Goal: Task Accomplishment & Management: Manage account settings

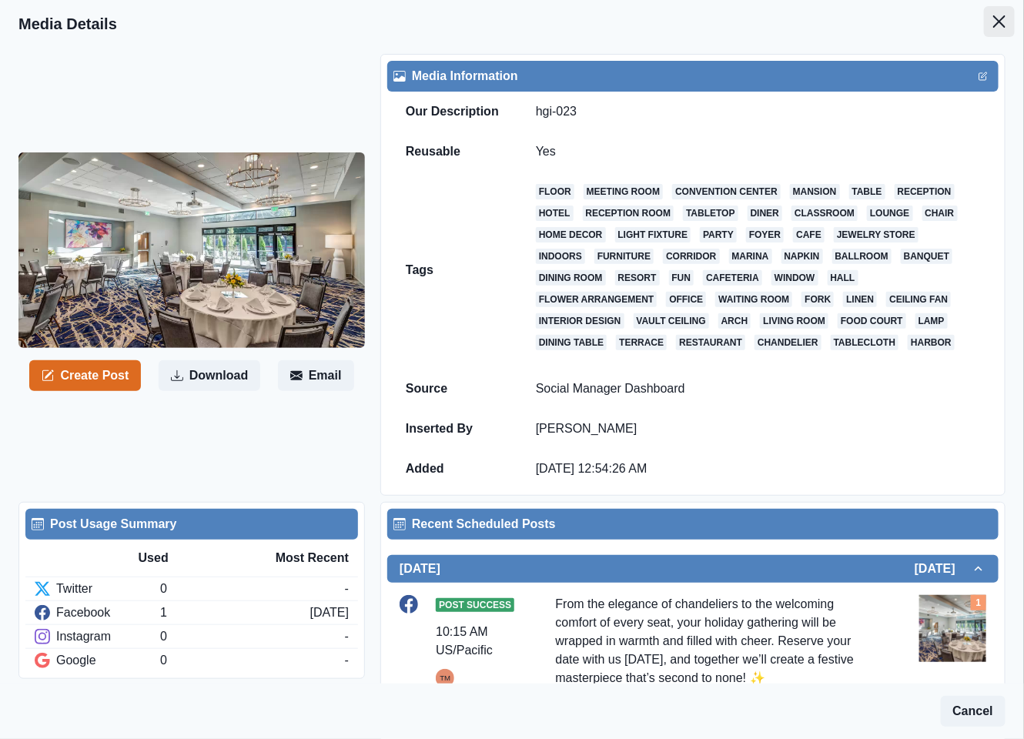
click at [993, 22] on icon "Close" at bounding box center [999, 21] width 12 height 12
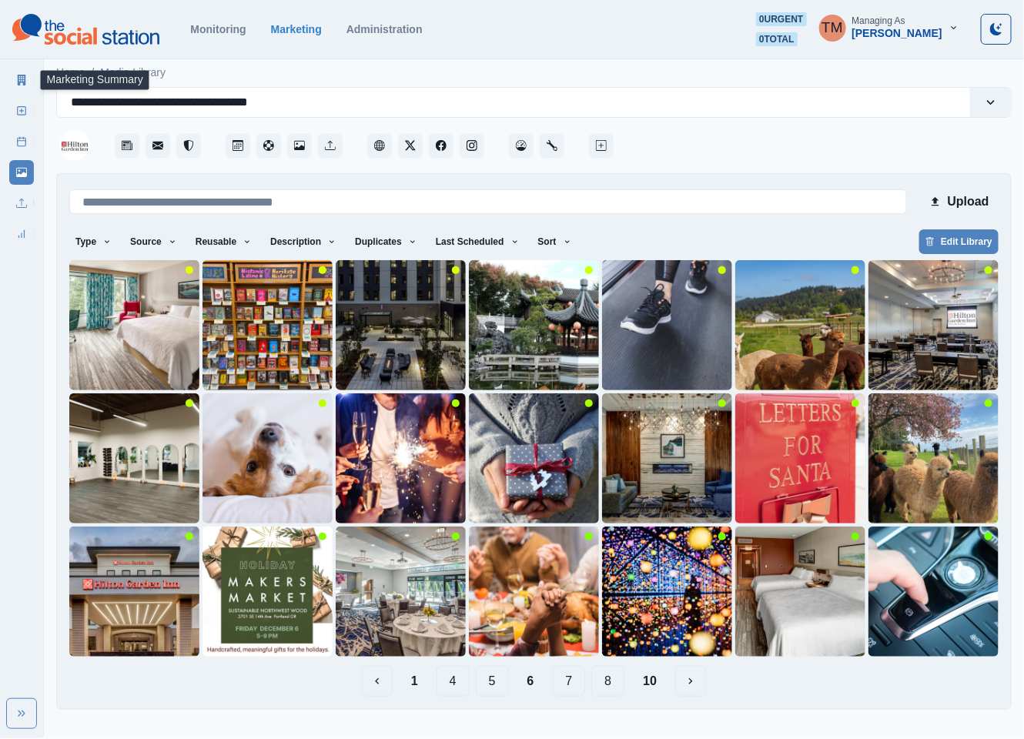
click at [15, 79] on link "Marketing Summary" at bounding box center [21, 80] width 25 height 25
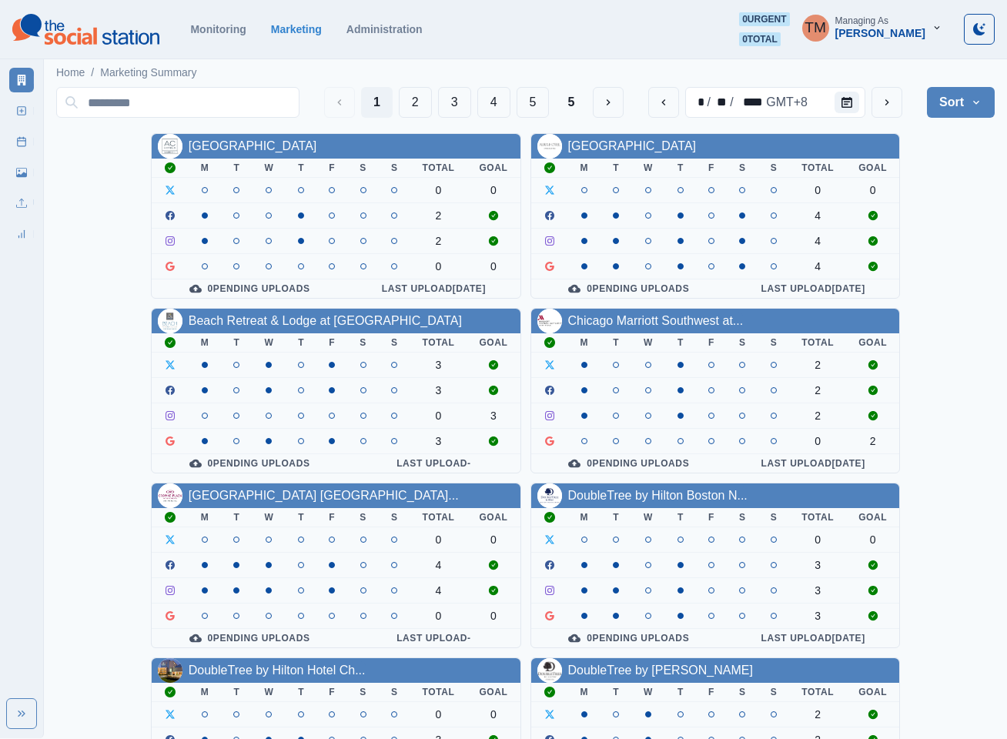
click at [412, 105] on button "2" at bounding box center [415, 102] width 33 height 31
click at [299, 100] on input at bounding box center [177, 102] width 243 height 31
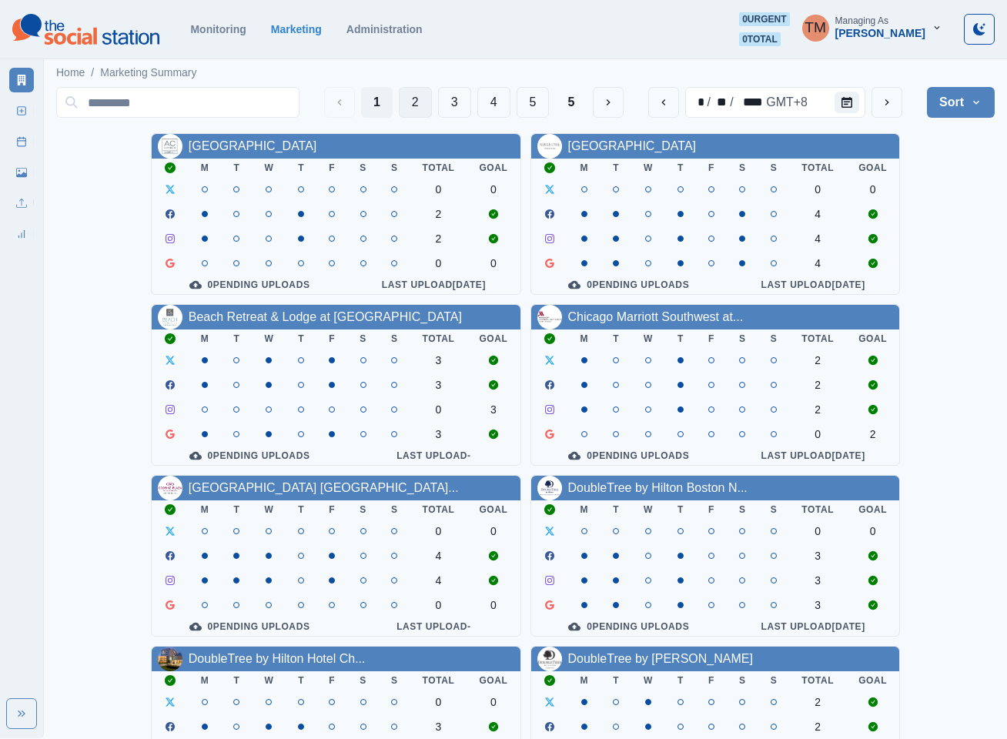
click at [404, 105] on button "2" at bounding box center [415, 102] width 33 height 31
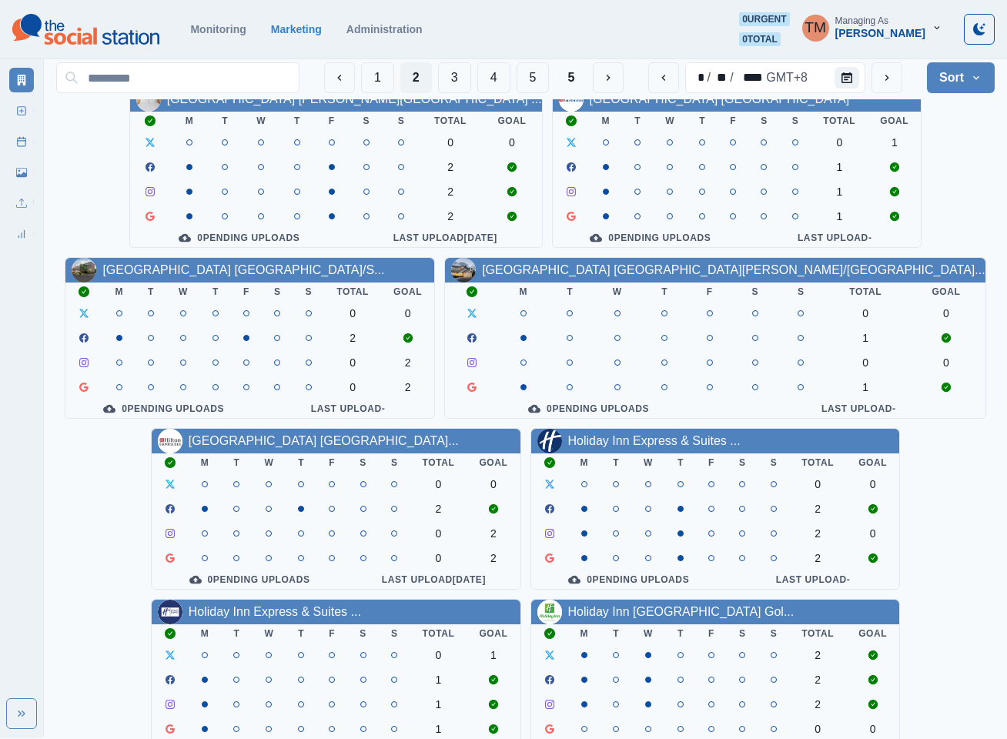
scroll to position [462, 0]
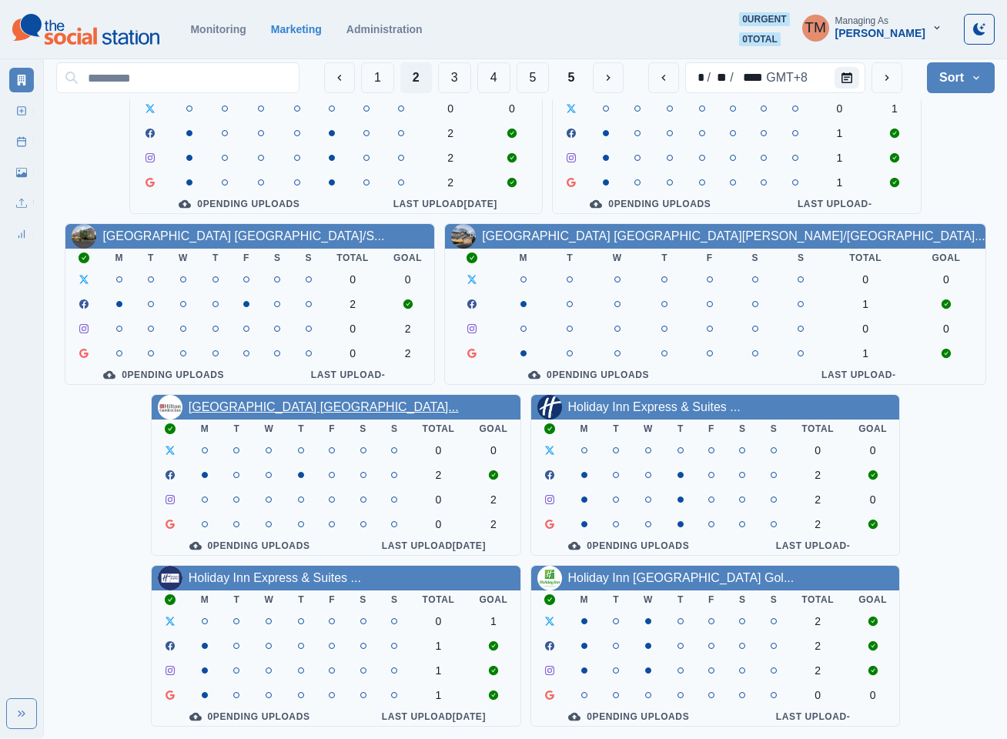
click at [321, 400] on link "Hilton Garden Inn Wilsonville..." at bounding box center [324, 406] width 270 height 13
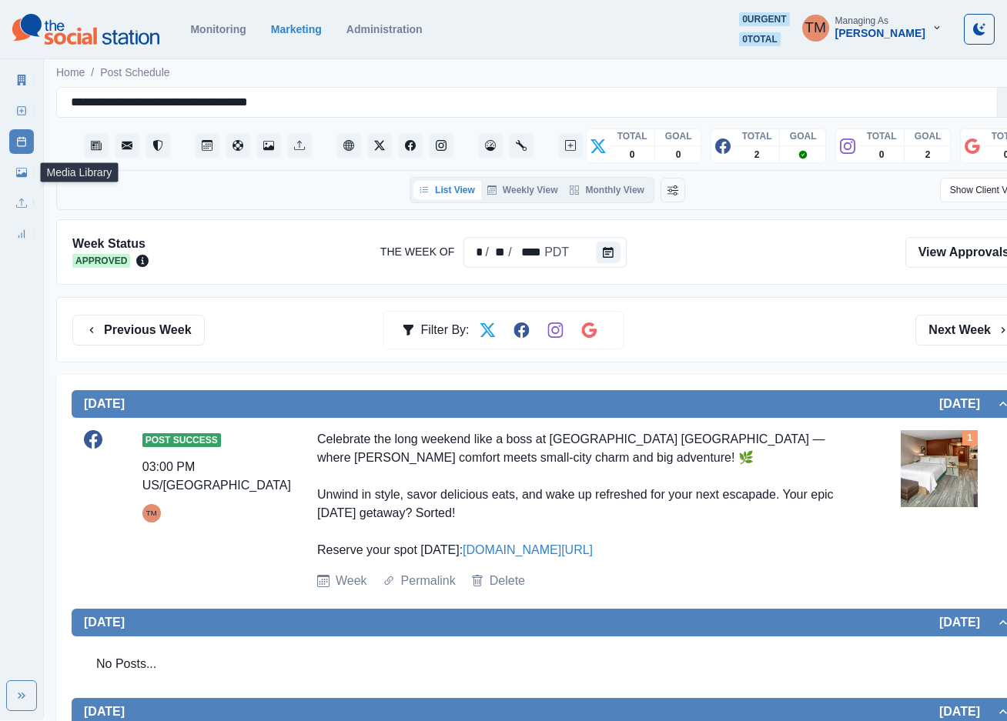
click at [22, 176] on icon at bounding box center [21, 172] width 11 height 9
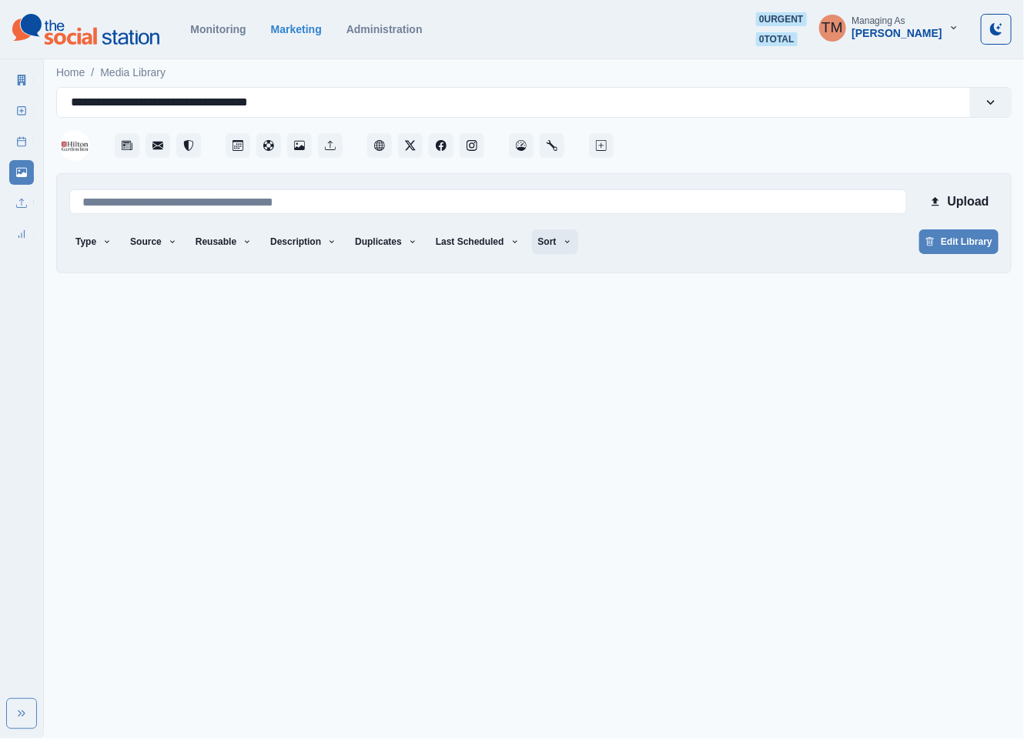
click at [539, 243] on button "Sort" at bounding box center [555, 241] width 46 height 25
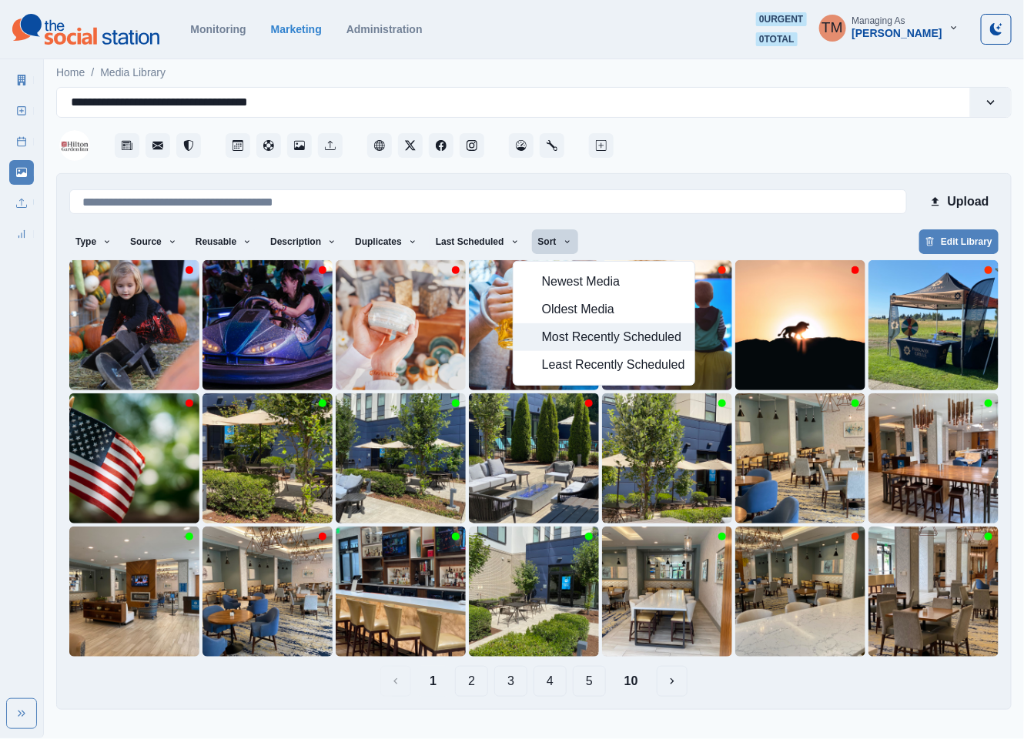
click at [575, 338] on span "Most Recently Scheduled" at bounding box center [613, 337] width 143 height 18
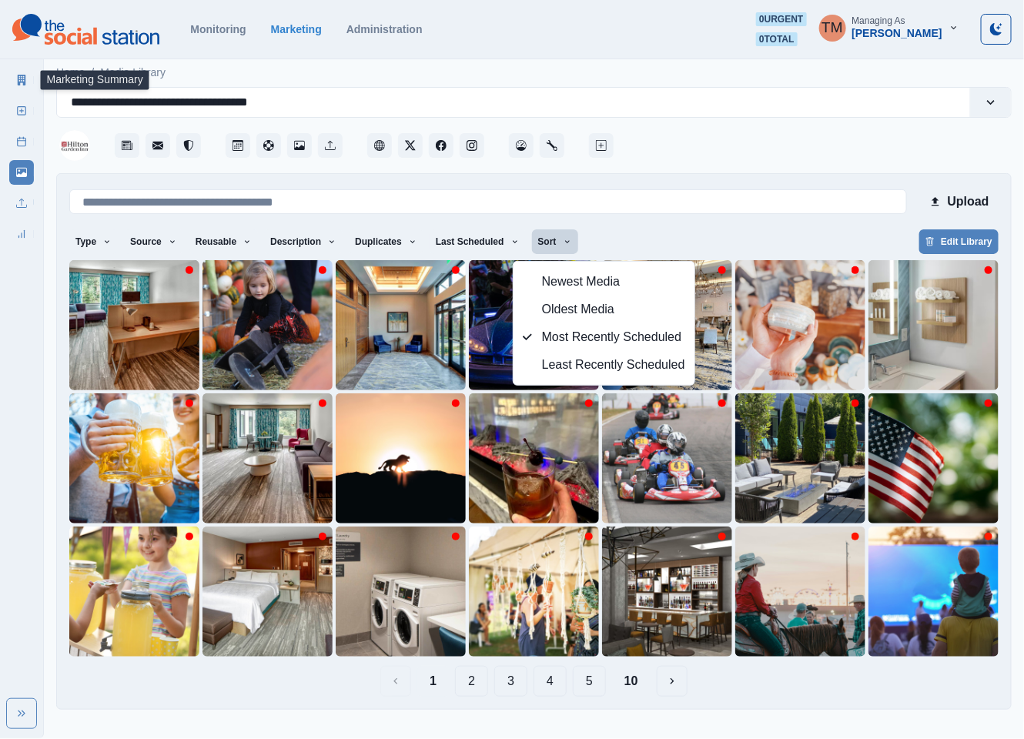
click at [19, 77] on icon at bounding box center [22, 80] width 8 height 11
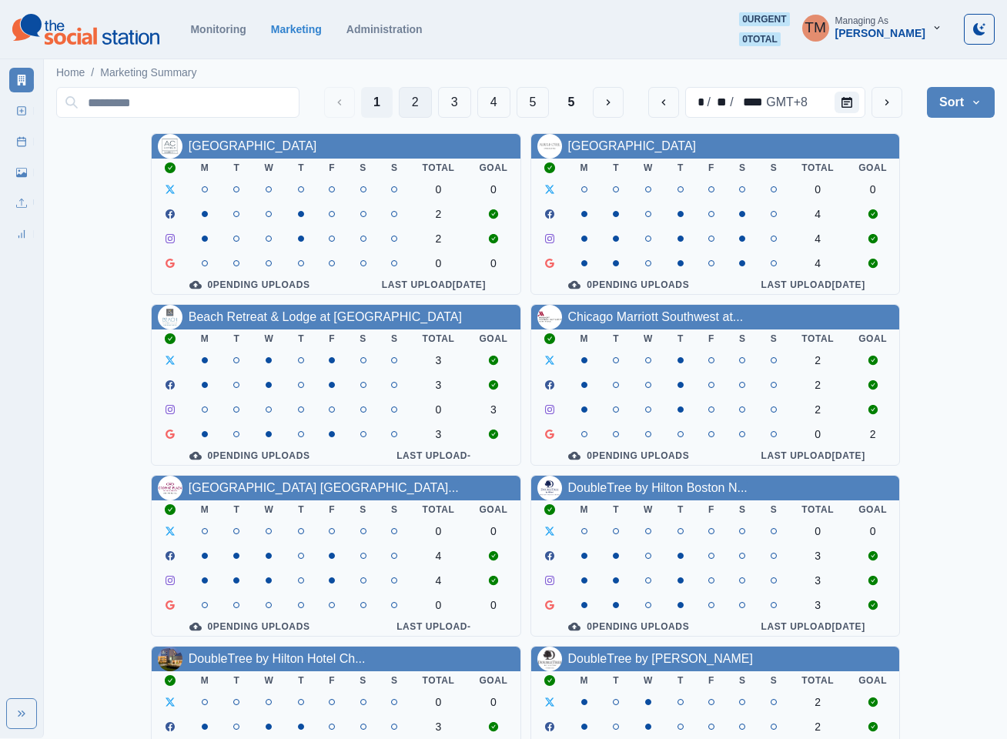
click at [400, 99] on button "2" at bounding box center [415, 102] width 33 height 31
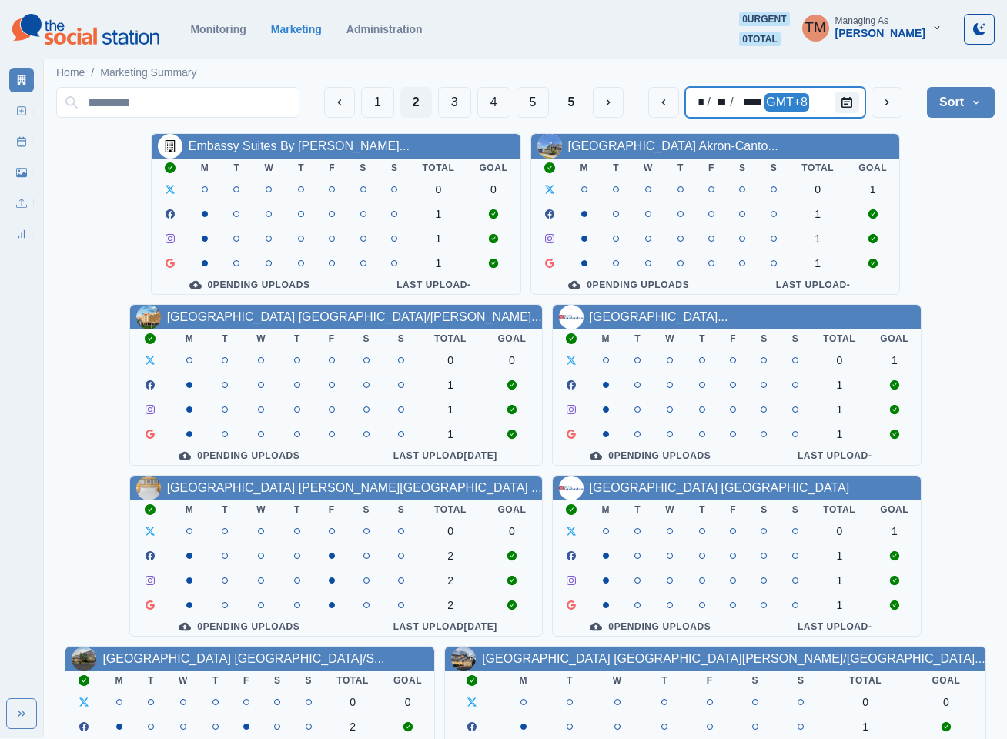
click at [851, 113] on div at bounding box center [850, 102] width 31 height 31
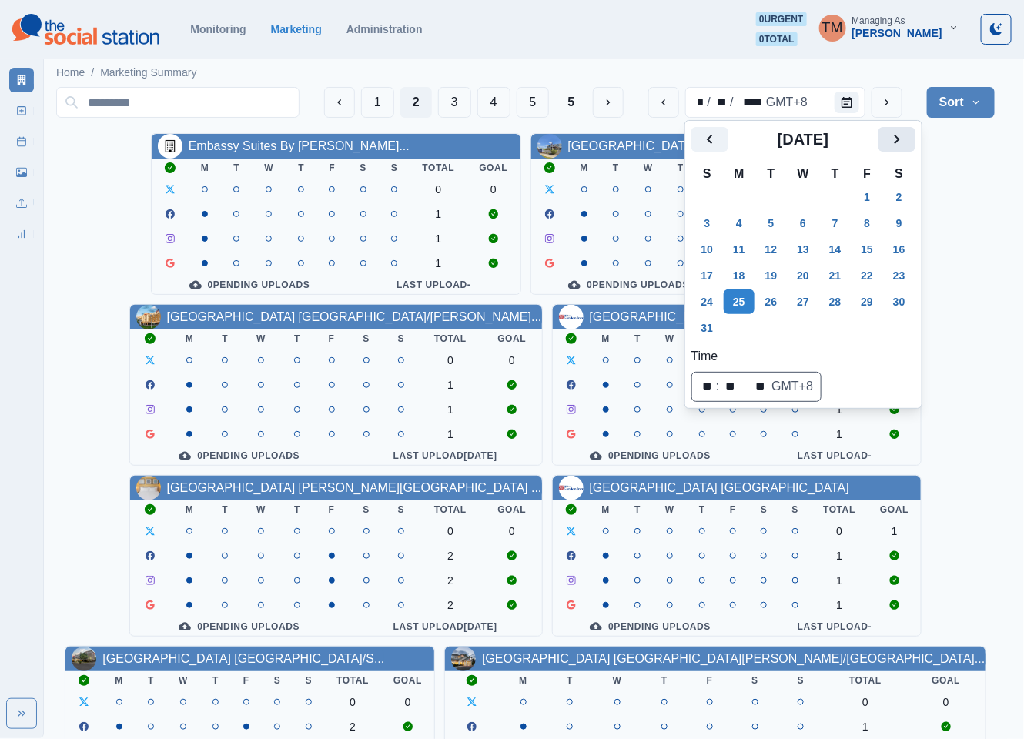
click at [890, 139] on icon "Next" at bounding box center [897, 139] width 18 height 18
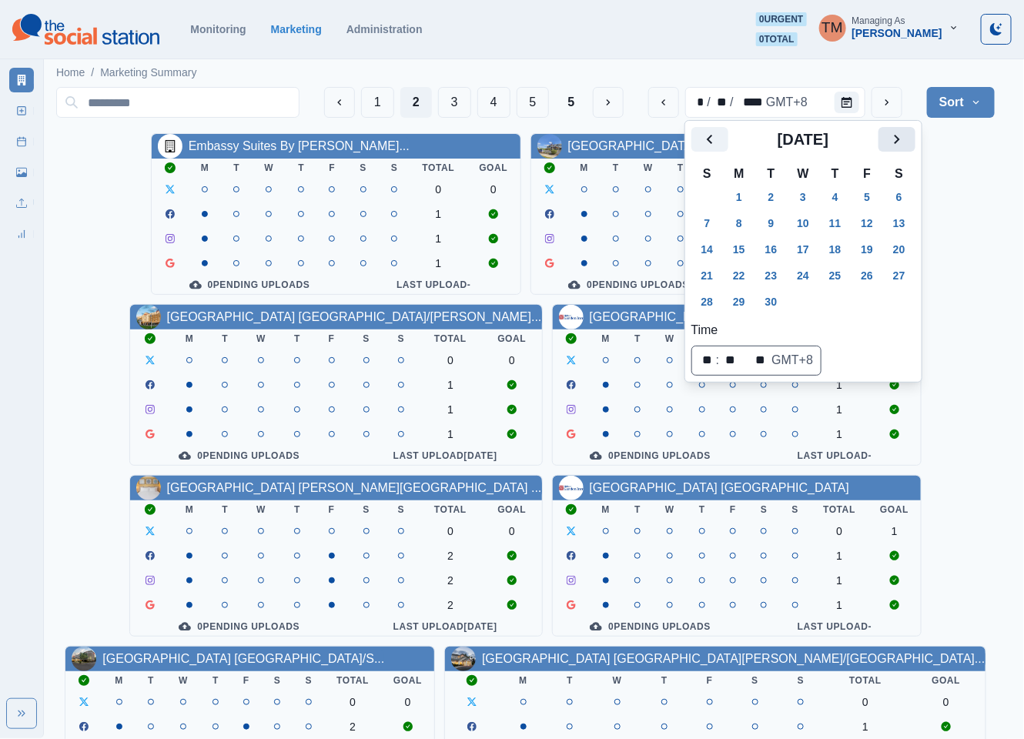
click at [890, 139] on icon "Next" at bounding box center [897, 139] width 18 height 18
click at [742, 273] on button "20" at bounding box center [739, 275] width 31 height 25
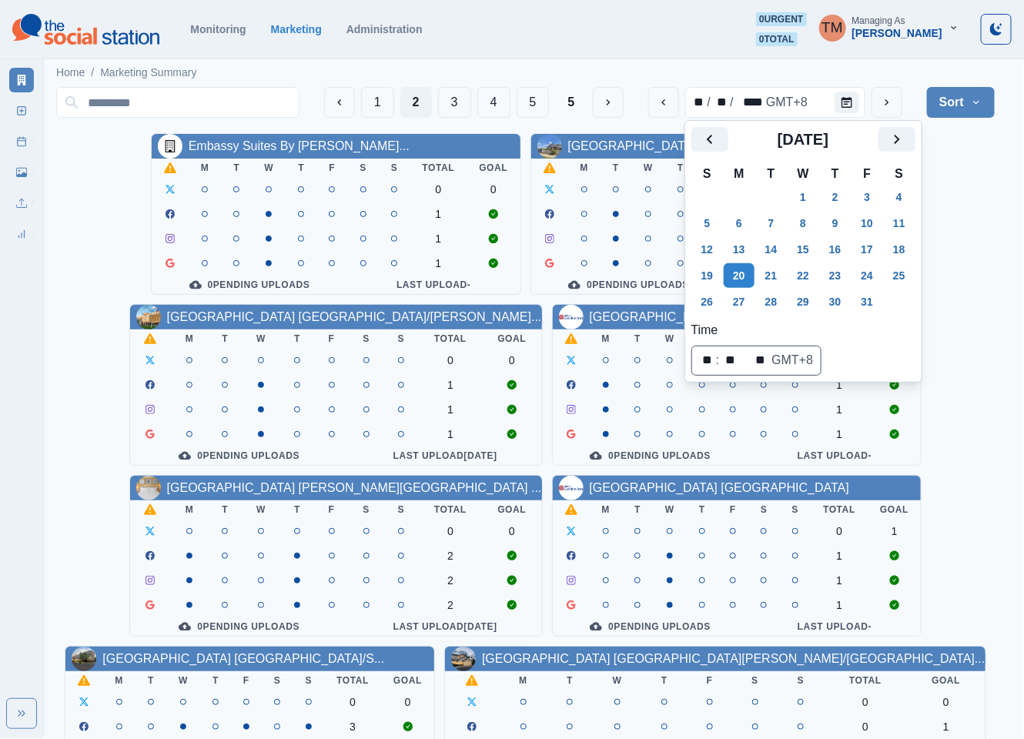
click at [109, 469] on div "Embassy Suites By Hilton Syra... M T W T F S S Total Goal 0 0 1 1 1 0 Pending U…" at bounding box center [525, 641] width 938 height 1016
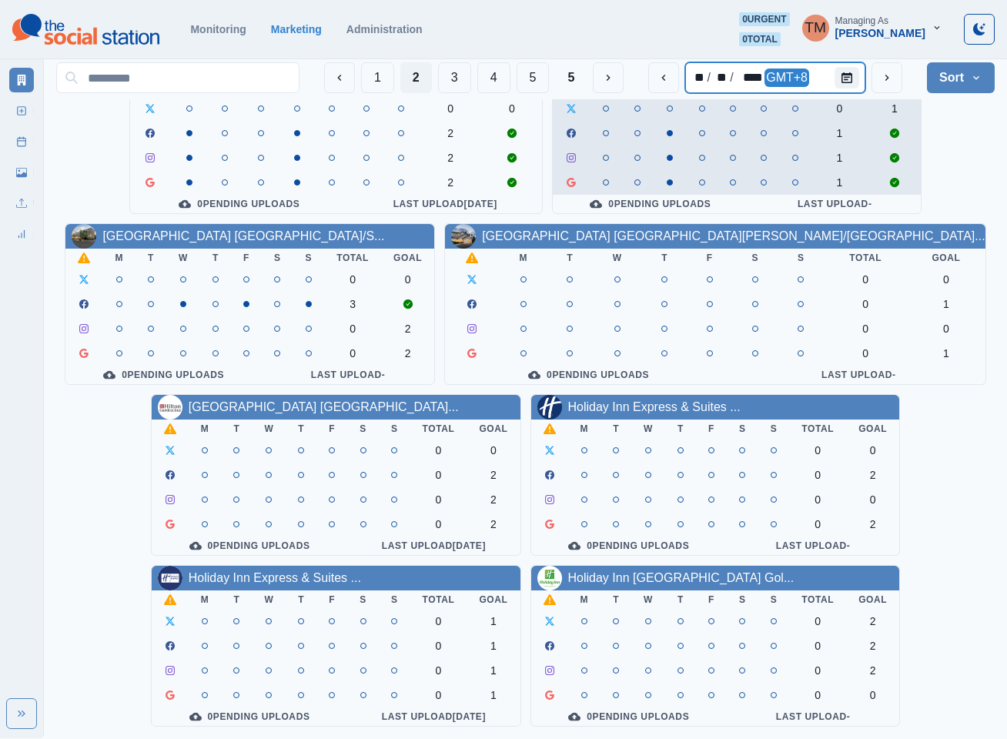
scroll to position [462, 0]
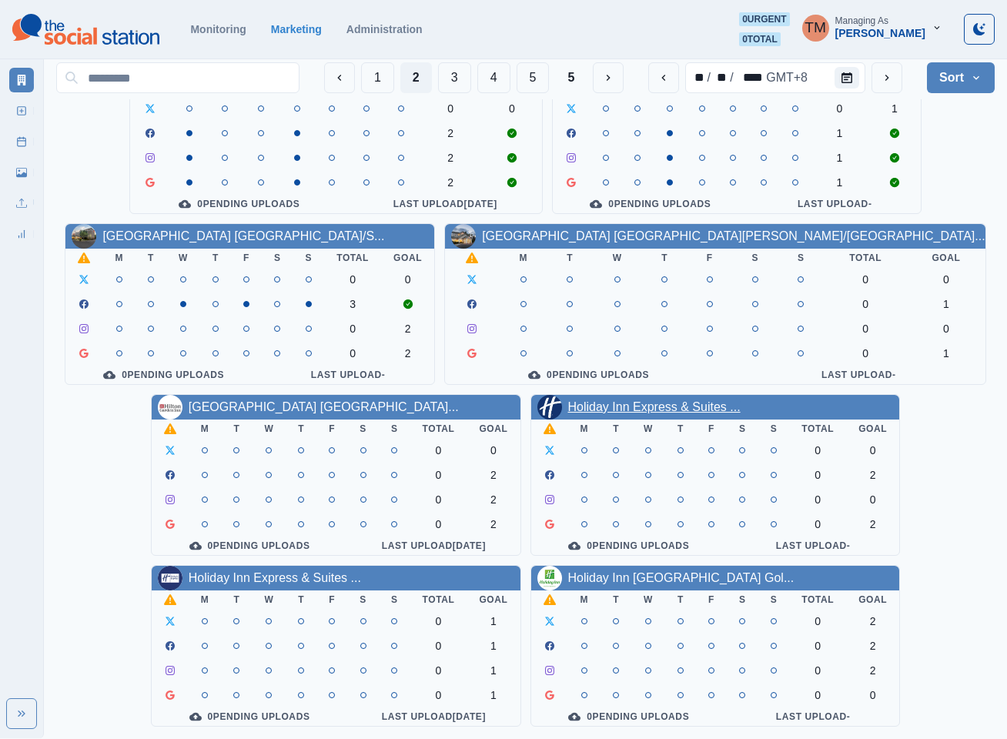
click at [700, 400] on link "Holiday Inn Express & Suites ..." at bounding box center [654, 406] width 172 height 13
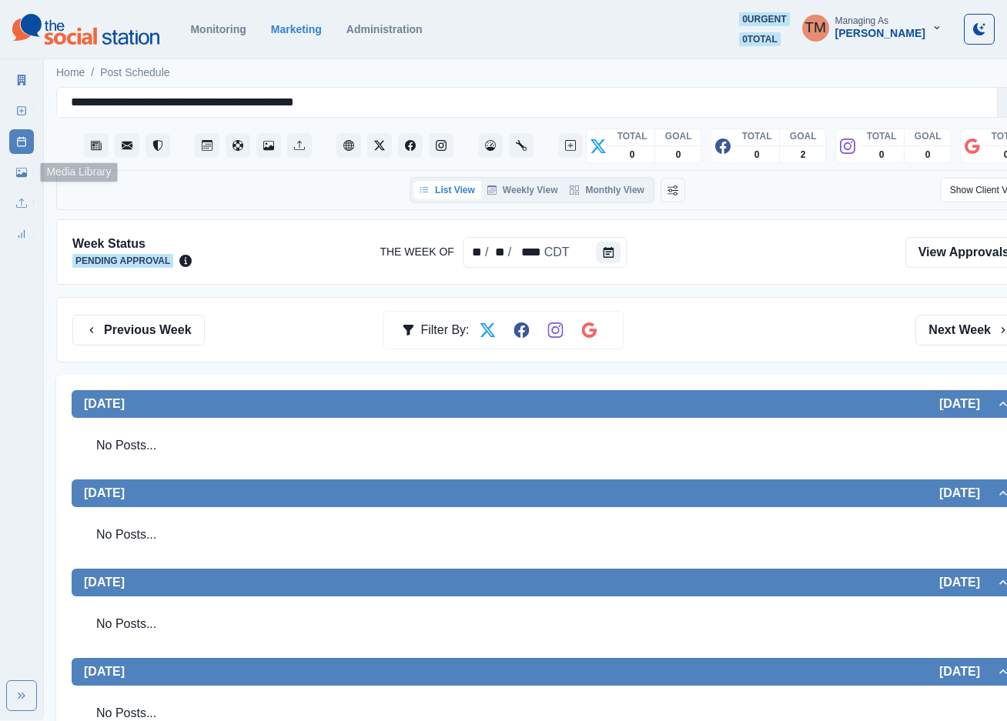
click at [19, 171] on icon at bounding box center [19, 171] width 2 height 2
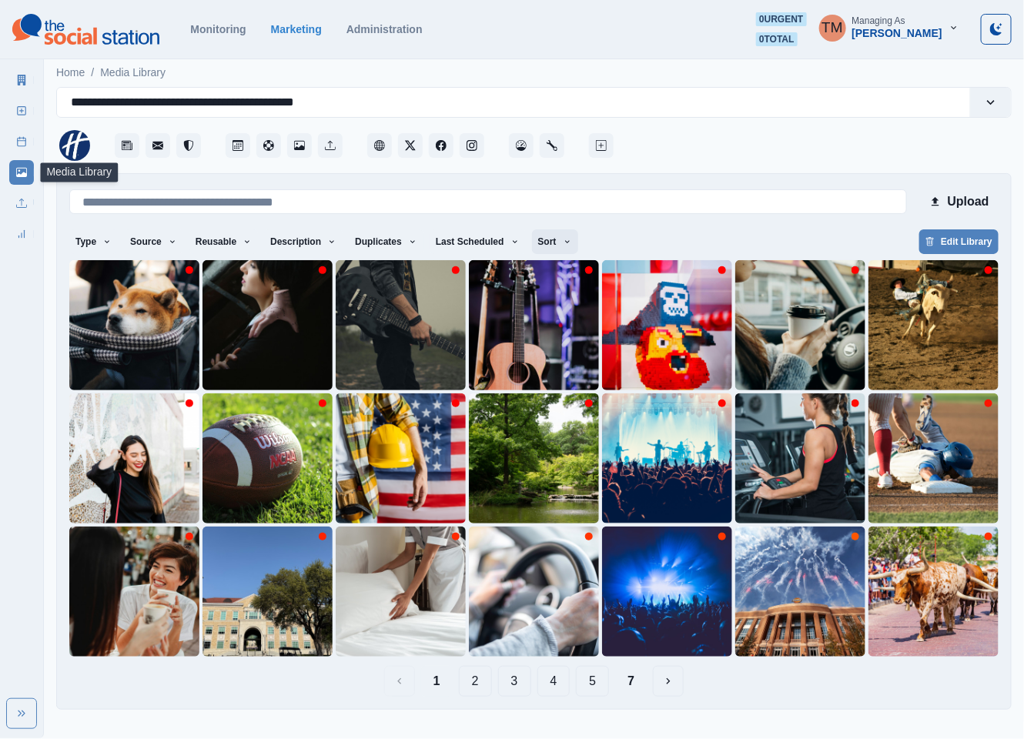
click at [532, 240] on button "Sort" at bounding box center [555, 241] width 46 height 25
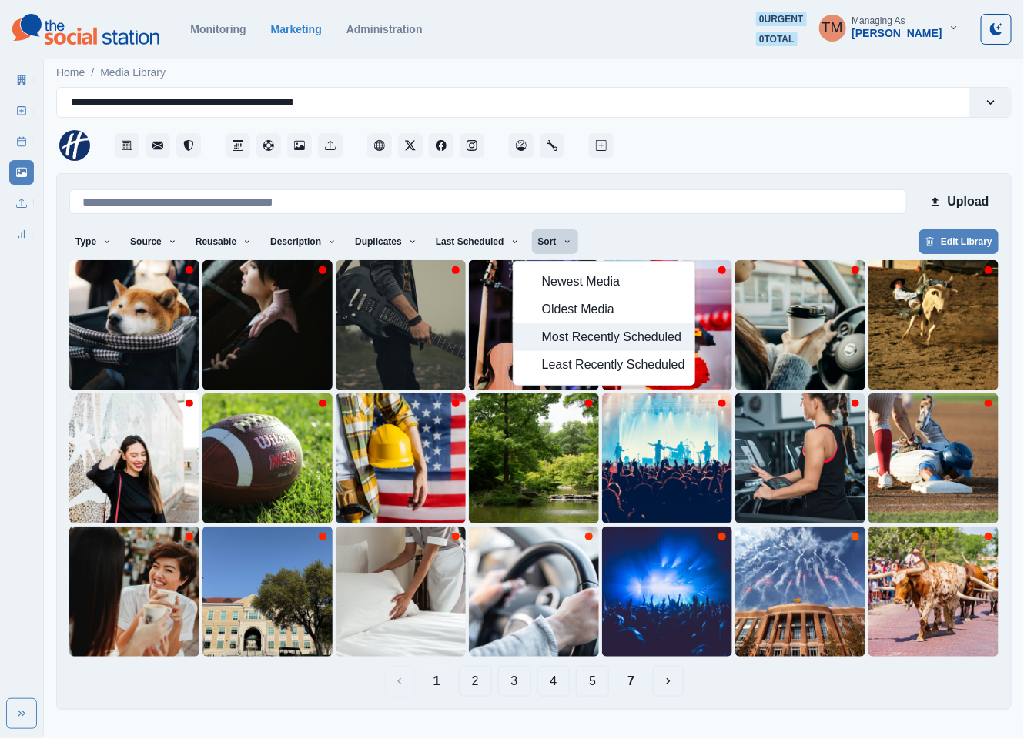
click at [540, 337] on button "Most Recently Scheduled" at bounding box center [603, 337] width 181 height 28
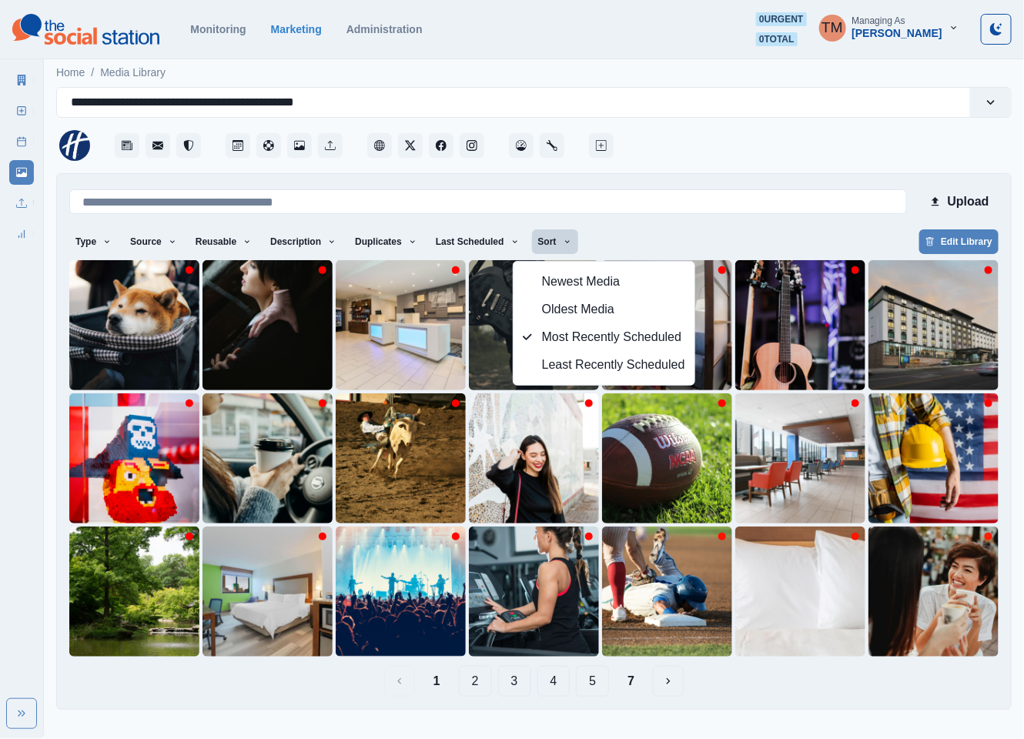
click at [661, 233] on div "Type Any Image Video Source Any Upload Social Manager Found: Instagram Found: G…" at bounding box center [533, 243] width 929 height 28
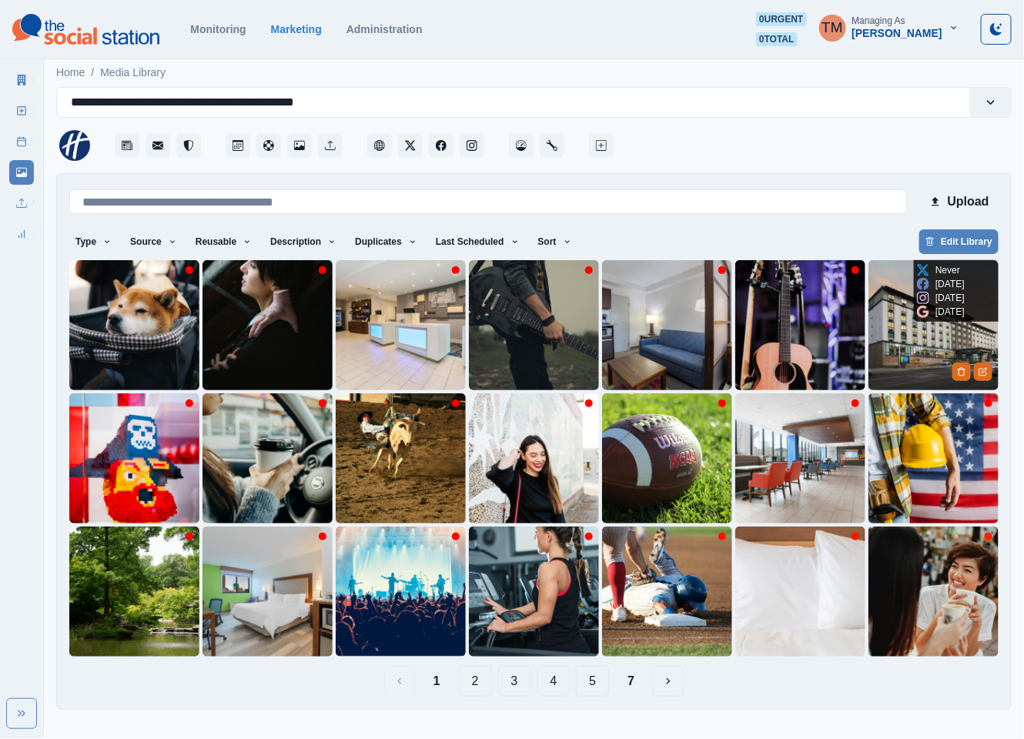
click at [901, 328] on img at bounding box center [933, 325] width 130 height 130
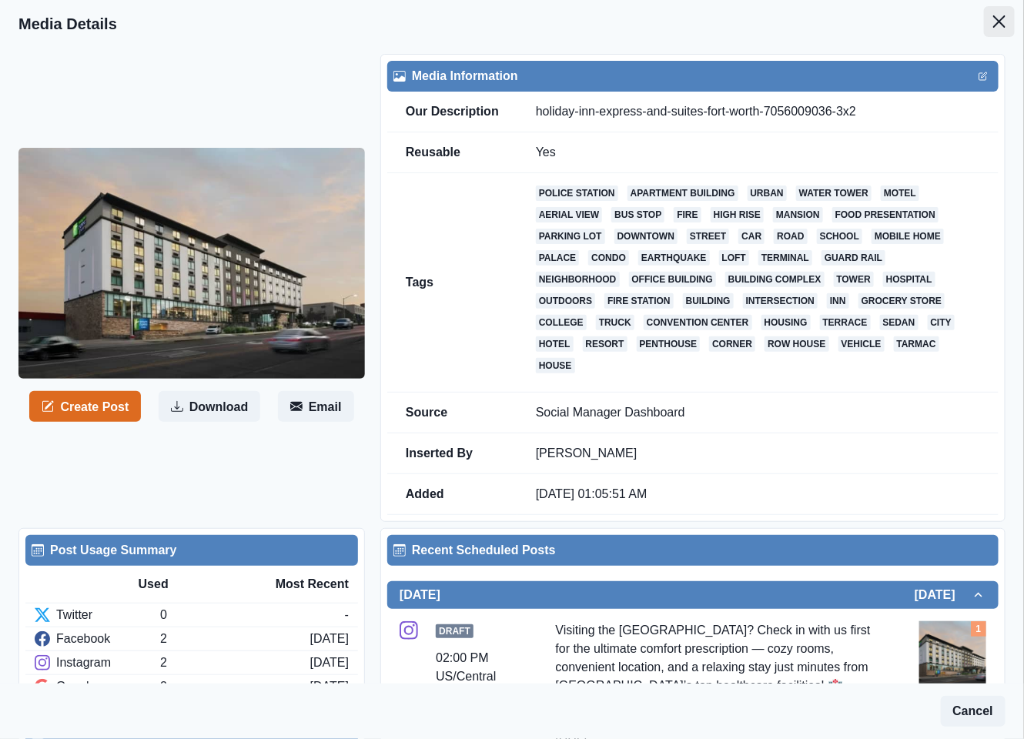
click at [993, 25] on icon "Close" at bounding box center [999, 21] width 12 height 12
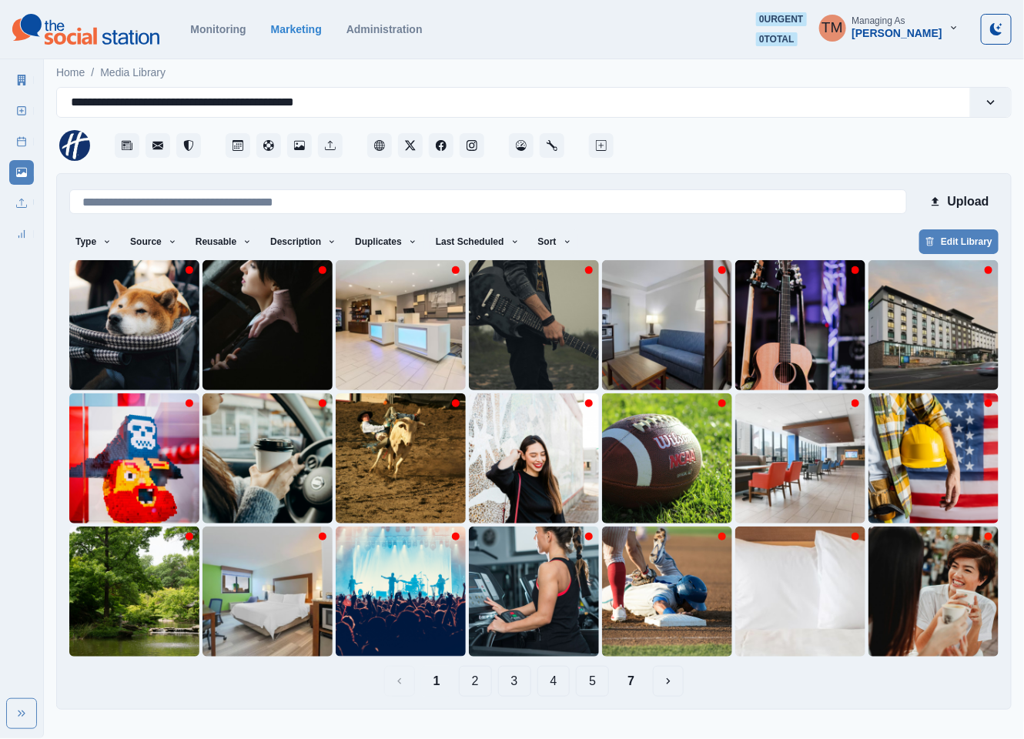
click at [481, 682] on button "2" at bounding box center [475, 681] width 33 height 31
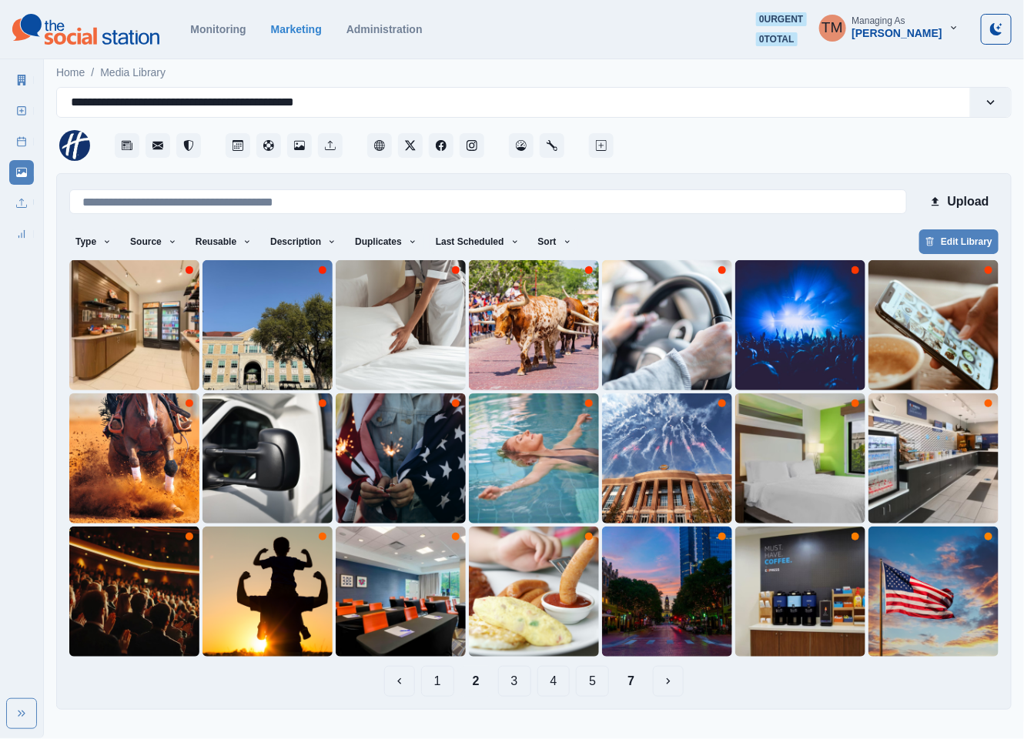
click at [440, 684] on button "1" at bounding box center [437, 681] width 33 height 31
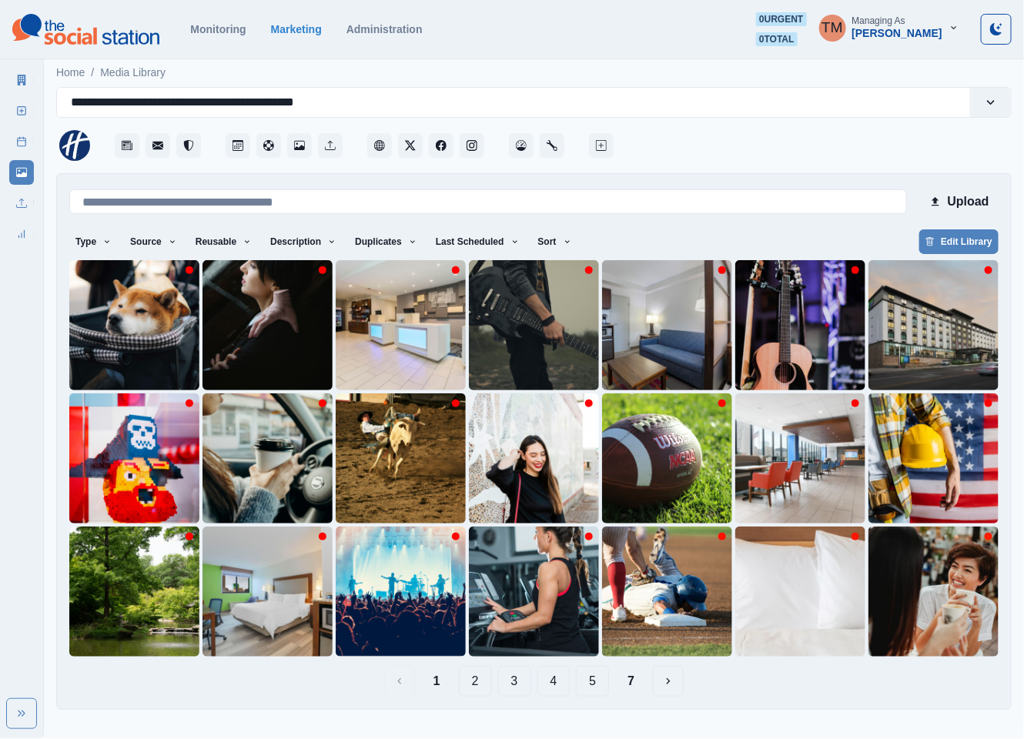
click at [478, 687] on button "2" at bounding box center [475, 681] width 33 height 31
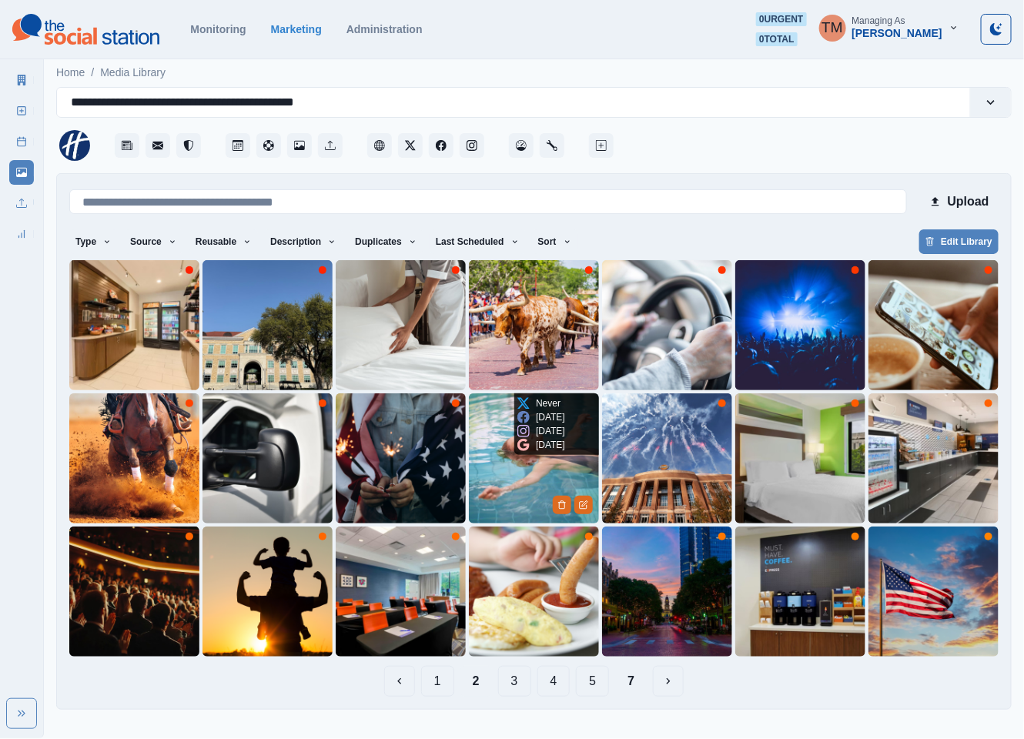
click at [502, 490] on img at bounding box center [534, 458] width 130 height 130
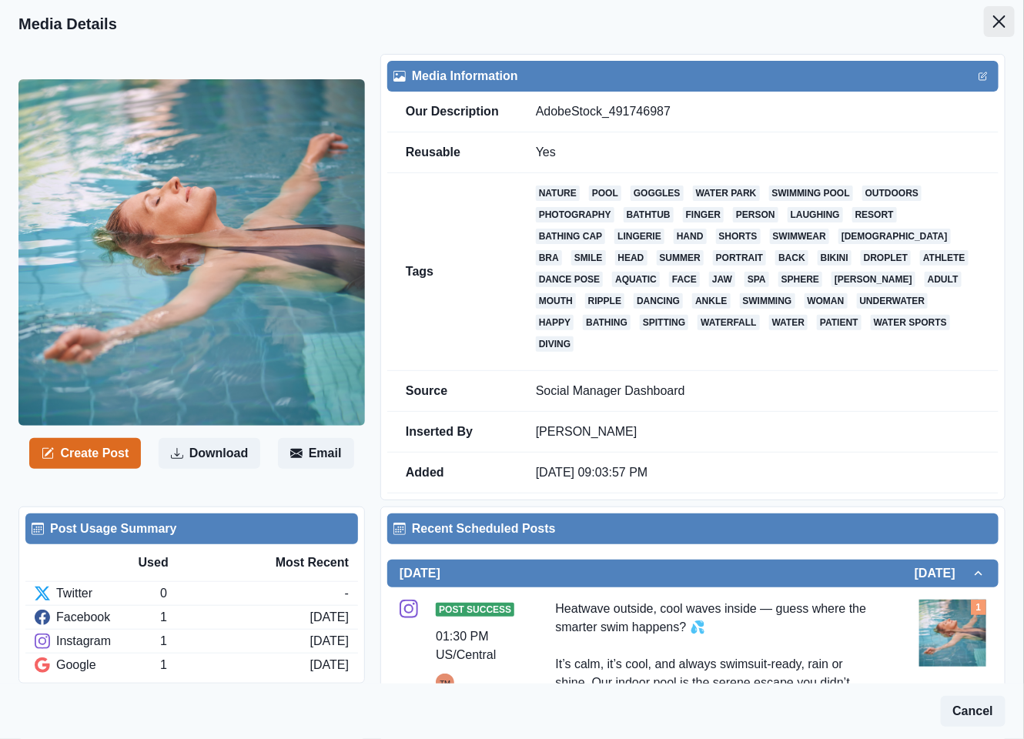
click at [993, 24] on icon "Close" at bounding box center [999, 21] width 12 height 12
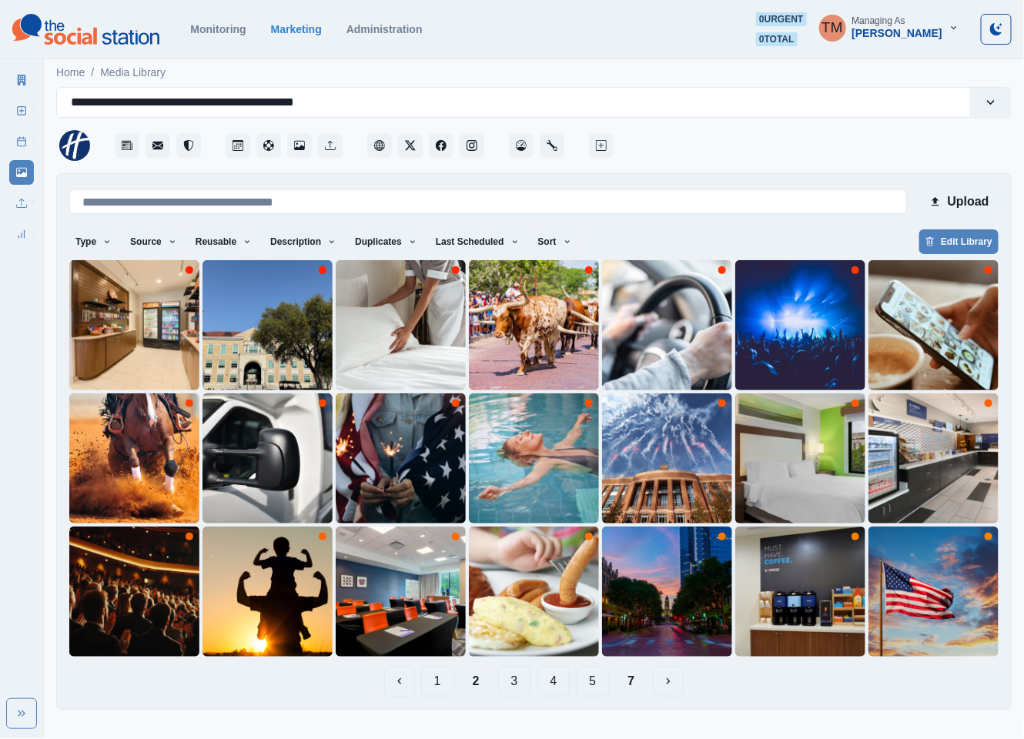
click at [513, 688] on button "3" at bounding box center [514, 681] width 33 height 31
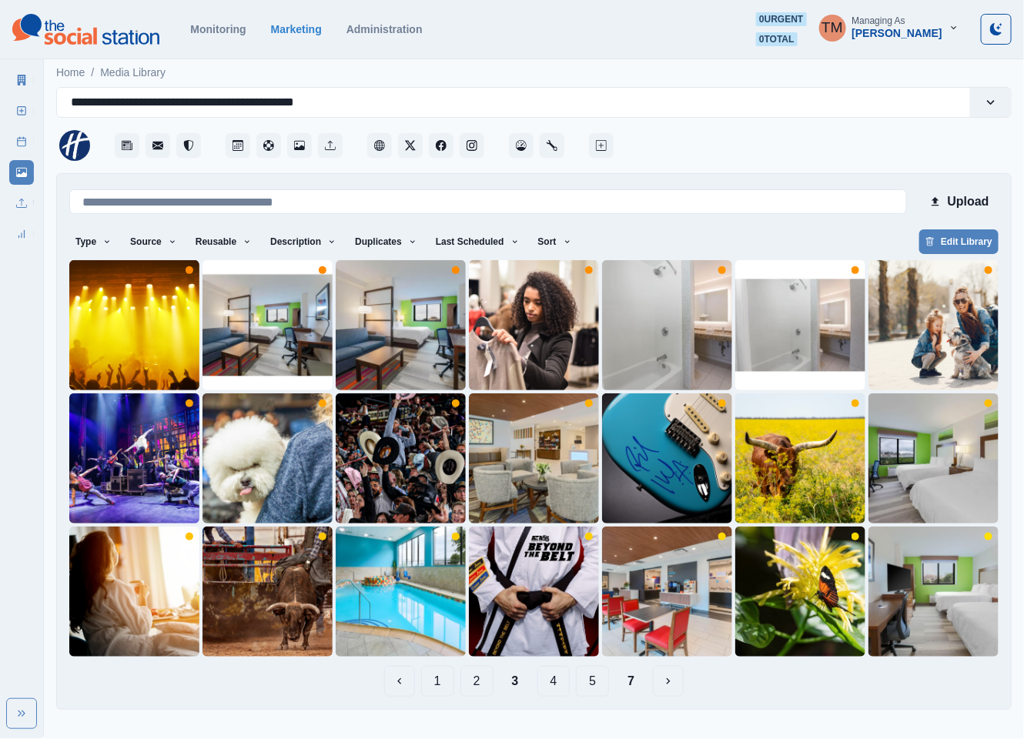
click at [550, 686] on button "4" at bounding box center [553, 681] width 33 height 31
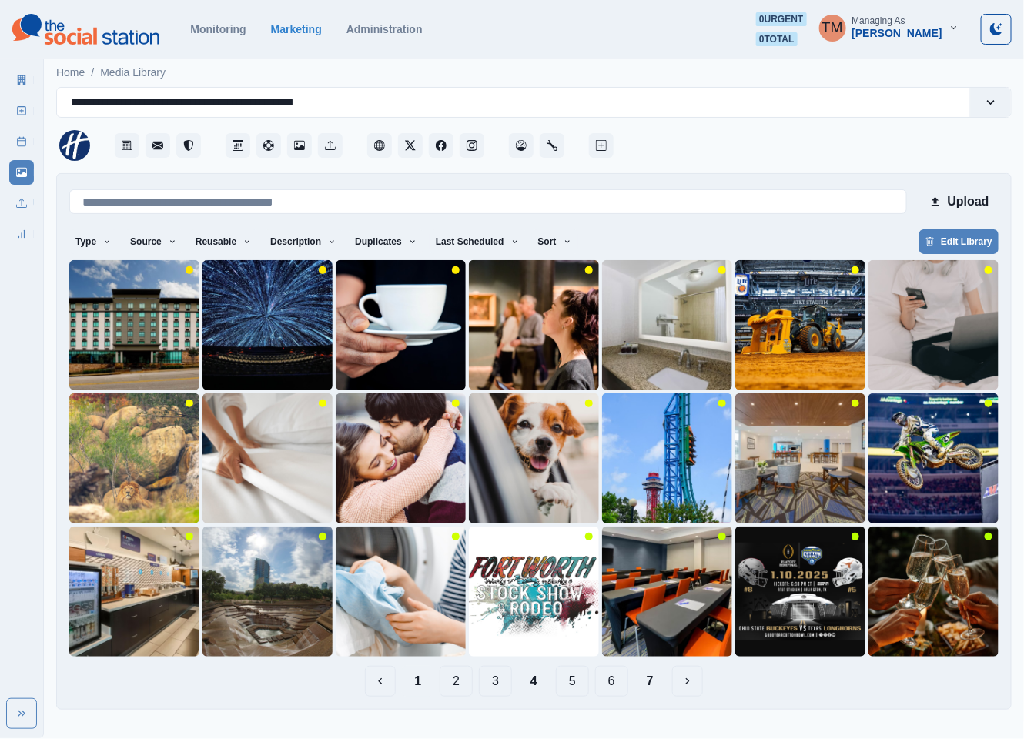
click at [419, 684] on button "1" at bounding box center [418, 681] width 32 height 31
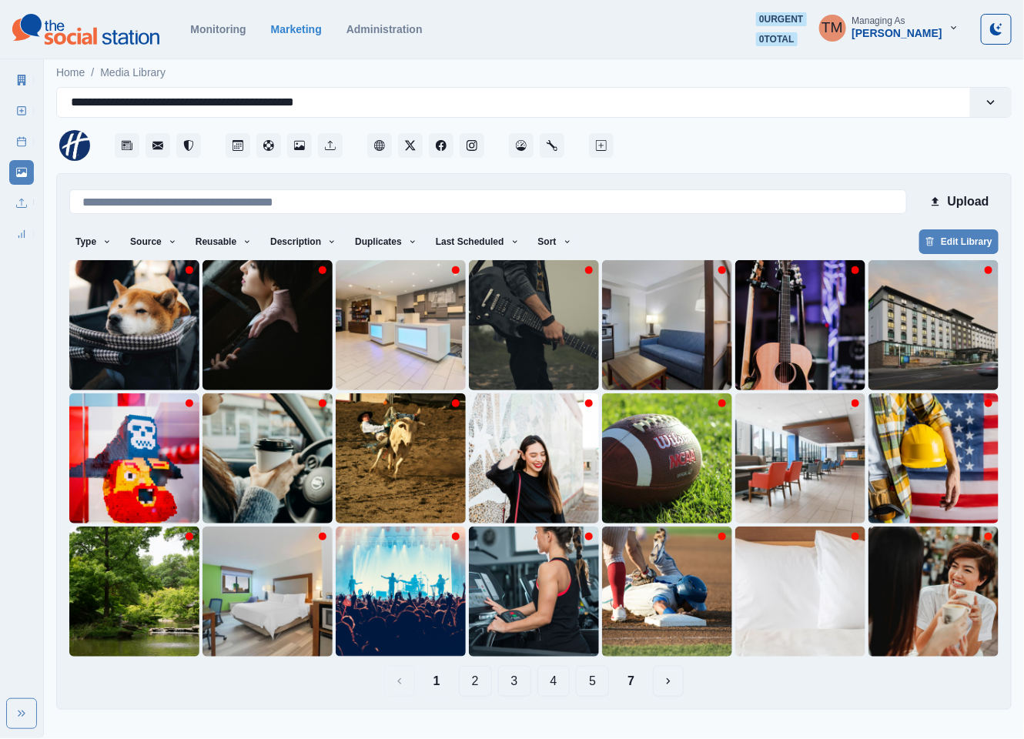
click at [480, 682] on button "2" at bounding box center [475, 681] width 33 height 31
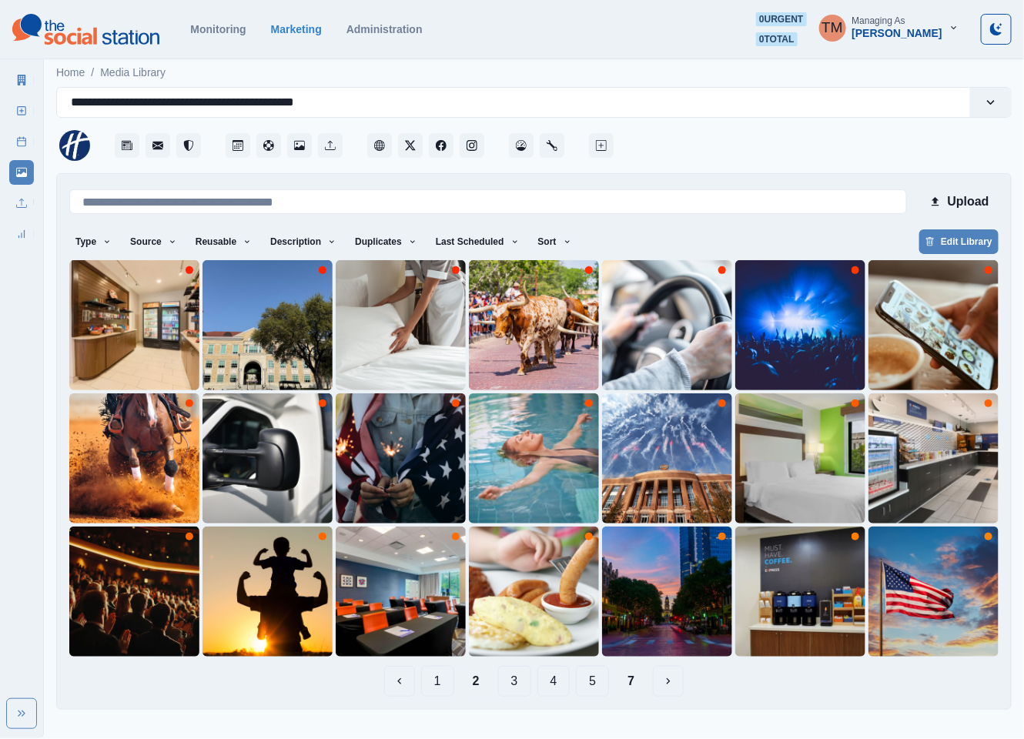
click at [508, 679] on button "3" at bounding box center [514, 681] width 33 height 31
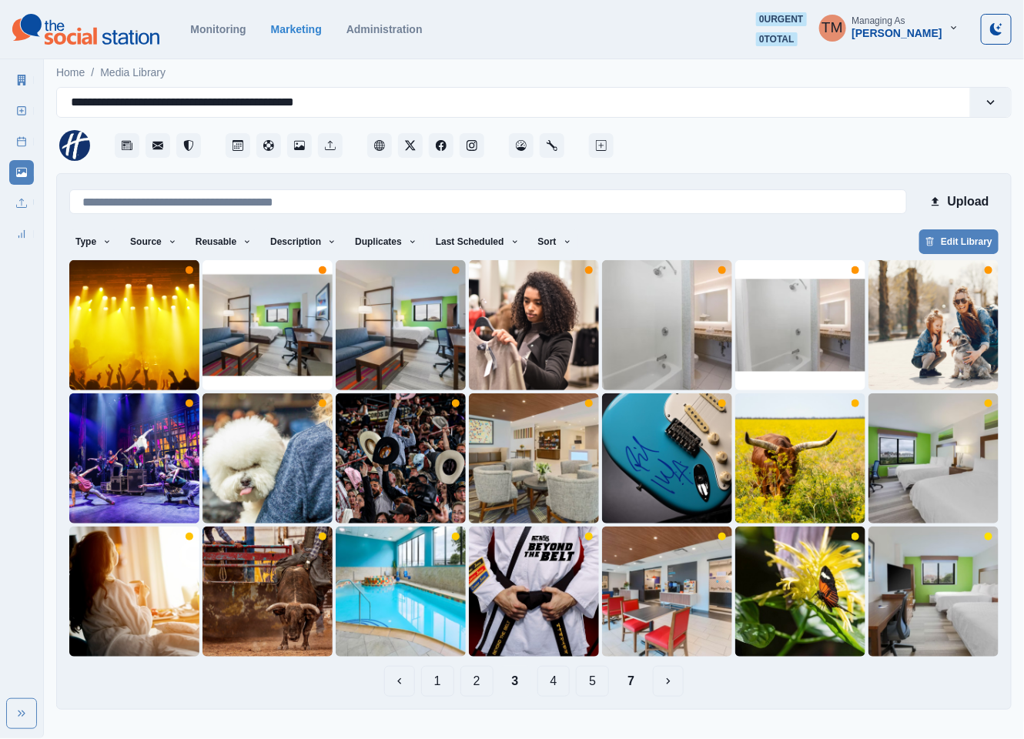
click at [557, 681] on button "4" at bounding box center [553, 681] width 33 height 31
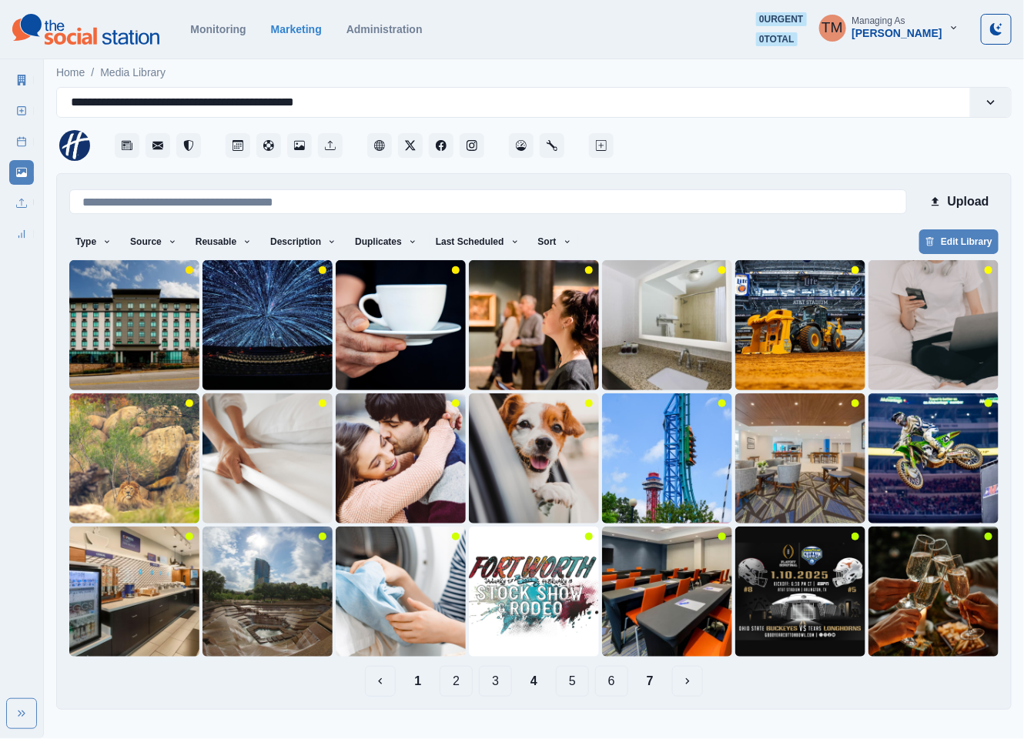
click at [569, 684] on button "5" at bounding box center [572, 681] width 33 height 31
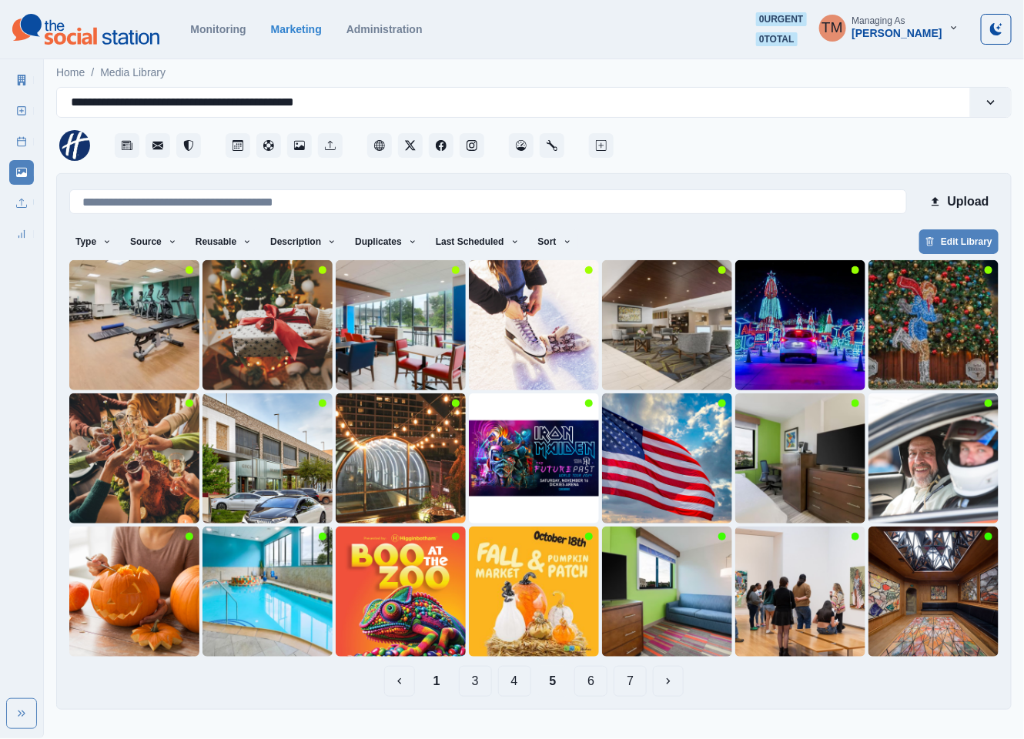
click at [591, 684] on button "6" at bounding box center [590, 681] width 33 height 31
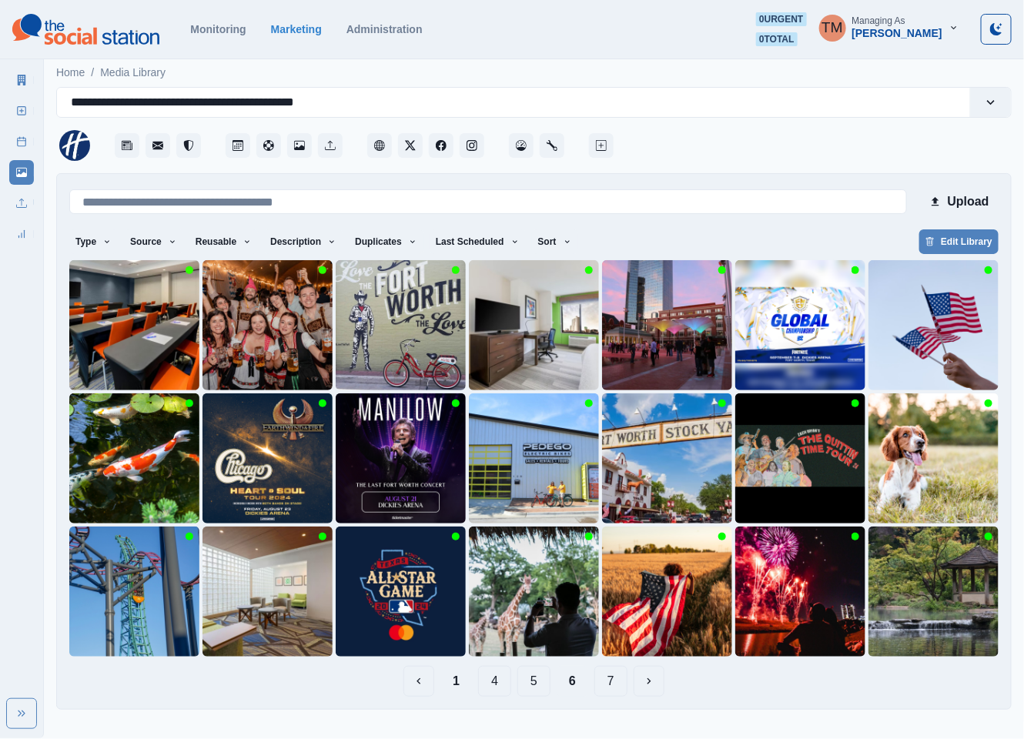
click at [606, 675] on button "7" at bounding box center [610, 681] width 33 height 31
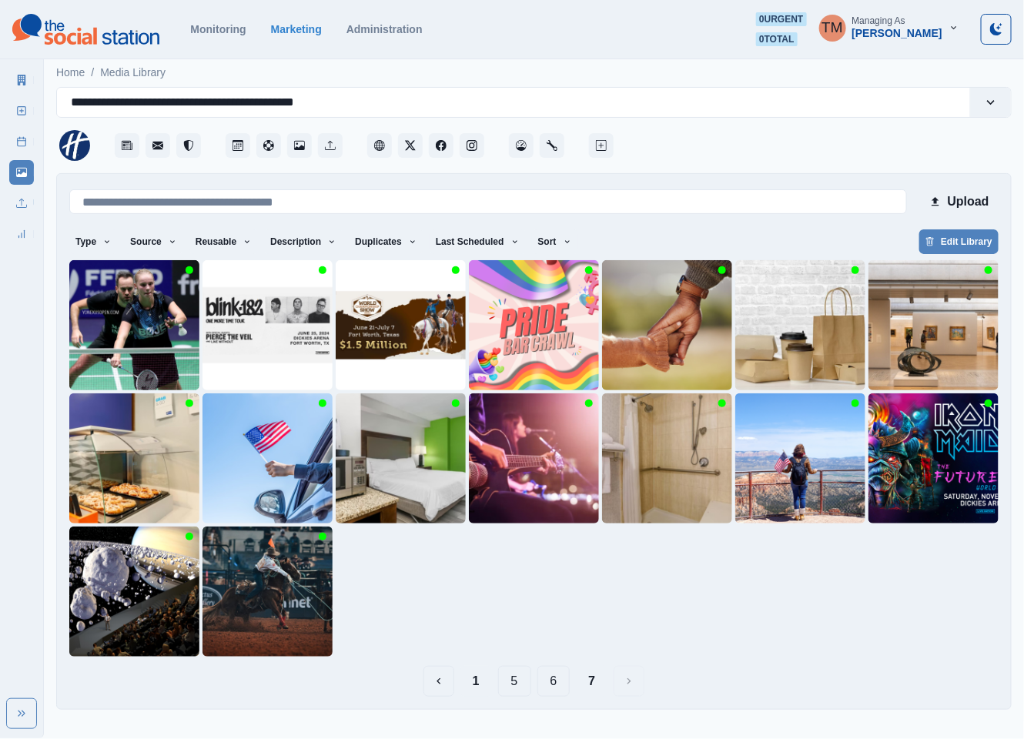
click at [473, 684] on button "1" at bounding box center [476, 681] width 32 height 31
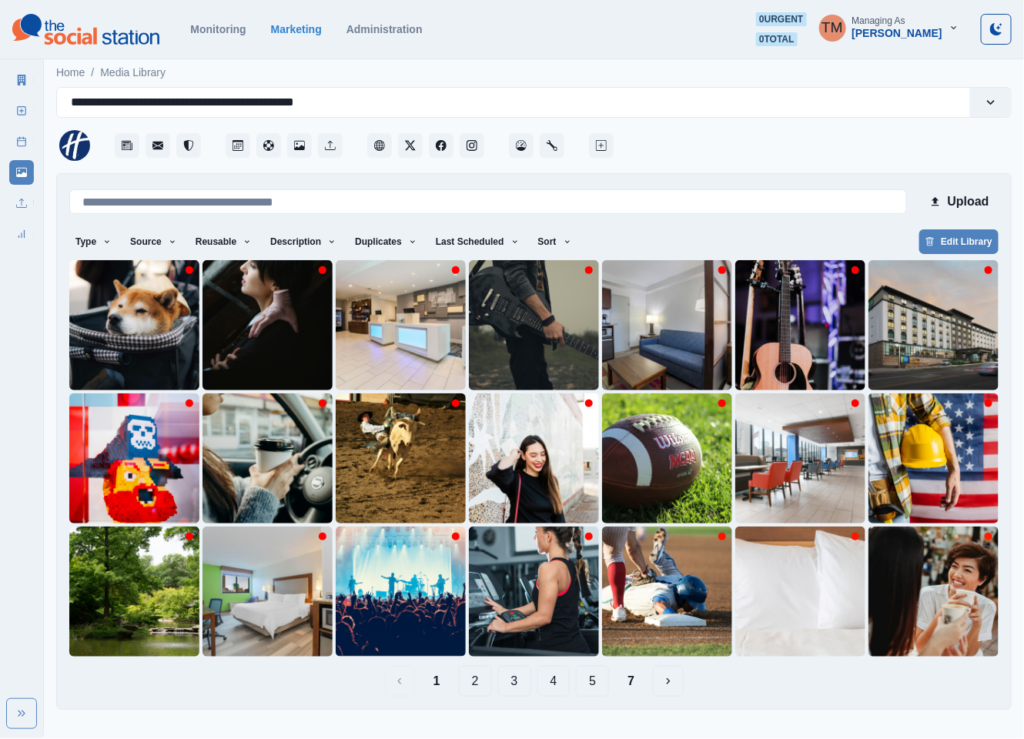
click at [596, 681] on button "5" at bounding box center [592, 681] width 33 height 31
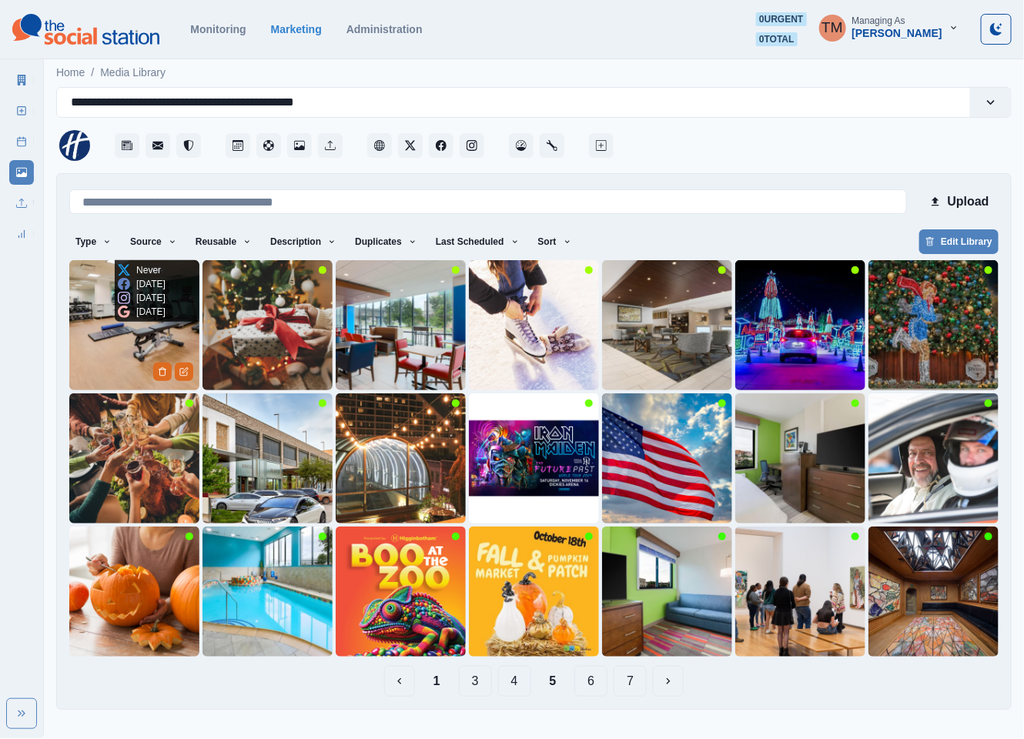
click at [90, 338] on img at bounding box center [134, 325] width 130 height 130
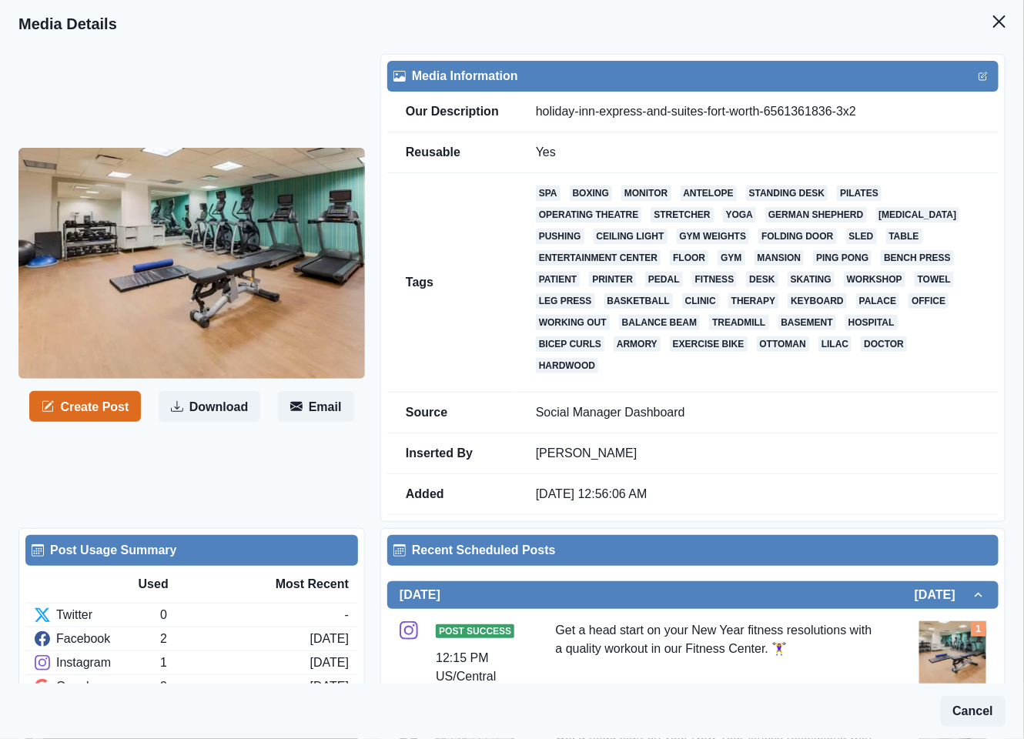
click at [986, 28] on button "Close" at bounding box center [999, 21] width 31 height 31
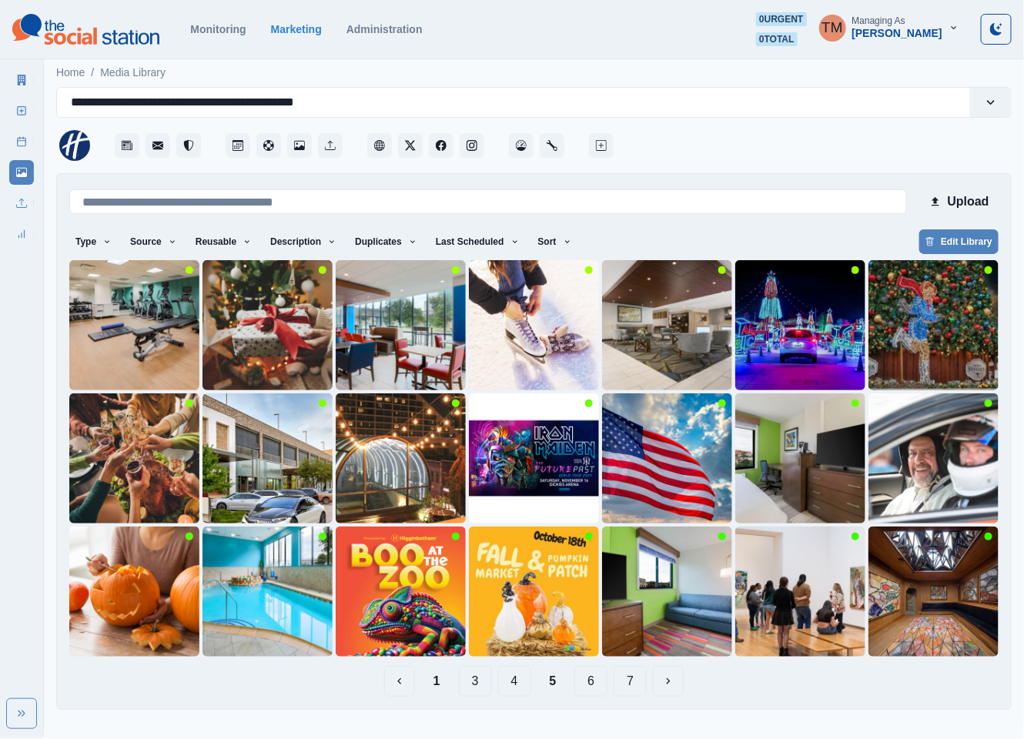
click at [443, 688] on button "1" at bounding box center [437, 681] width 32 height 31
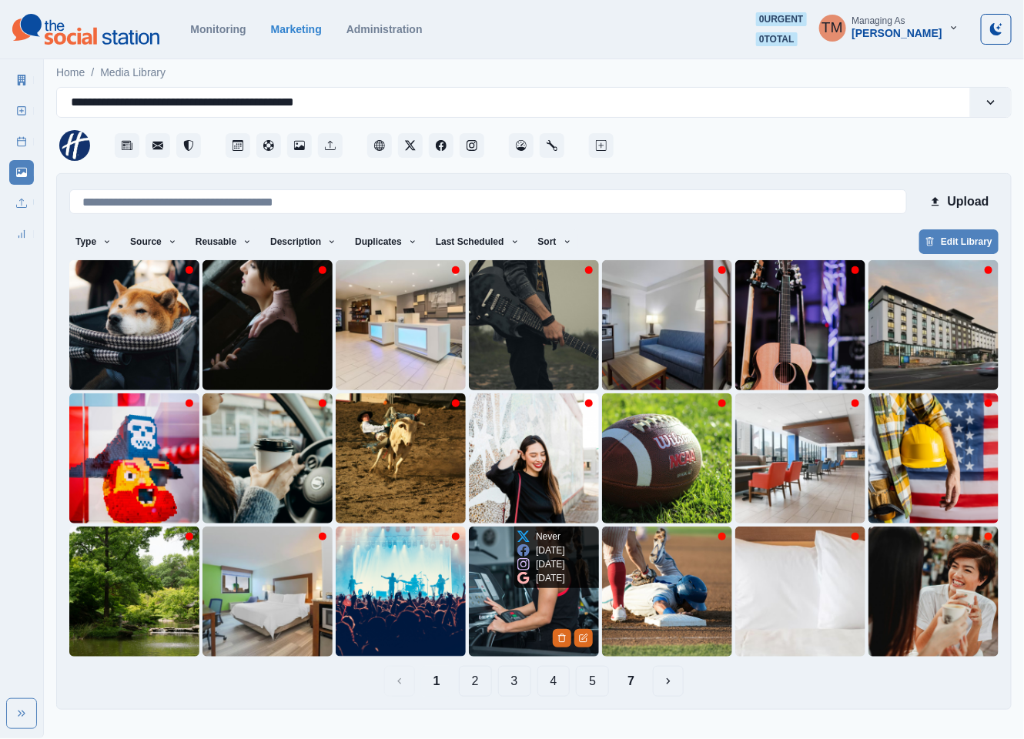
click at [497, 606] on img at bounding box center [534, 592] width 130 height 130
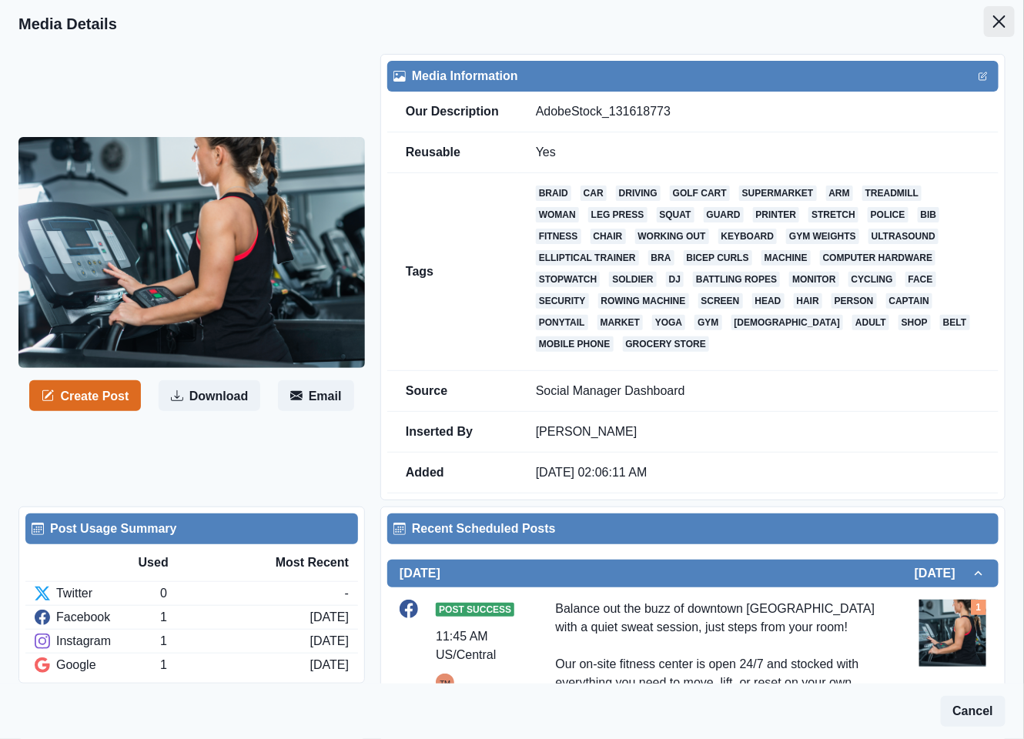
click at [993, 23] on icon "Close" at bounding box center [999, 21] width 12 height 12
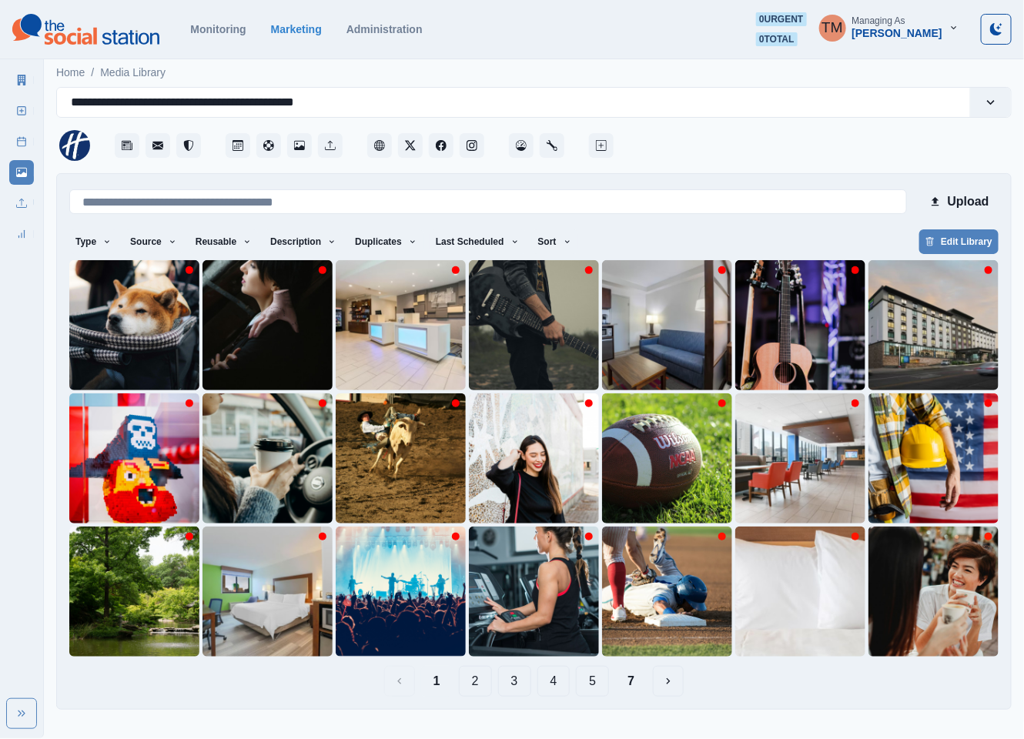
click at [476, 681] on button "2" at bounding box center [475, 681] width 33 height 31
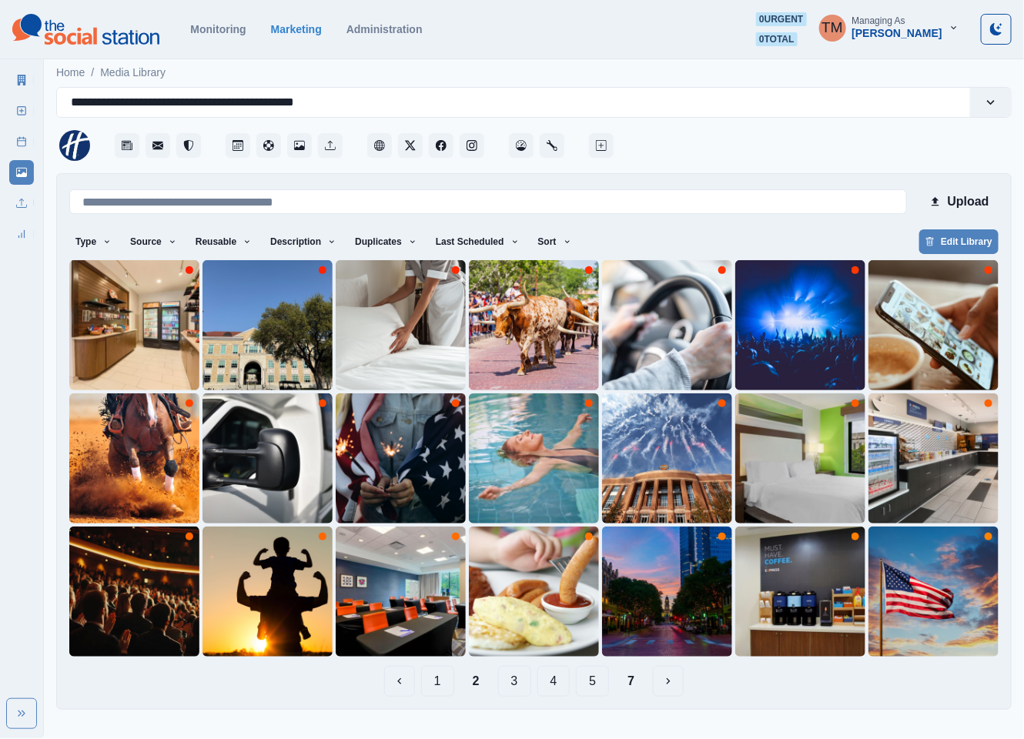
click at [516, 684] on button "3" at bounding box center [514, 681] width 33 height 31
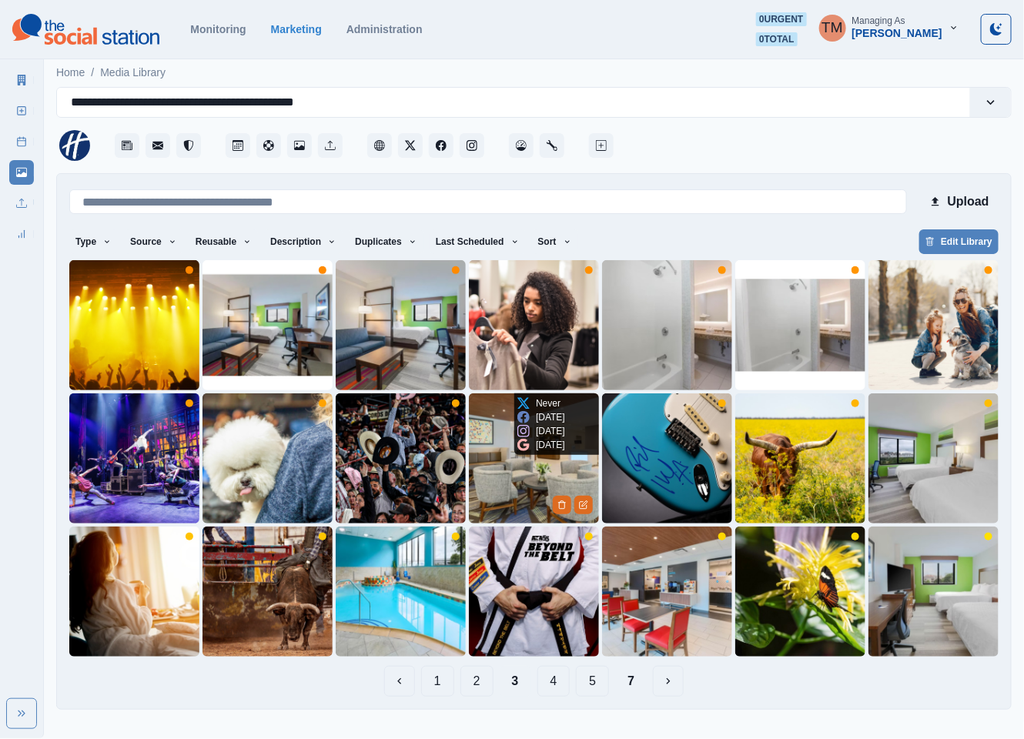
click at [515, 480] on img at bounding box center [534, 458] width 130 height 130
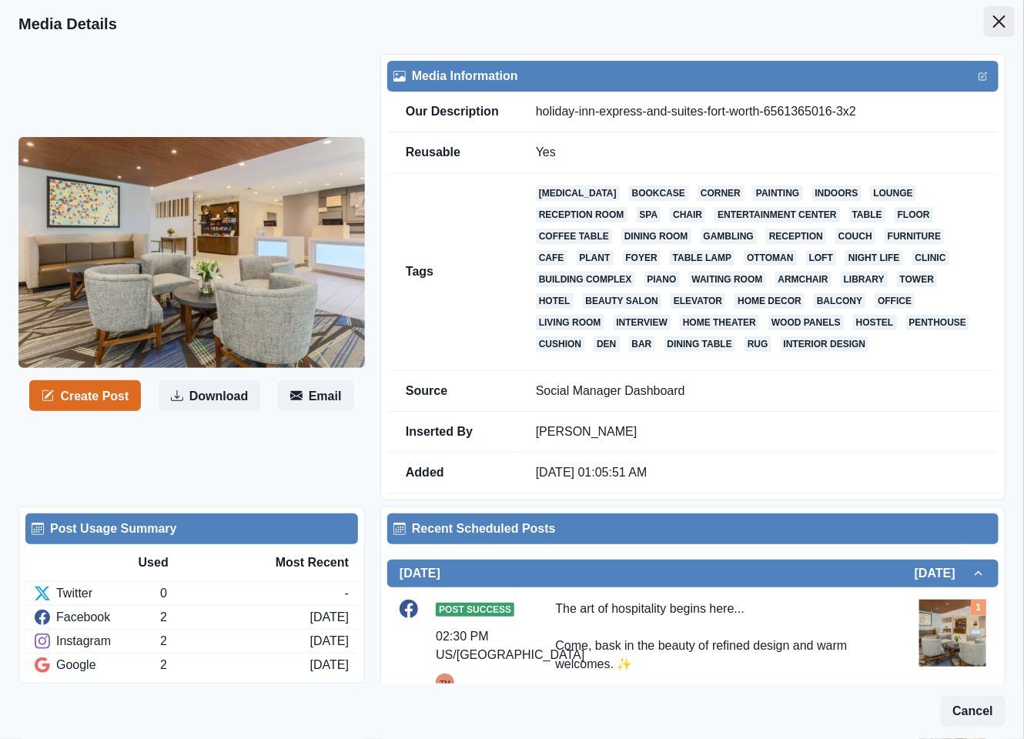
click at [984, 26] on button "Close" at bounding box center [999, 21] width 31 height 31
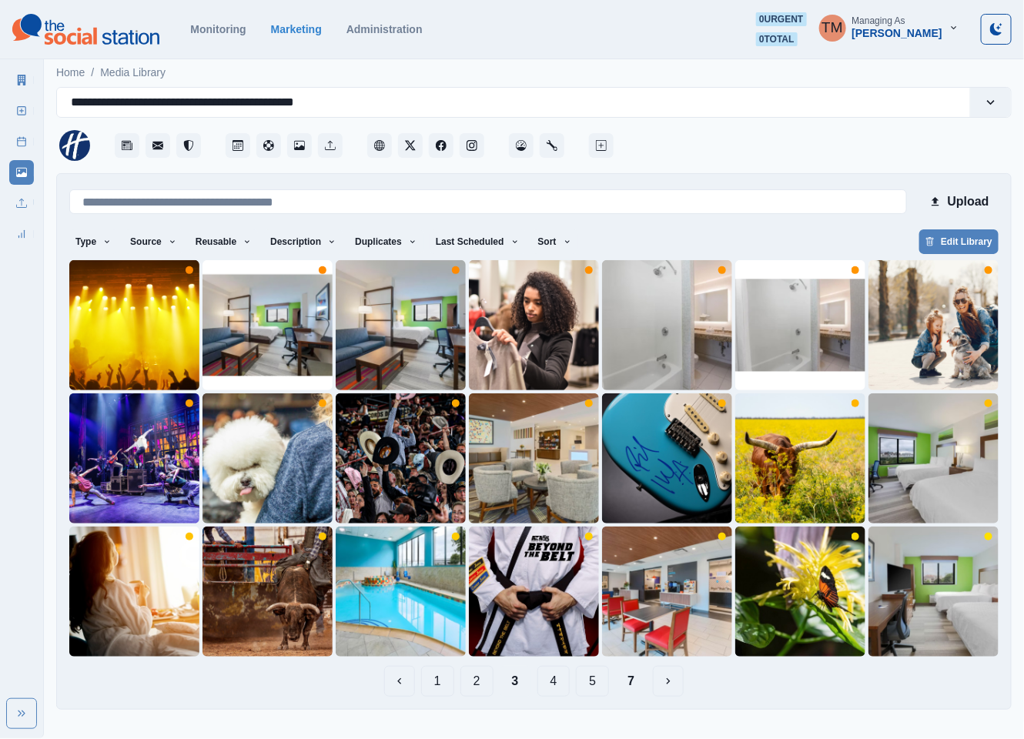
click at [555, 682] on button "4" at bounding box center [553, 681] width 33 height 31
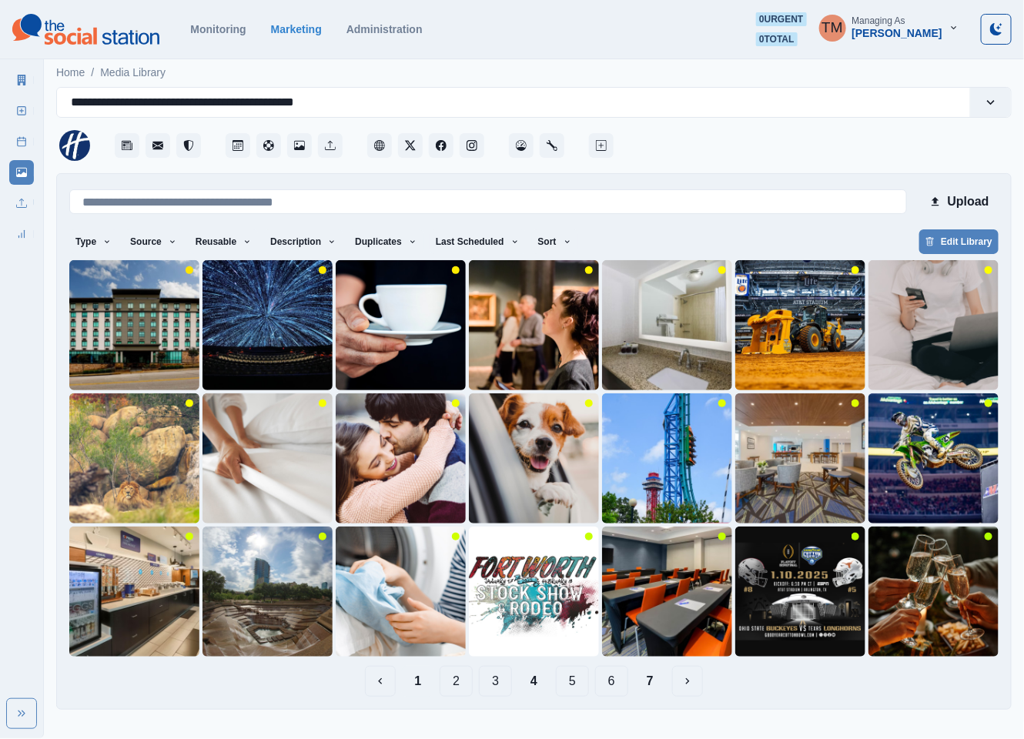
click at [425, 679] on button "1" at bounding box center [418, 681] width 32 height 31
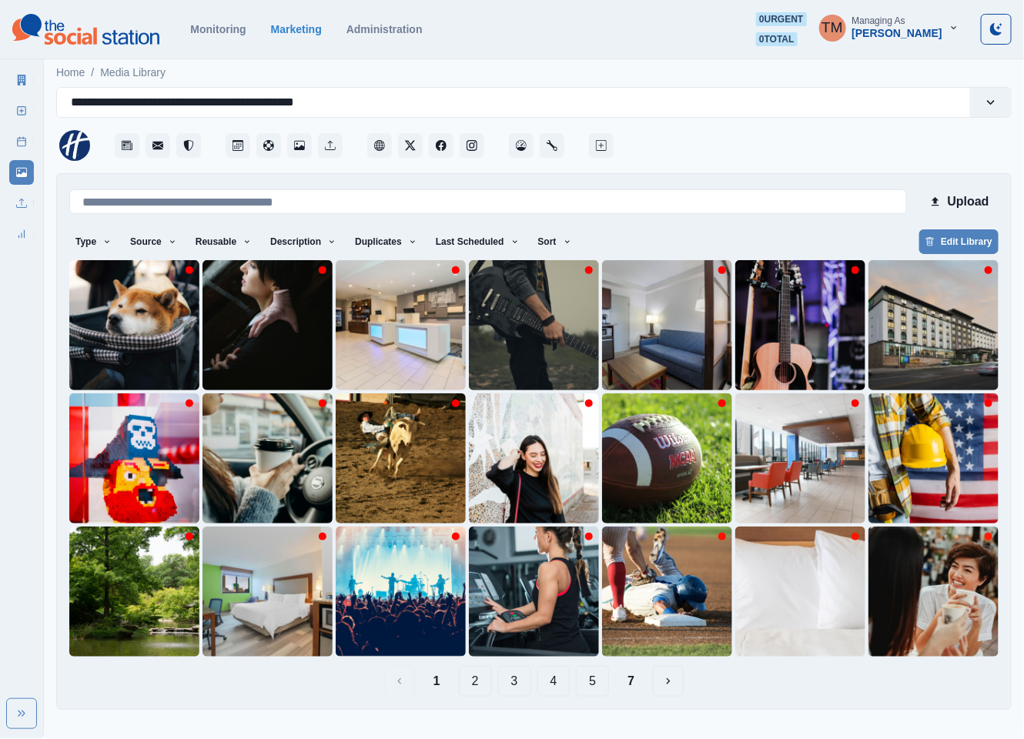
click at [552, 687] on button "4" at bounding box center [553, 681] width 33 height 31
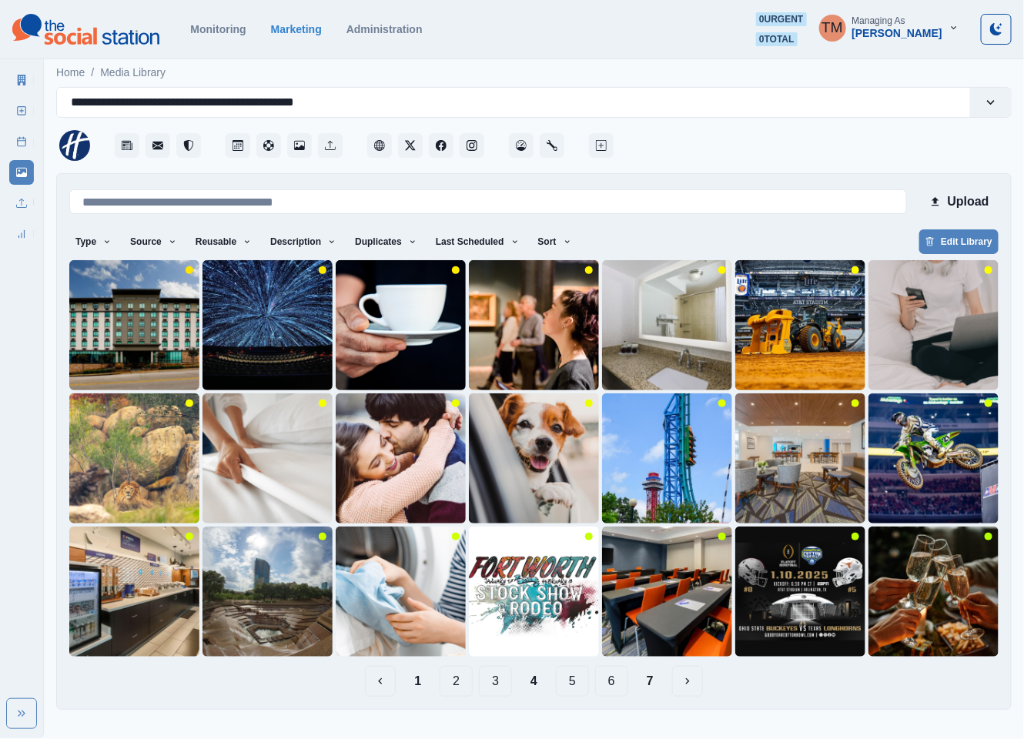
click at [420, 682] on button "1" at bounding box center [418, 681] width 32 height 31
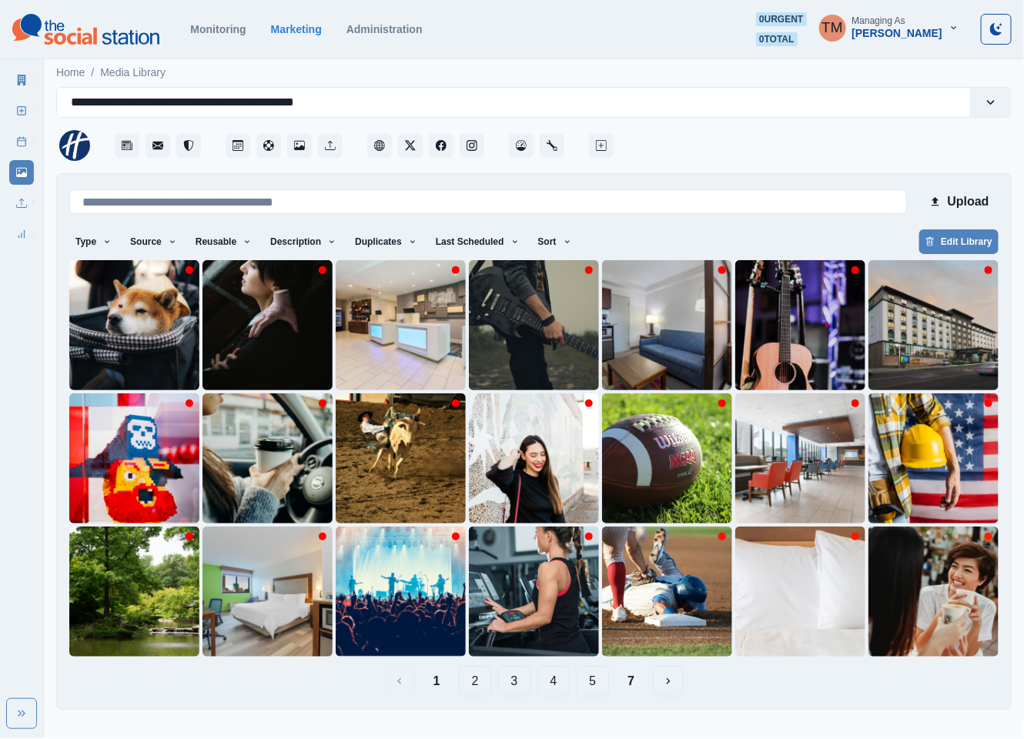
click at [555, 687] on button "4" at bounding box center [553, 681] width 33 height 31
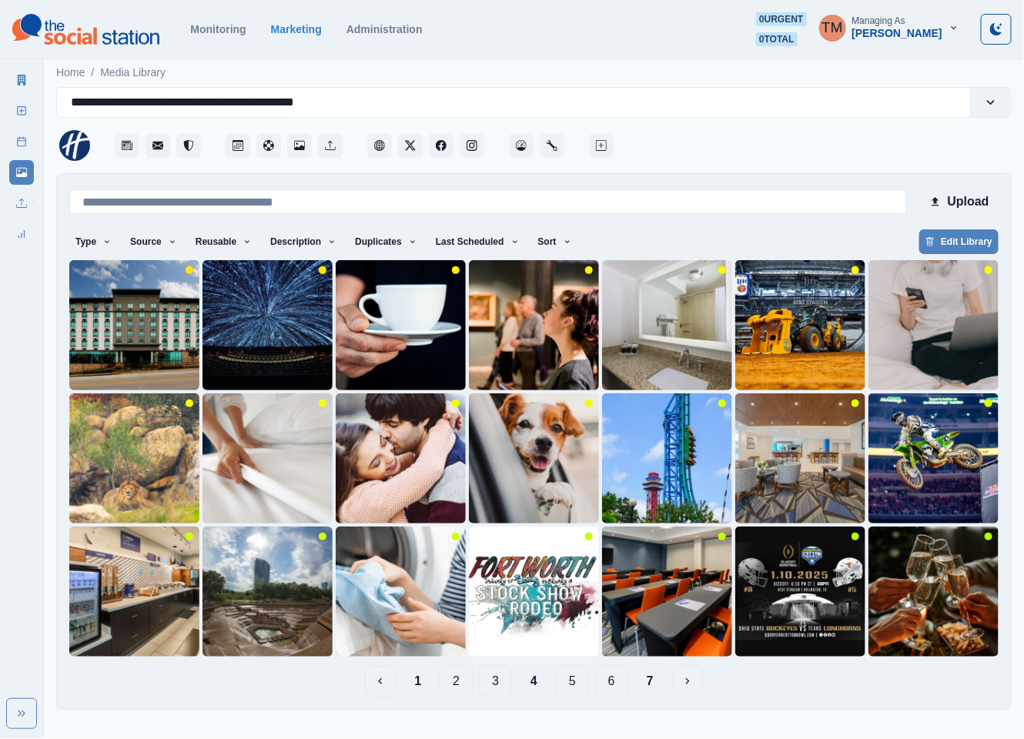
click at [576, 686] on button "5" at bounding box center [572, 681] width 33 height 31
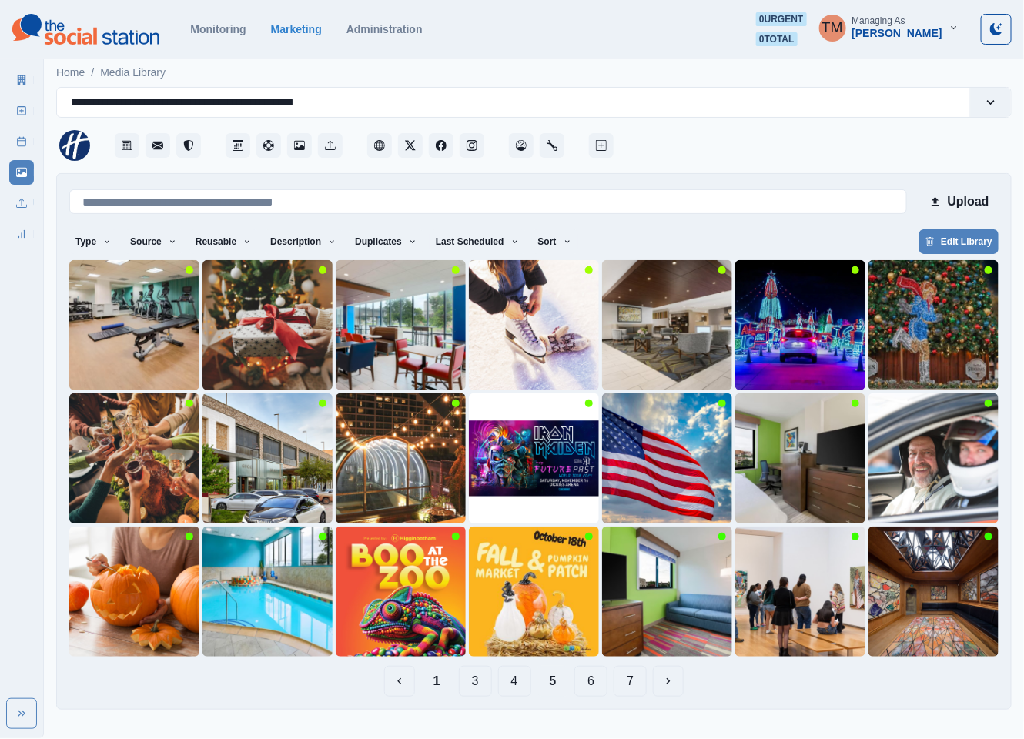
click at [594, 684] on button "6" at bounding box center [590, 681] width 33 height 31
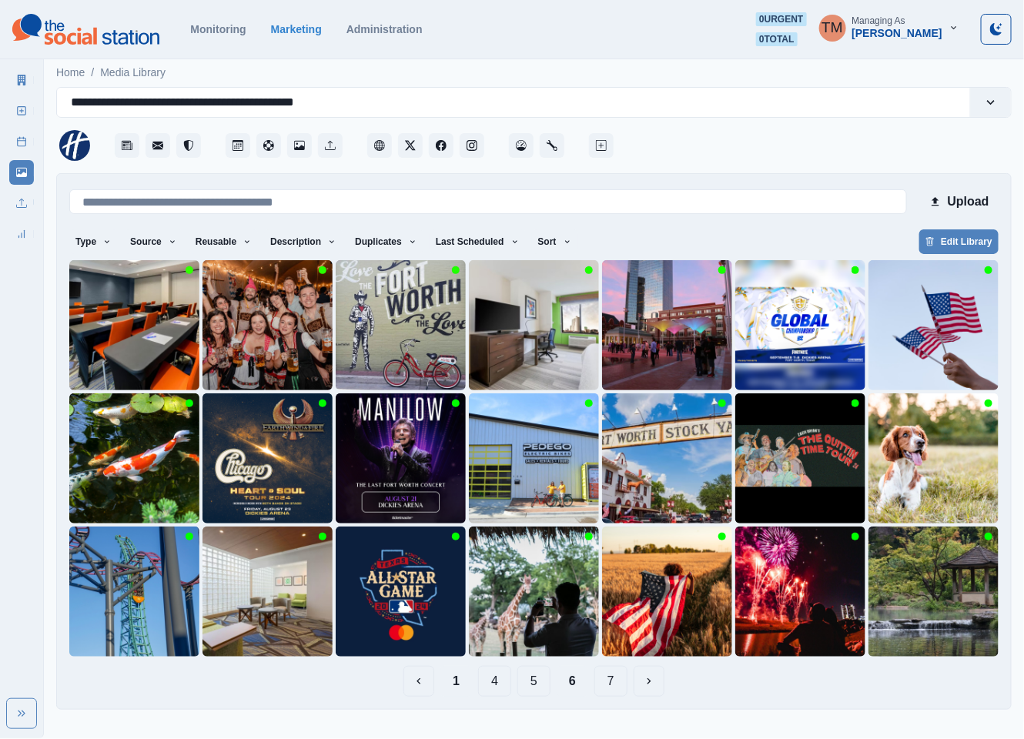
click at [462, 689] on button "1" at bounding box center [456, 681] width 32 height 31
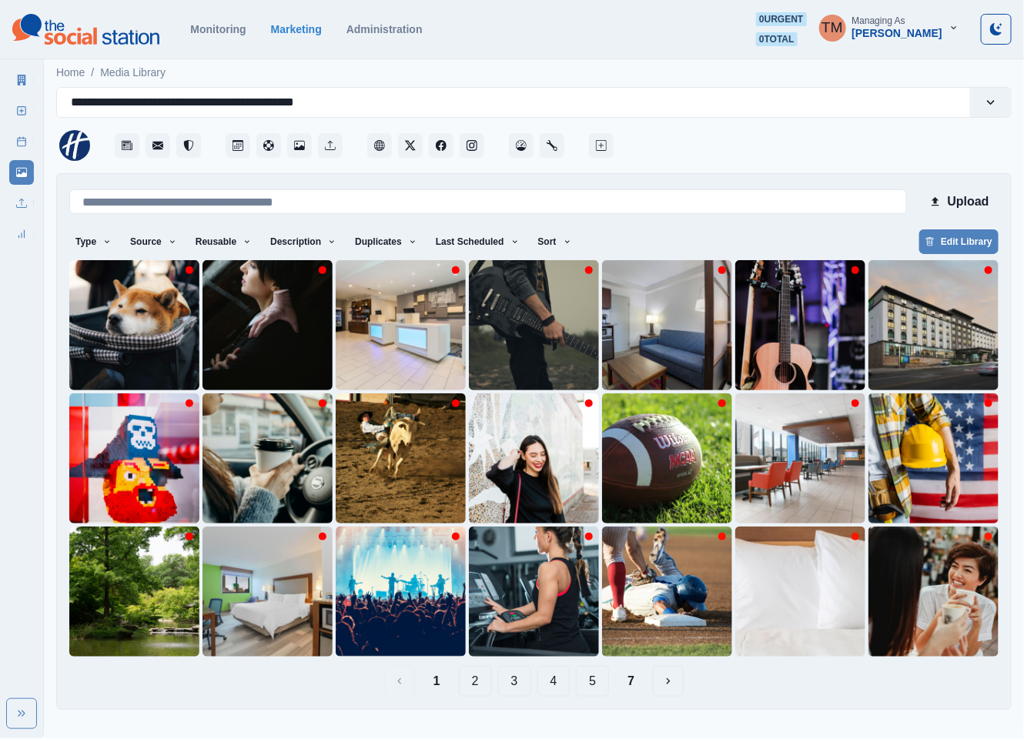
click at [628, 687] on button "7" at bounding box center [631, 681] width 32 height 31
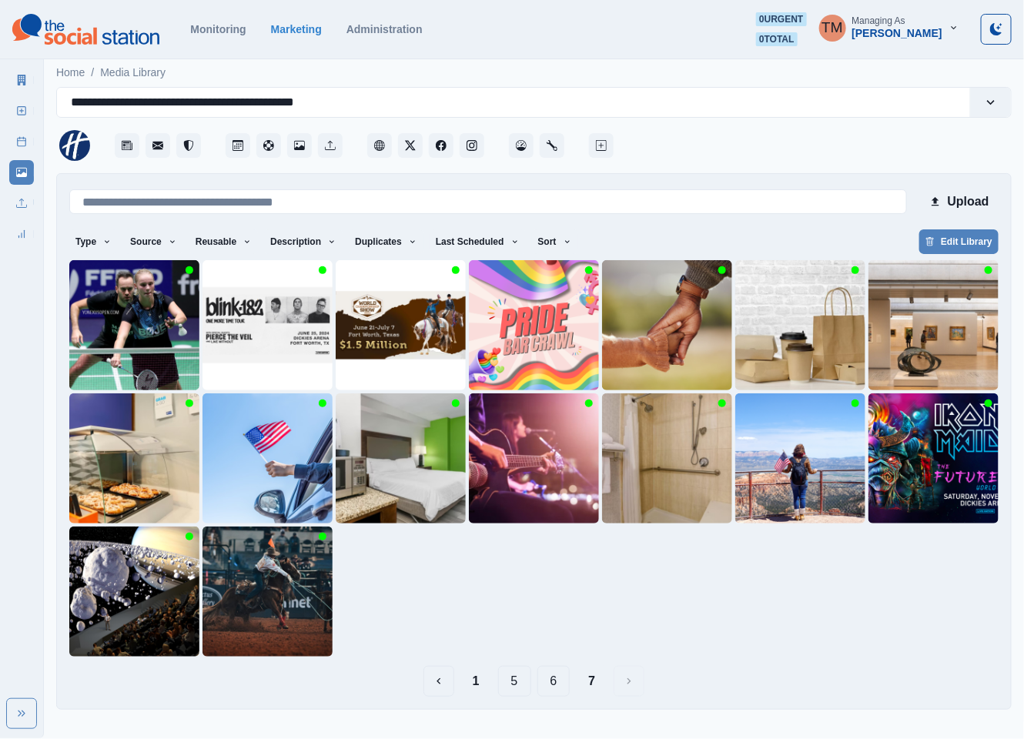
click at [553, 687] on button "6" at bounding box center [553, 681] width 33 height 31
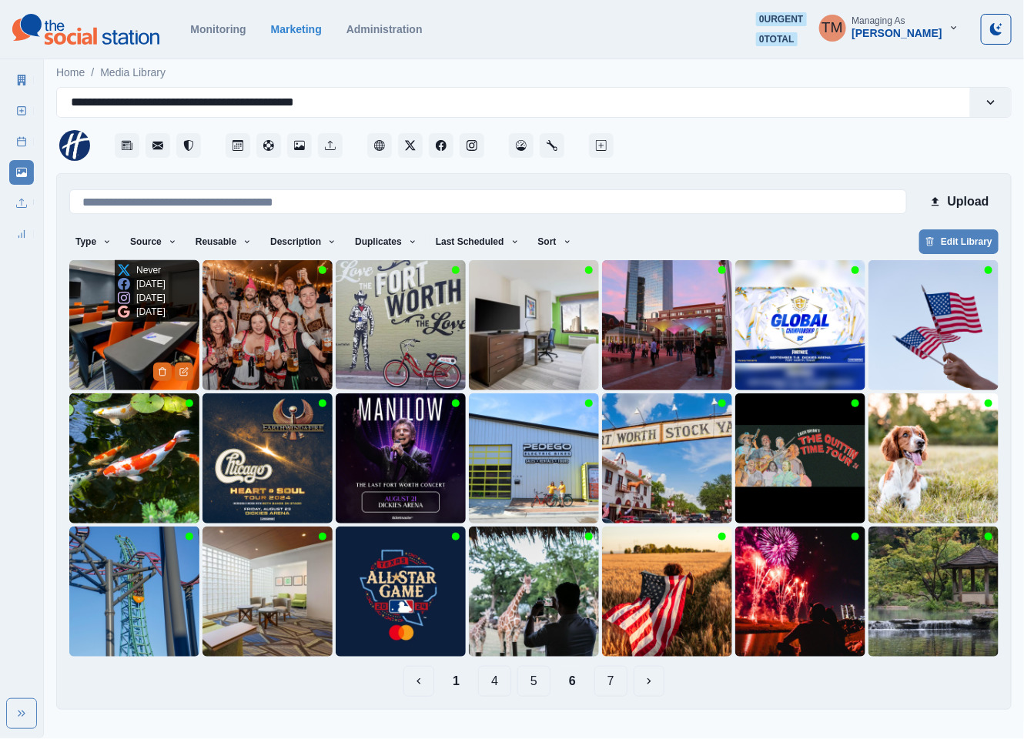
click at [89, 366] on img at bounding box center [134, 325] width 130 height 130
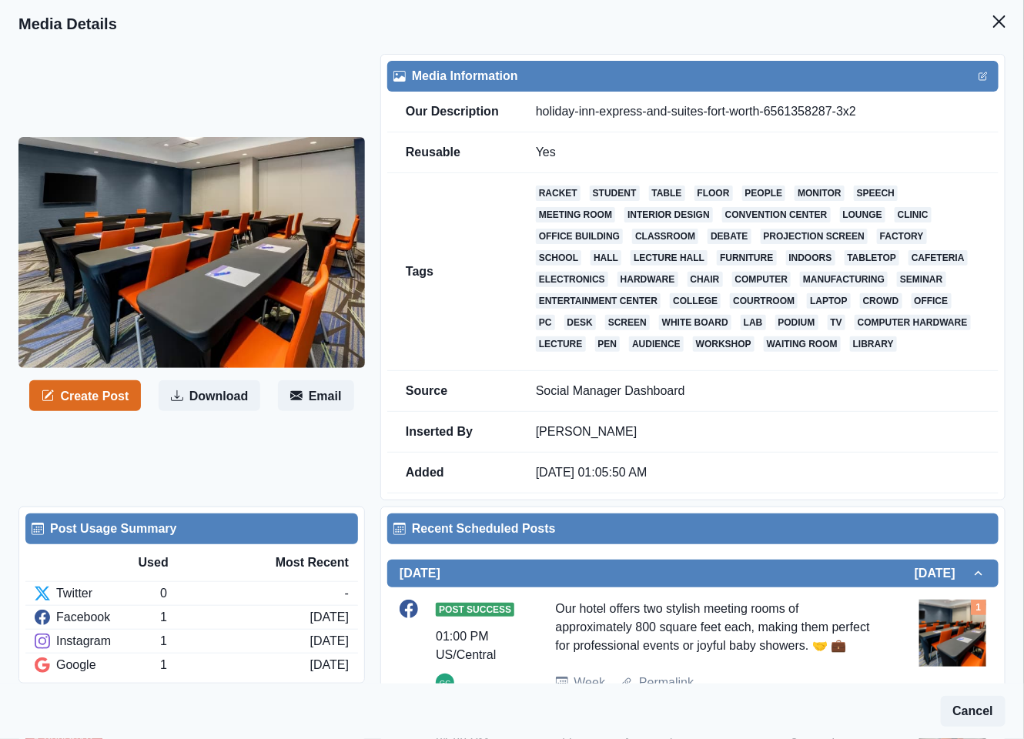
scroll to position [323, 0]
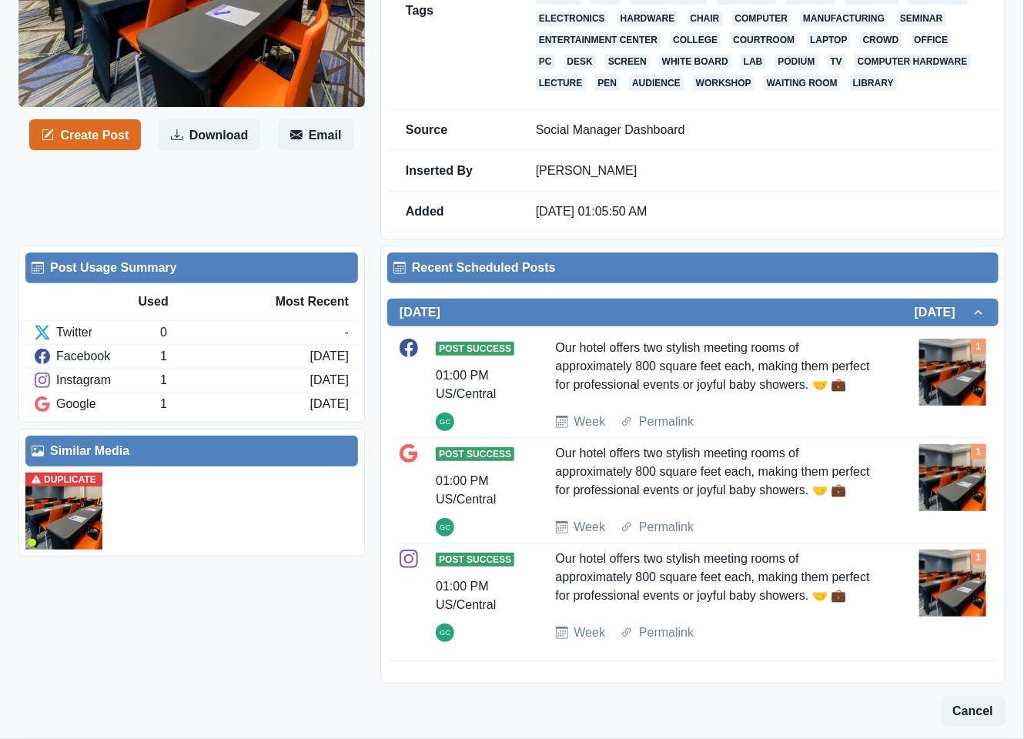
click at [59, 486] on img at bounding box center [63, 511] width 77 height 77
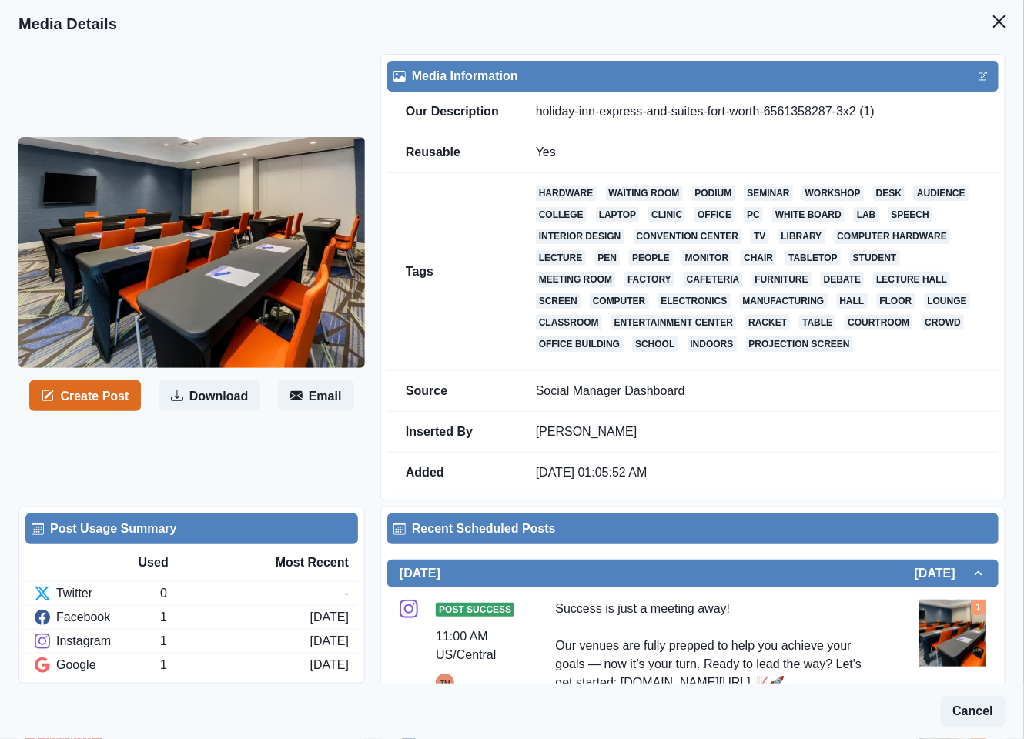
scroll to position [231, 0]
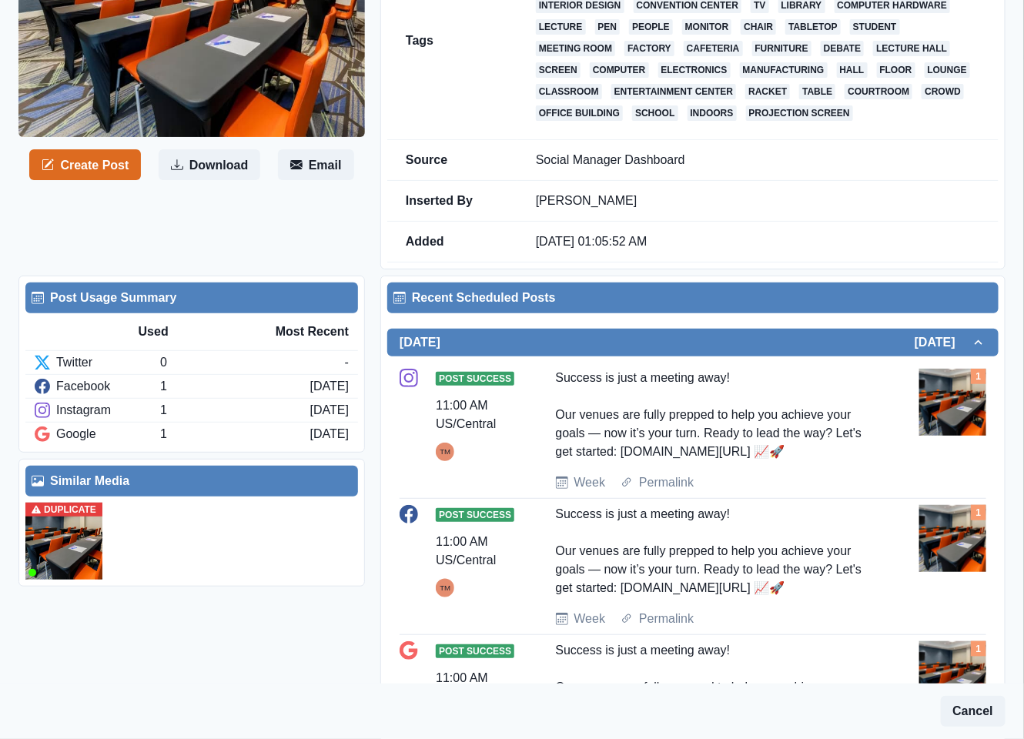
click at [58, 580] on img at bounding box center [63, 541] width 77 height 77
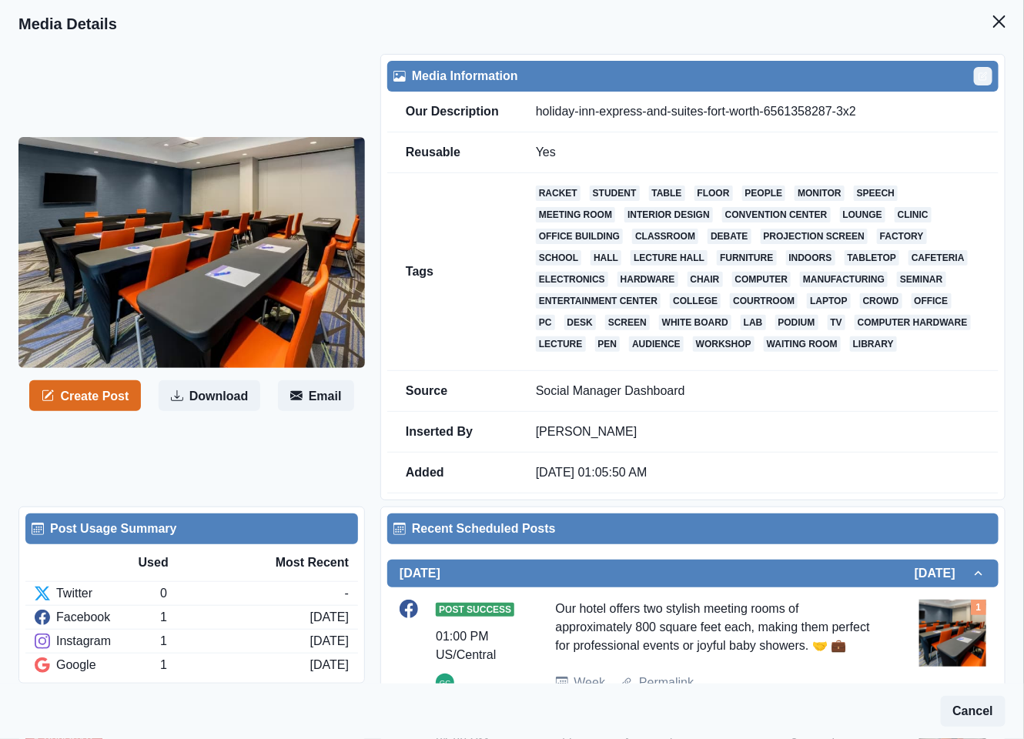
click at [978, 76] on icon "Edit" at bounding box center [982, 76] width 9 height 9
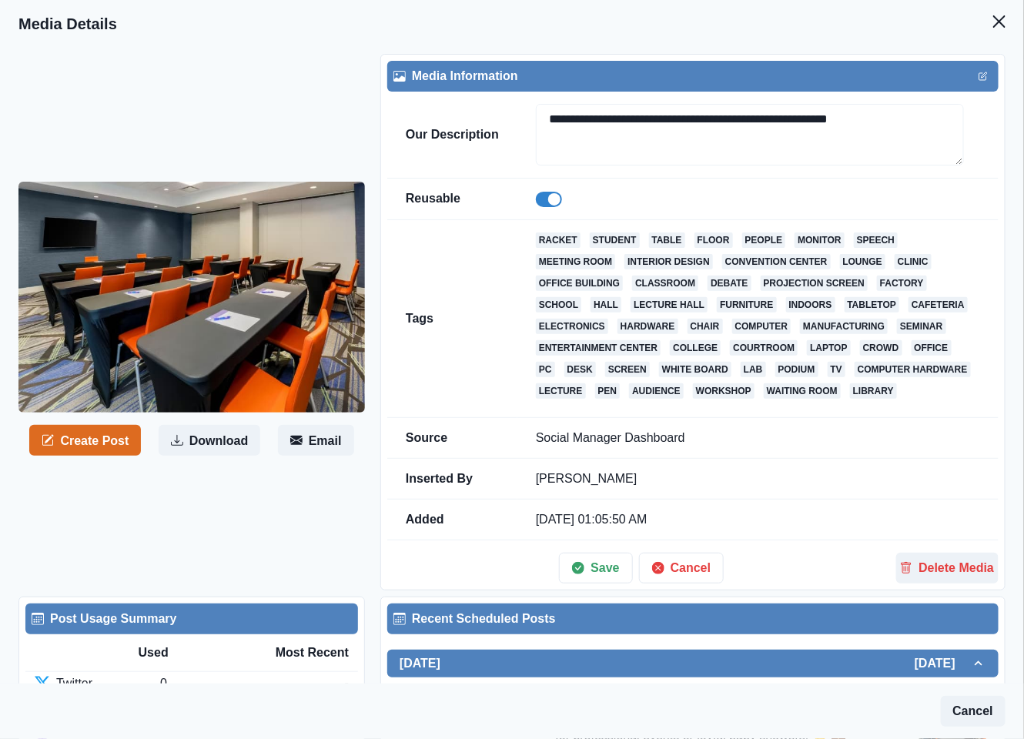
click at [544, 203] on span at bounding box center [549, 199] width 26 height 15
click at [587, 608] on div "**********" at bounding box center [692, 353] width 611 height 523
click at [598, 584] on button "Save" at bounding box center [595, 568] width 73 height 31
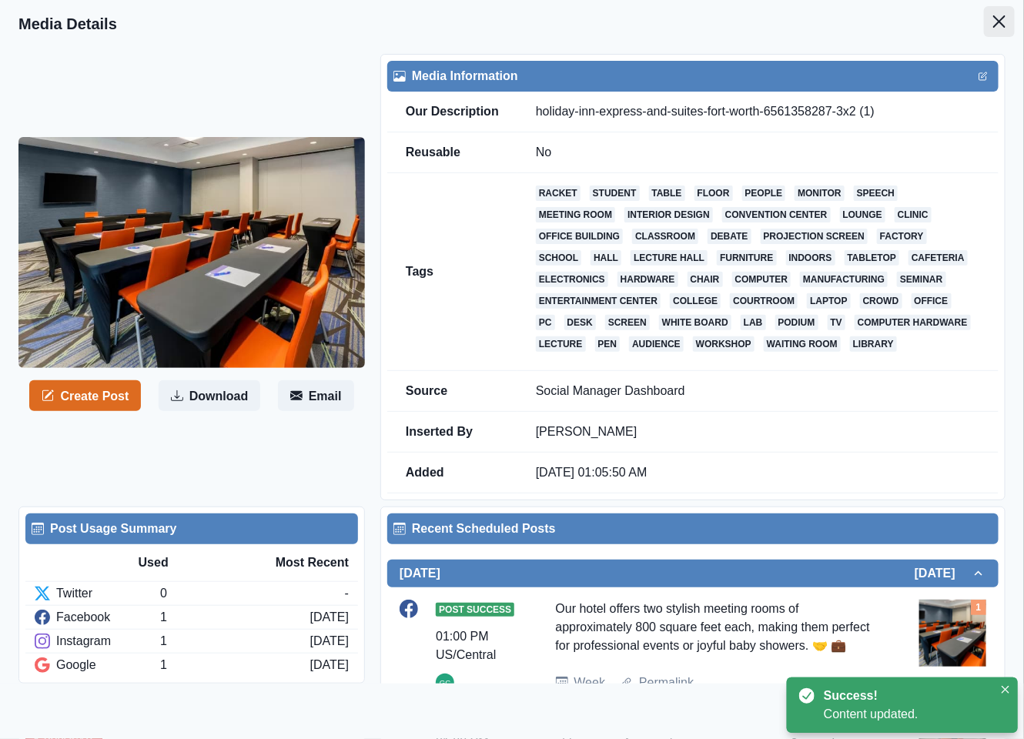
click at [993, 16] on icon "Close" at bounding box center [999, 21] width 12 height 12
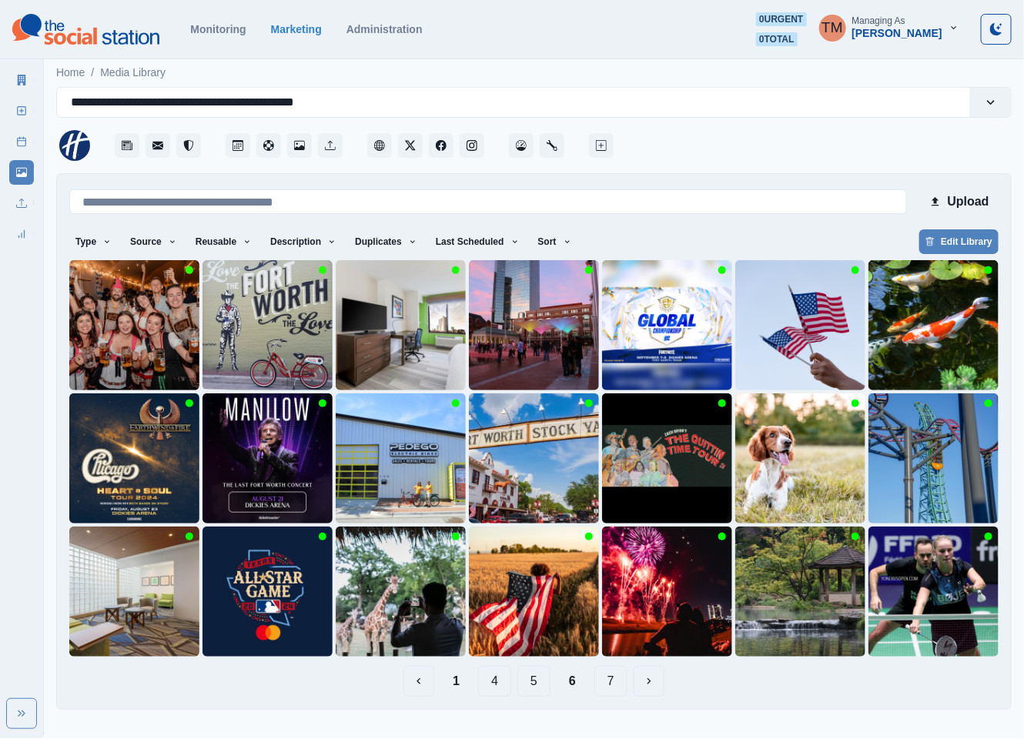
click at [532, 688] on button "5" at bounding box center [533, 681] width 33 height 31
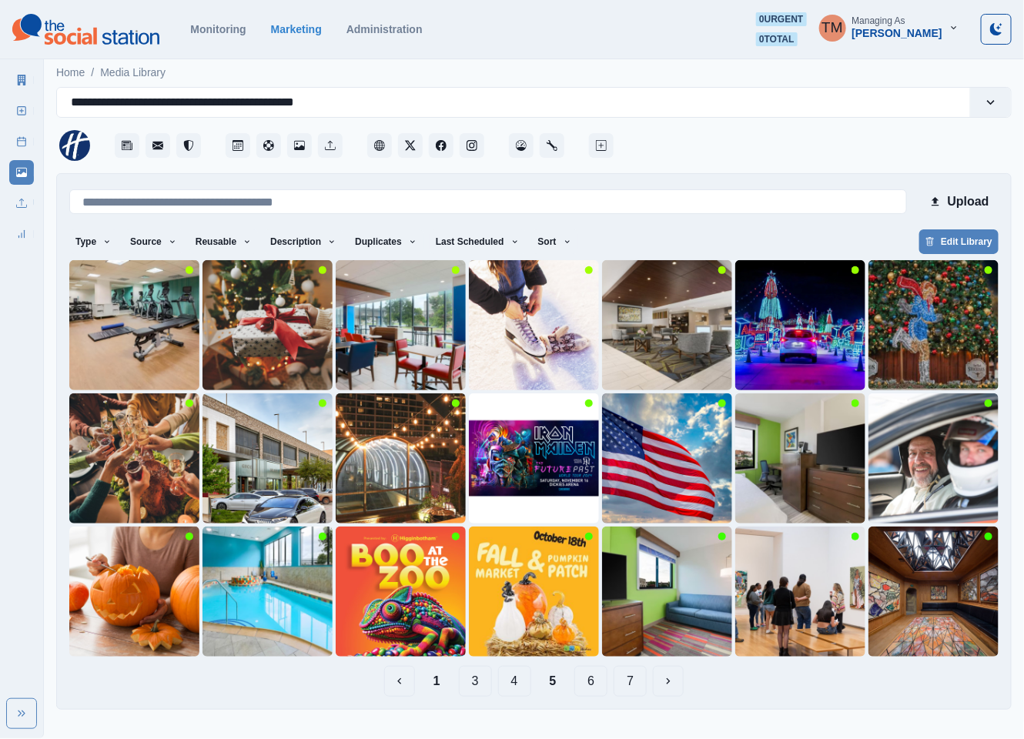
click at [523, 686] on button "4" at bounding box center [514, 681] width 33 height 31
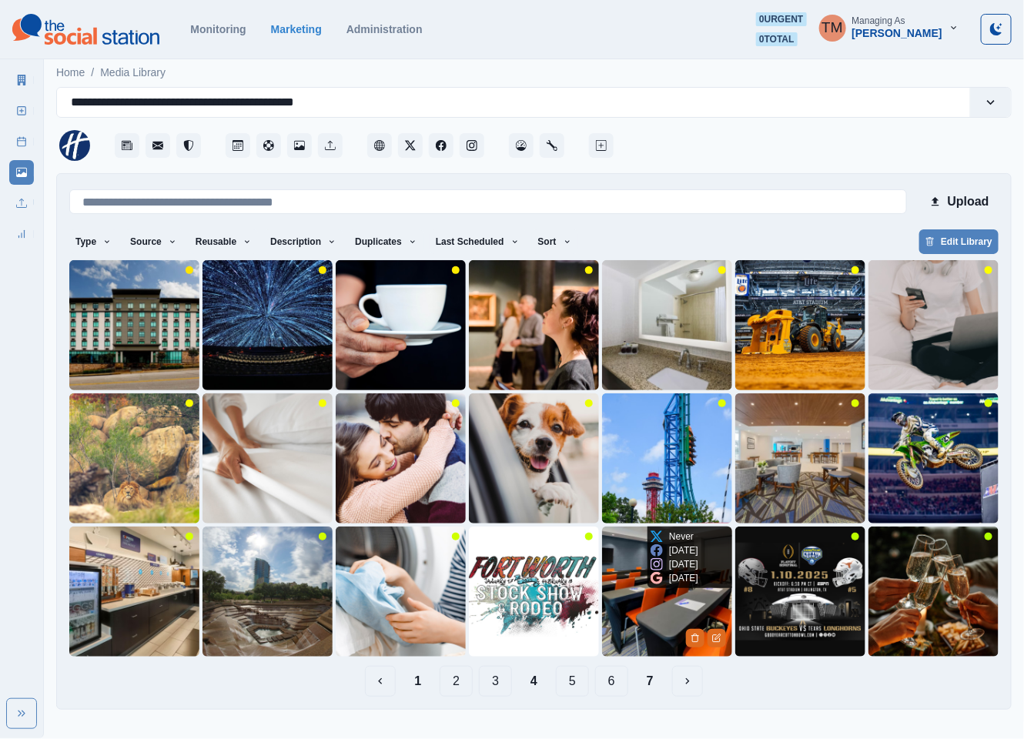
click at [652, 620] on img at bounding box center [667, 592] width 130 height 130
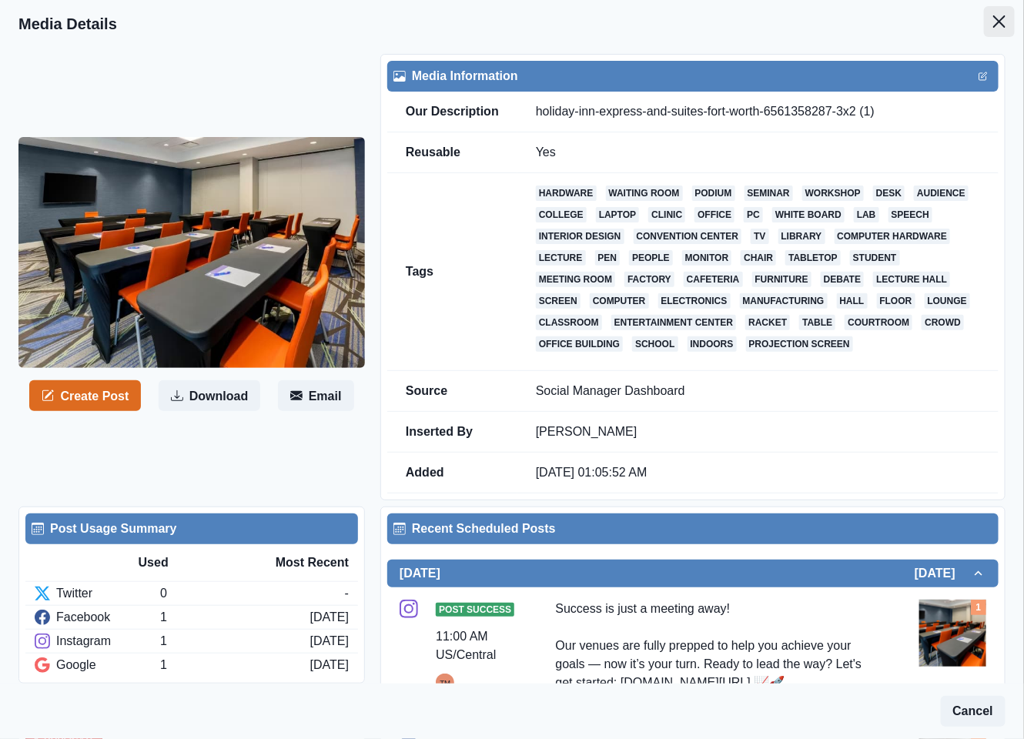
click at [984, 25] on button "Close" at bounding box center [999, 21] width 31 height 31
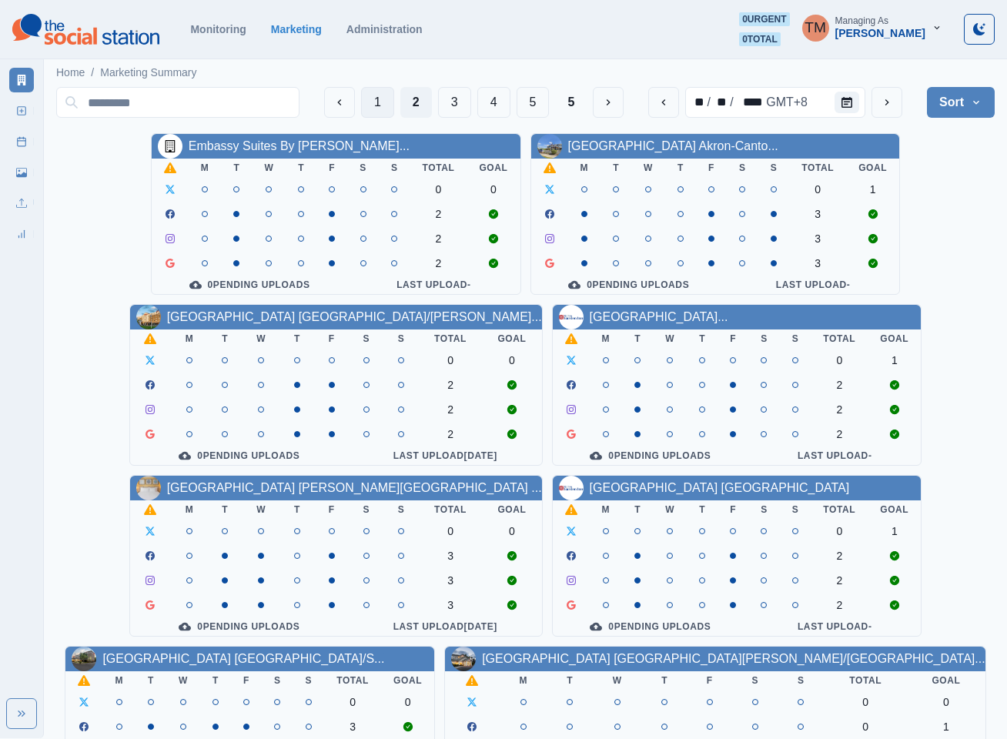
click at [370, 99] on button "1" at bounding box center [377, 102] width 33 height 31
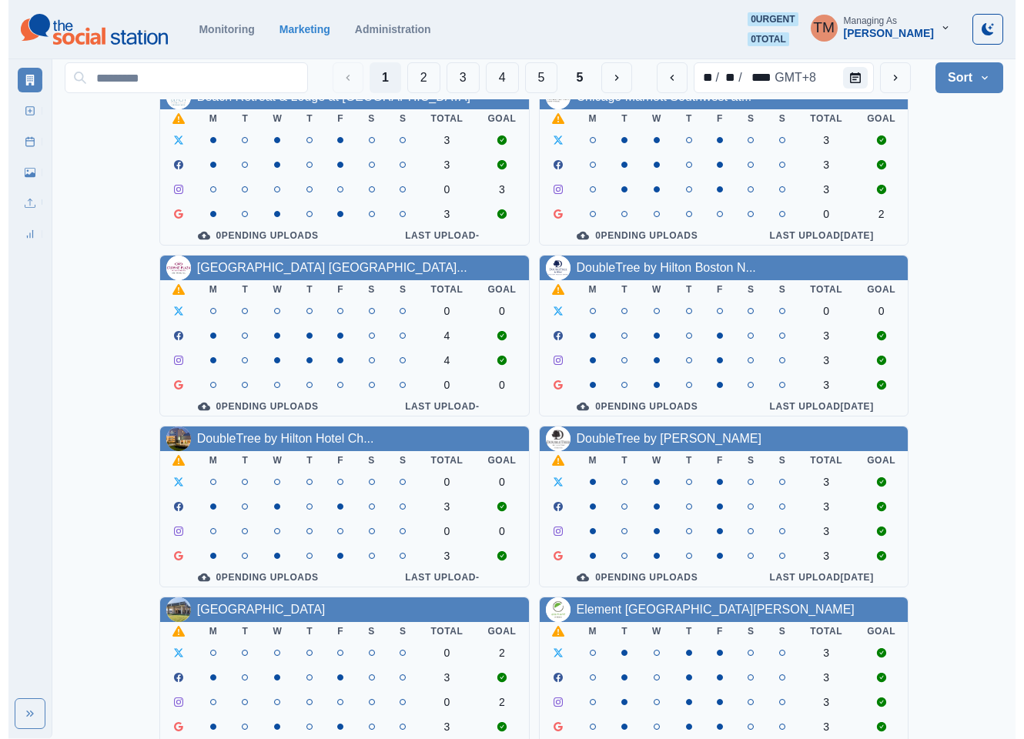
scroll to position [231, 0]
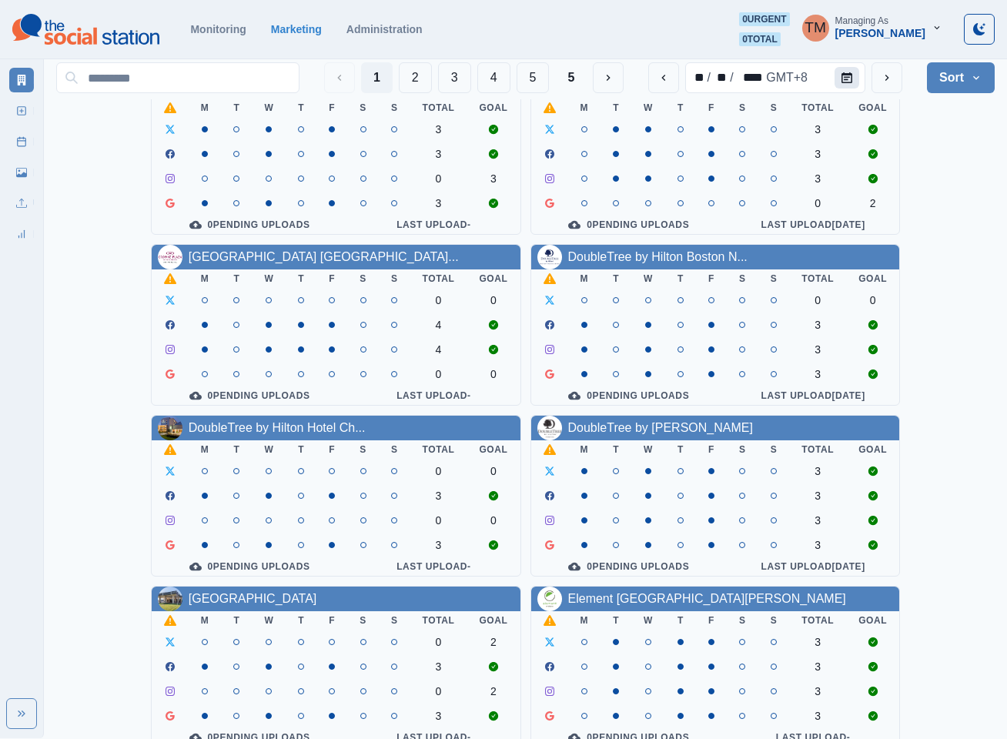
click at [846, 76] on icon "Calendar" at bounding box center [846, 77] width 11 height 11
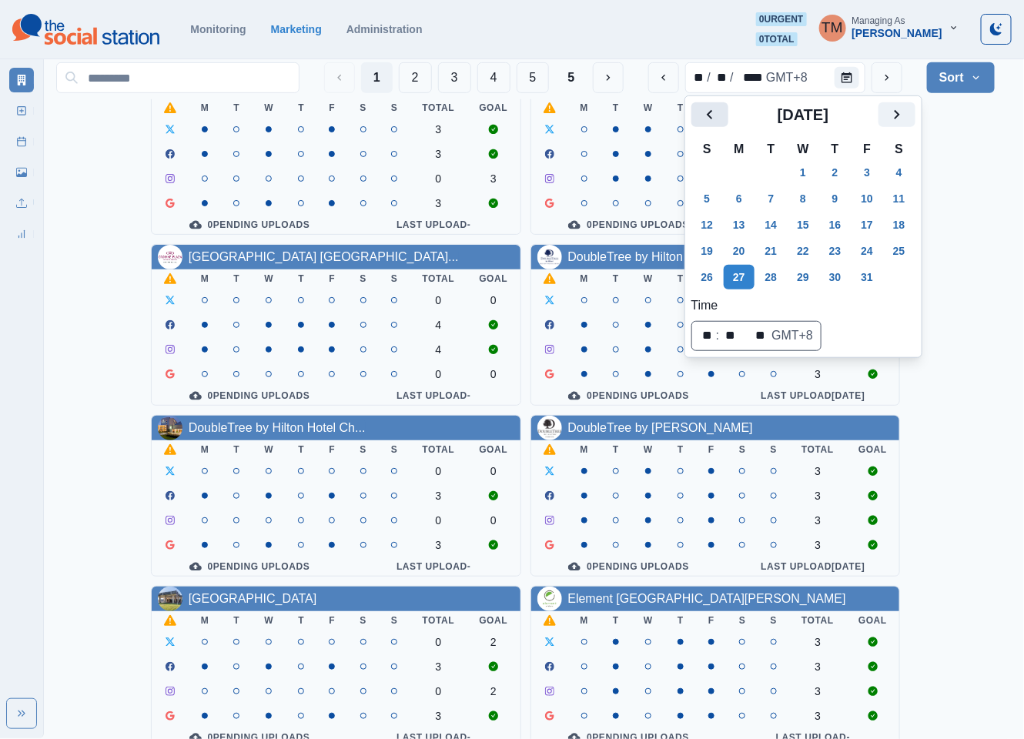
click at [707, 115] on icon "Previous" at bounding box center [709, 114] width 5 height 9
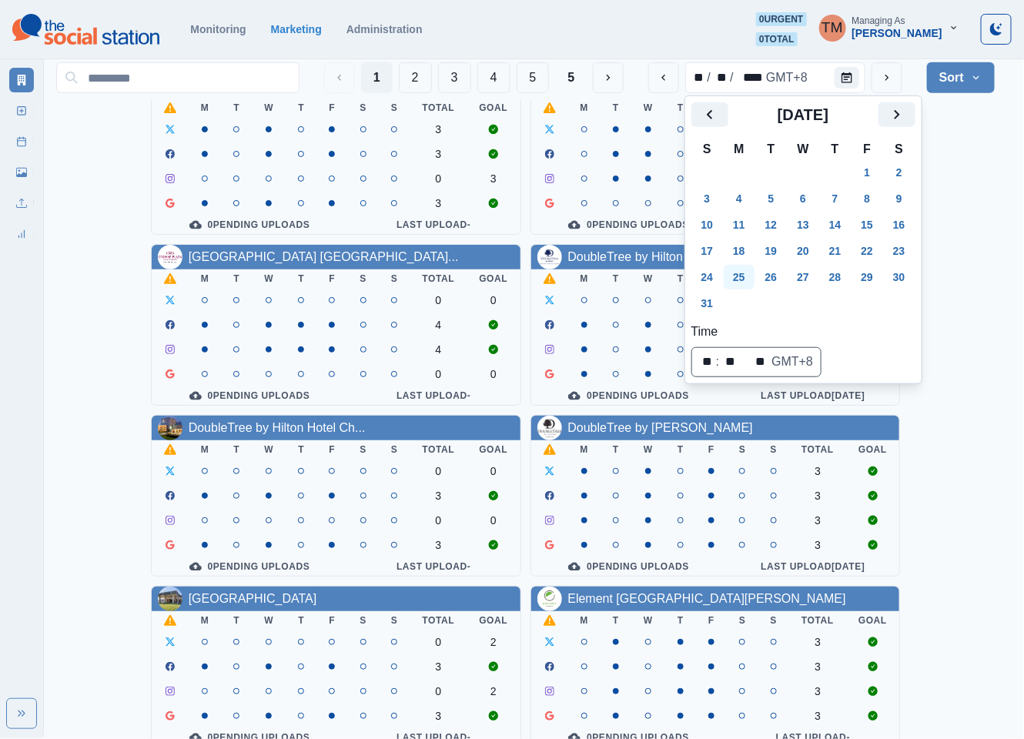
click at [744, 277] on button "25" at bounding box center [739, 277] width 31 height 25
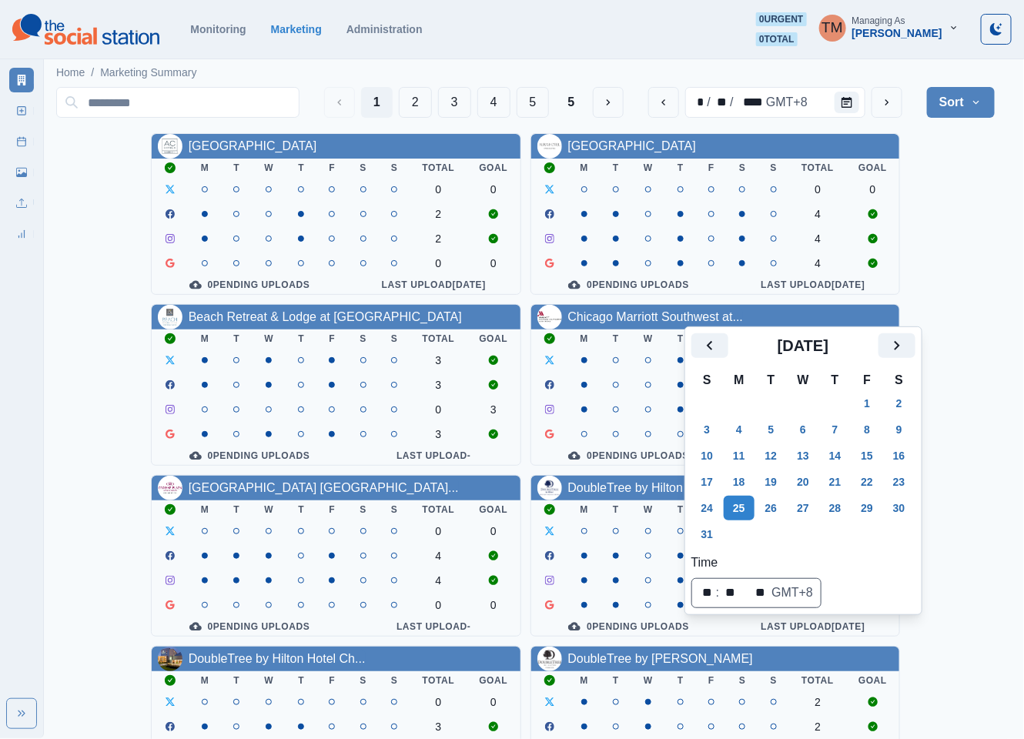
click at [948, 365] on div "AC Hotel Atlanta Downtown M T W T F S S Total Goal 0 0 2 2 0 0 0 Pending Upload…" at bounding box center [525, 641] width 938 height 1016
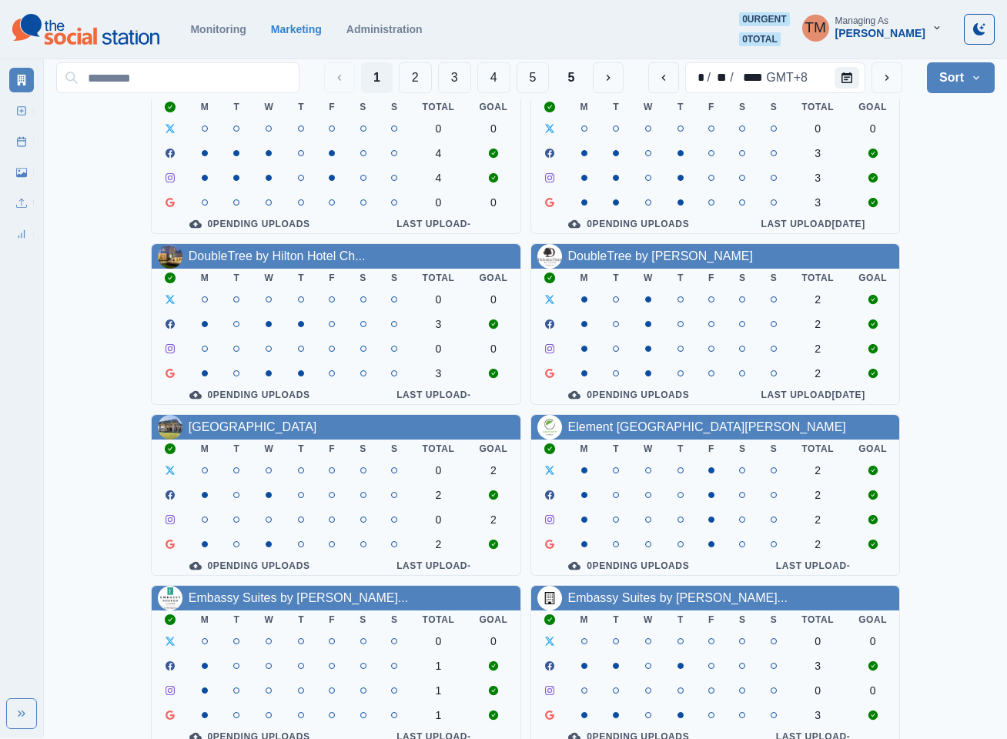
scroll to position [462, 0]
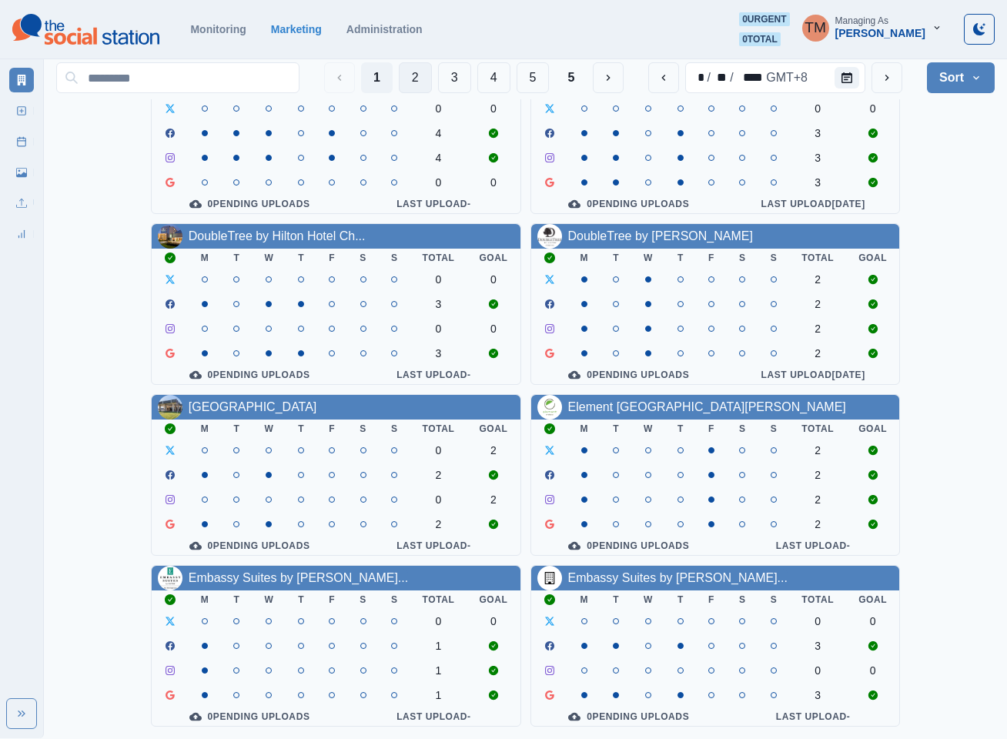
drag, startPoint x: 412, startPoint y: 76, endPoint x: 400, endPoint y: 77, distance: 12.3
click at [413, 76] on button "2" at bounding box center [415, 77] width 33 height 31
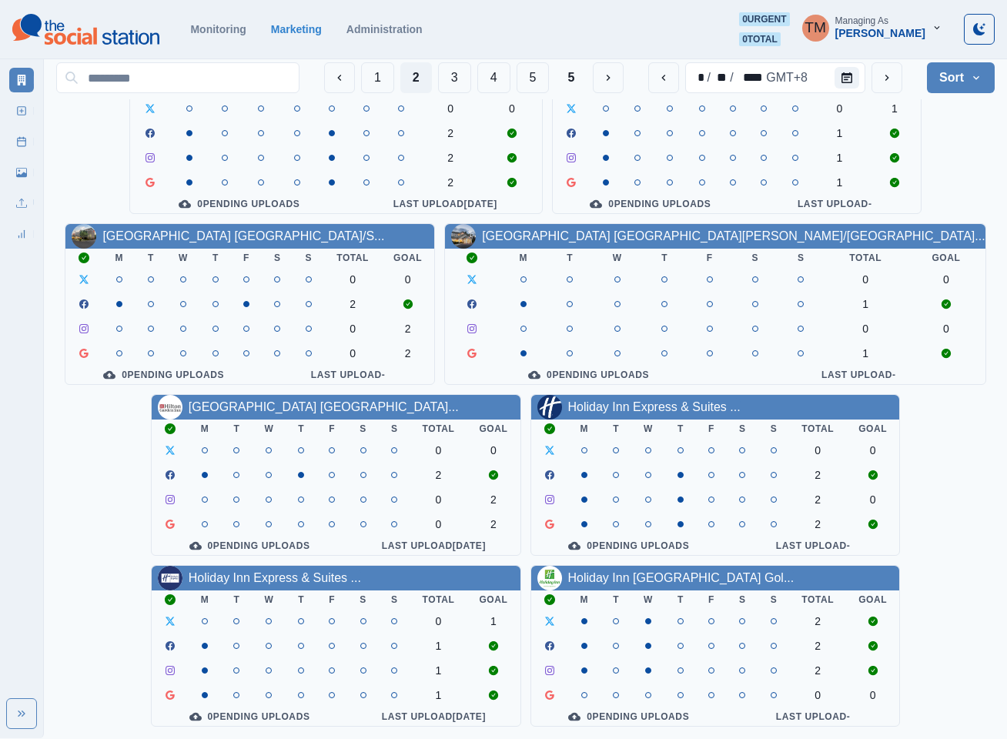
drag, startPoint x: 261, startPoint y: 570, endPoint x: 945, endPoint y: 460, distance: 693.3
click at [945, 460] on div "Embassy Suites By Hilton Syra... M T W T F S S Total Goal 0 0 1 1 1 0 Pending U…" at bounding box center [525, 219] width 938 height 1016
click at [449, 76] on button "3" at bounding box center [454, 77] width 33 height 31
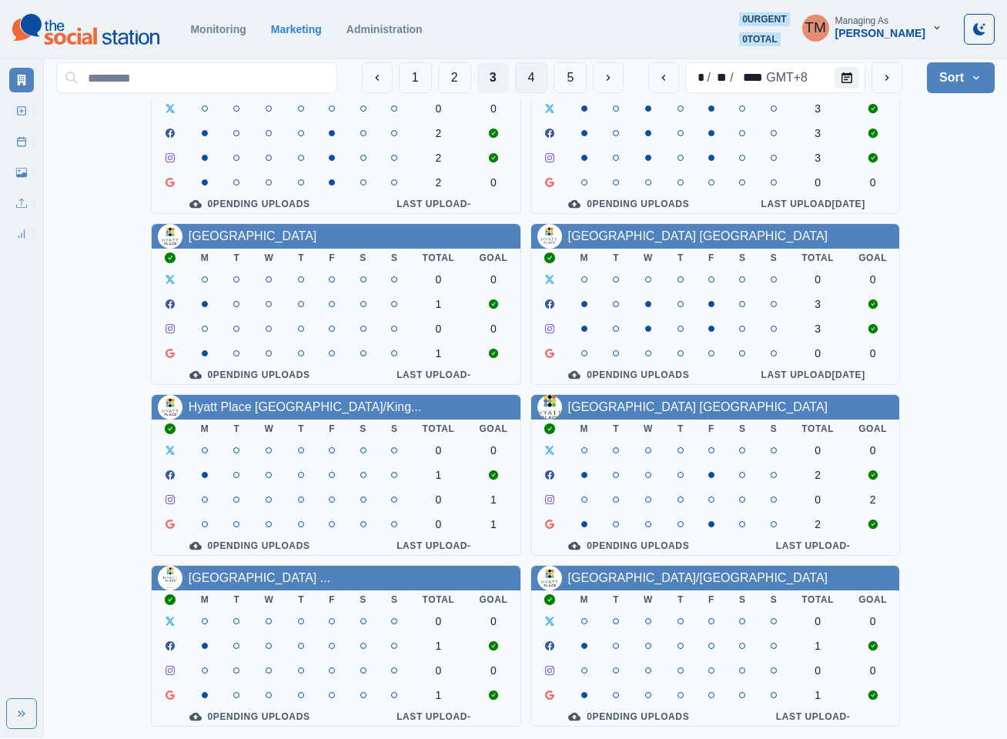
click at [527, 76] on button "4" at bounding box center [531, 77] width 33 height 31
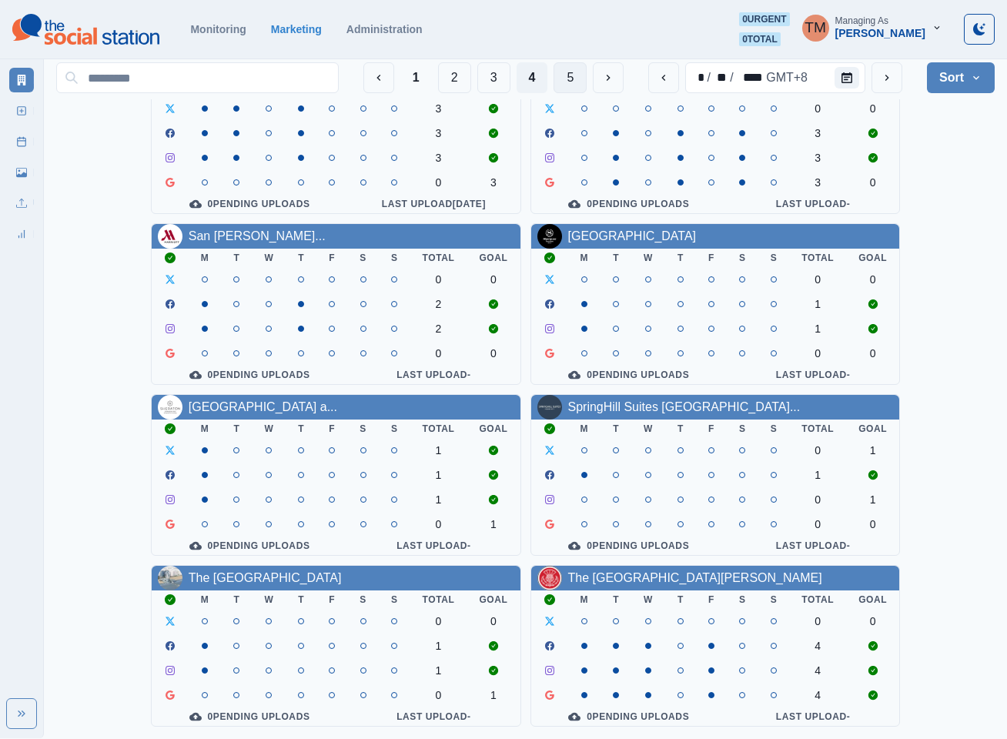
click at [568, 77] on button "5" at bounding box center [570, 77] width 33 height 31
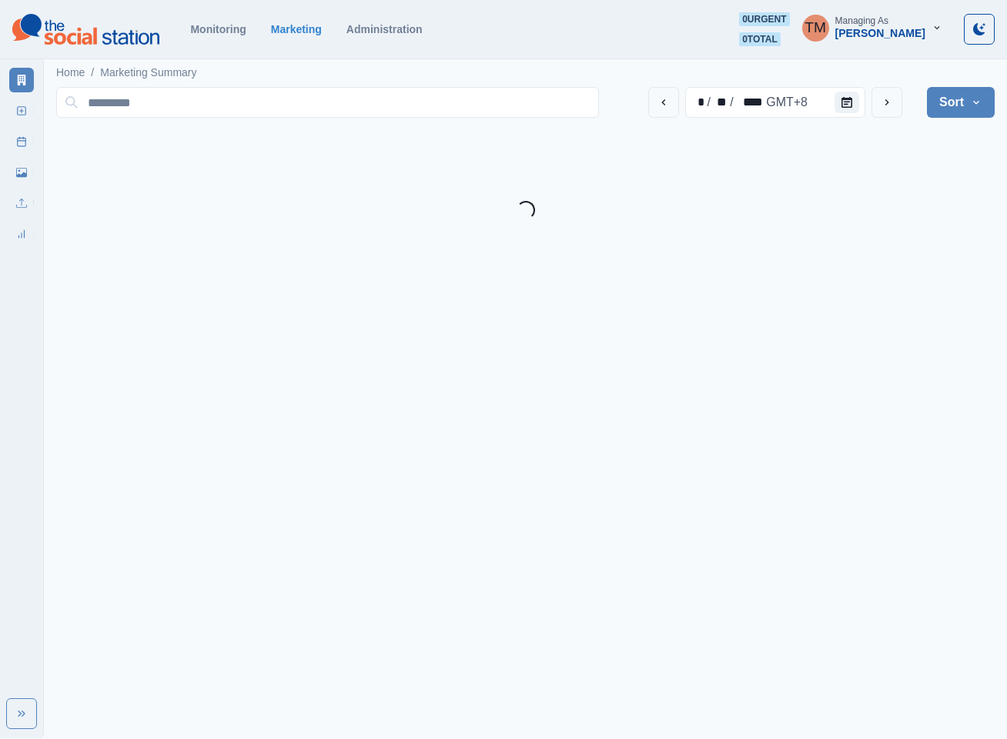
scroll to position [0, 0]
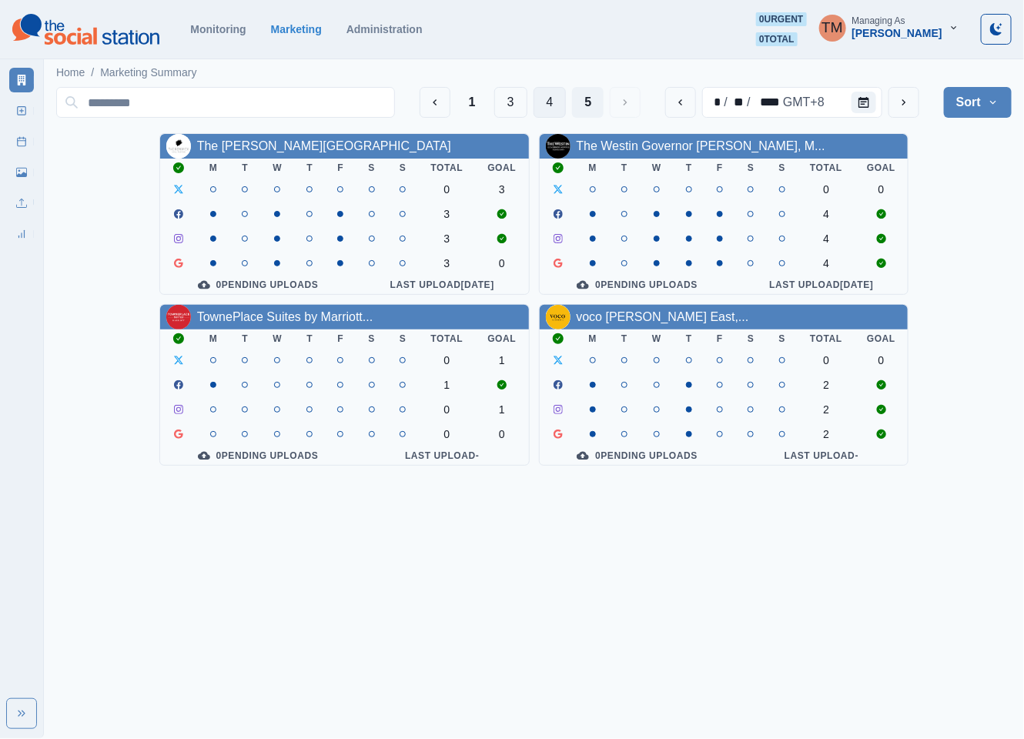
click at [546, 102] on button "4" at bounding box center [550, 102] width 33 height 31
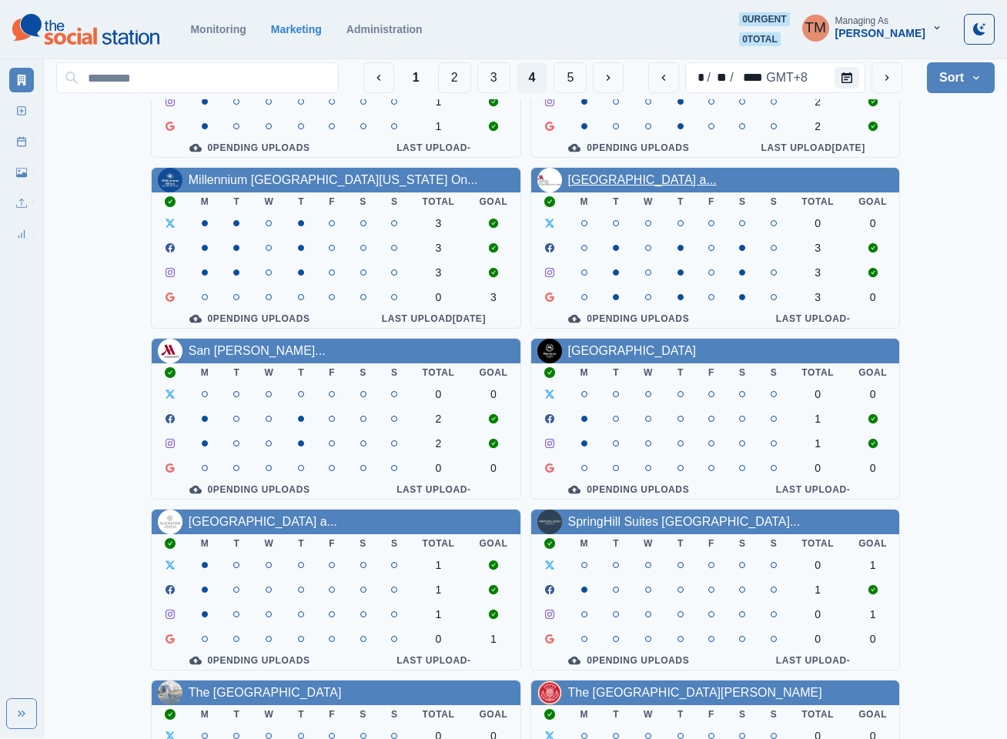
scroll to position [115, 0]
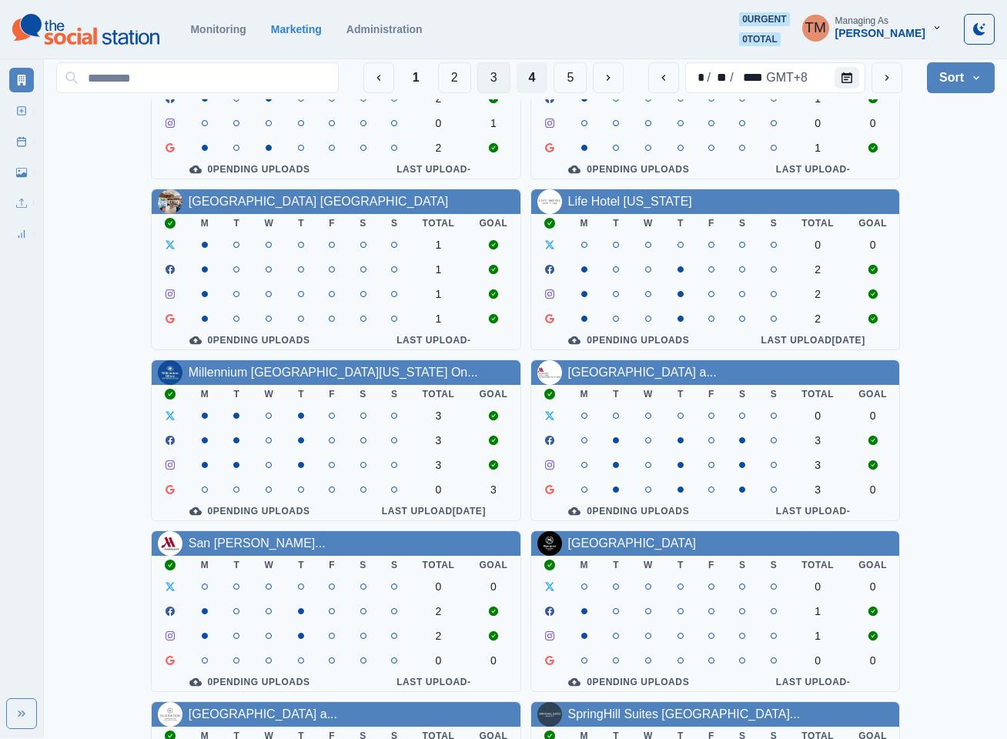
click at [487, 79] on button "3" at bounding box center [493, 77] width 33 height 31
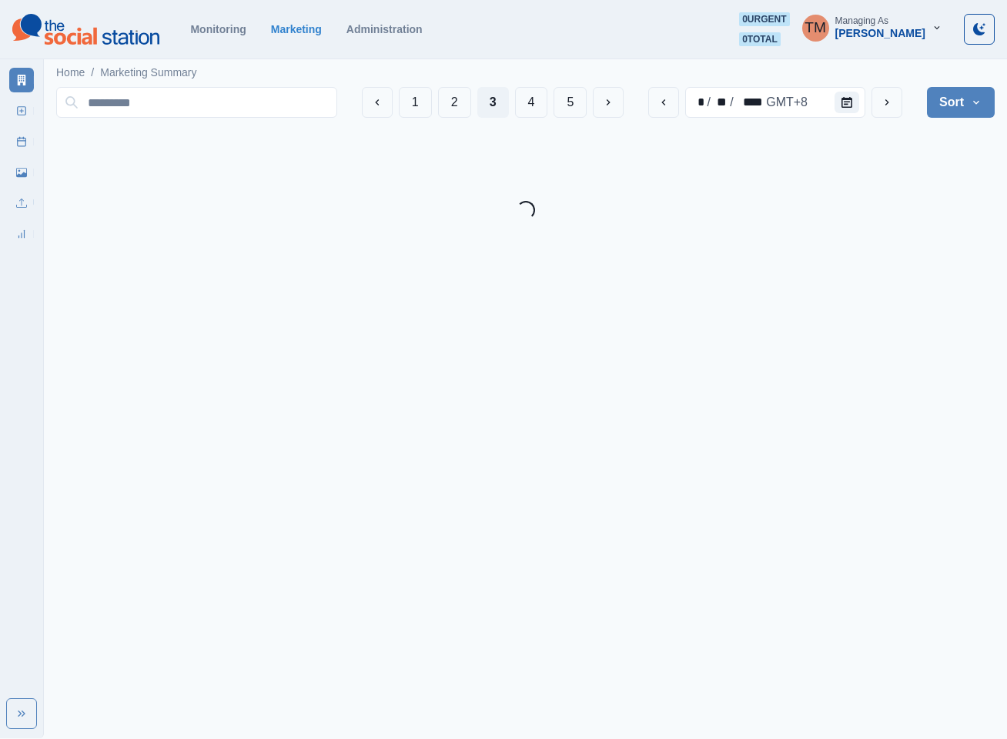
scroll to position [0, 0]
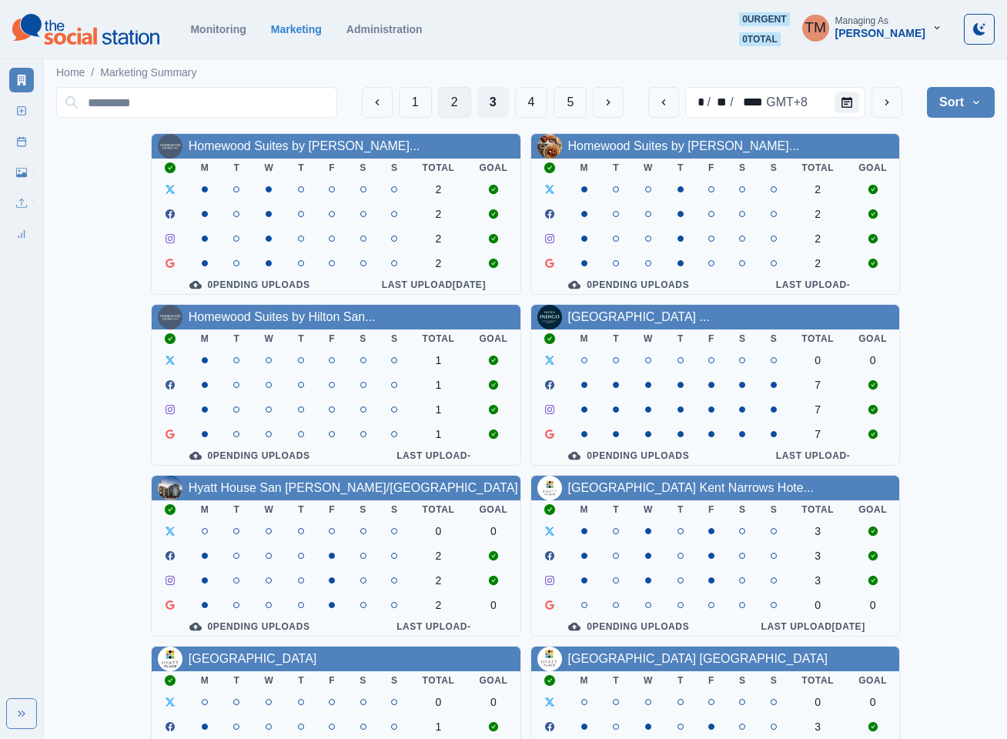
click at [450, 102] on button "2" at bounding box center [454, 102] width 33 height 31
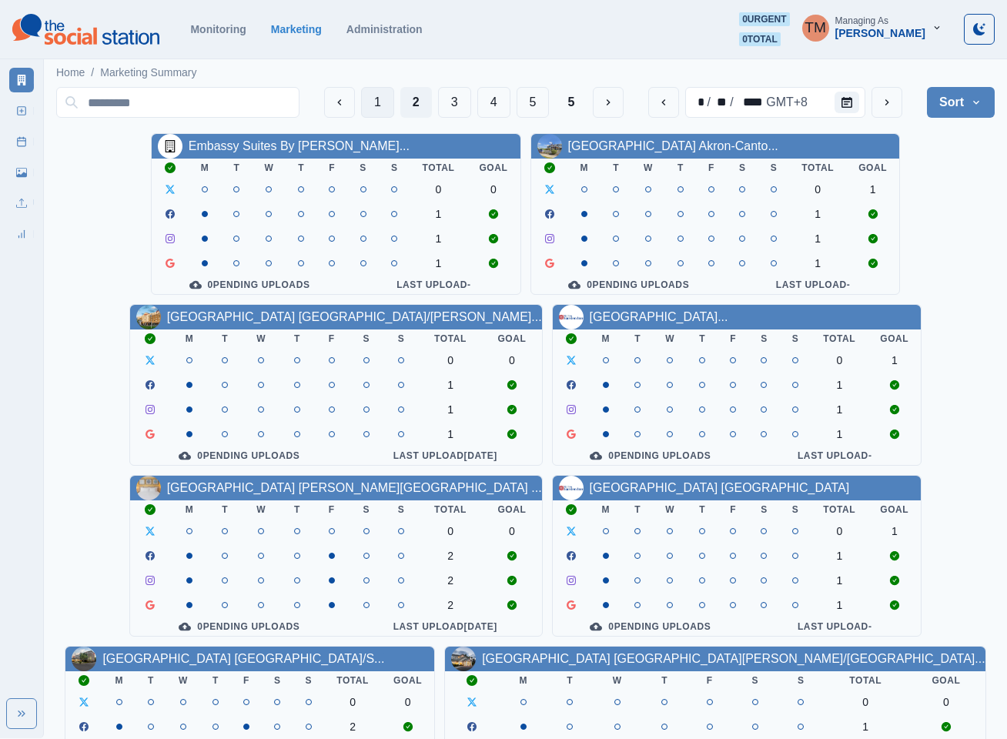
click at [368, 99] on button "1" at bounding box center [377, 102] width 33 height 31
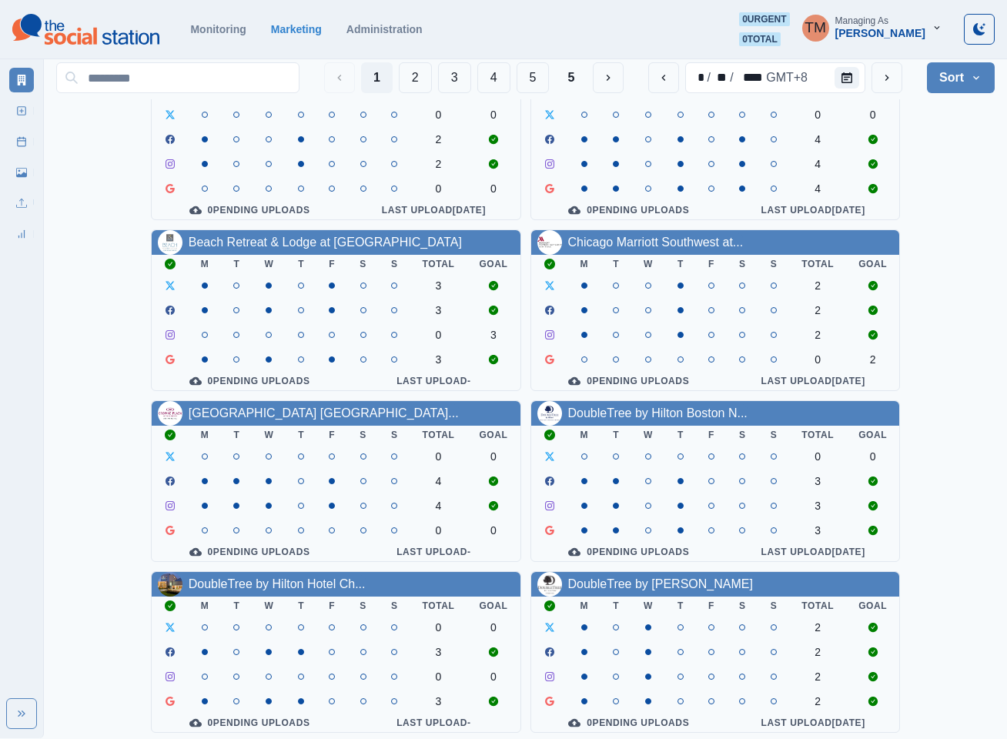
scroll to position [115, 0]
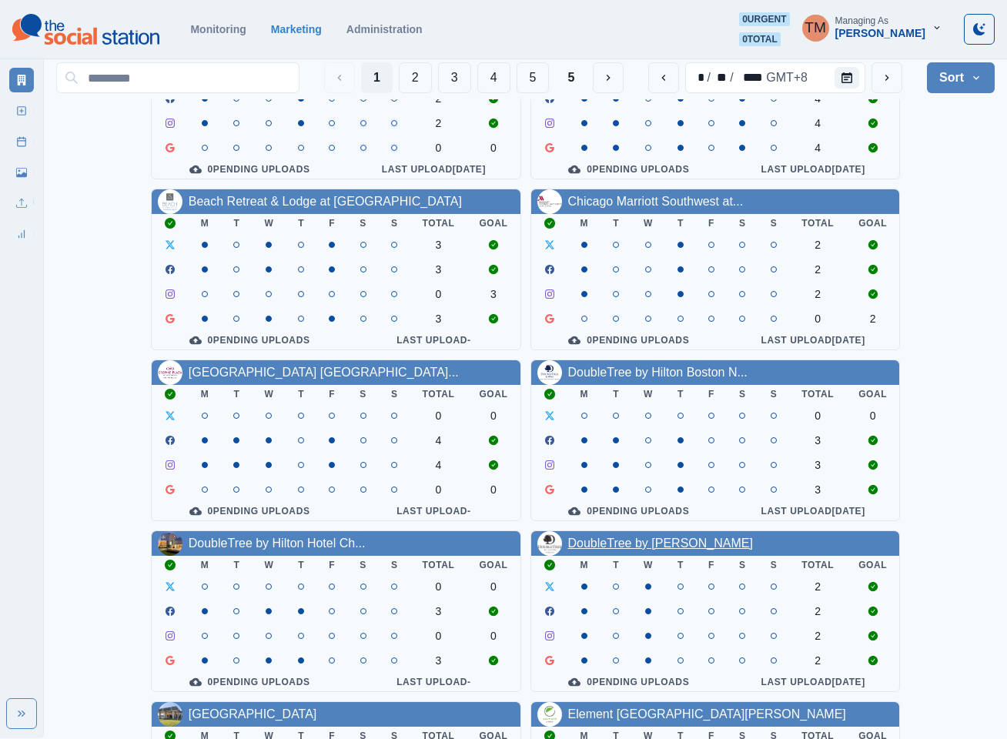
drag, startPoint x: 603, startPoint y: 571, endPoint x: 582, endPoint y: 560, distance: 23.8
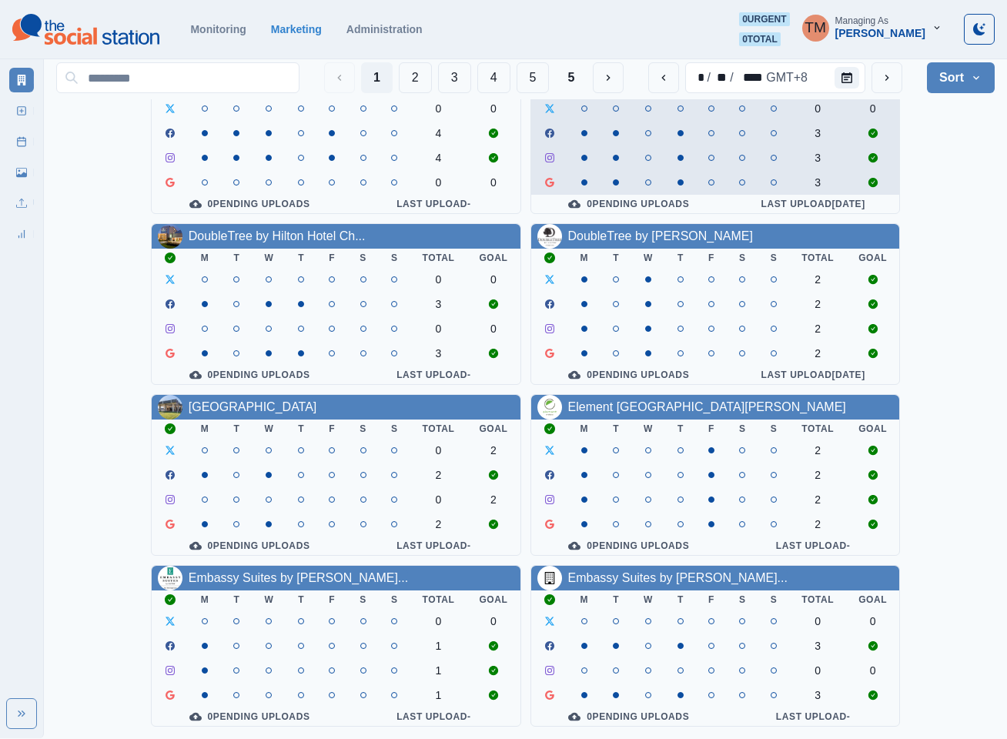
scroll to position [462, 0]
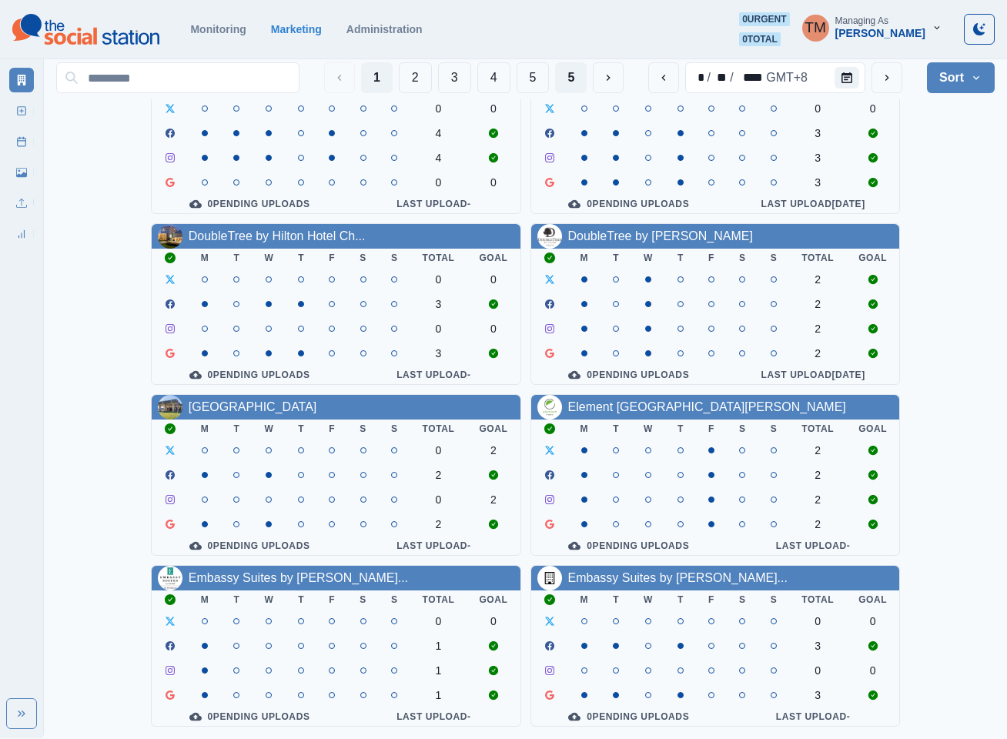
click at [570, 75] on button "5" at bounding box center [571, 77] width 32 height 31
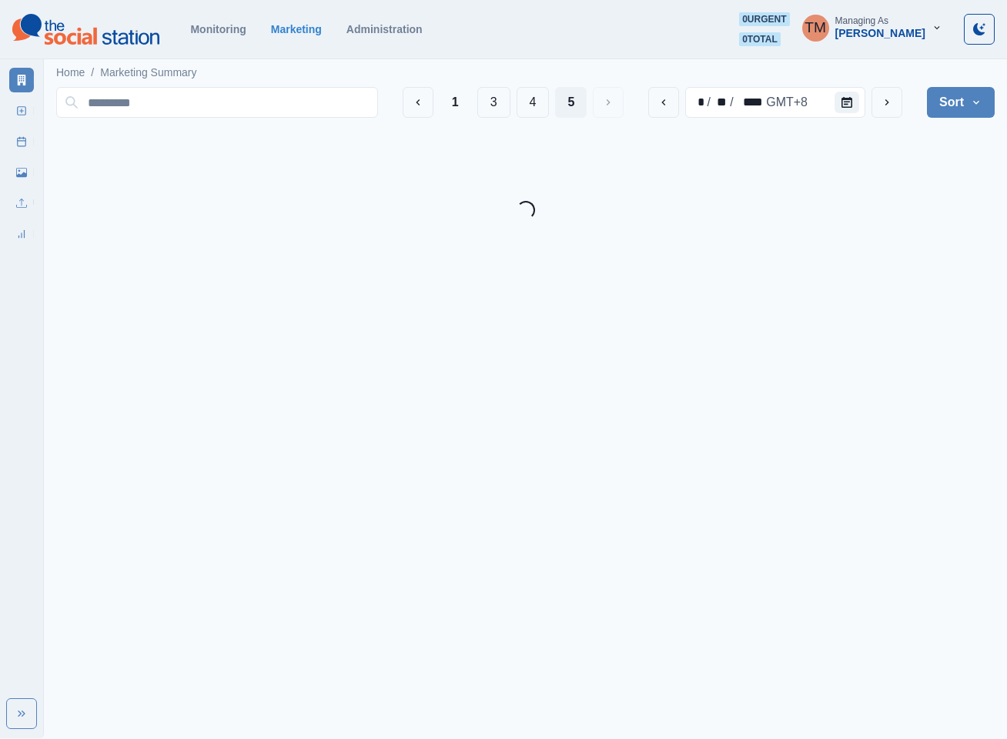
scroll to position [0, 0]
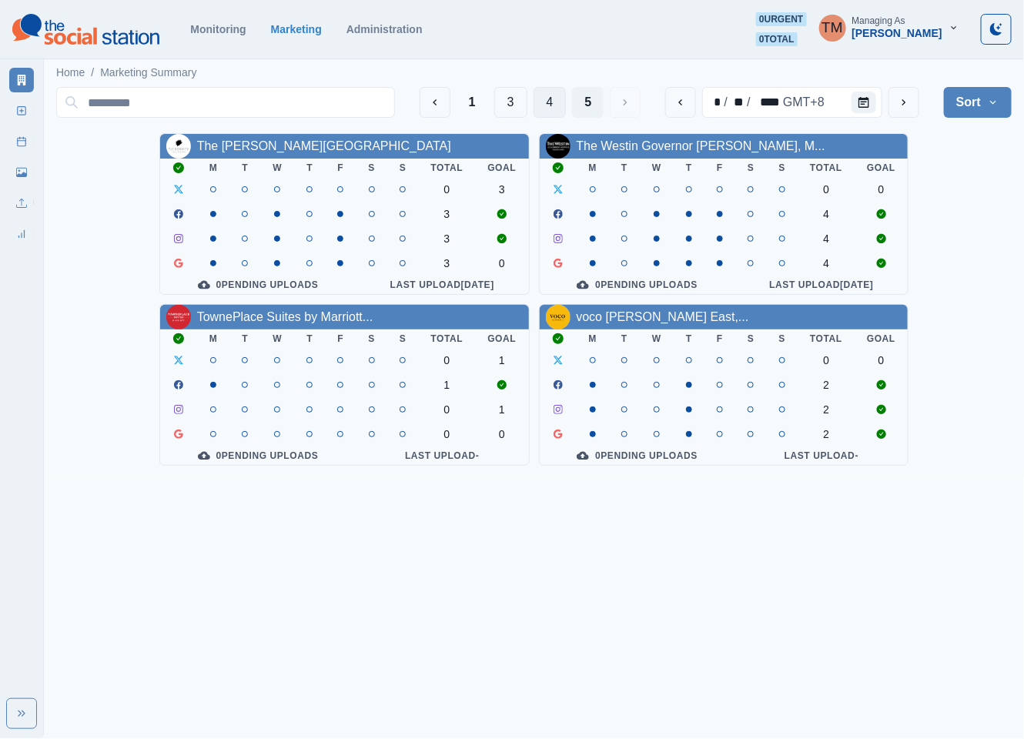
click at [544, 100] on button "4" at bounding box center [550, 102] width 33 height 31
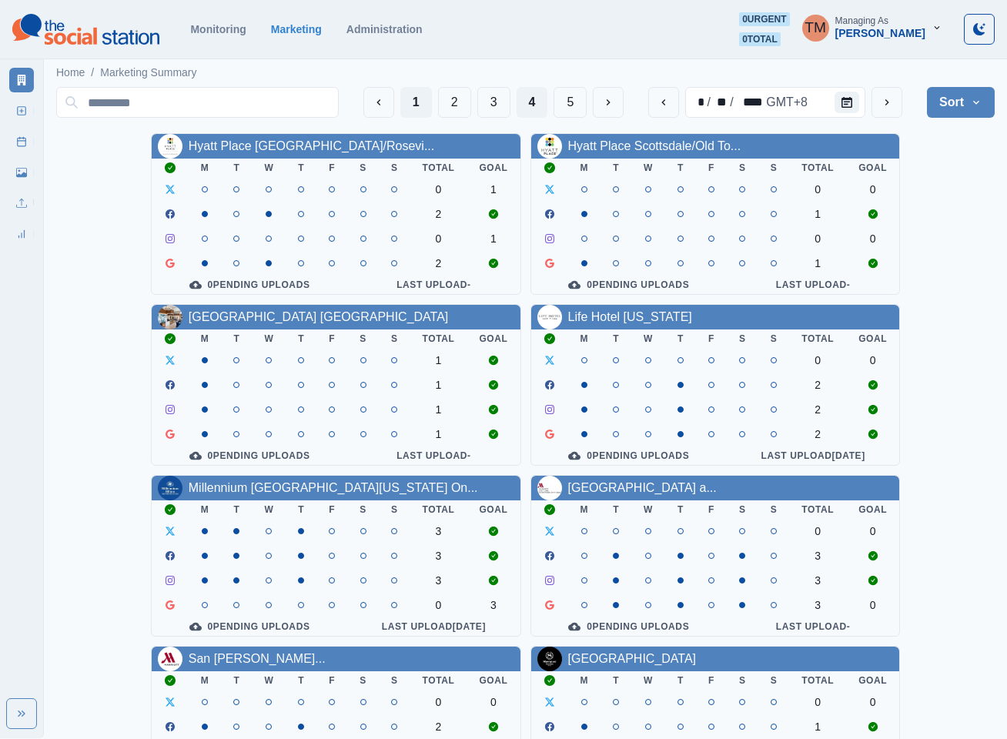
click at [418, 102] on button "1" at bounding box center [416, 102] width 32 height 31
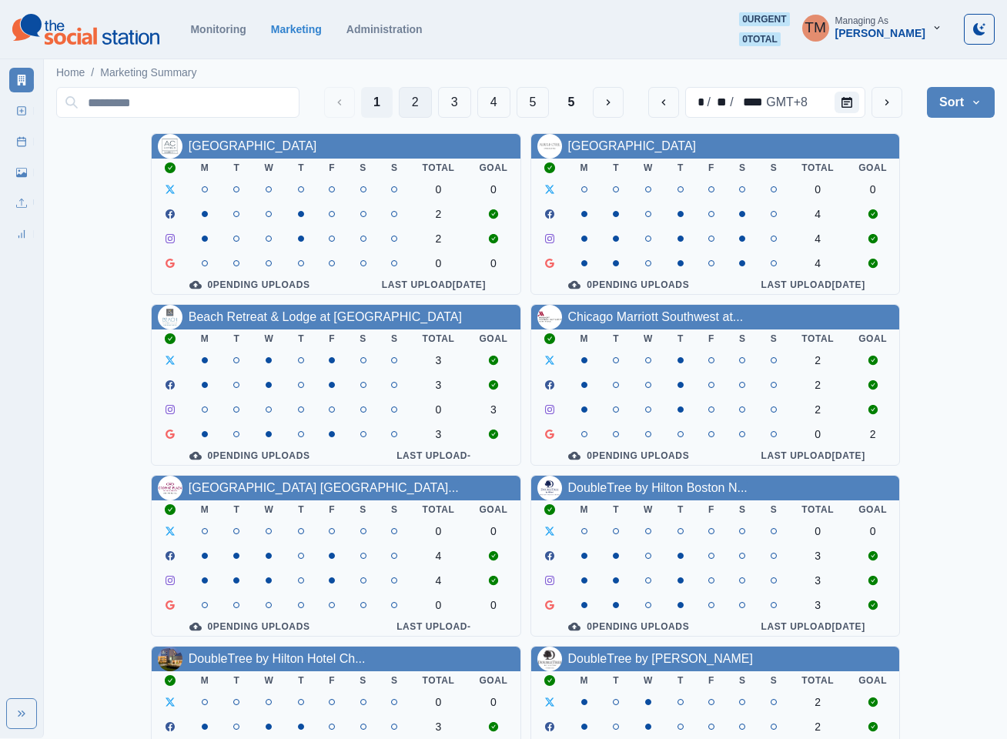
click at [409, 100] on button "2" at bounding box center [415, 102] width 33 height 31
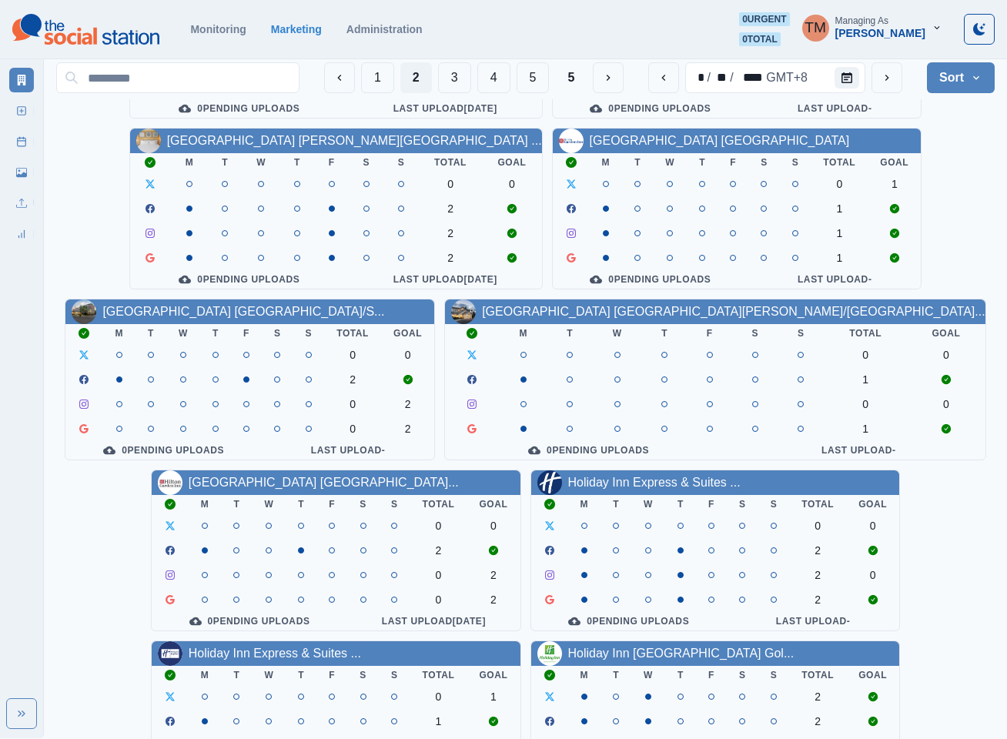
scroll to position [462, 0]
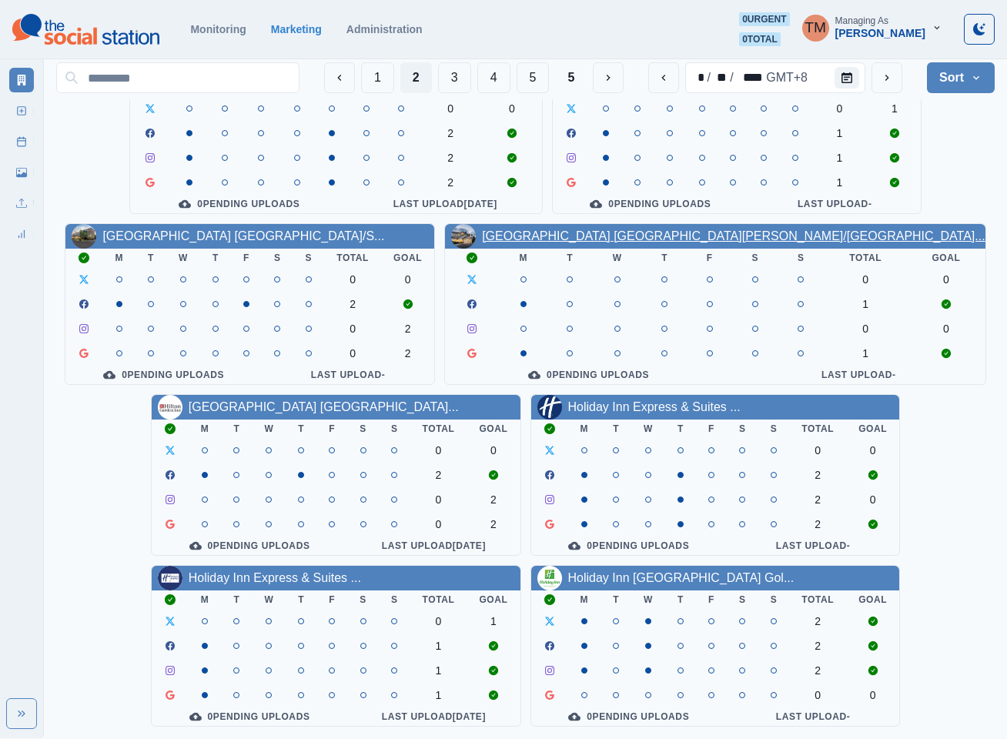
drag, startPoint x: 591, startPoint y: 206, endPoint x: 582, endPoint y: 215, distance: 12.5
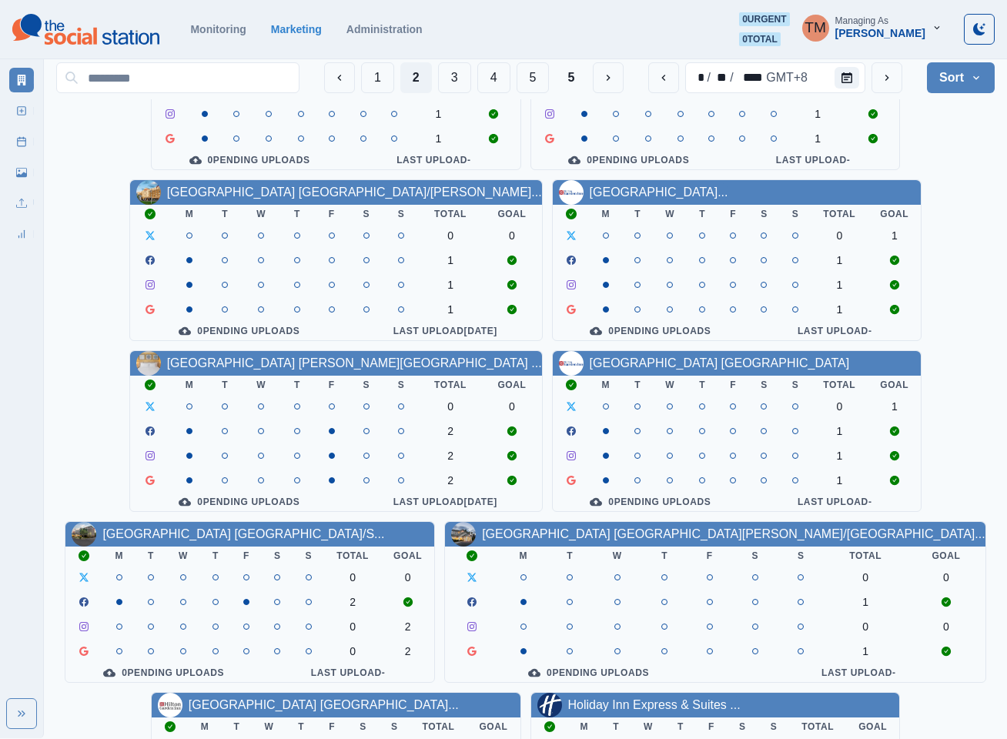
scroll to position [0, 0]
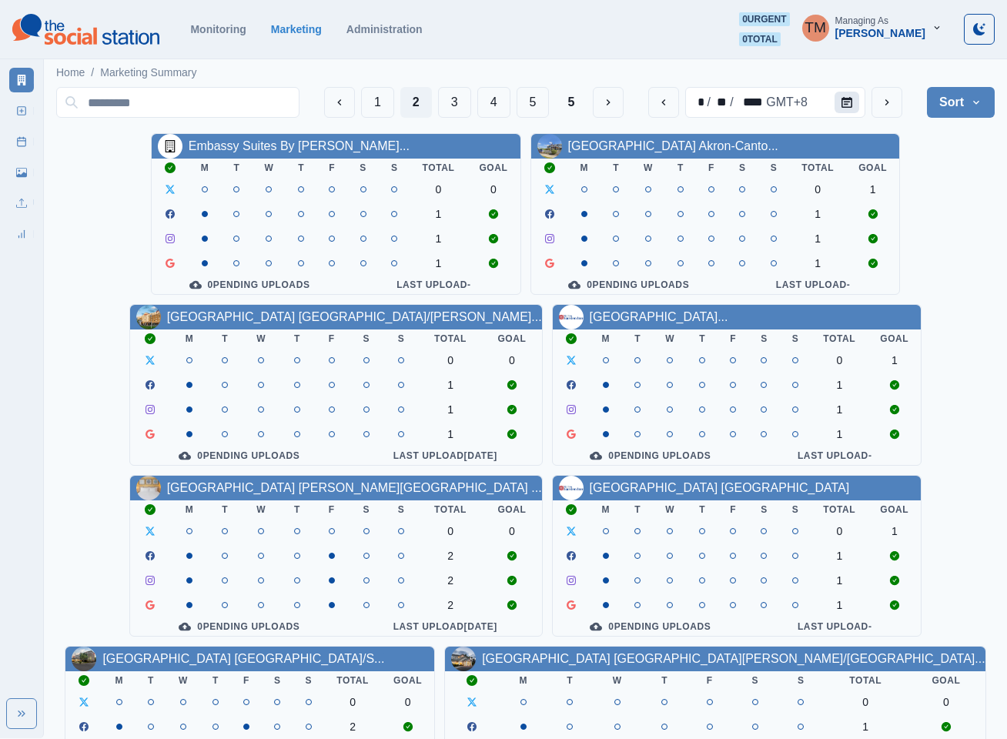
click at [857, 102] on button "Calendar" at bounding box center [847, 103] width 25 height 22
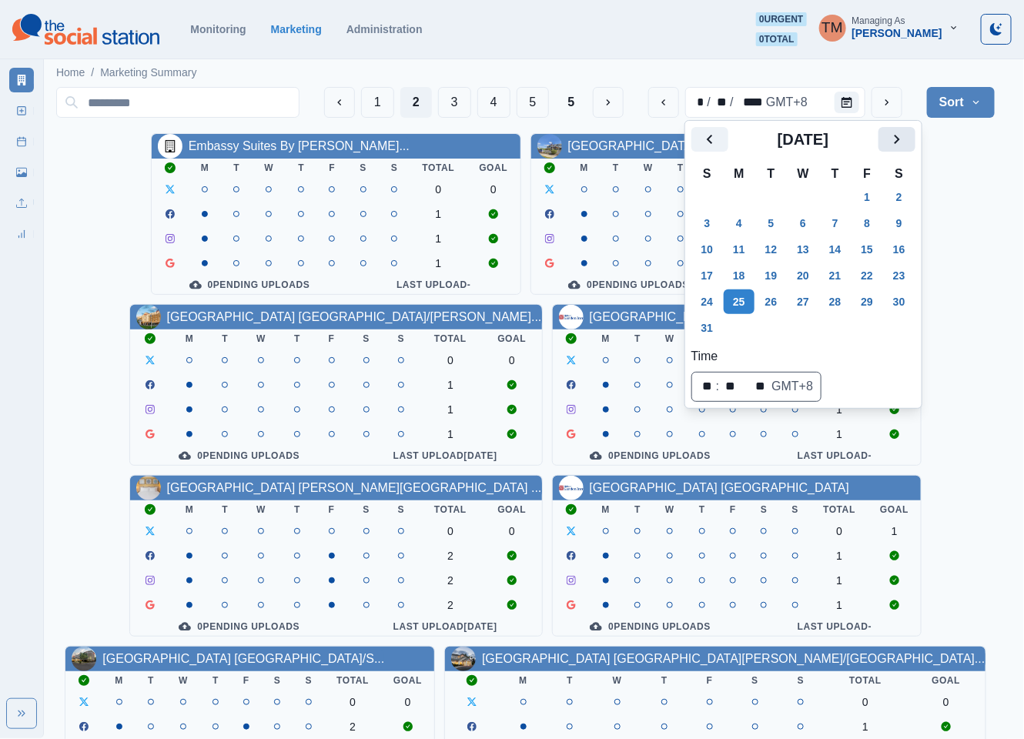
click at [895, 142] on icon "Next" at bounding box center [897, 139] width 18 height 18
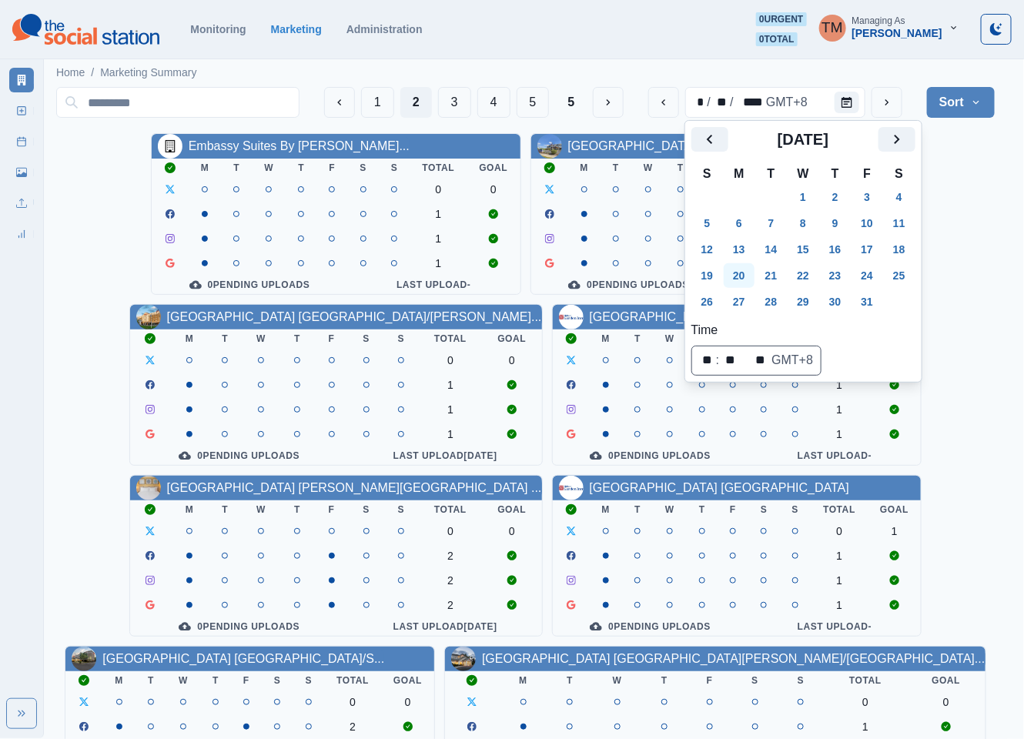
click at [741, 279] on button "20" at bounding box center [739, 275] width 31 height 25
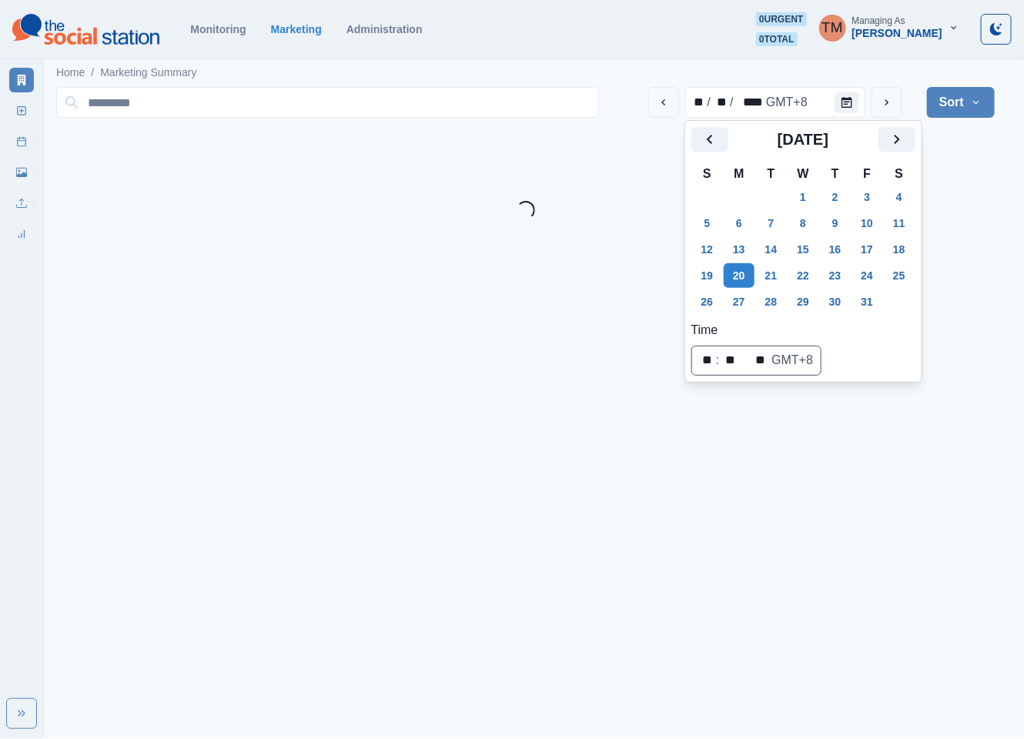
click at [965, 232] on html "September 2025 October 2025 Selected Date: Monday, October 20, 2025 Monitoring …" at bounding box center [512, 116] width 1024 height 232
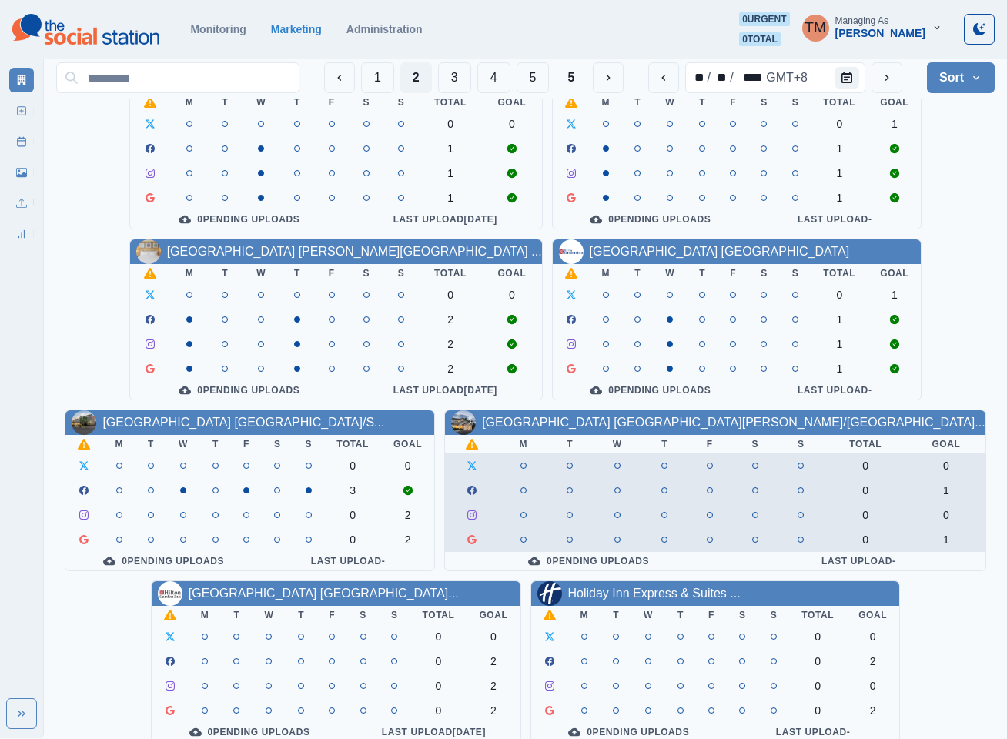
scroll to position [462, 0]
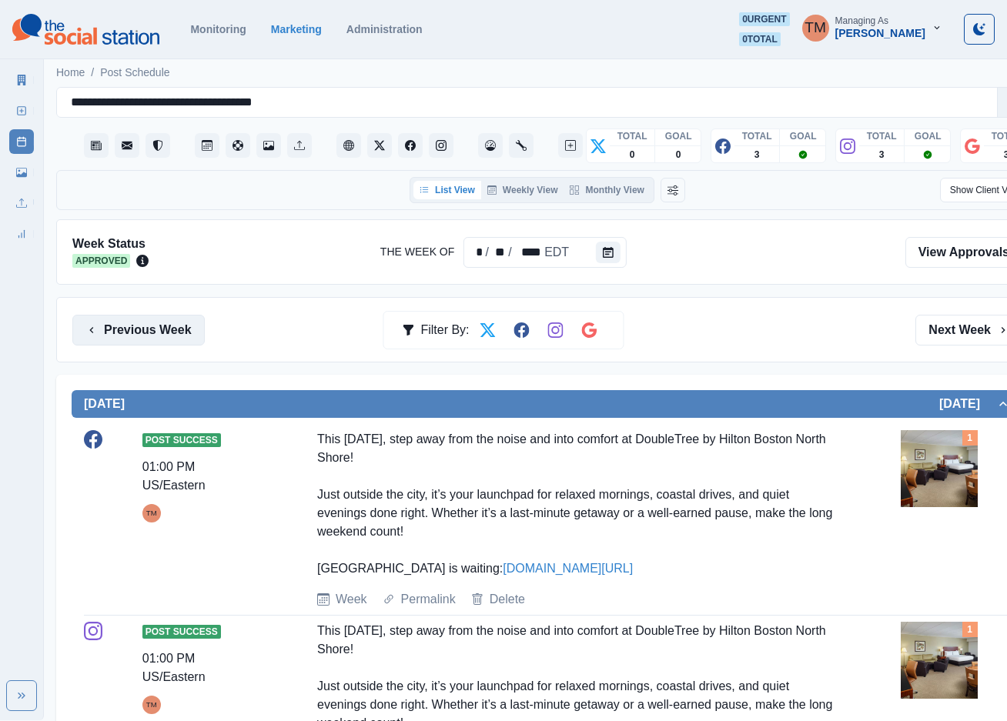
click at [139, 337] on button "Previous Week" at bounding box center [138, 330] width 132 height 31
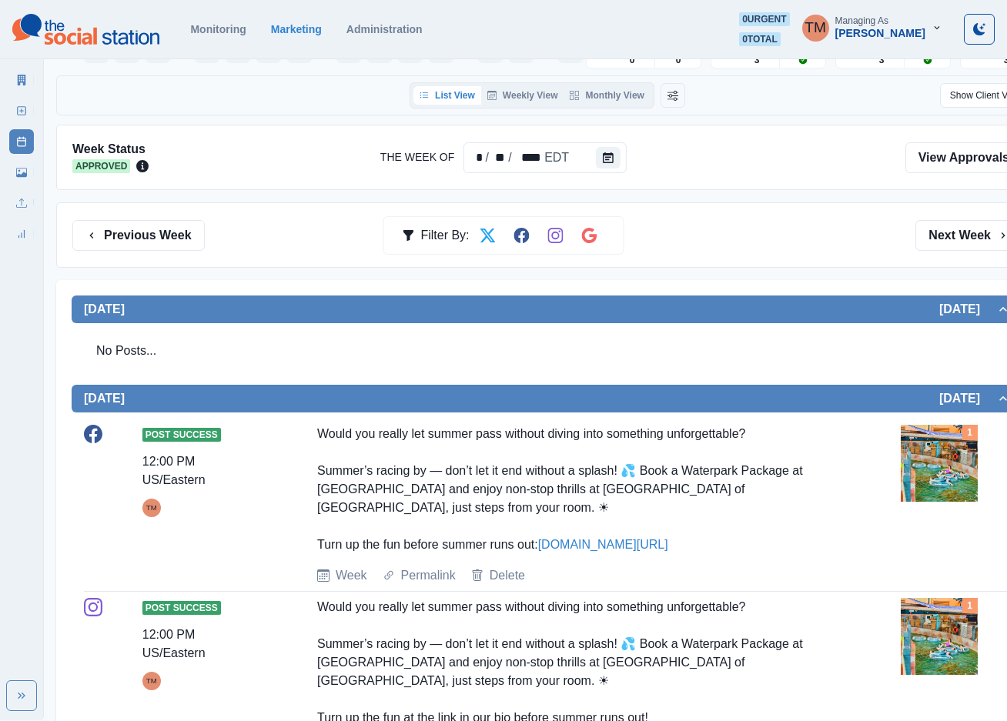
scroll to position [91, 0]
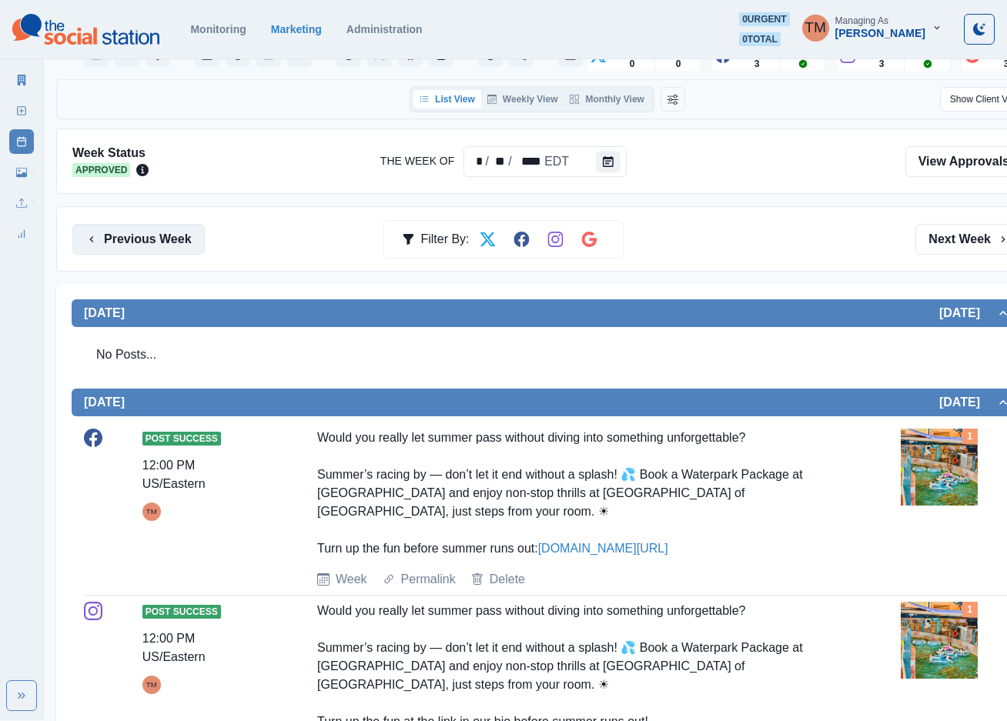
click at [129, 243] on button "Previous Week" at bounding box center [138, 239] width 132 height 31
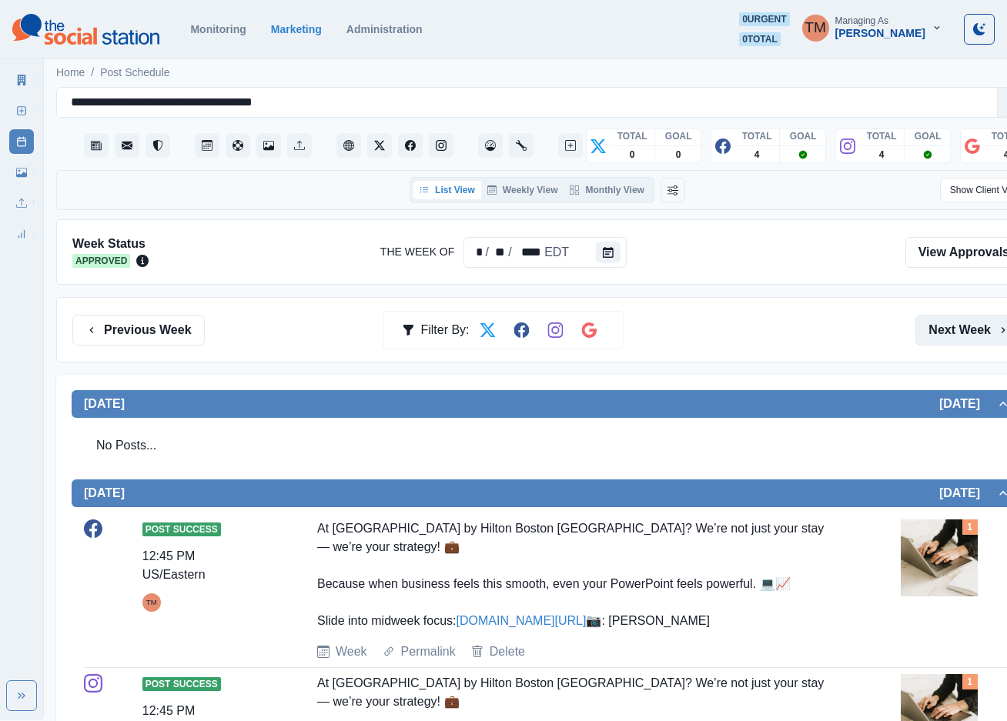
click at [952, 333] on button "Next Week" at bounding box center [968, 330] width 107 height 31
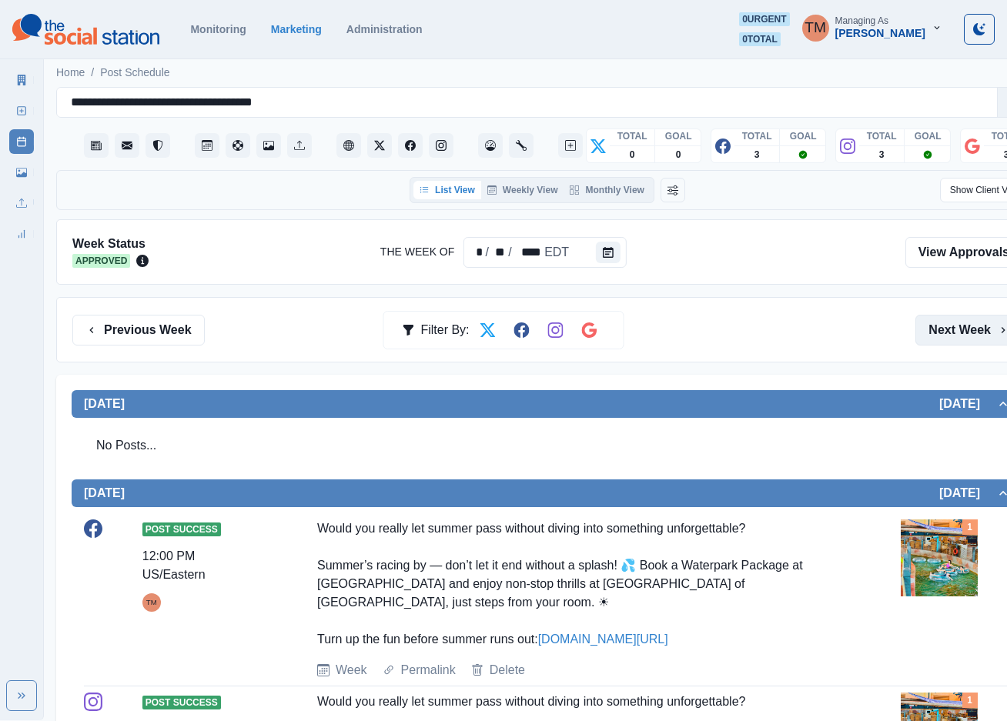
click at [958, 330] on button "Next Week" at bounding box center [968, 330] width 107 height 31
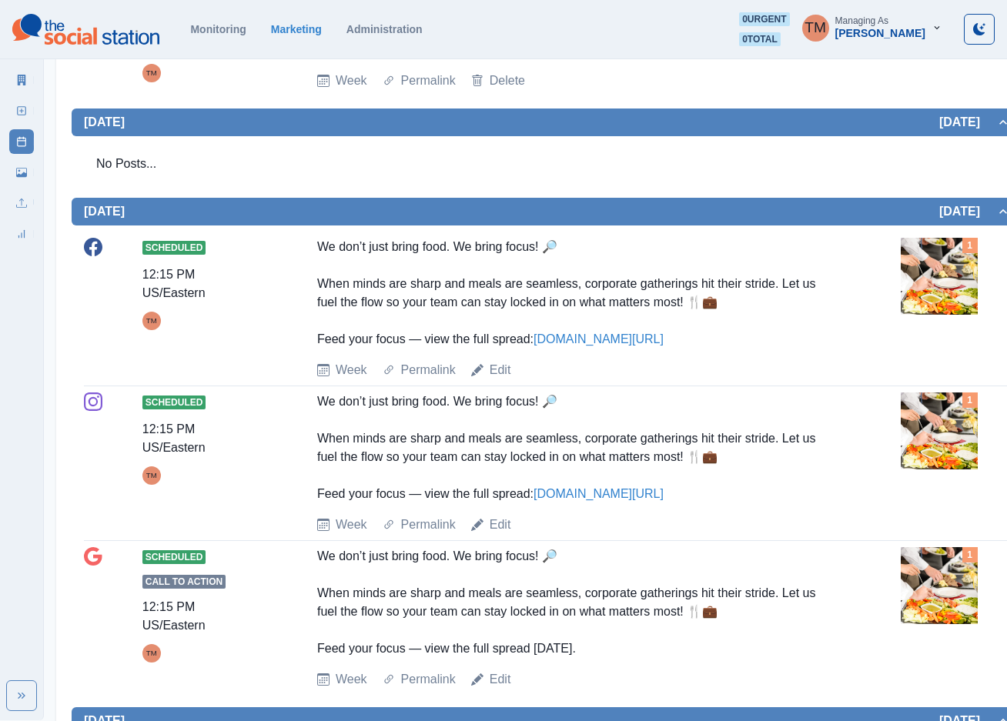
scroll to position [1597, 0]
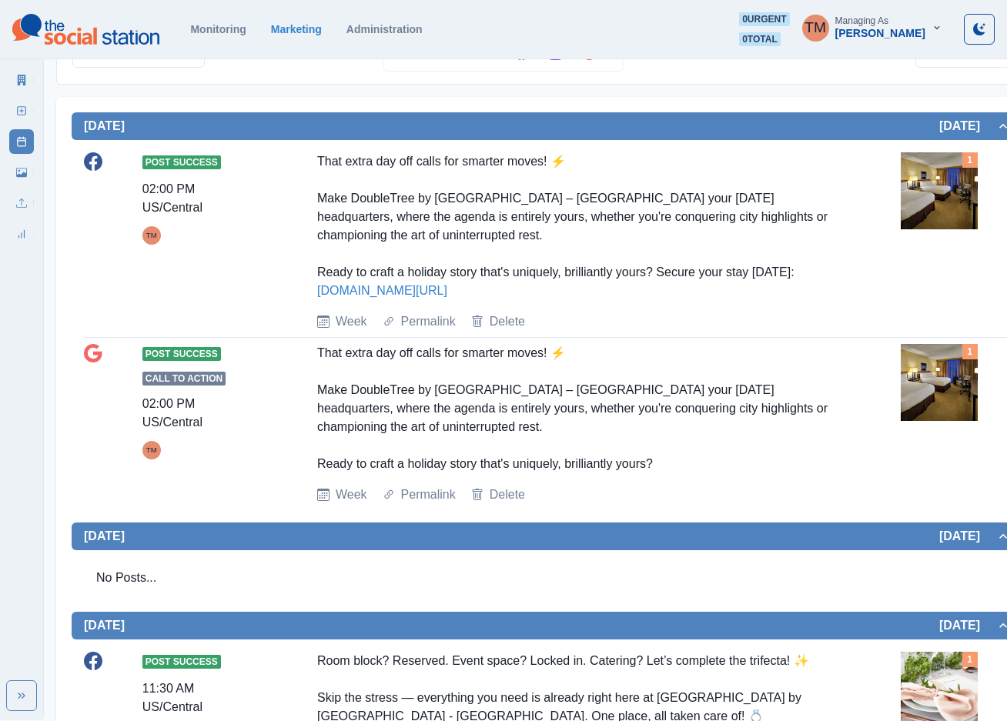
scroll to position [231, 0]
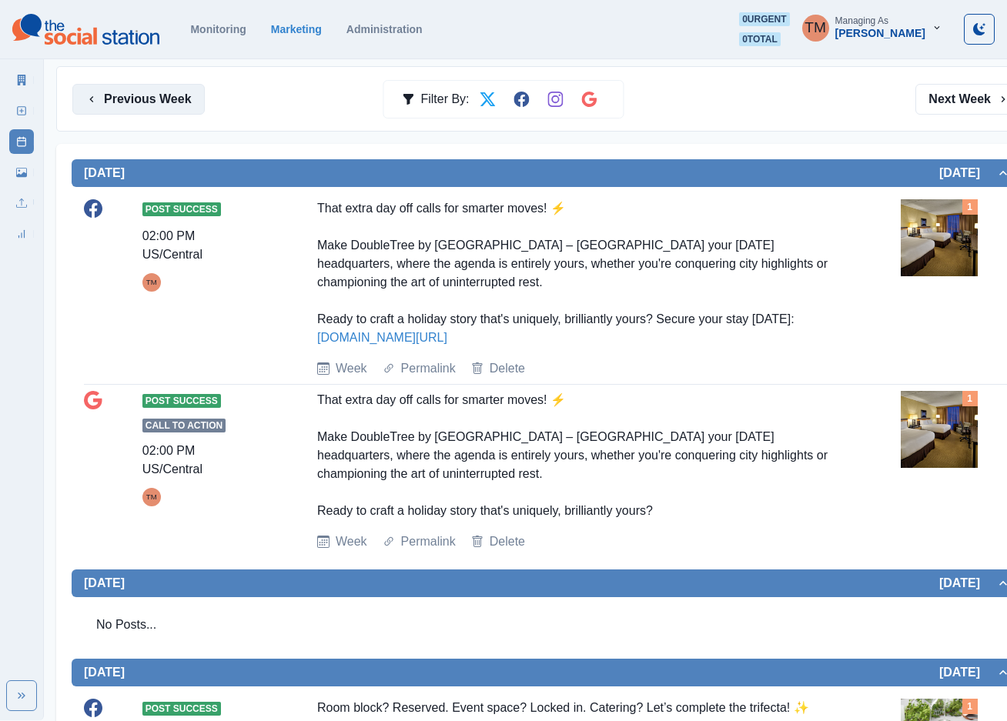
click at [142, 99] on button "Previous Week" at bounding box center [138, 99] width 132 height 31
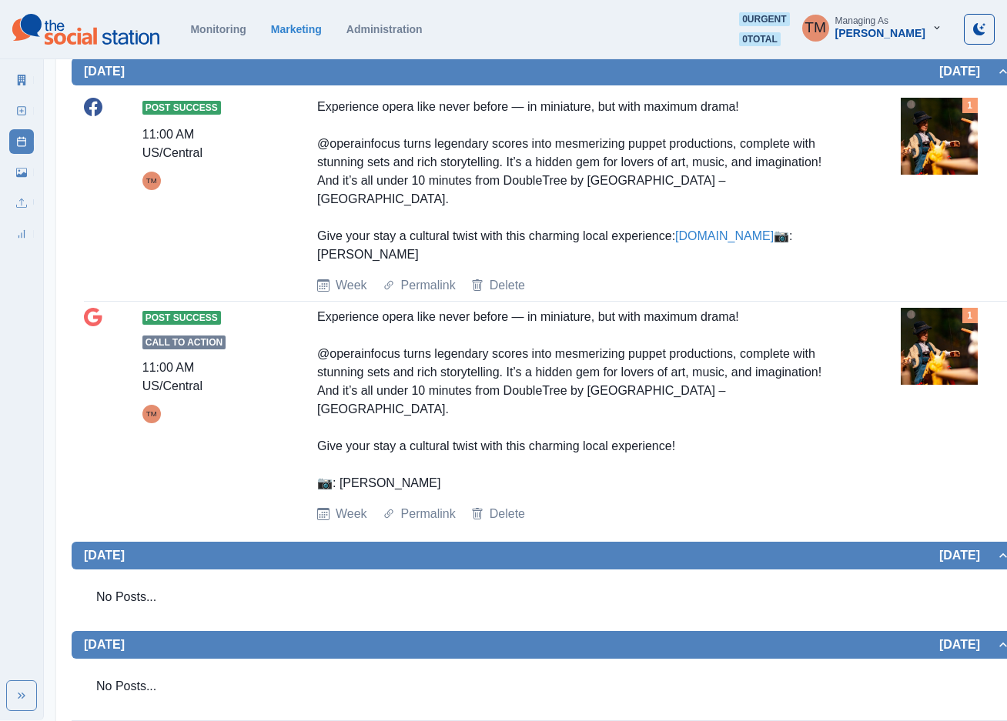
scroll to position [1206, 0]
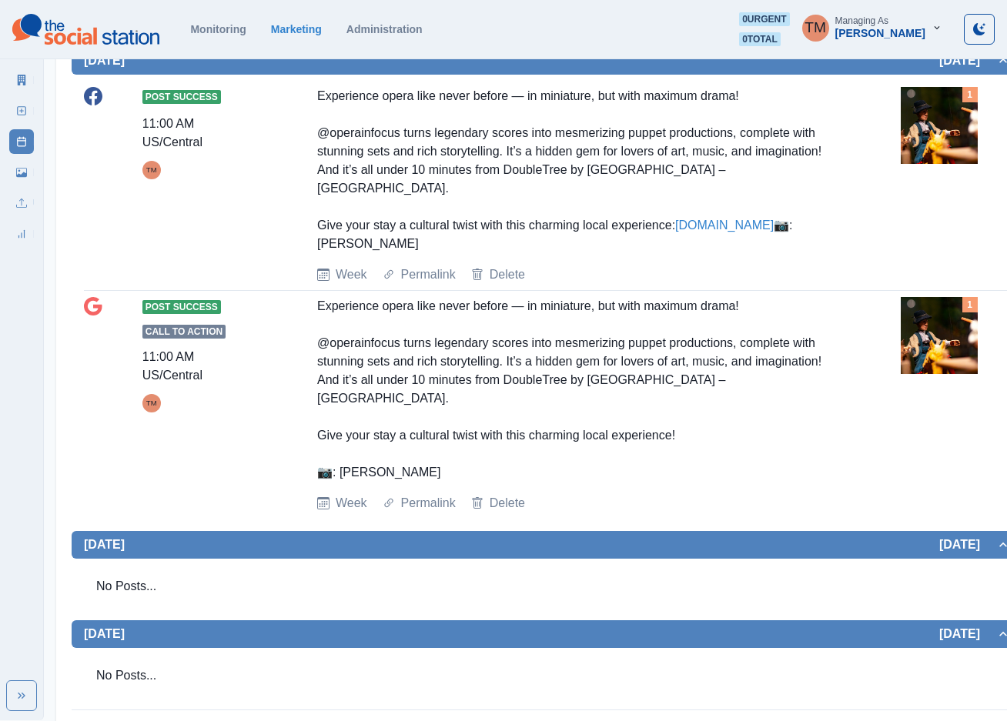
click at [965, 353] on img at bounding box center [939, 335] width 77 height 77
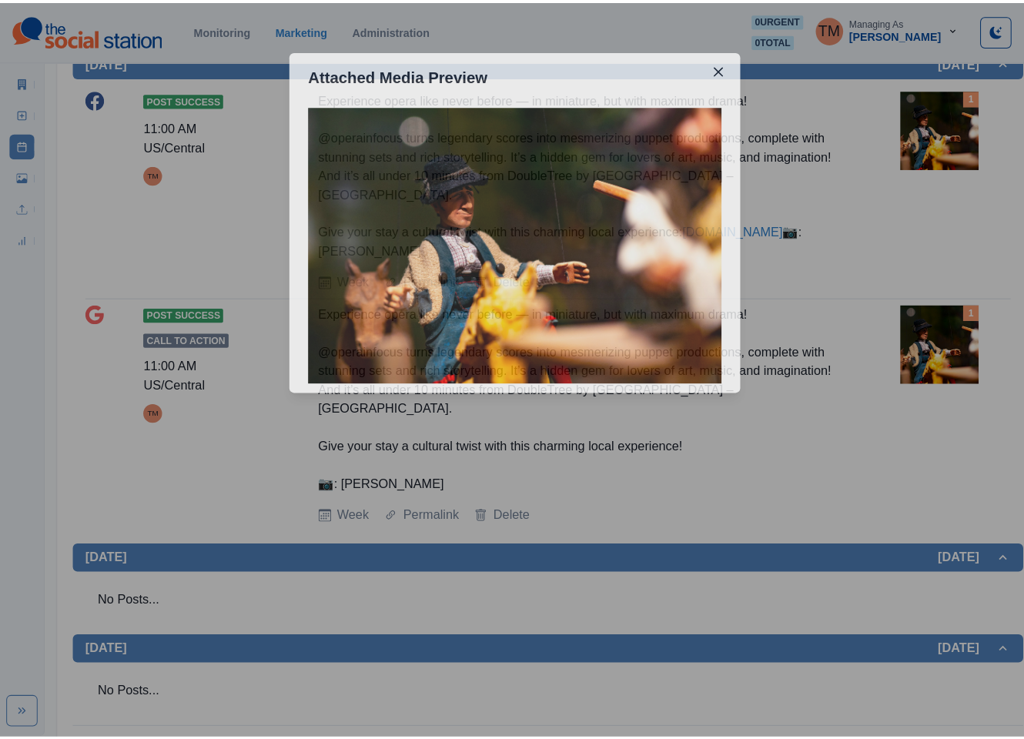
scroll to position [1188, 0]
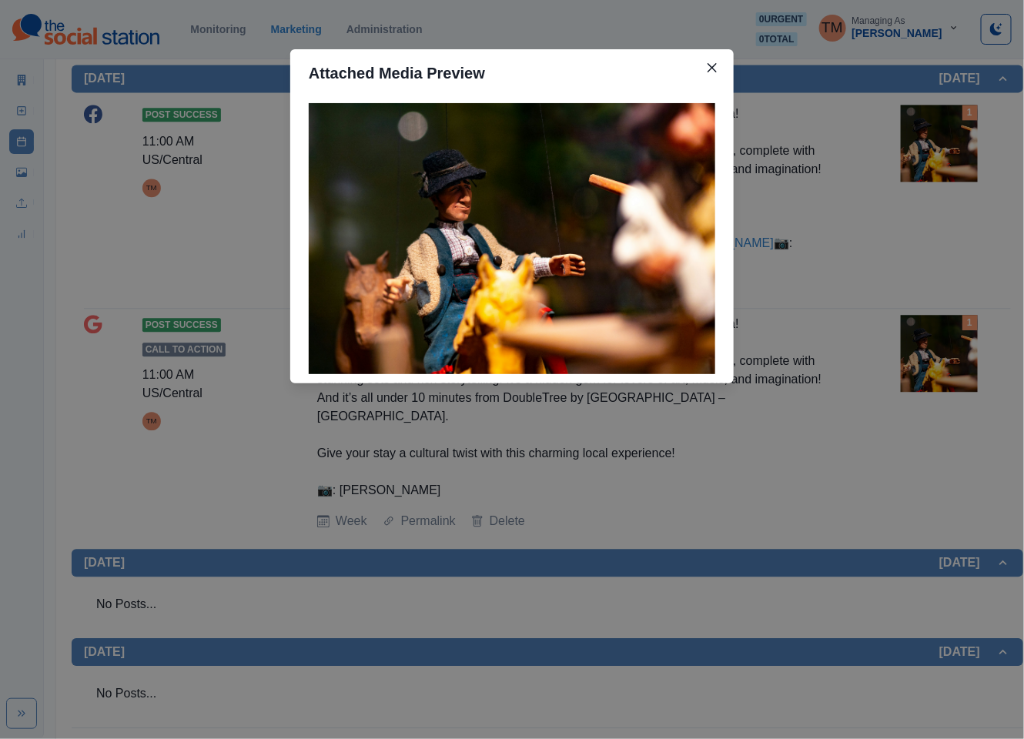
click at [965, 353] on div "Attached Media Preview" at bounding box center [512, 369] width 1024 height 739
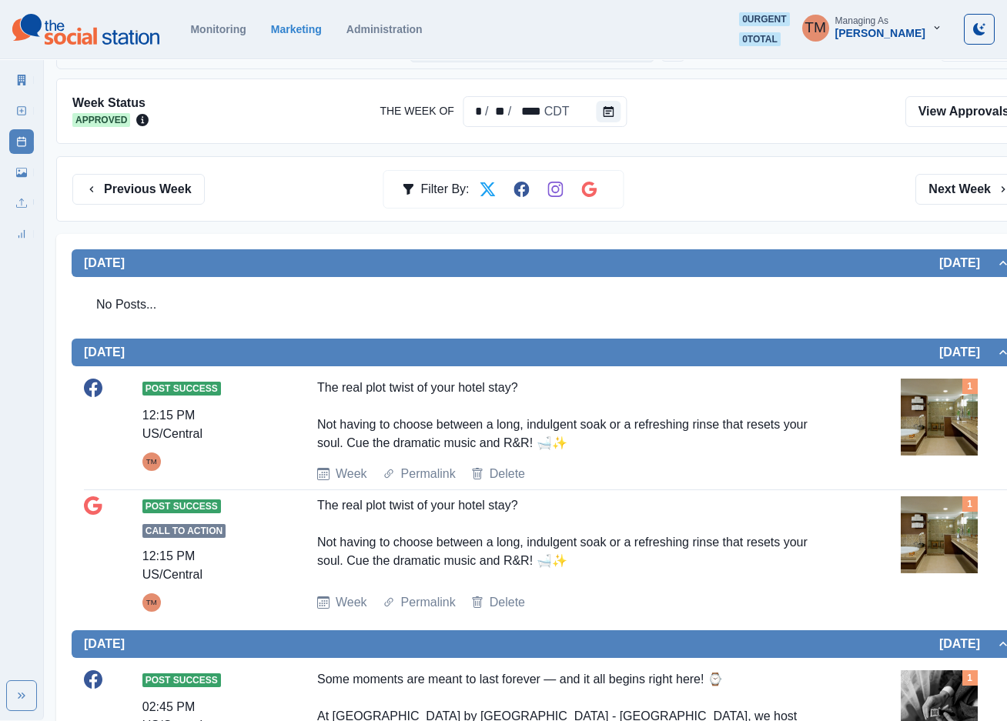
scroll to position [0, 0]
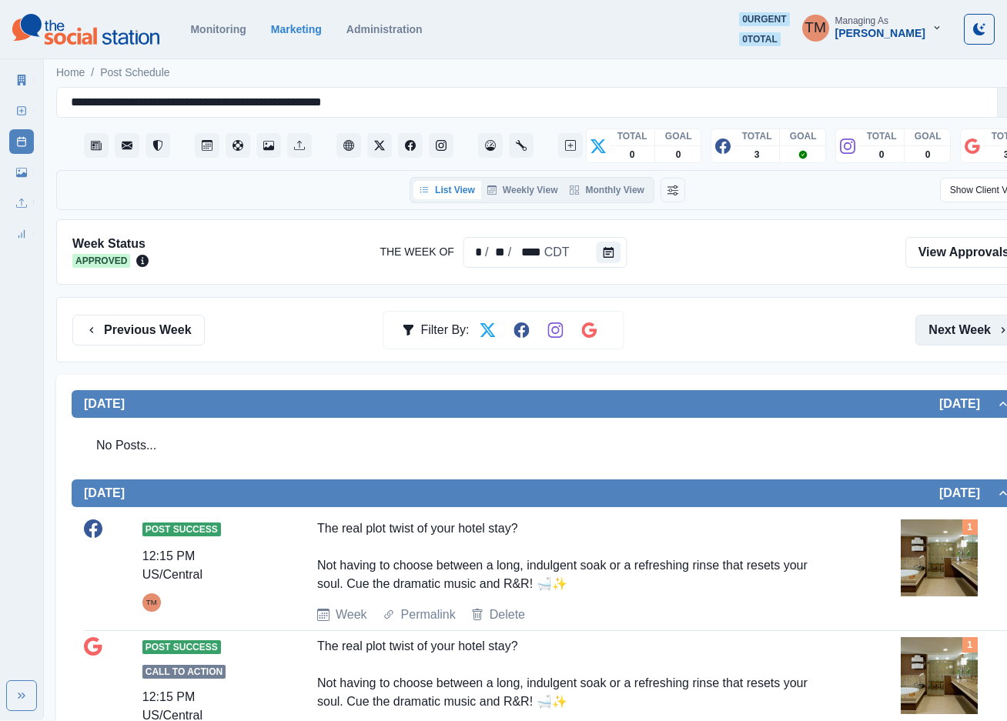
click at [982, 330] on button "Next Week" at bounding box center [968, 330] width 107 height 31
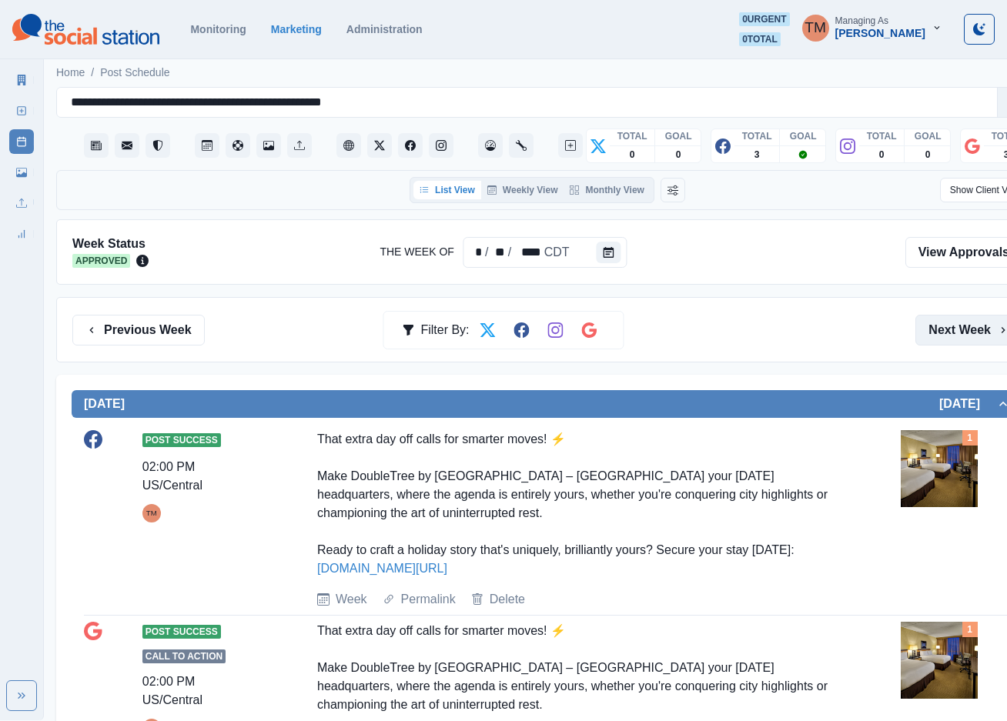
click at [952, 343] on button "Next Week" at bounding box center [968, 330] width 107 height 31
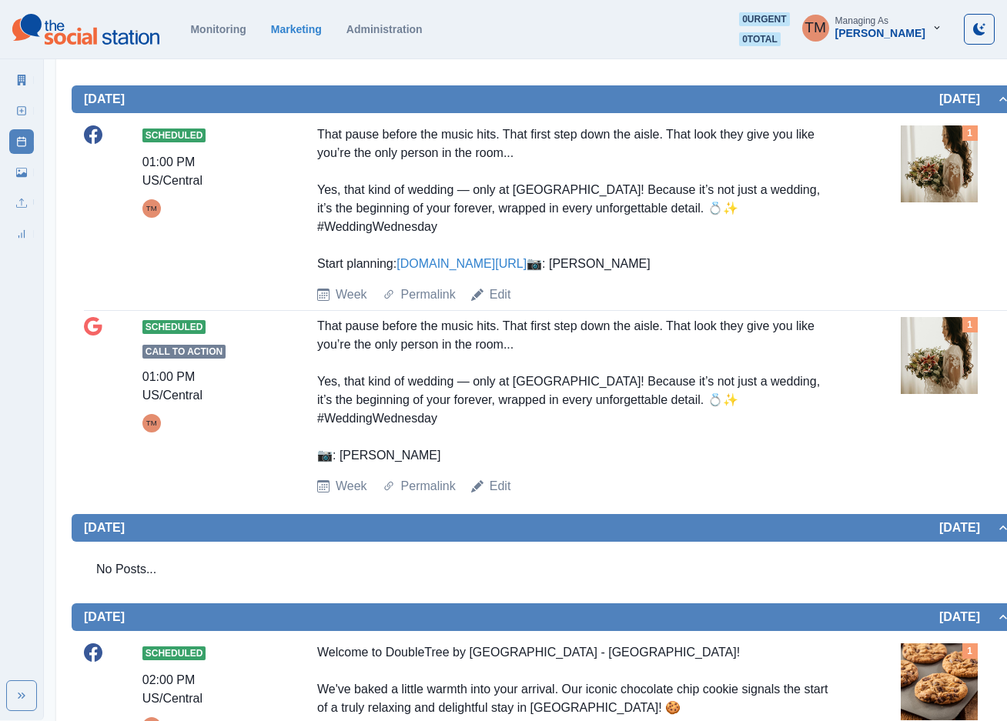
scroll to position [1106, 0]
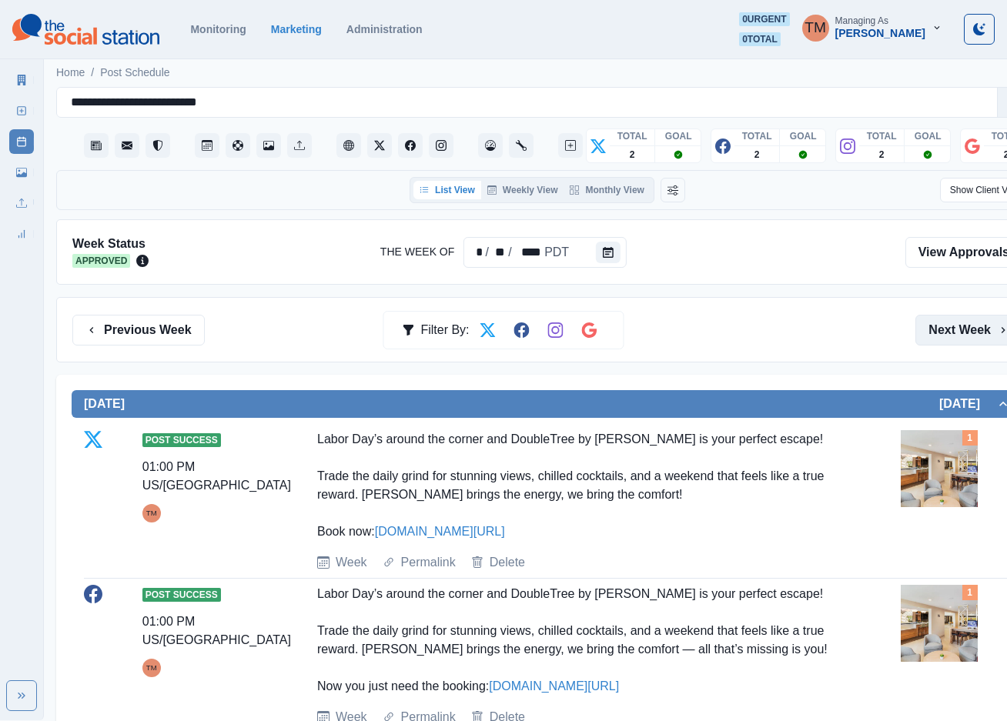
click at [970, 333] on button "Next Week" at bounding box center [968, 330] width 107 height 31
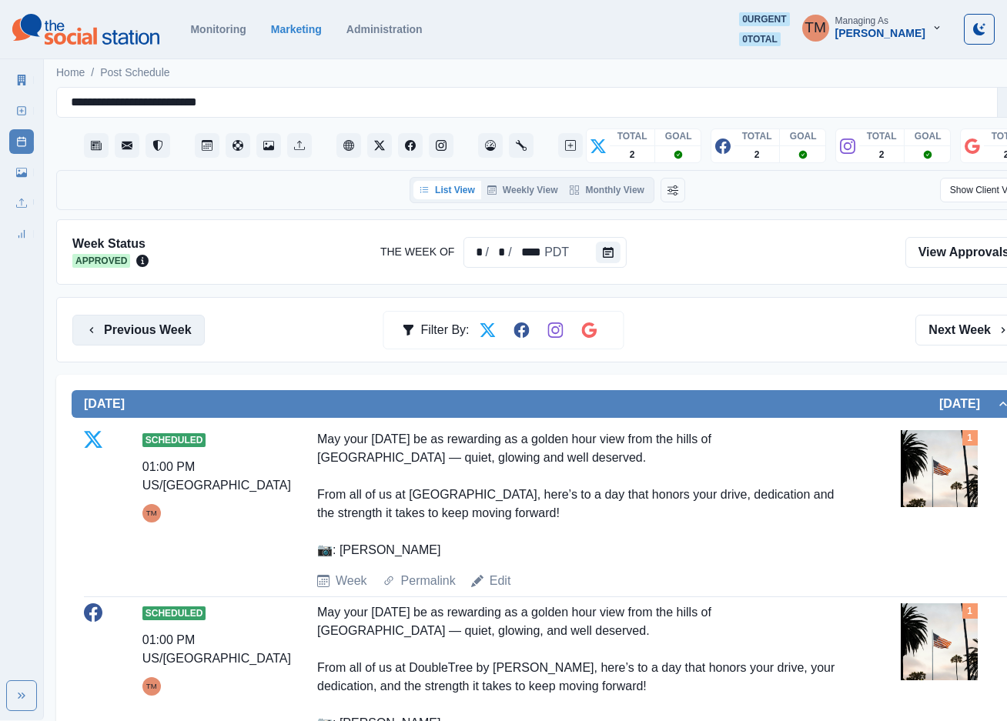
click at [146, 331] on button "Previous Week" at bounding box center [138, 330] width 132 height 31
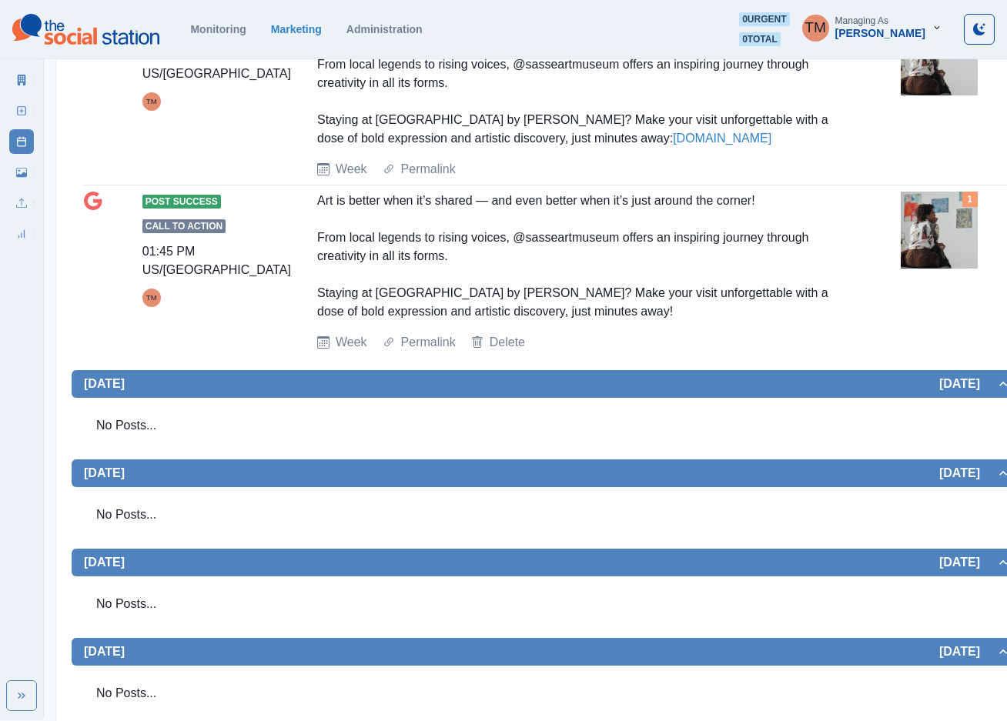
scroll to position [1494, 0]
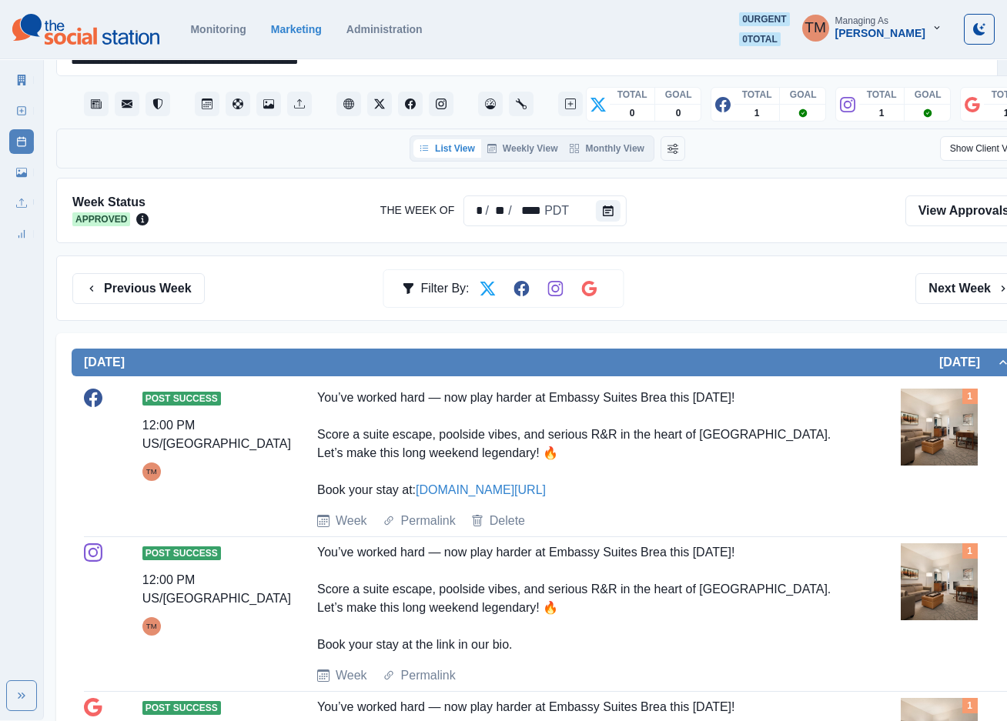
scroll to position [15, 0]
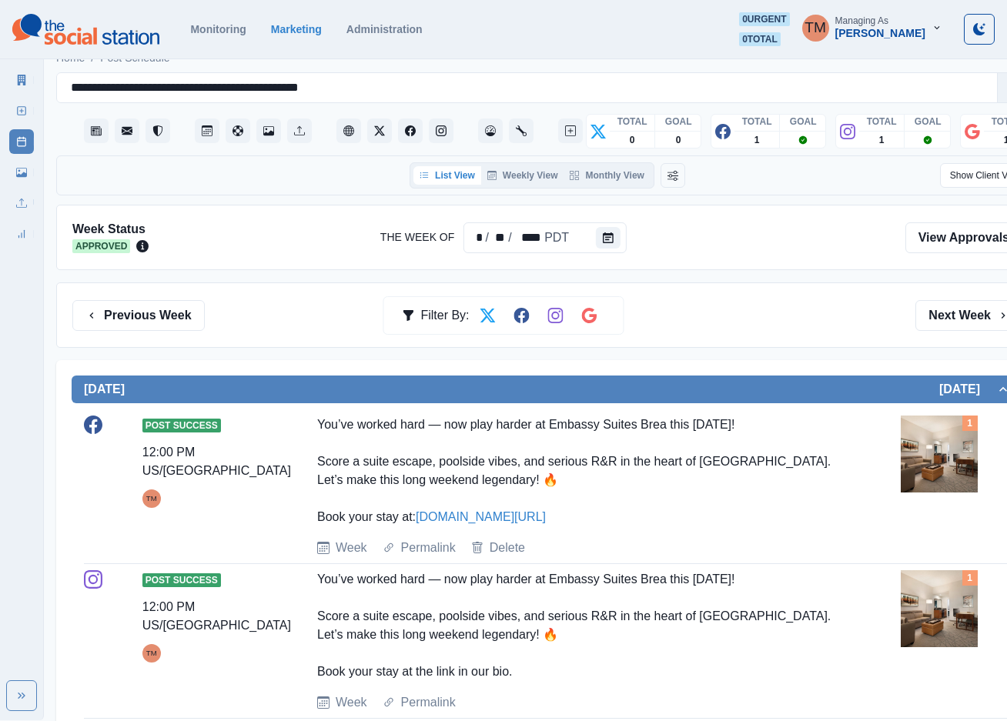
click at [136, 315] on button "Previous Week" at bounding box center [138, 315] width 132 height 31
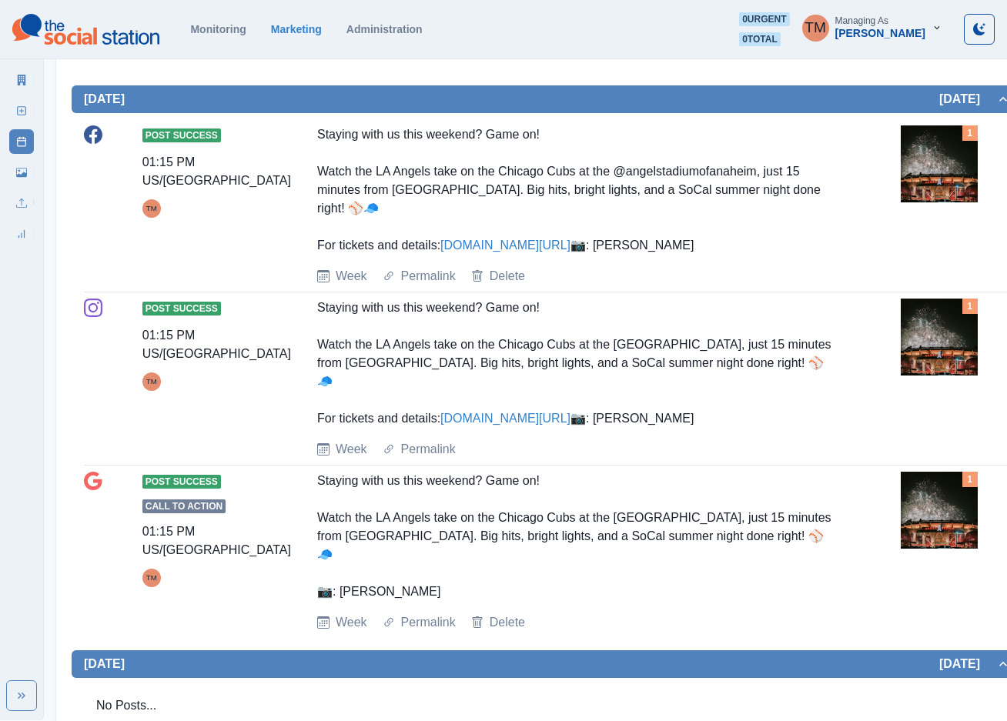
scroll to position [231, 0]
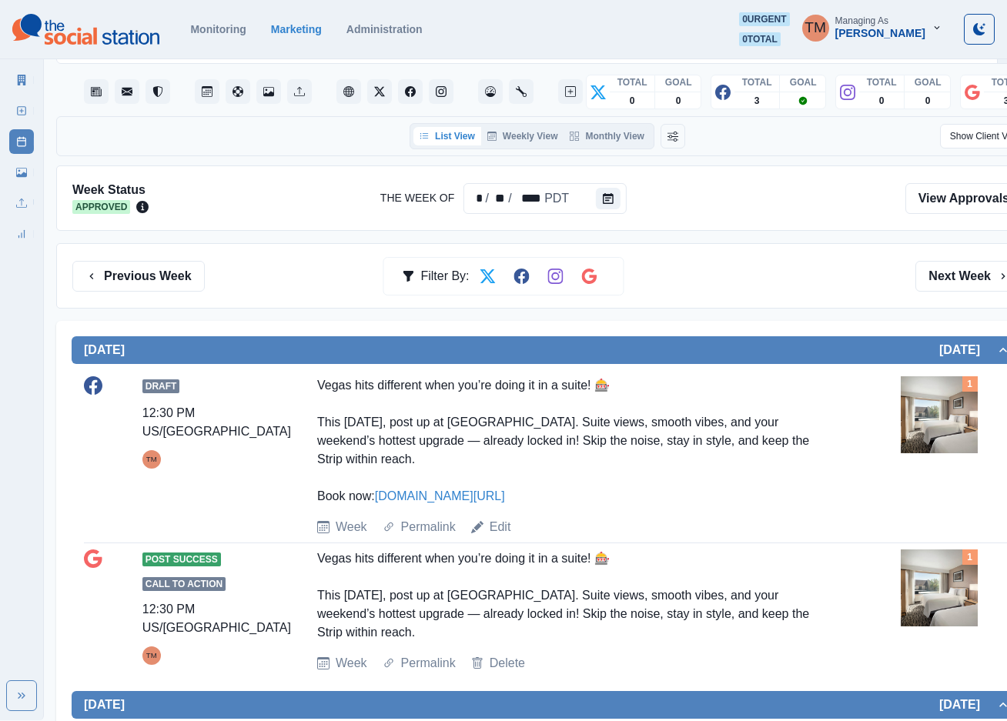
scroll to position [35, 0]
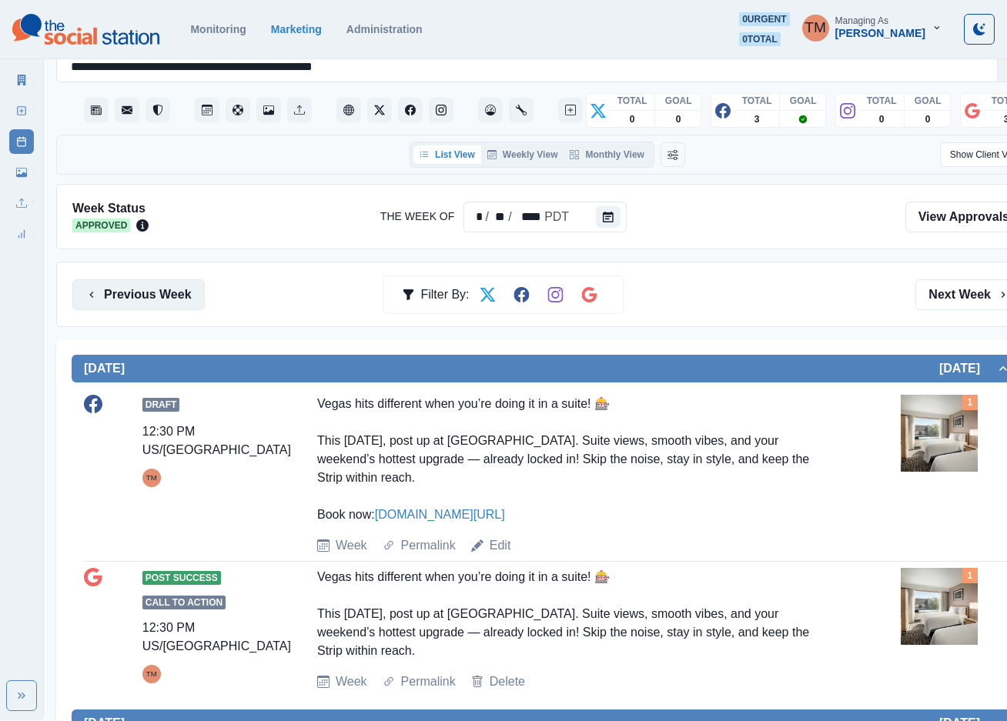
click at [151, 300] on button "Previous Week" at bounding box center [138, 294] width 132 height 31
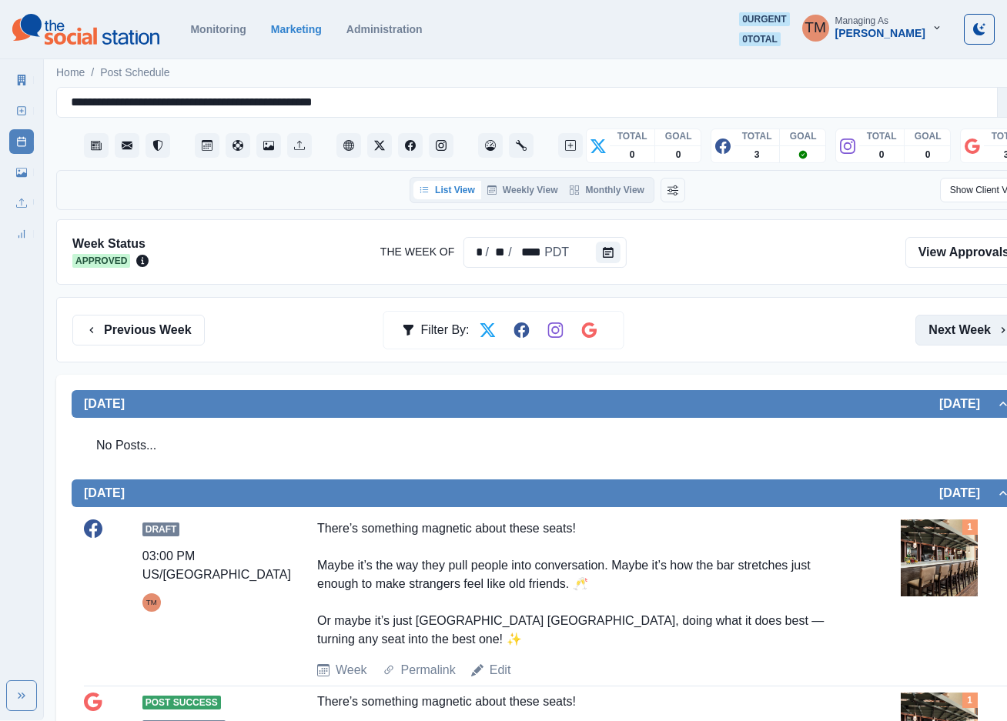
click at [958, 324] on button "Next Week" at bounding box center [968, 330] width 107 height 31
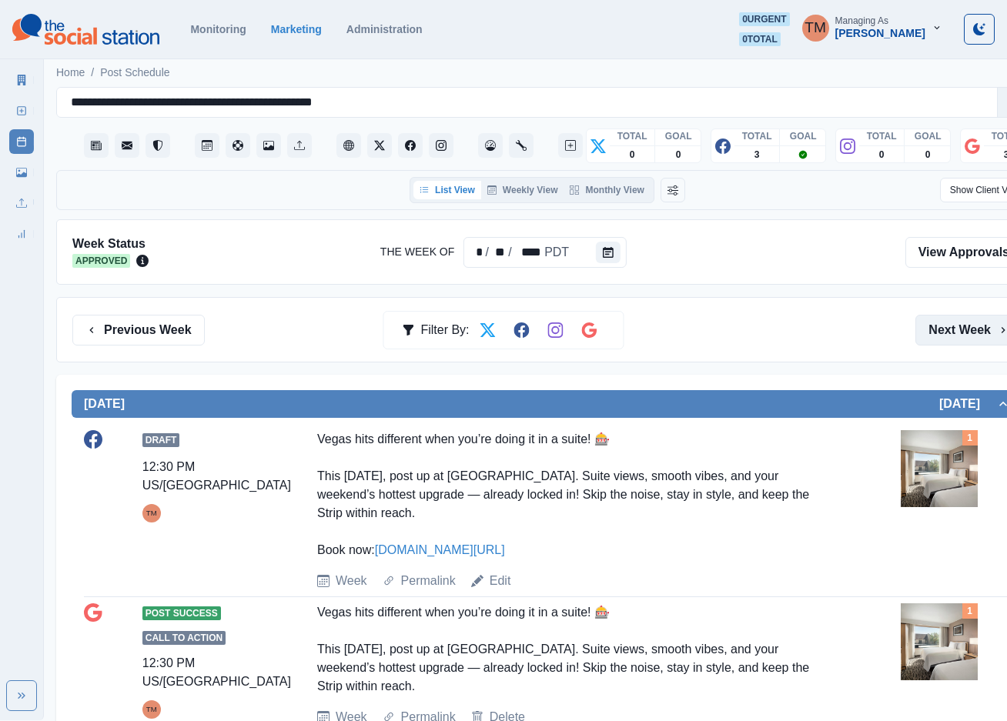
click at [958, 330] on button "Next Week" at bounding box center [968, 330] width 107 height 31
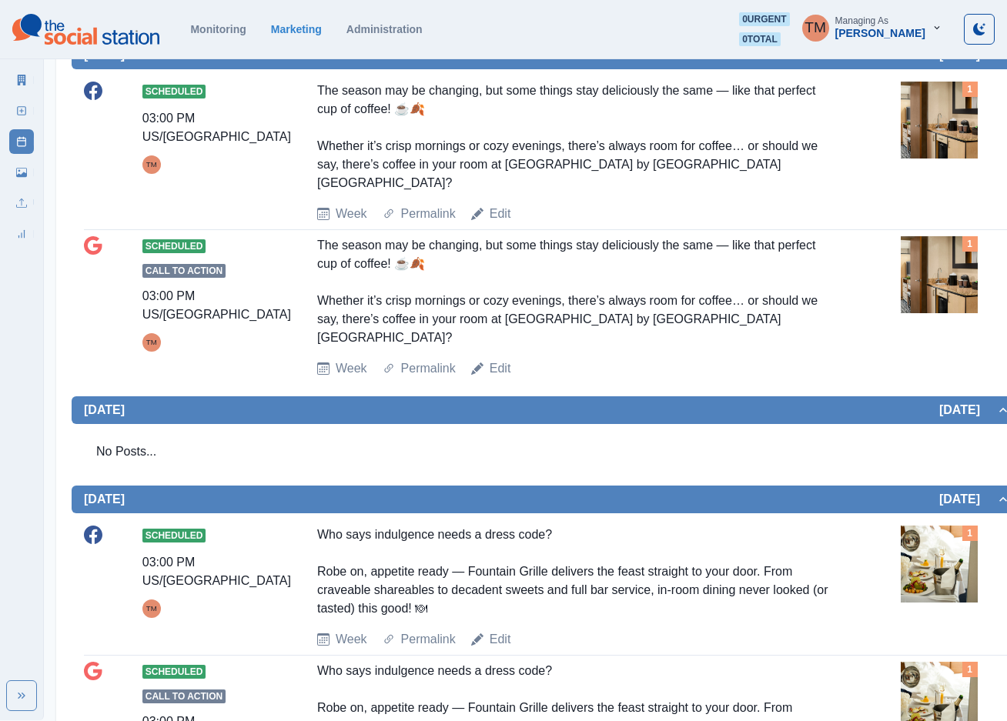
scroll to position [693, 0]
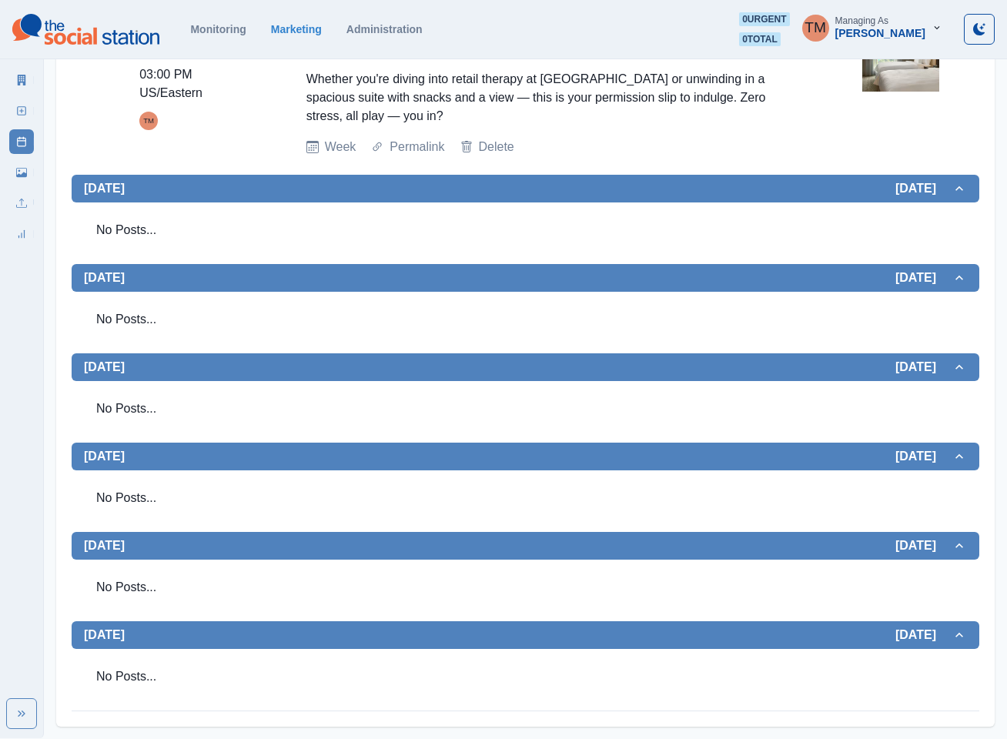
scroll to position [801, 0]
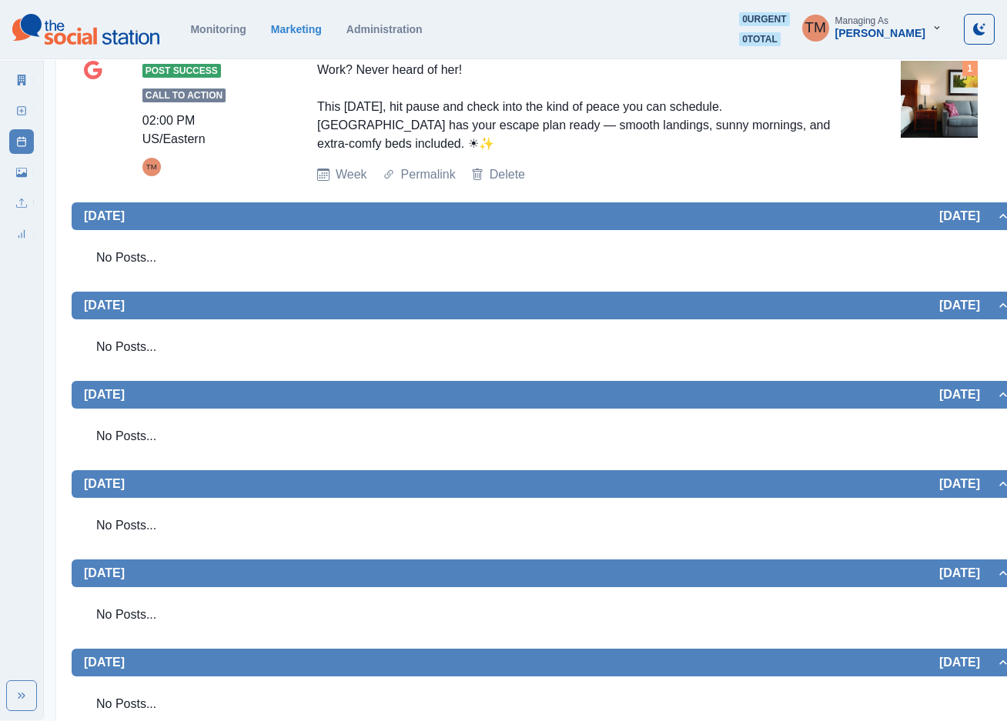
scroll to position [763, 0]
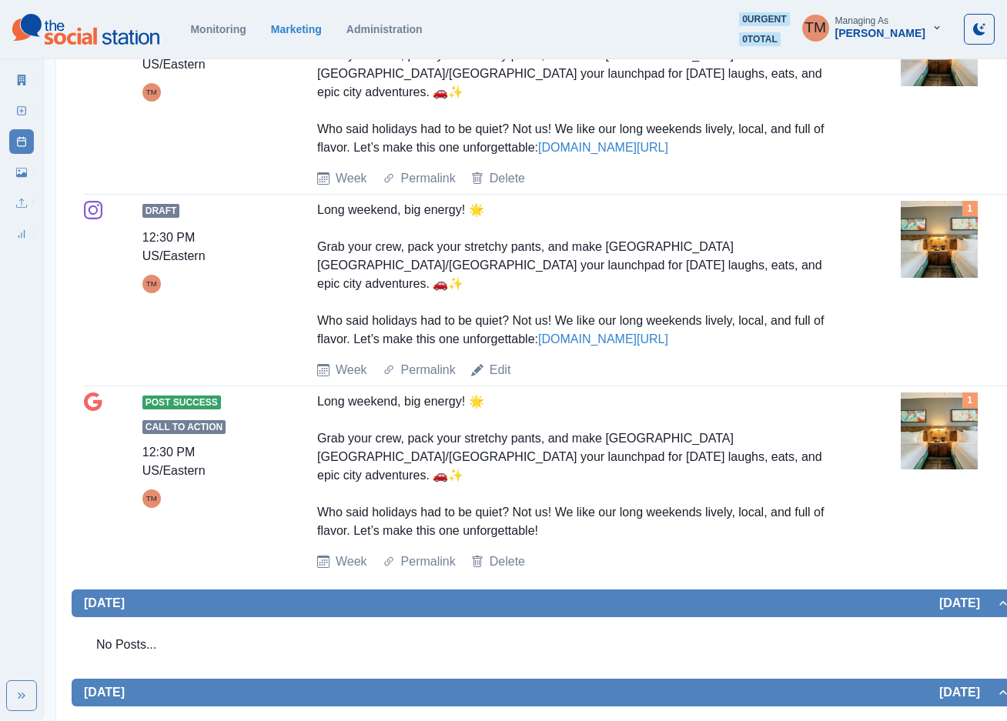
scroll to position [231, 0]
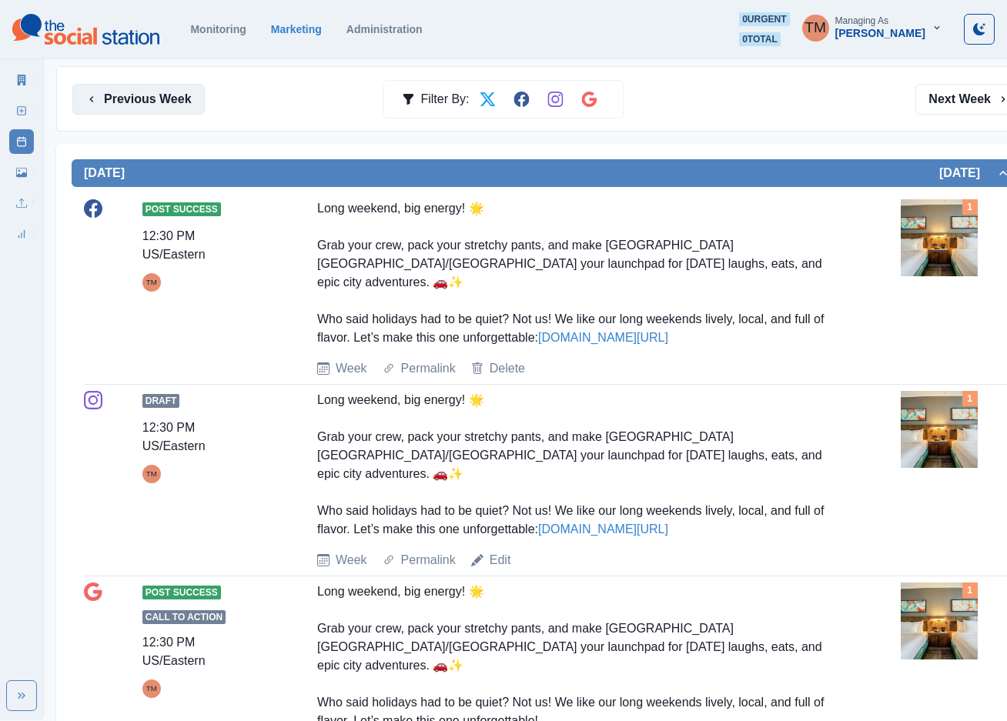
click at [146, 100] on button "Previous Week" at bounding box center [138, 99] width 132 height 31
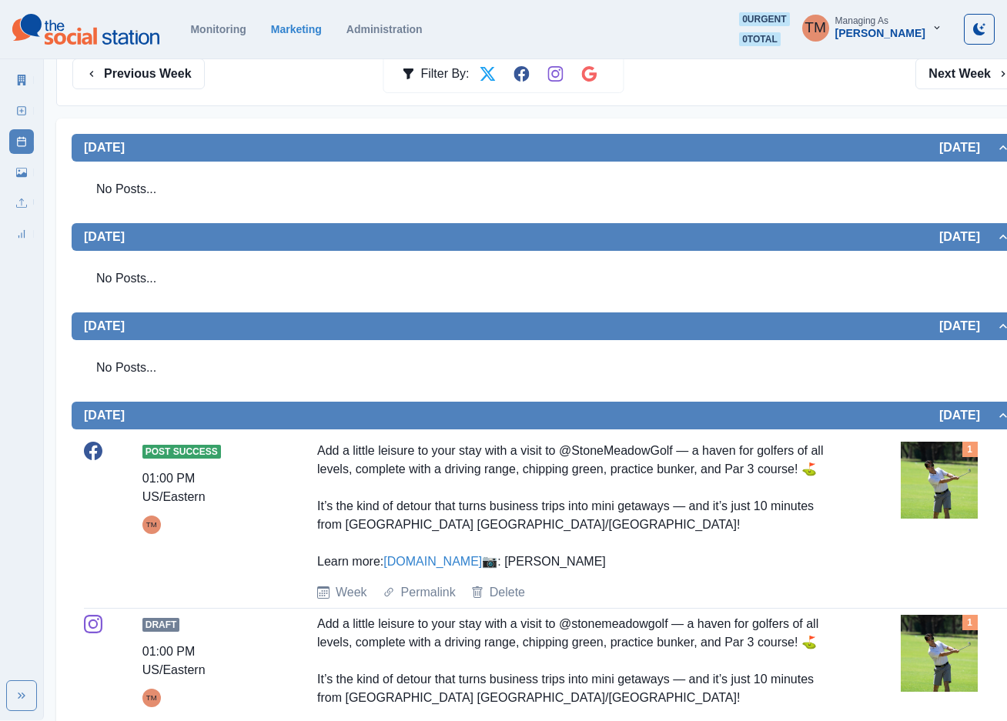
scroll to position [231, 0]
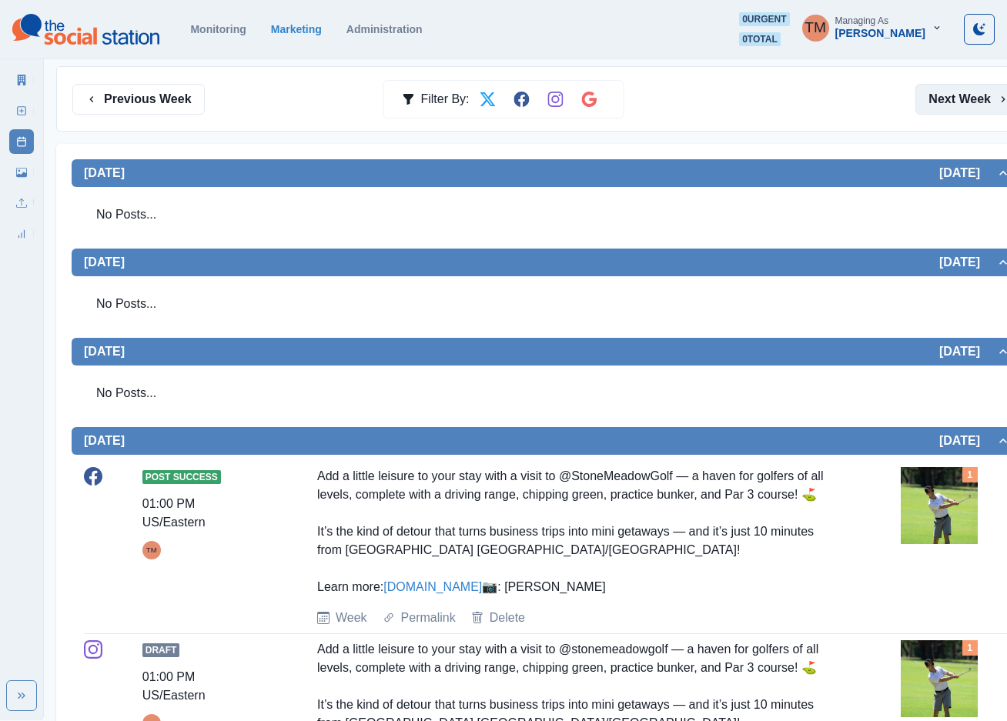
click at [955, 102] on button "Next Week" at bounding box center [968, 99] width 107 height 31
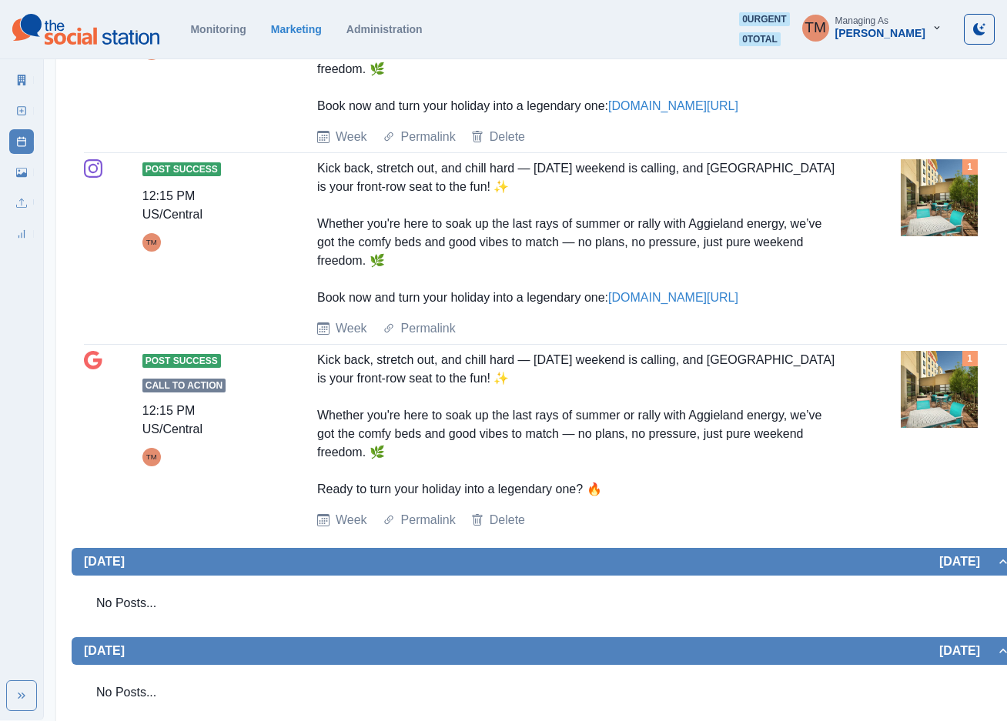
scroll to position [115, 0]
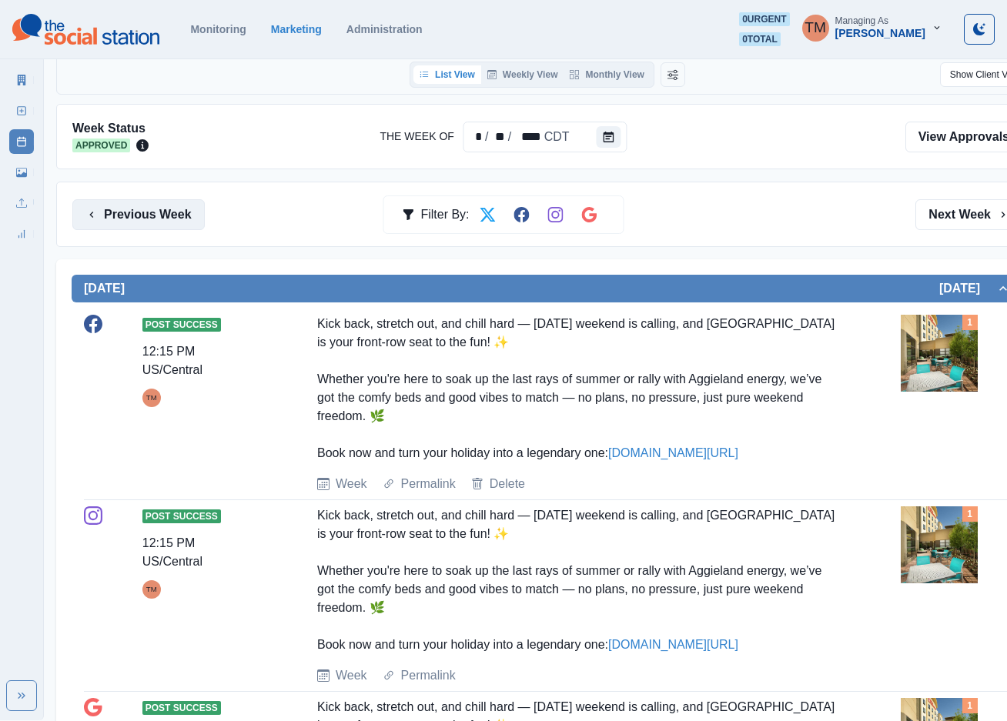
click at [139, 229] on button "Previous Week" at bounding box center [138, 214] width 132 height 31
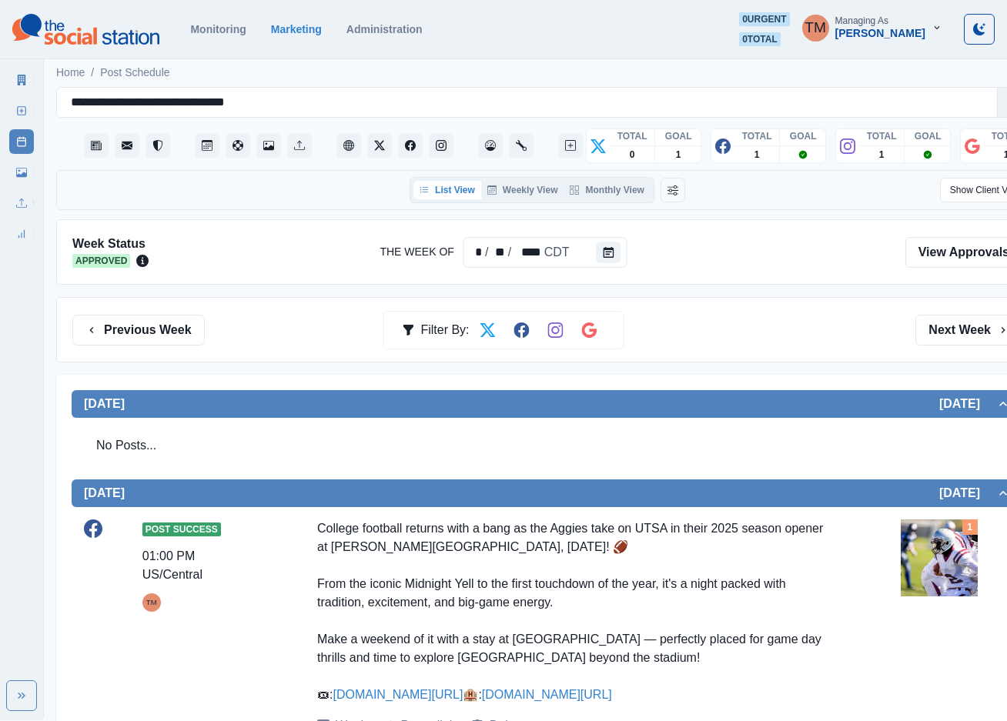
drag, startPoint x: 968, startPoint y: 323, endPoint x: 859, endPoint y: 275, distance: 118.9
click at [947, 326] on button "Next Week" at bounding box center [968, 330] width 107 height 31
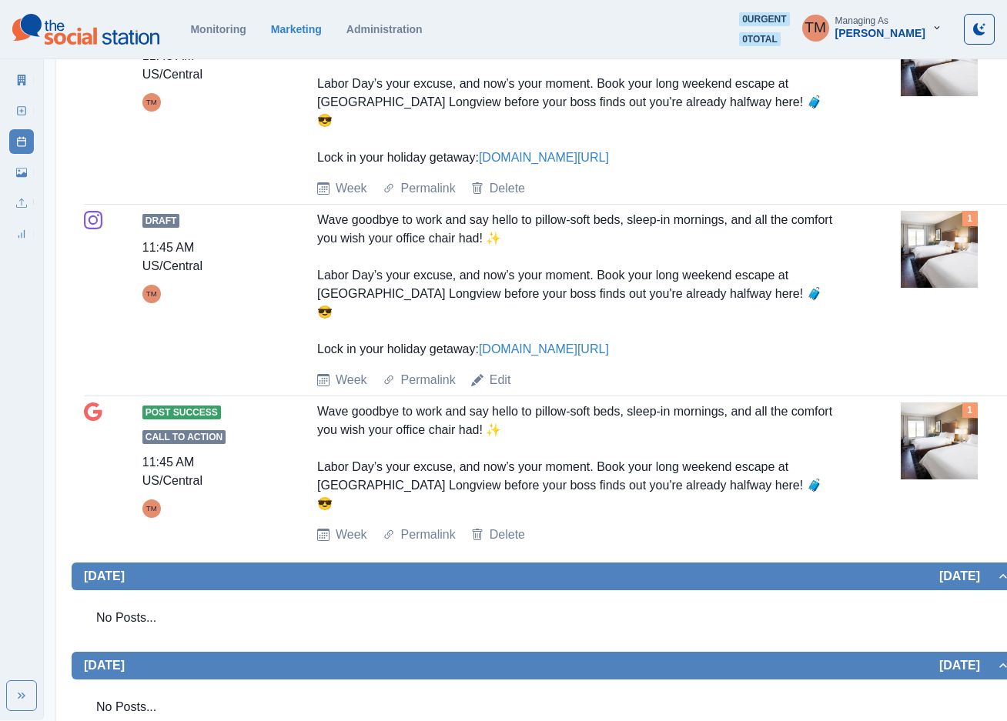
scroll to position [115, 0]
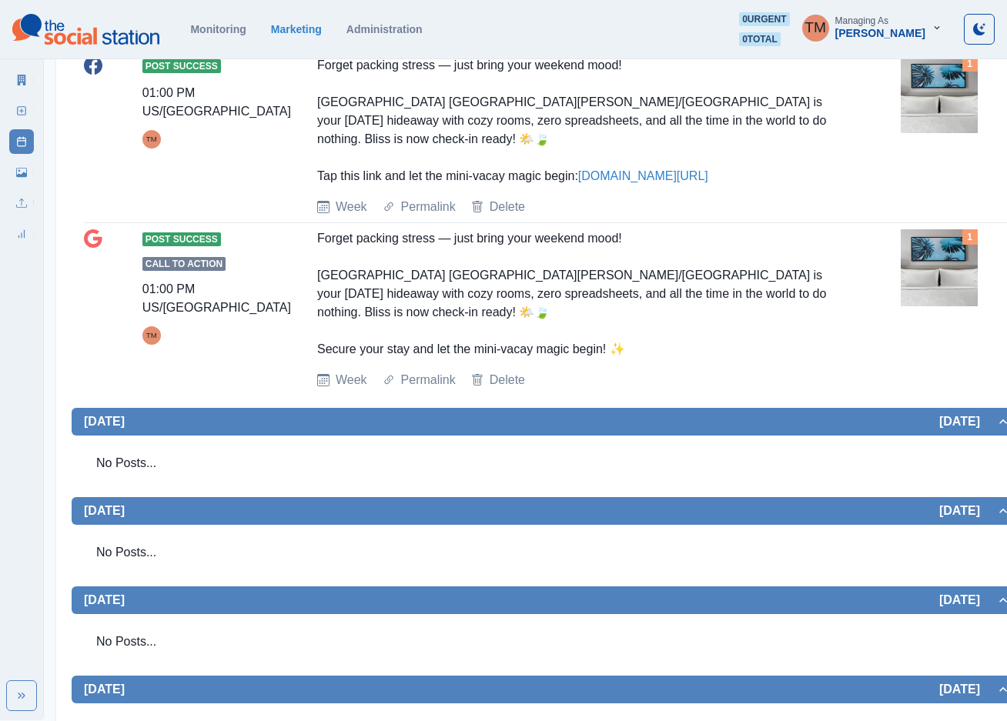
scroll to position [12, 0]
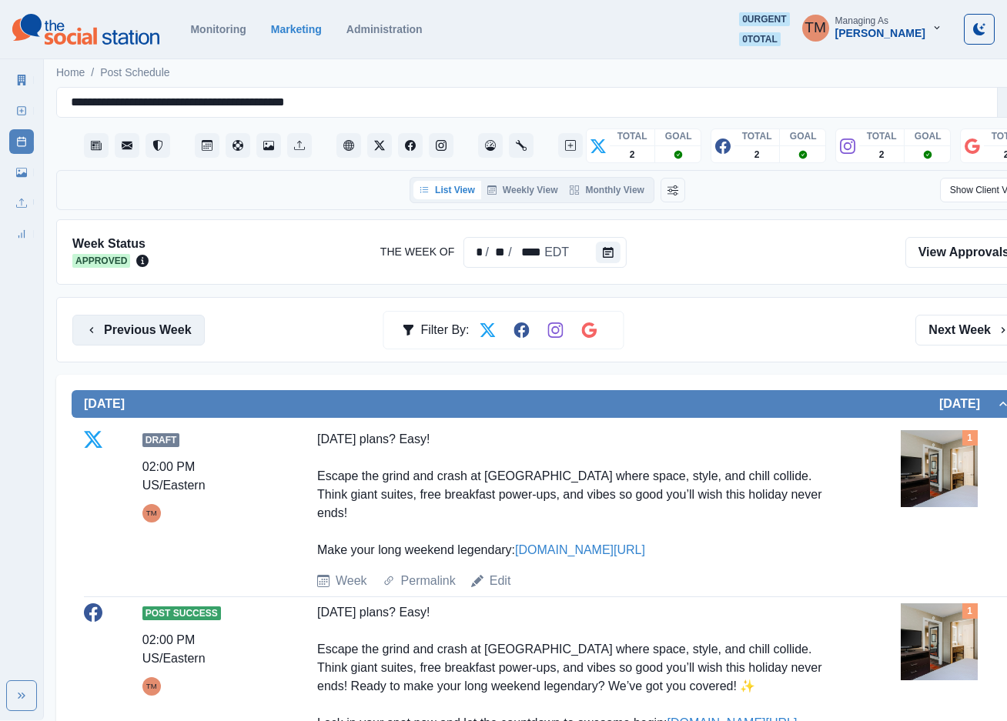
click at [99, 322] on button "Previous Week" at bounding box center [138, 330] width 132 height 31
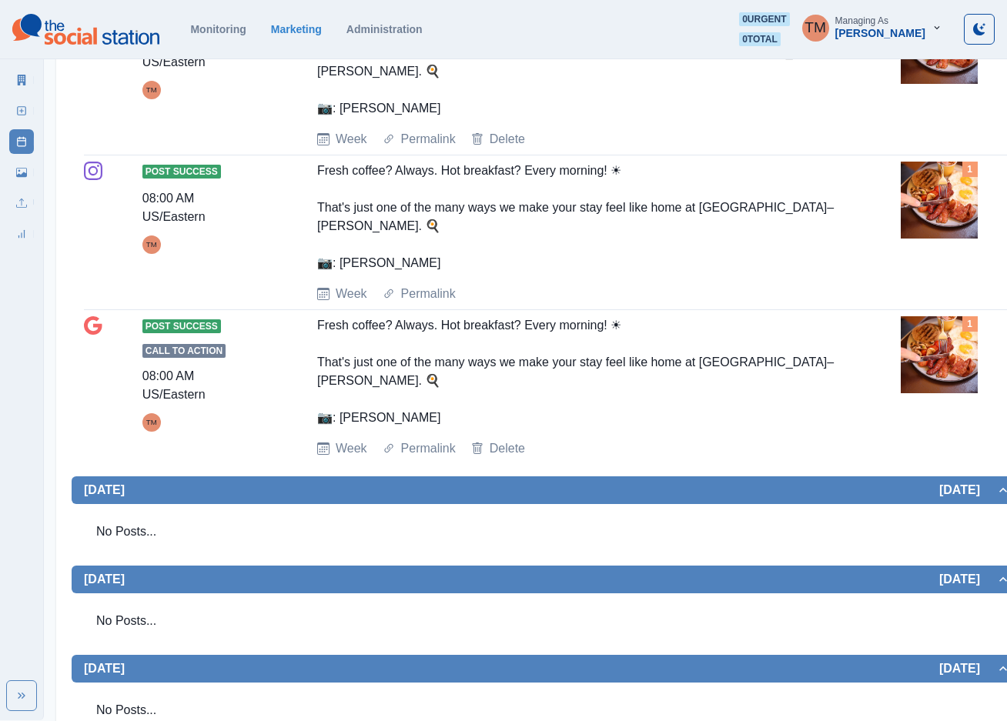
scroll to position [1513, 0]
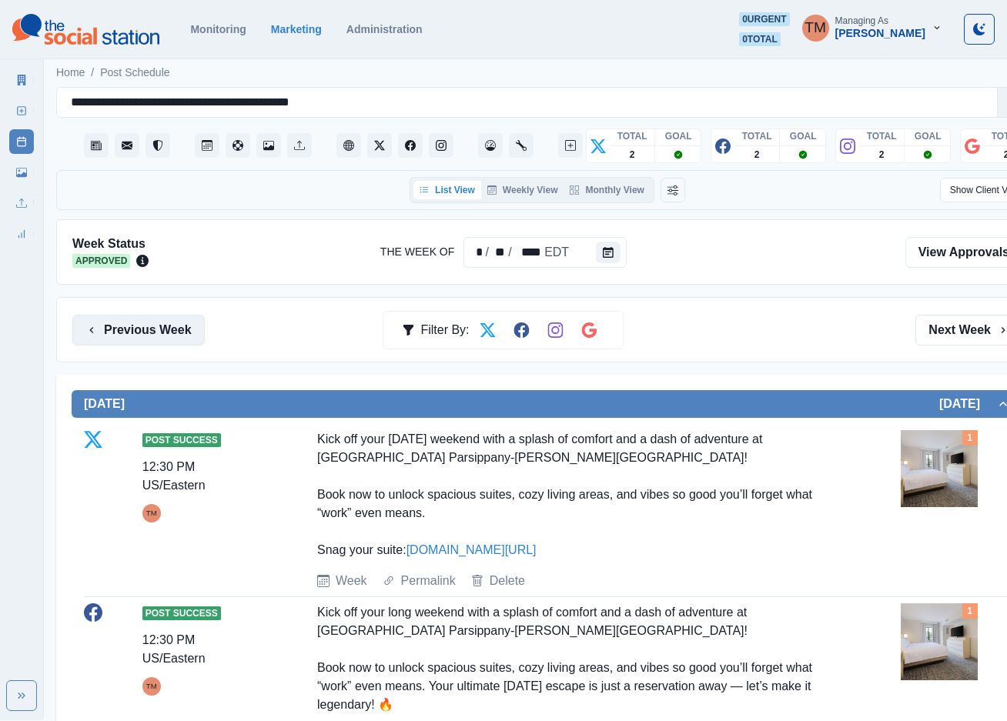
click at [176, 322] on button "Previous Week" at bounding box center [138, 330] width 132 height 31
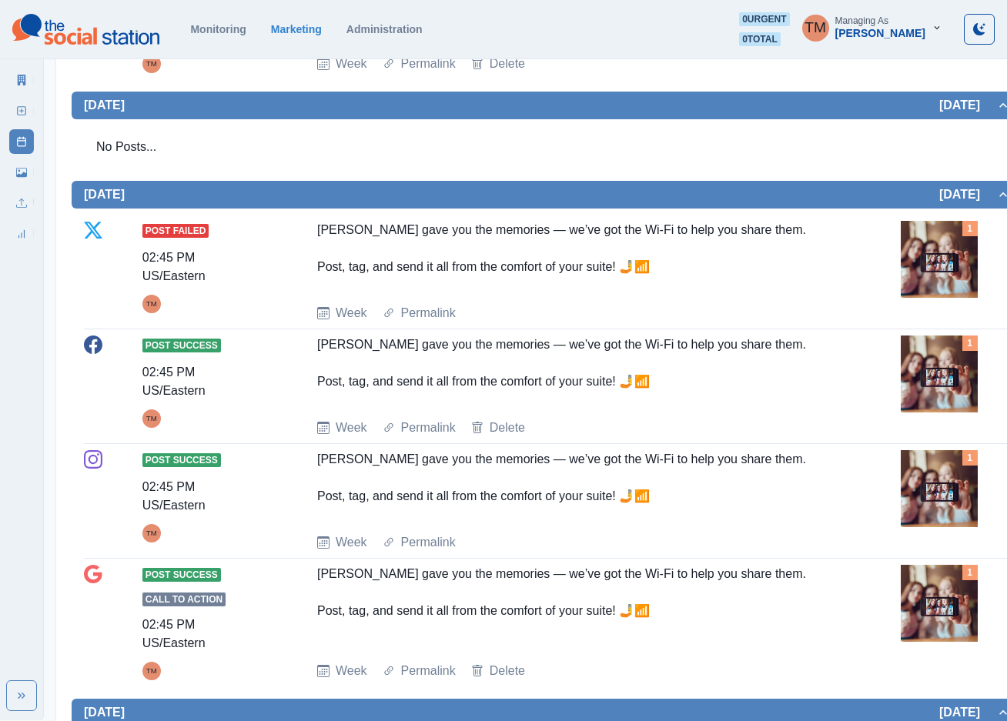
scroll to position [1303, 0]
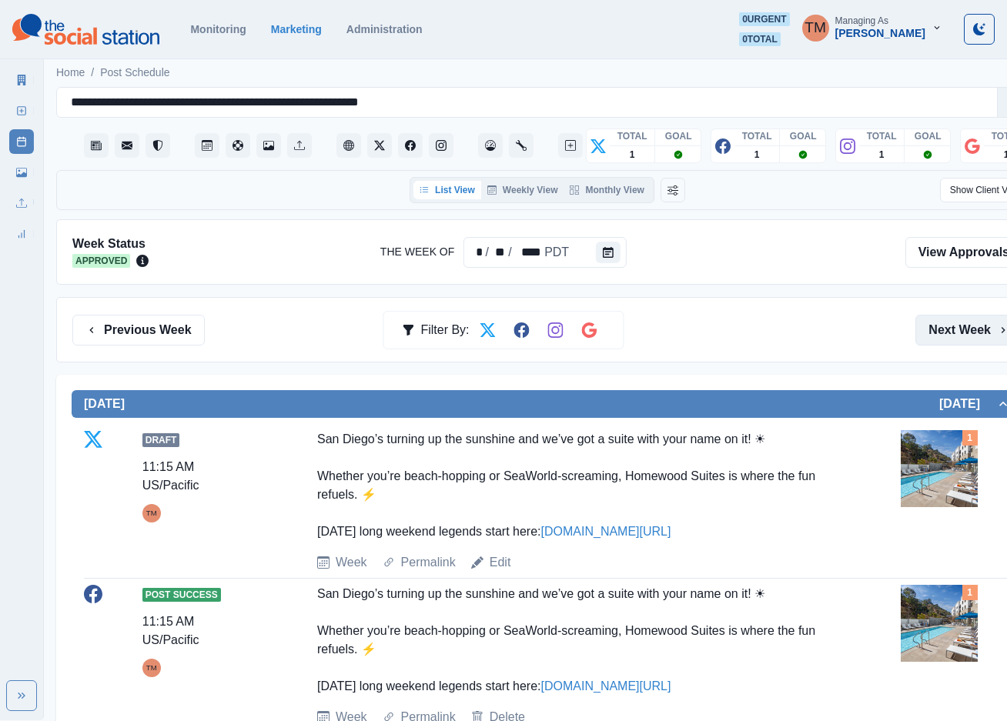
click at [957, 337] on button "Next Week" at bounding box center [968, 330] width 107 height 31
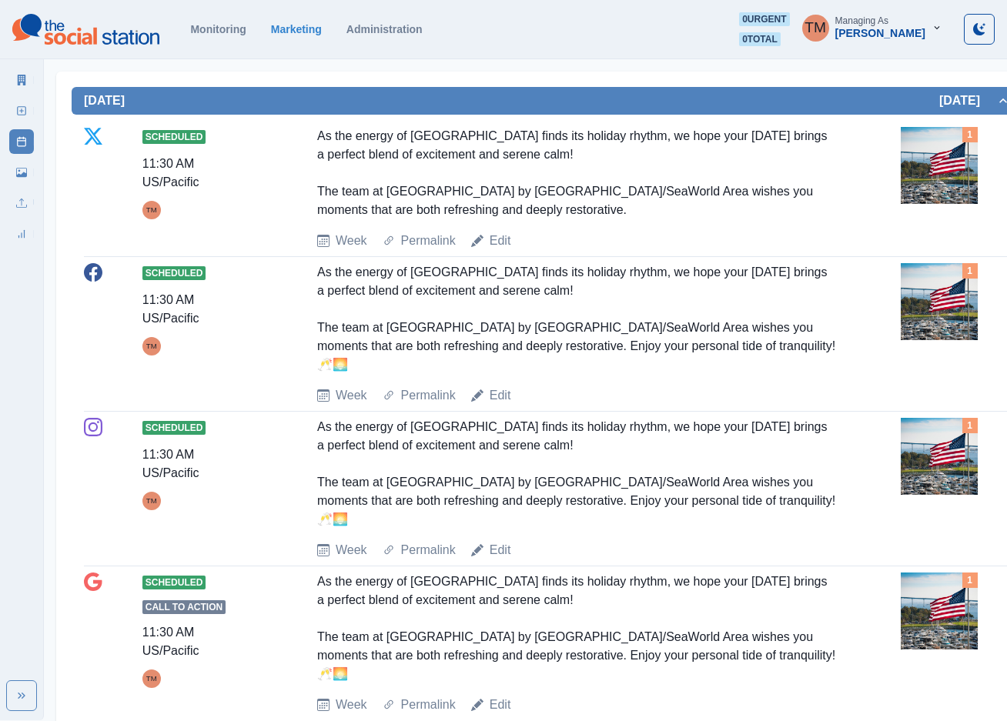
scroll to position [72, 0]
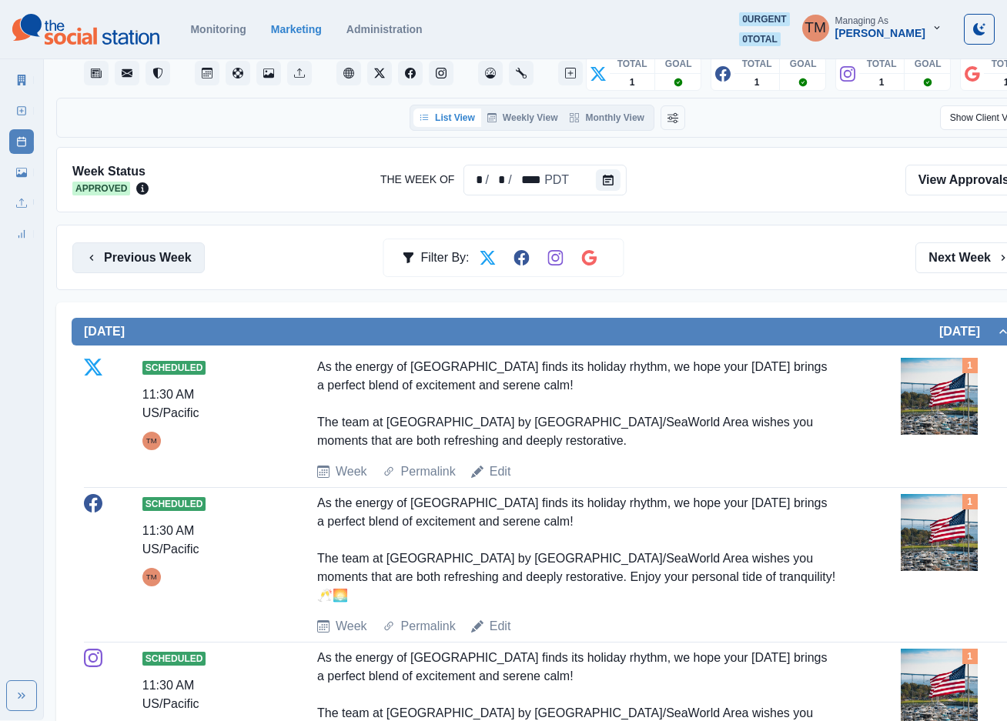
click at [150, 268] on button "Previous Week" at bounding box center [138, 258] width 132 height 31
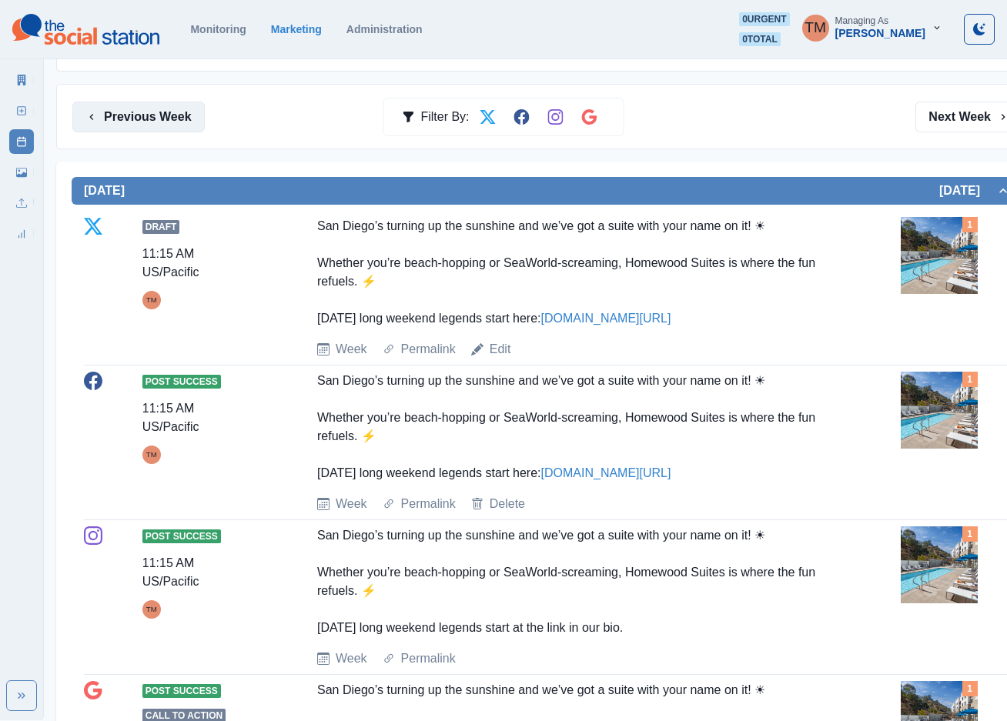
scroll to position [91, 0]
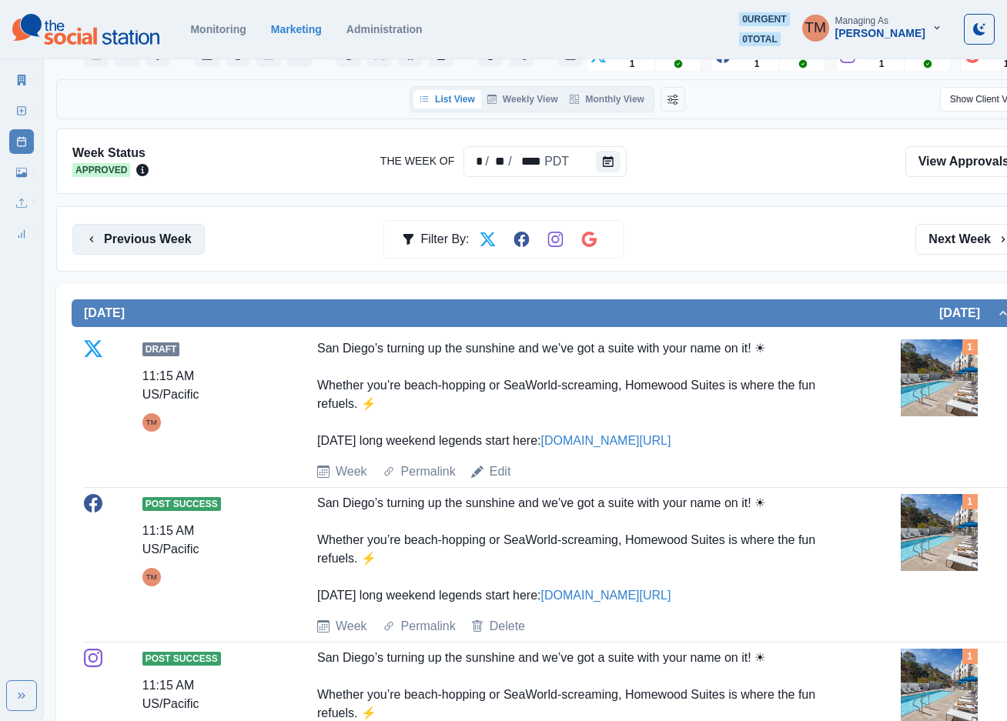
click at [146, 245] on button "Previous Week" at bounding box center [138, 239] width 132 height 31
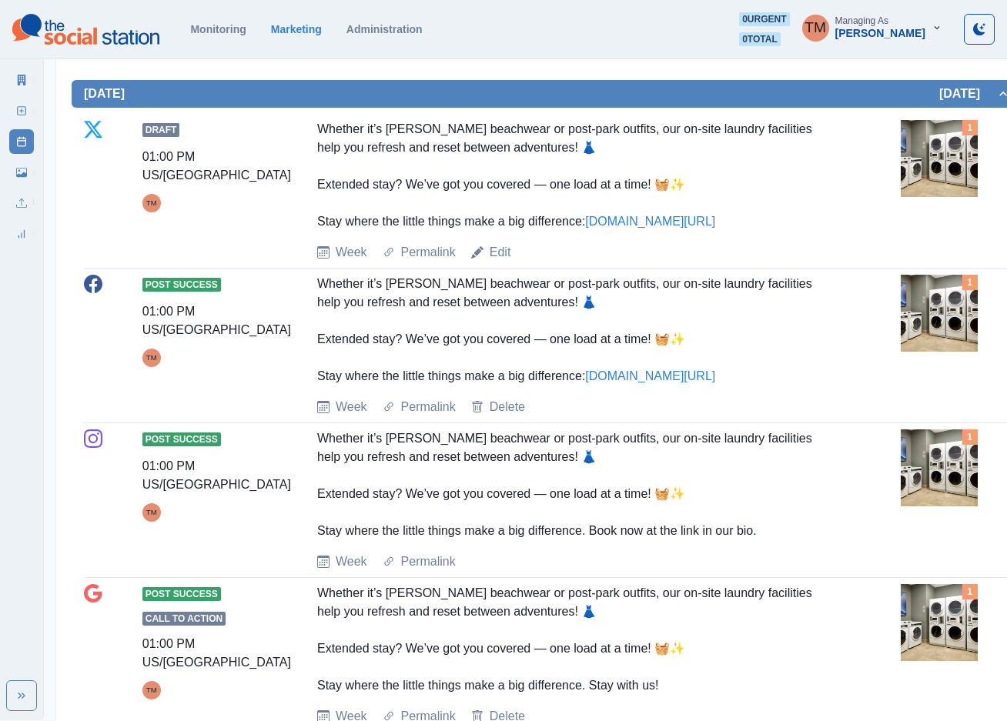
scroll to position [115, 0]
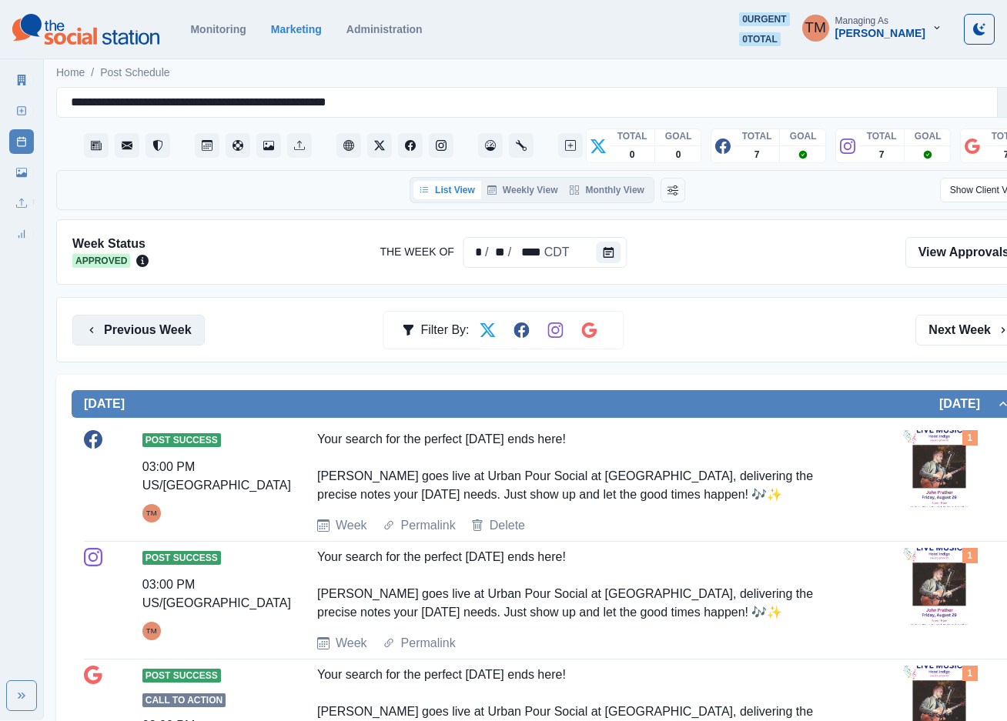
click at [149, 335] on button "Previous Week" at bounding box center [138, 330] width 132 height 31
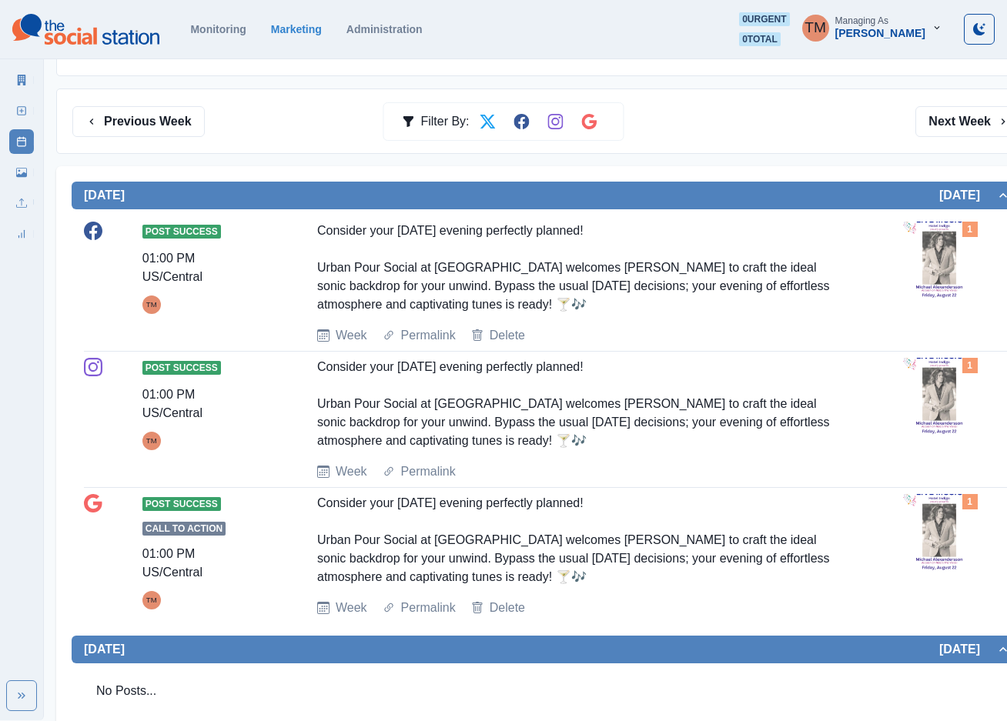
scroll to position [129, 0]
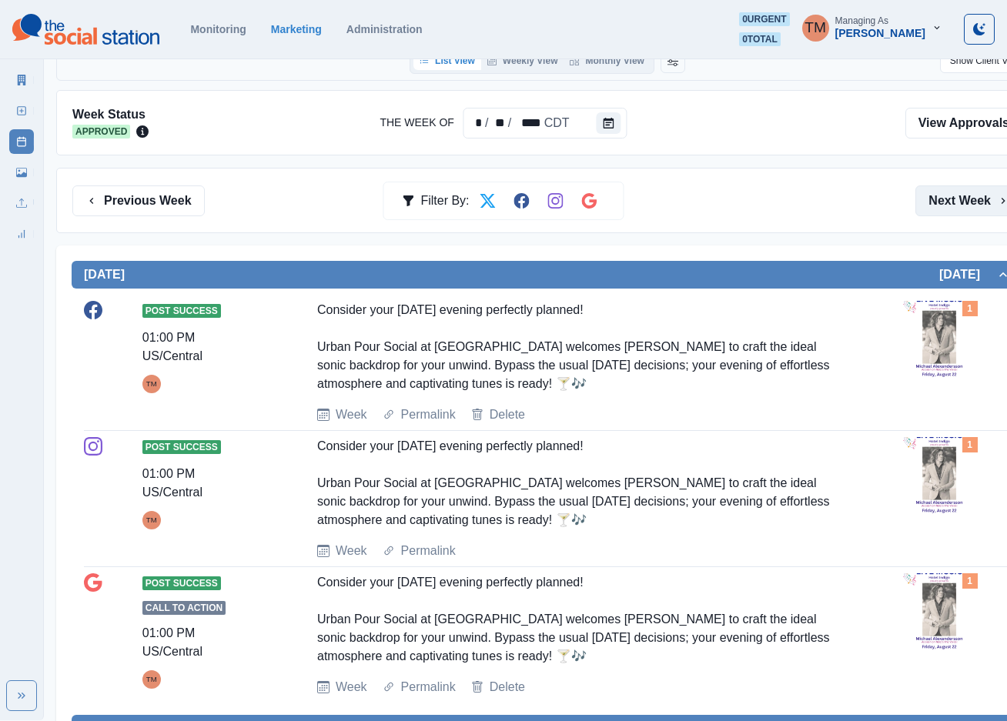
click at [952, 206] on button "Next Week" at bounding box center [968, 201] width 107 height 31
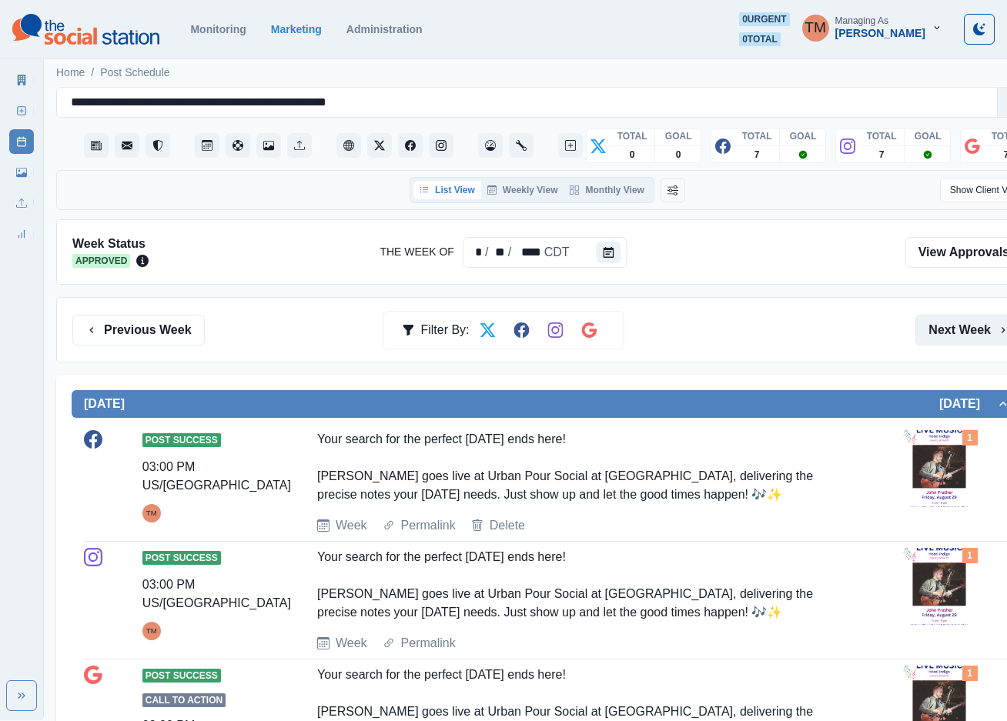
click at [973, 337] on button "Next Week" at bounding box center [968, 330] width 107 height 31
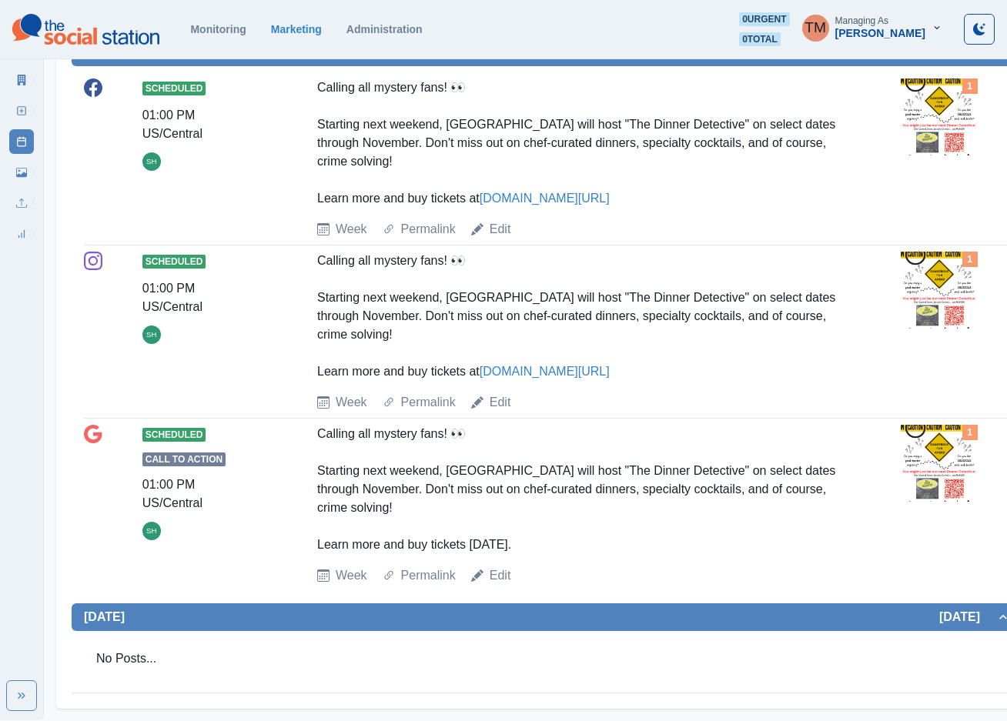
scroll to position [2479, 0]
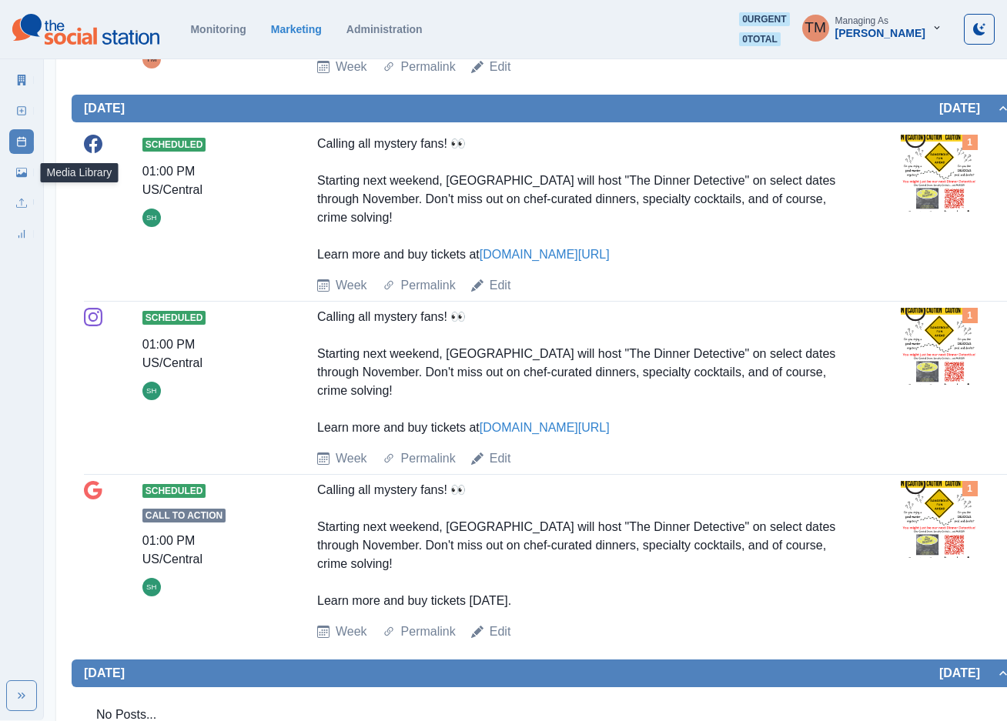
click at [21, 174] on icon at bounding box center [21, 172] width 11 height 11
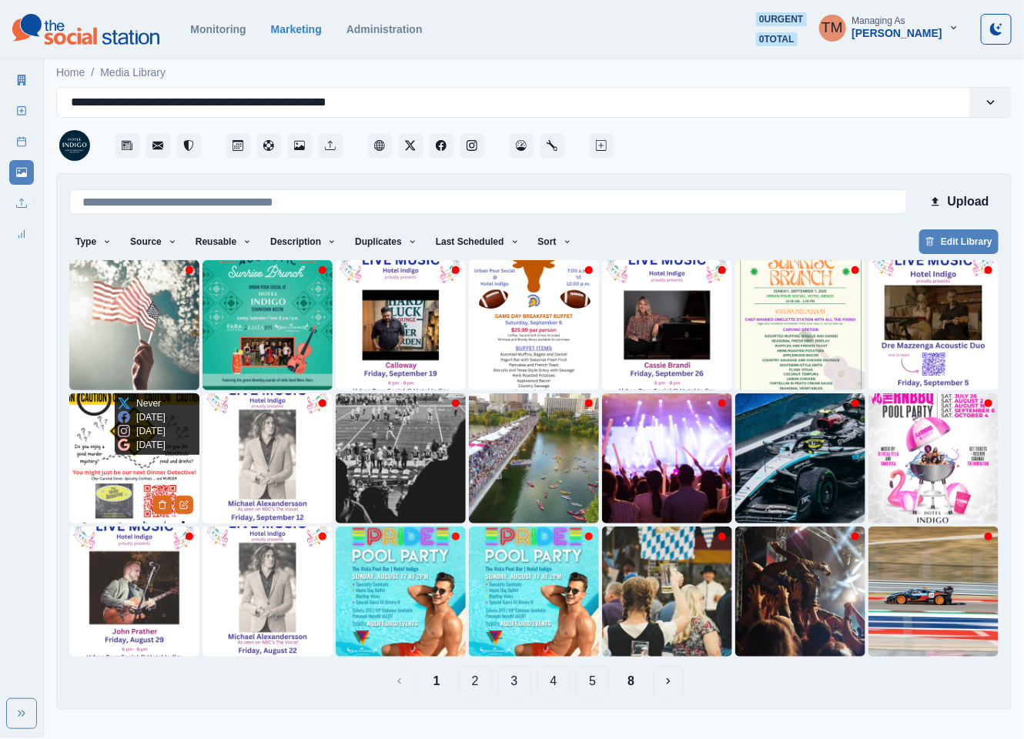
click at [95, 474] on img at bounding box center [134, 458] width 130 height 130
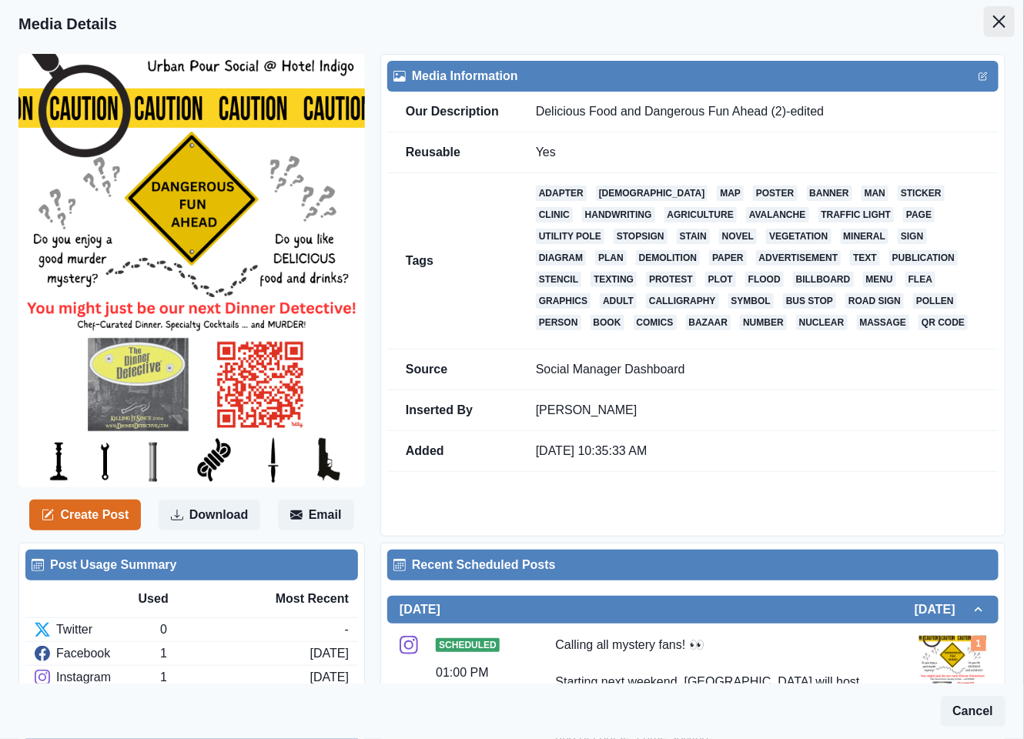
click at [993, 21] on icon "Close" at bounding box center [999, 21] width 12 height 12
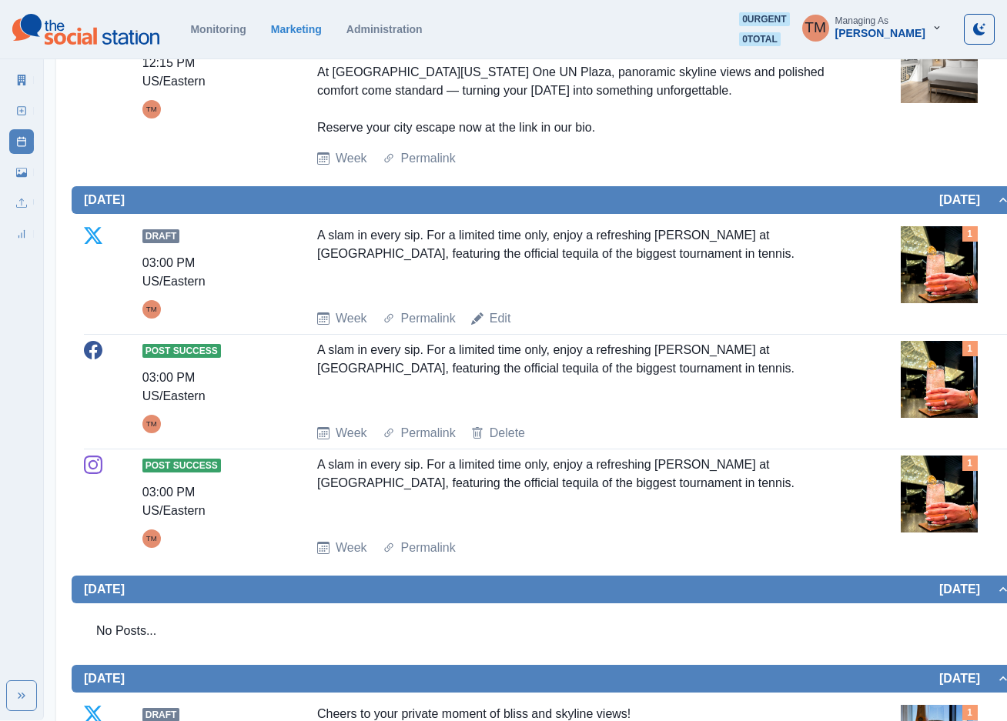
scroll to position [654, 0]
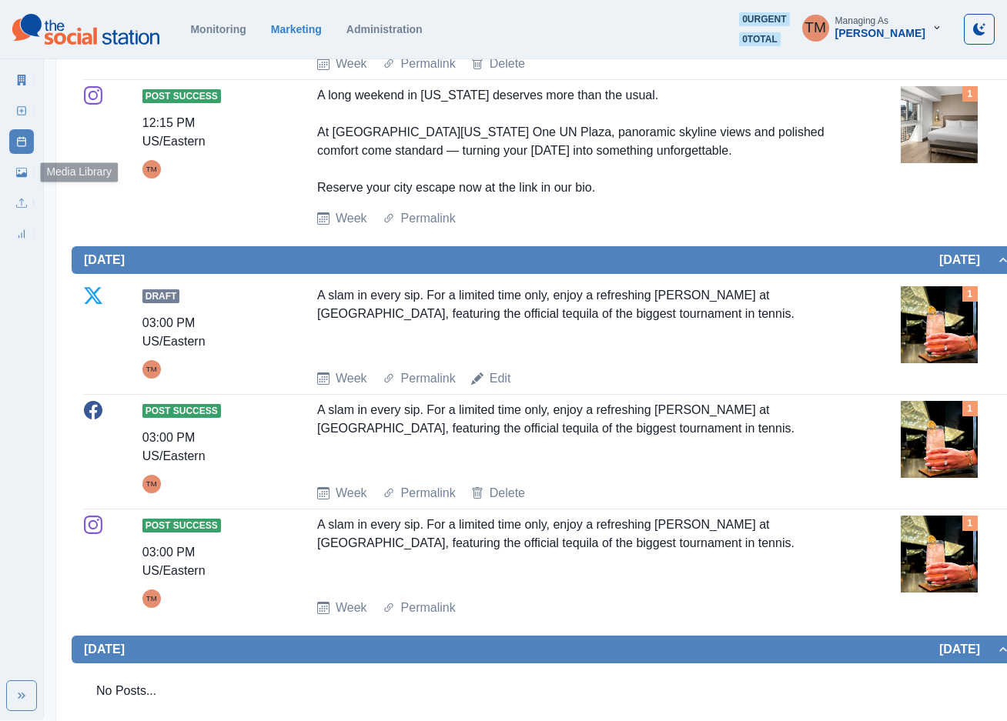
click at [15, 176] on link "Media Library" at bounding box center [21, 172] width 25 height 25
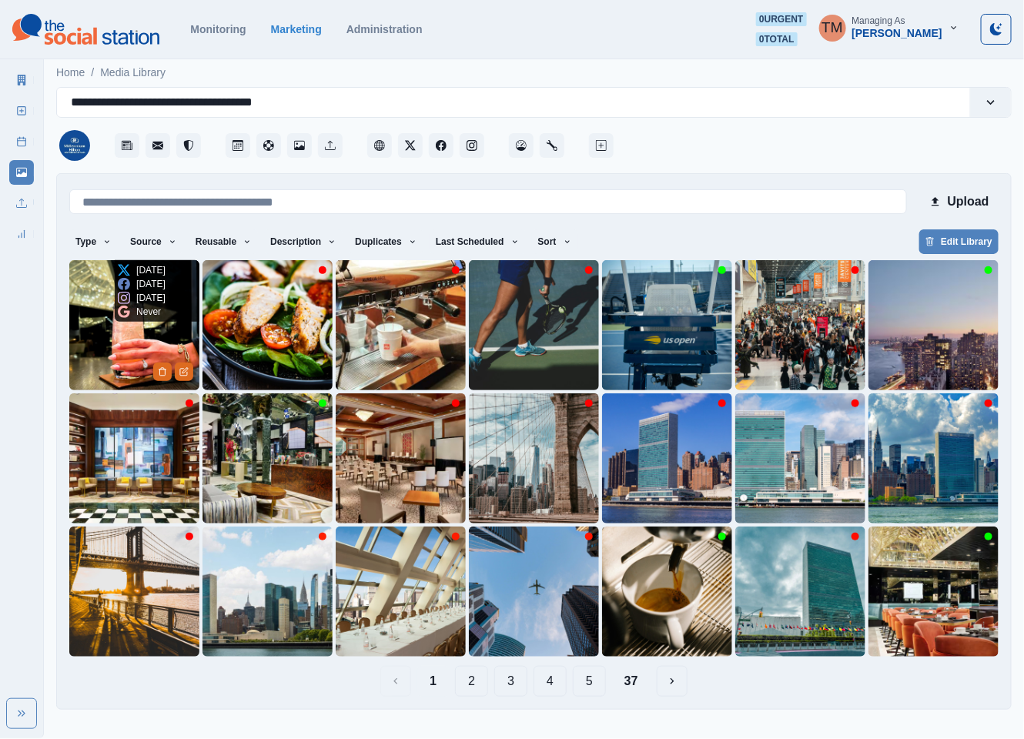
click at [106, 340] on img at bounding box center [134, 325] width 130 height 130
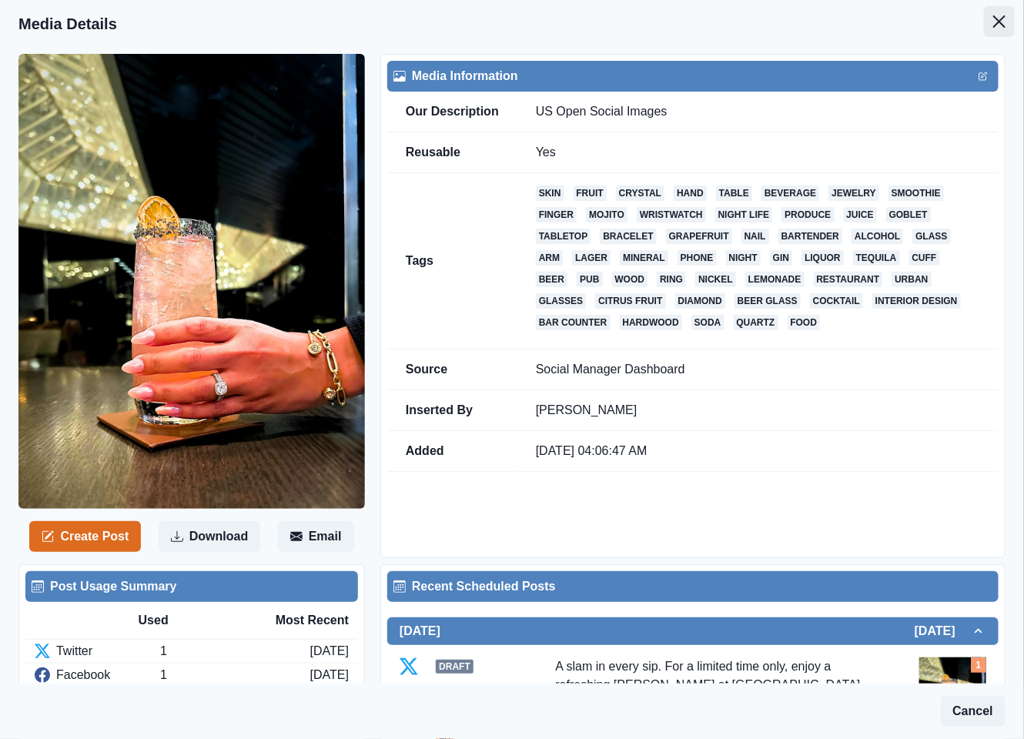
click at [993, 17] on icon "Close" at bounding box center [999, 21] width 12 height 12
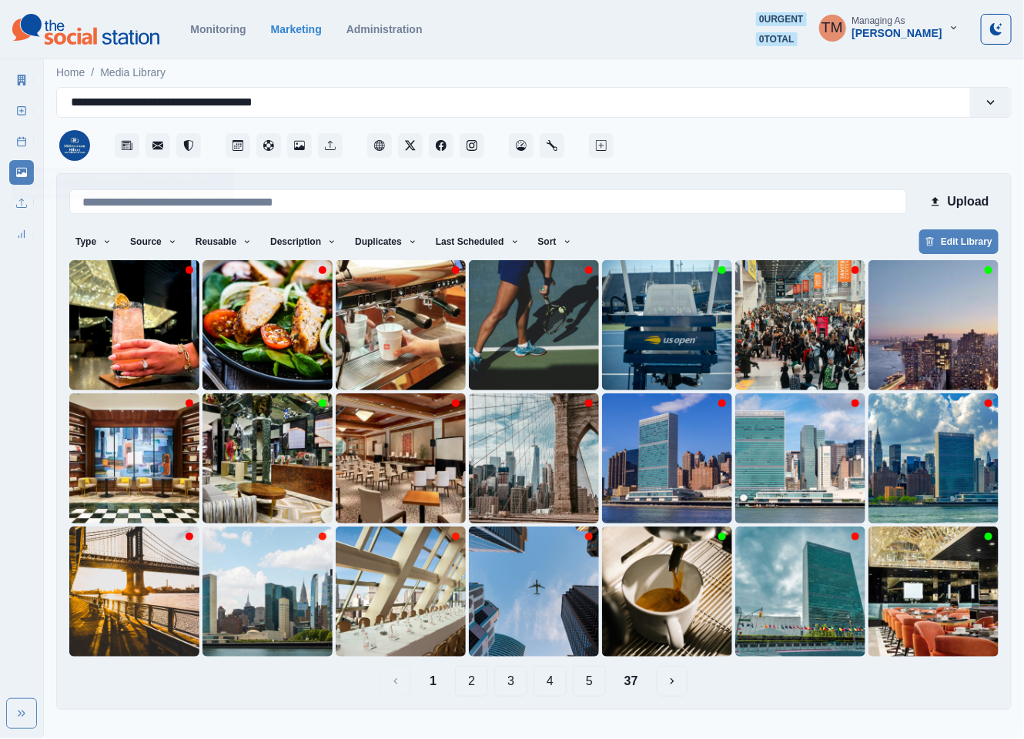
click at [19, 142] on icon at bounding box center [21, 141] width 11 height 11
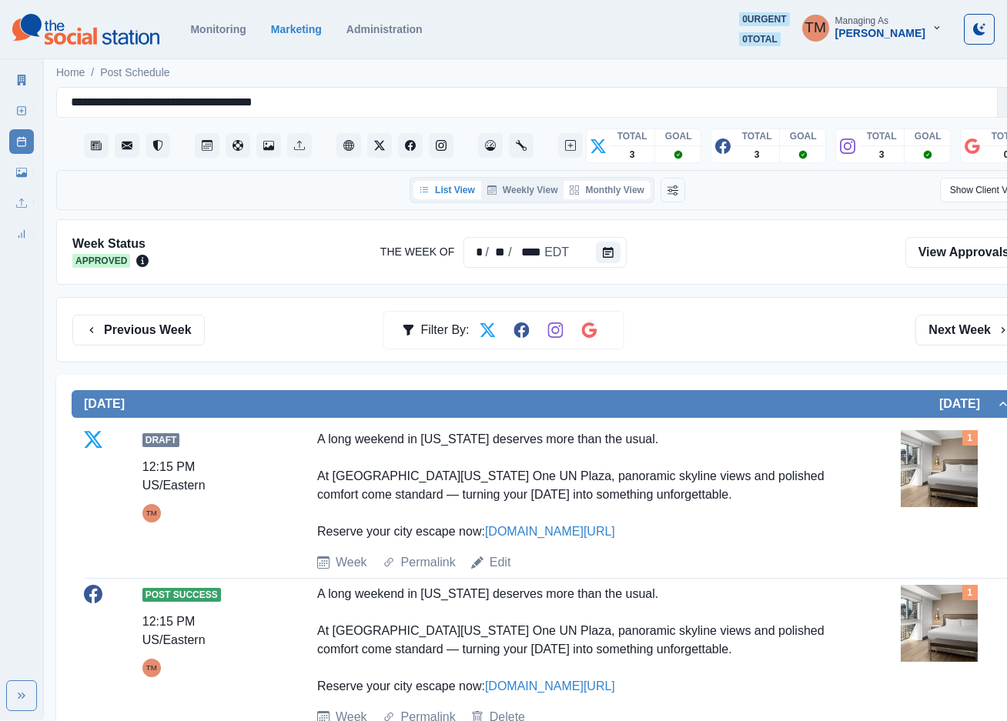
click at [620, 190] on button "Monthly View" at bounding box center [607, 190] width 86 height 18
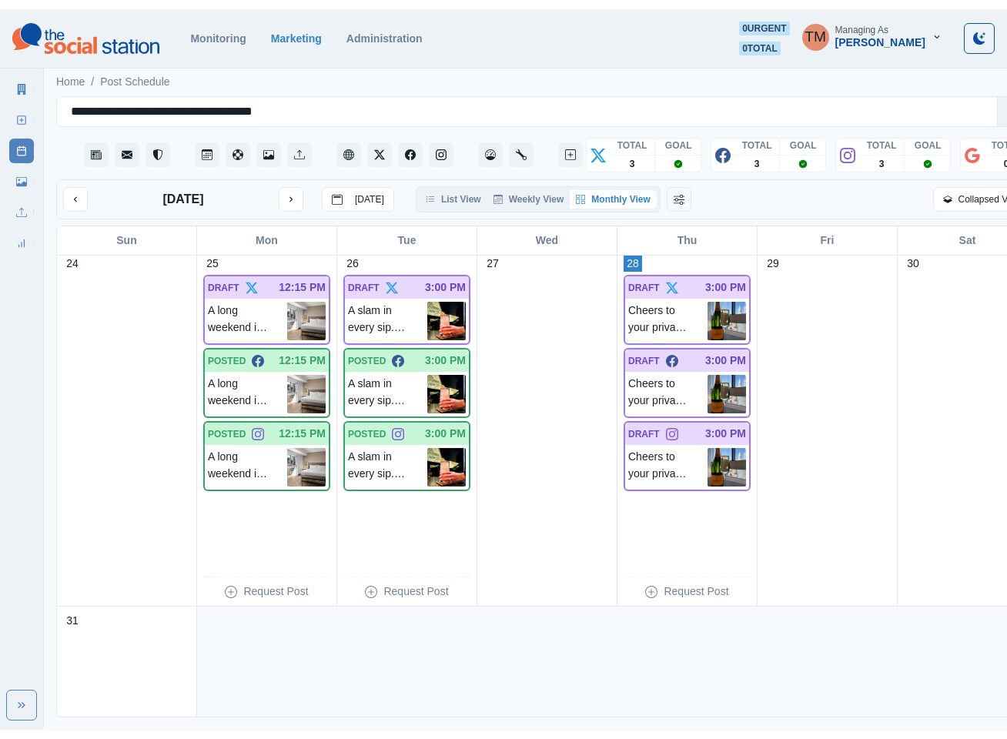
scroll to position [1501, 0]
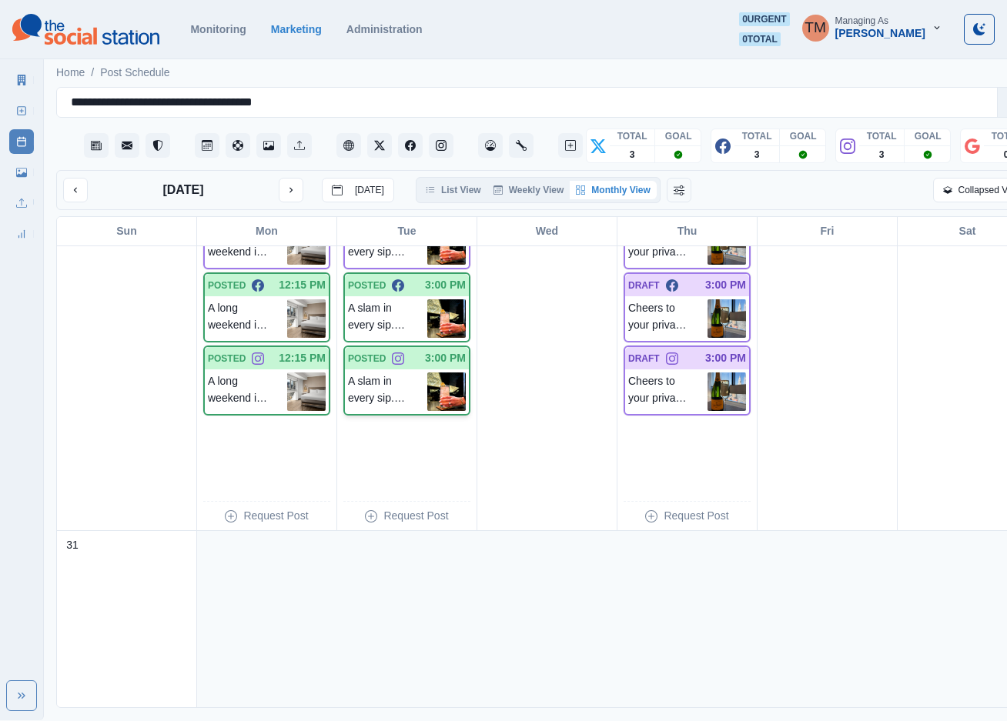
click at [434, 397] on img at bounding box center [446, 392] width 38 height 38
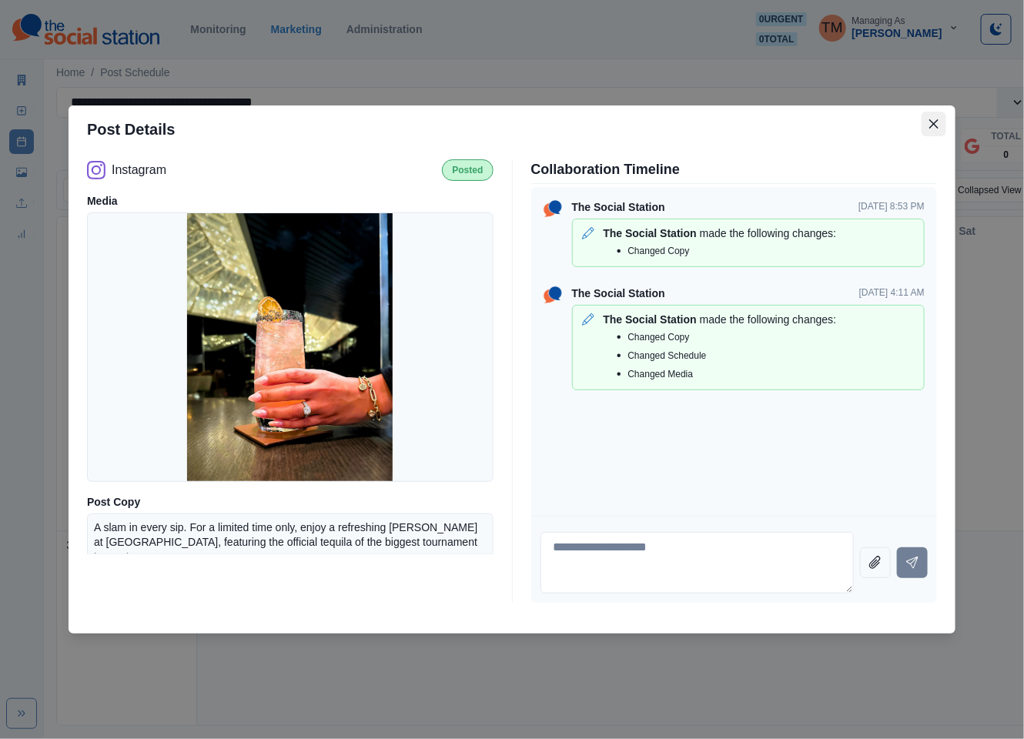
click at [927, 123] on button "Close" at bounding box center [934, 124] width 25 height 25
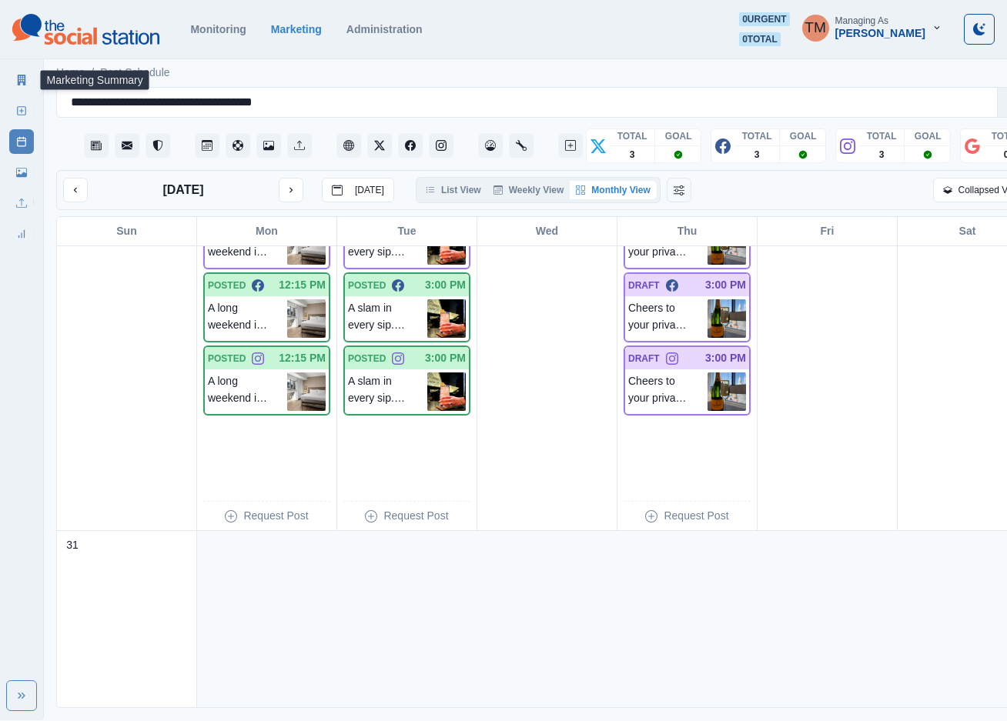
click at [26, 83] on icon at bounding box center [21, 80] width 11 height 11
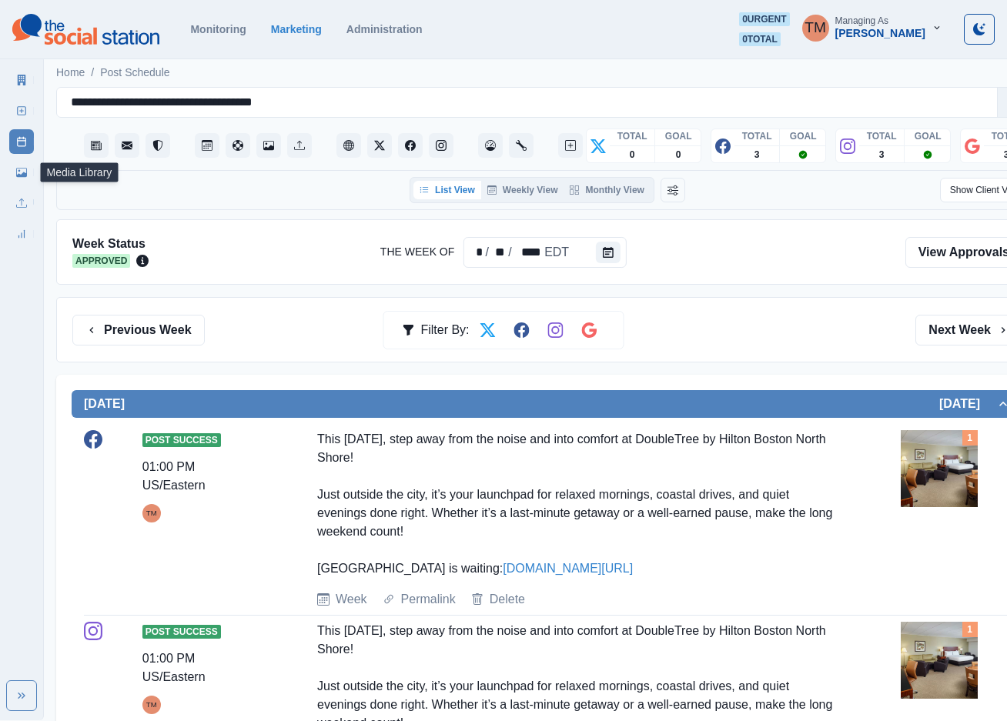
click at [24, 169] on icon at bounding box center [21, 172] width 11 height 11
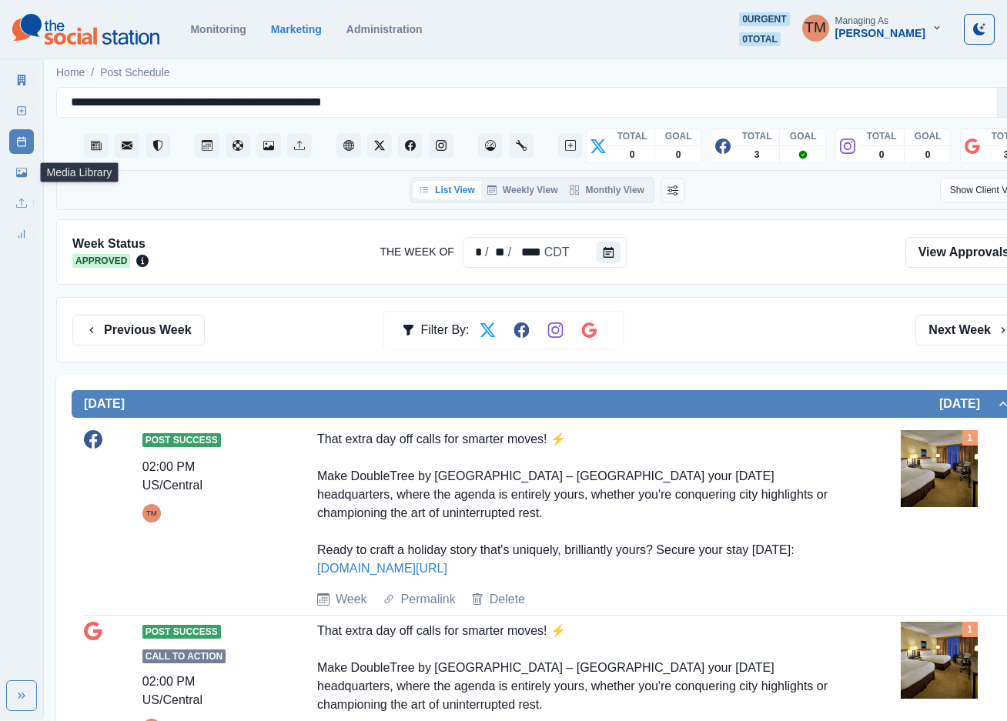
click at [21, 176] on icon at bounding box center [21, 172] width 11 height 9
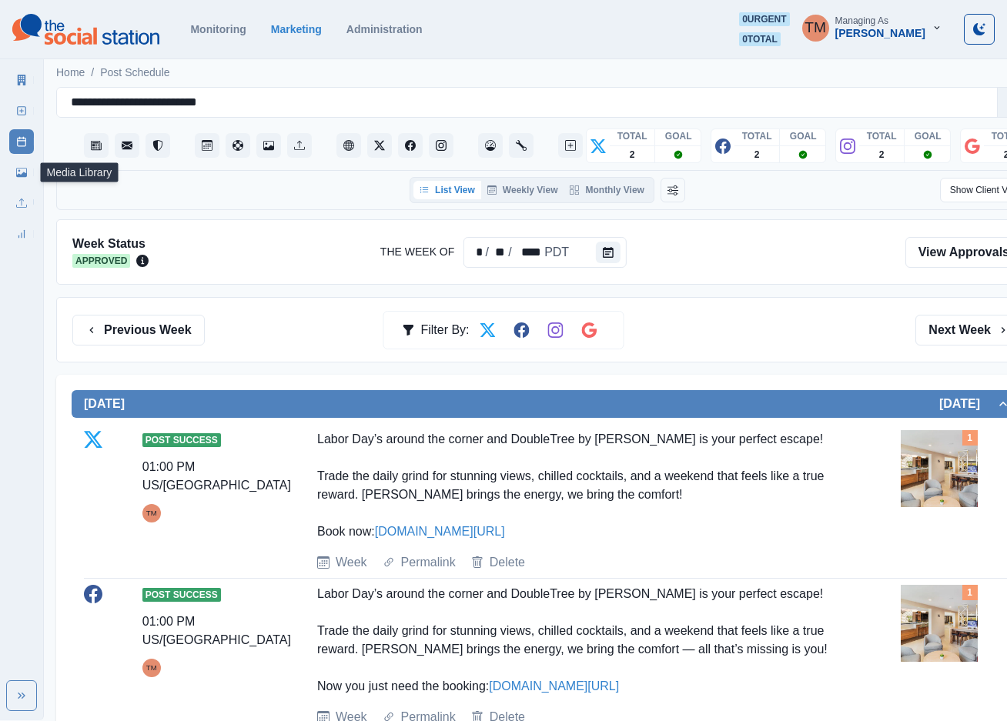
click at [15, 171] on link "Media Library" at bounding box center [21, 172] width 25 height 25
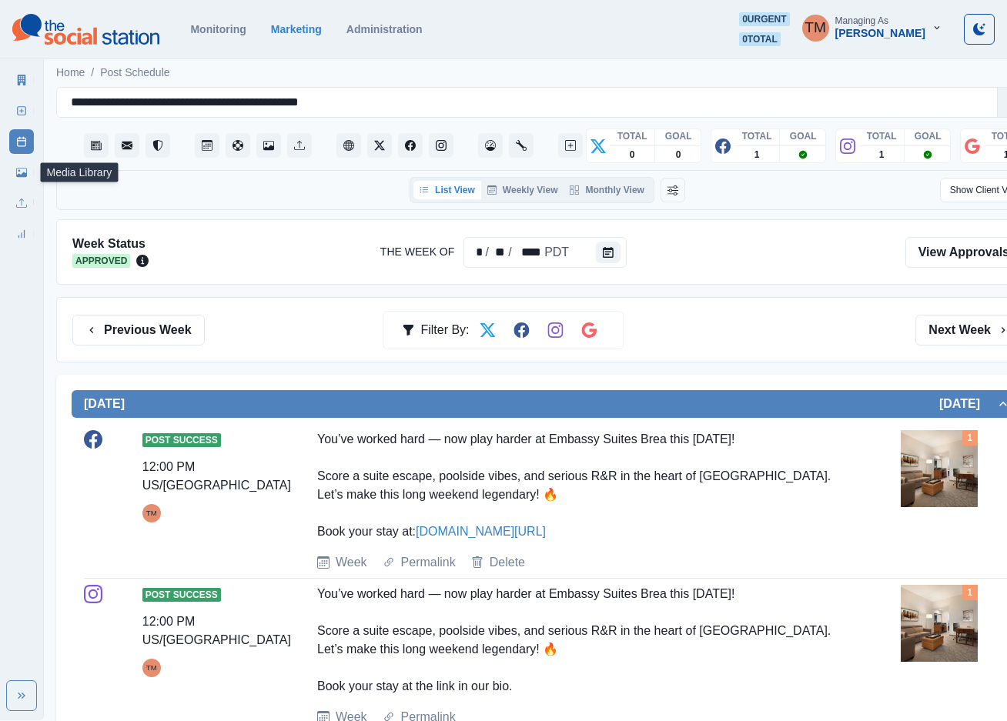
click at [25, 176] on icon at bounding box center [21, 172] width 11 height 9
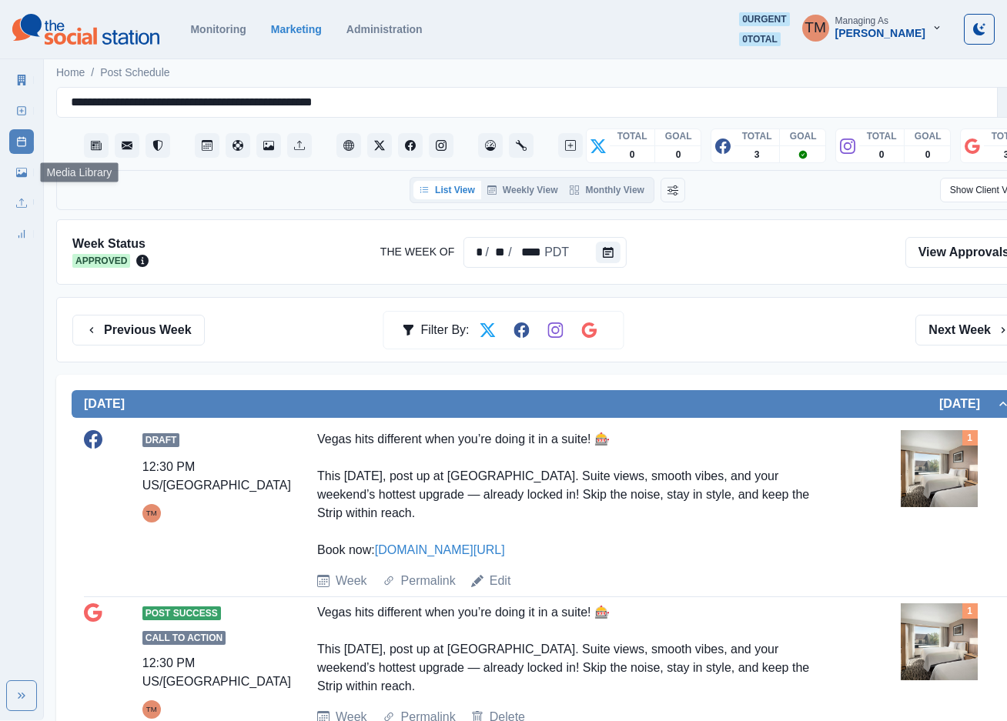
click at [24, 180] on link "Media Library" at bounding box center [21, 172] width 25 height 25
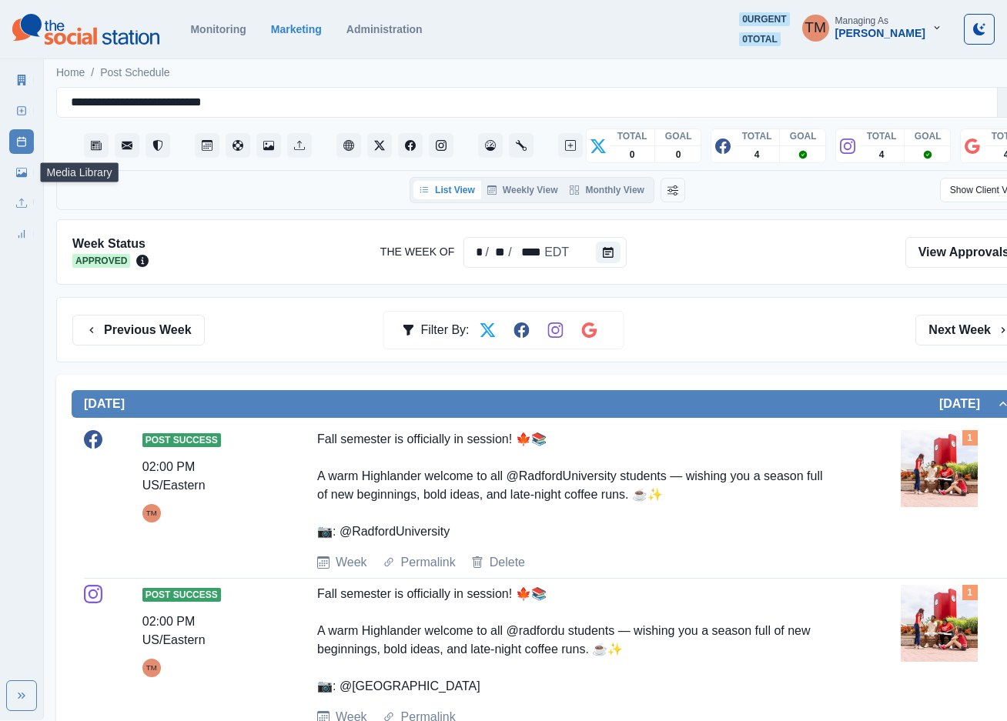
click at [15, 176] on link "Media Library" at bounding box center [21, 172] width 25 height 25
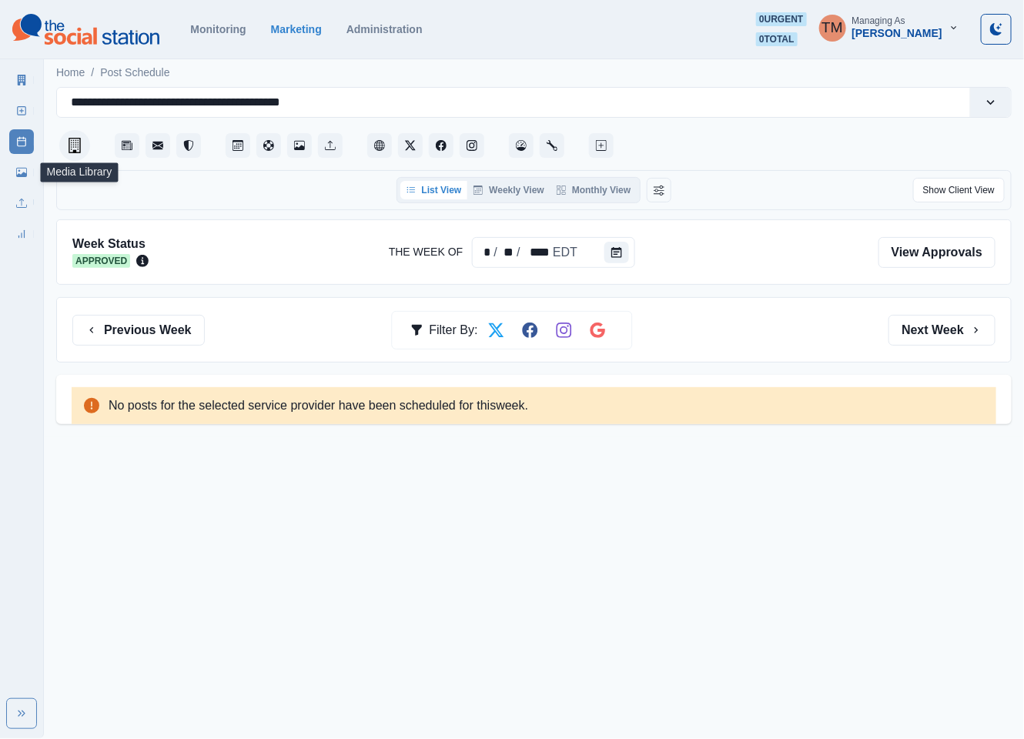
click at [24, 176] on icon at bounding box center [21, 172] width 11 height 9
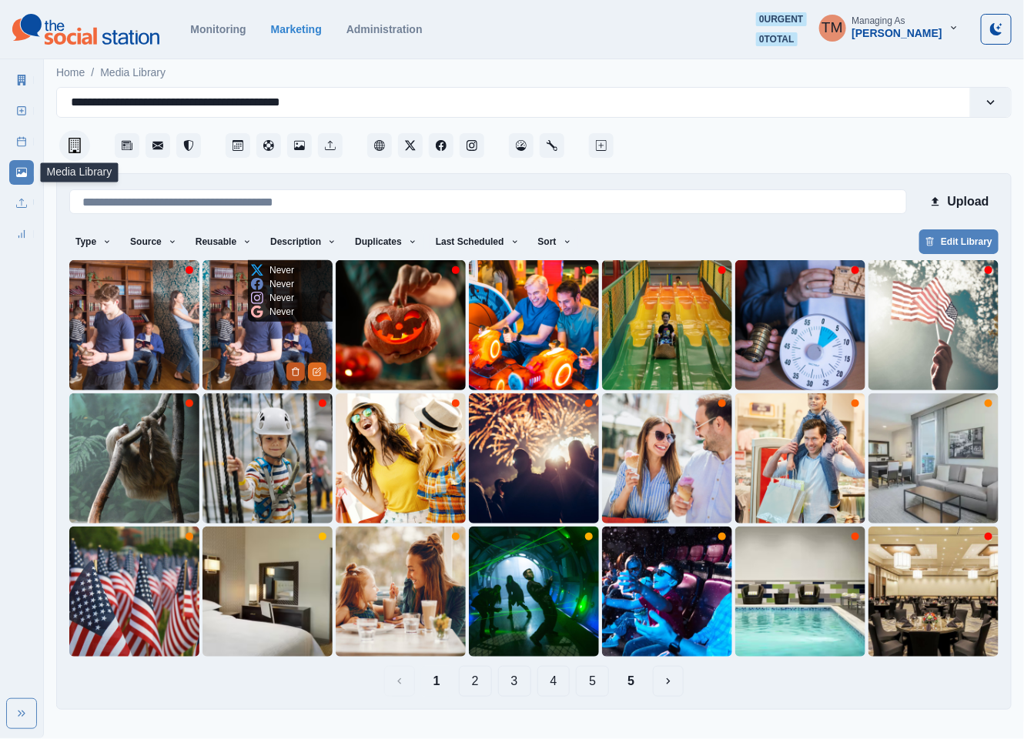
click at [293, 368] on icon "Delete Media" at bounding box center [295, 371] width 9 height 9
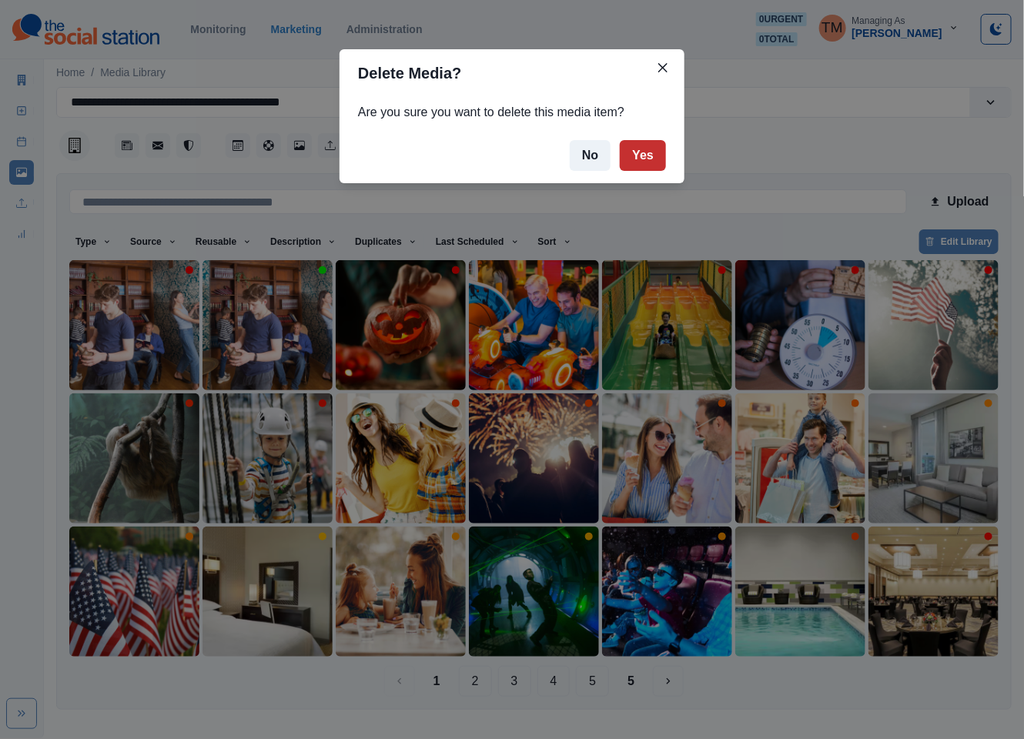
click at [656, 159] on button "Yes" at bounding box center [643, 155] width 46 height 31
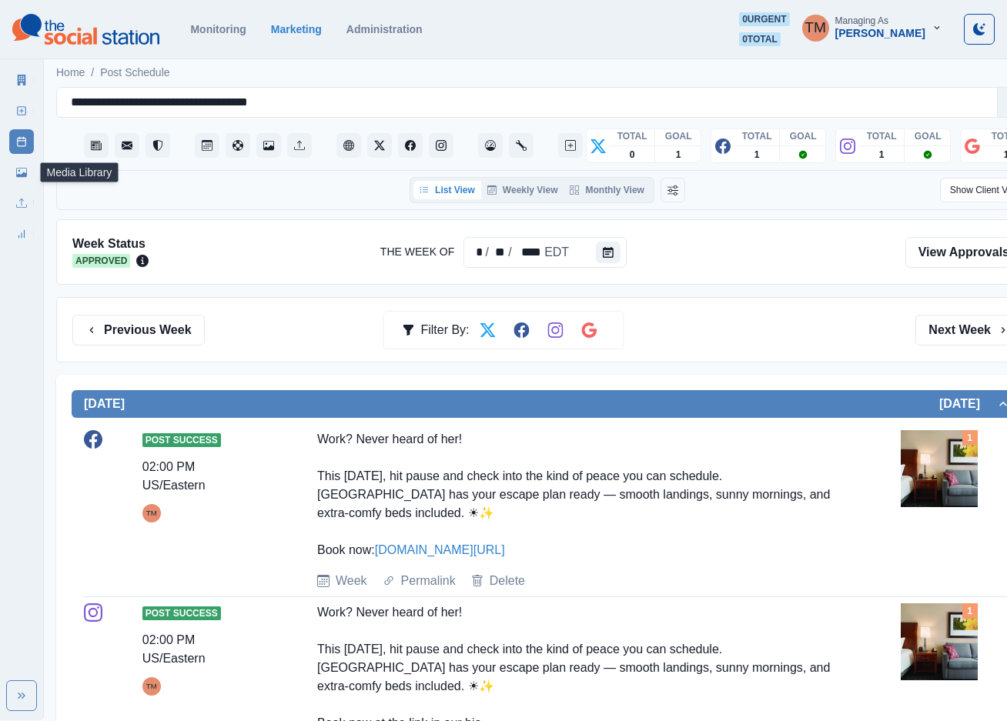
click at [23, 172] on icon at bounding box center [21, 172] width 11 height 11
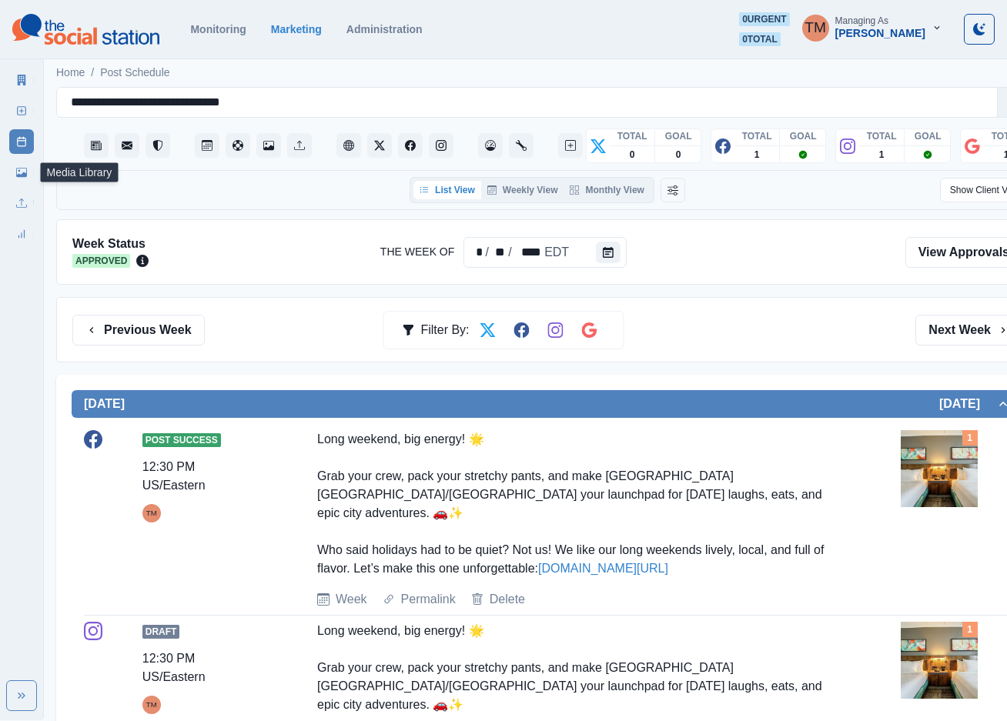
click at [22, 176] on icon at bounding box center [21, 172] width 11 height 9
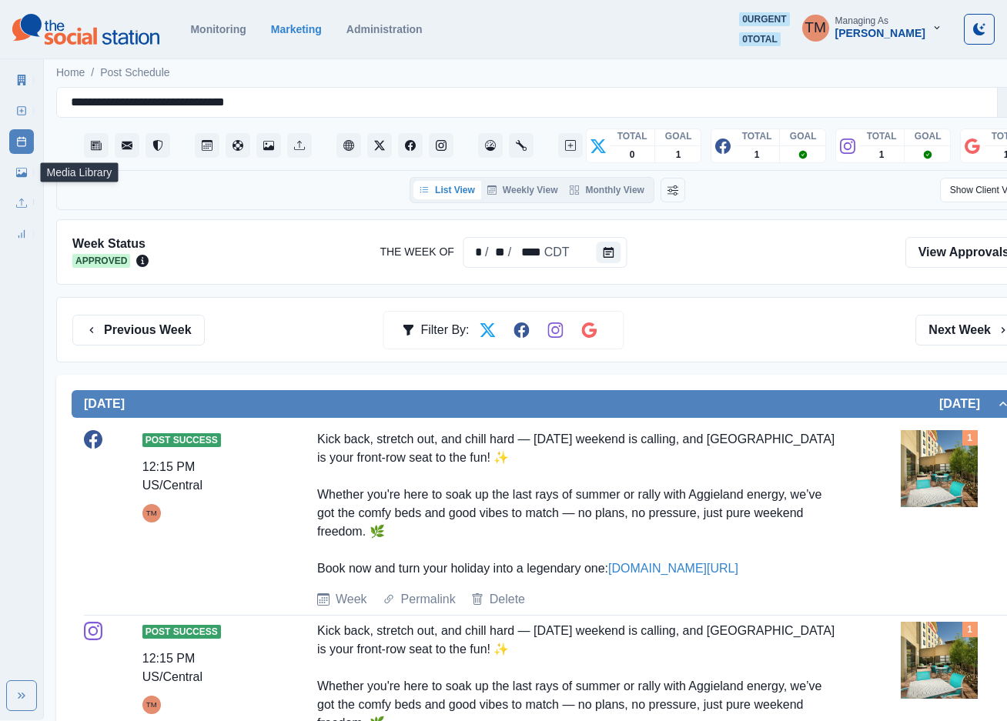
click at [22, 173] on icon at bounding box center [21, 172] width 11 height 11
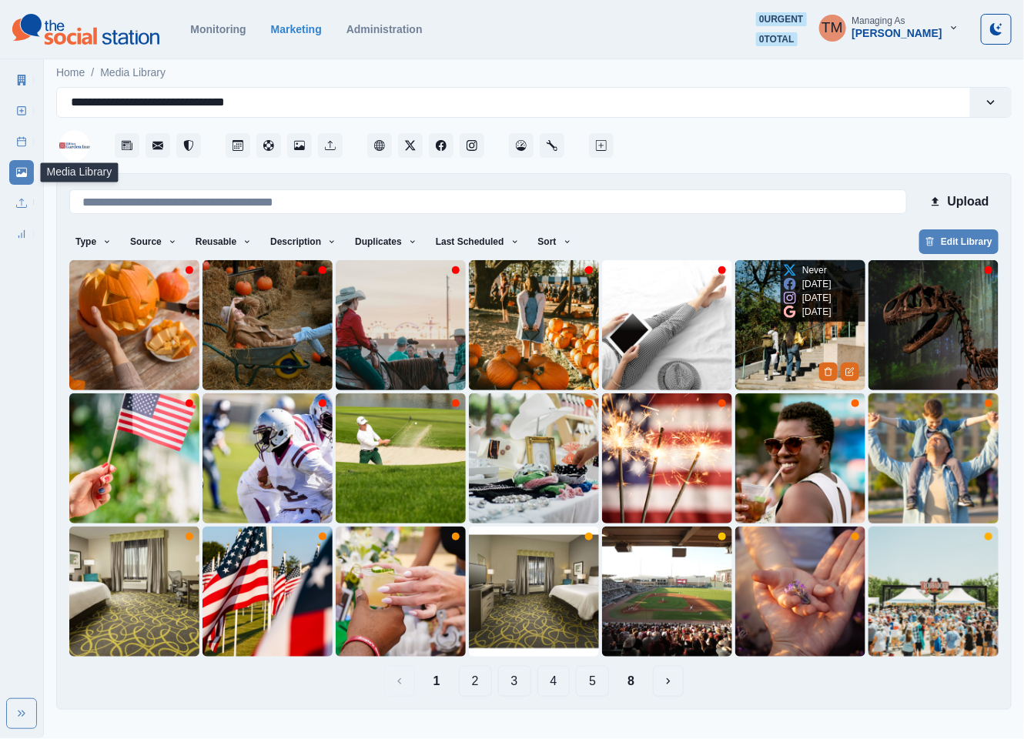
click at [767, 337] on img at bounding box center [800, 325] width 130 height 130
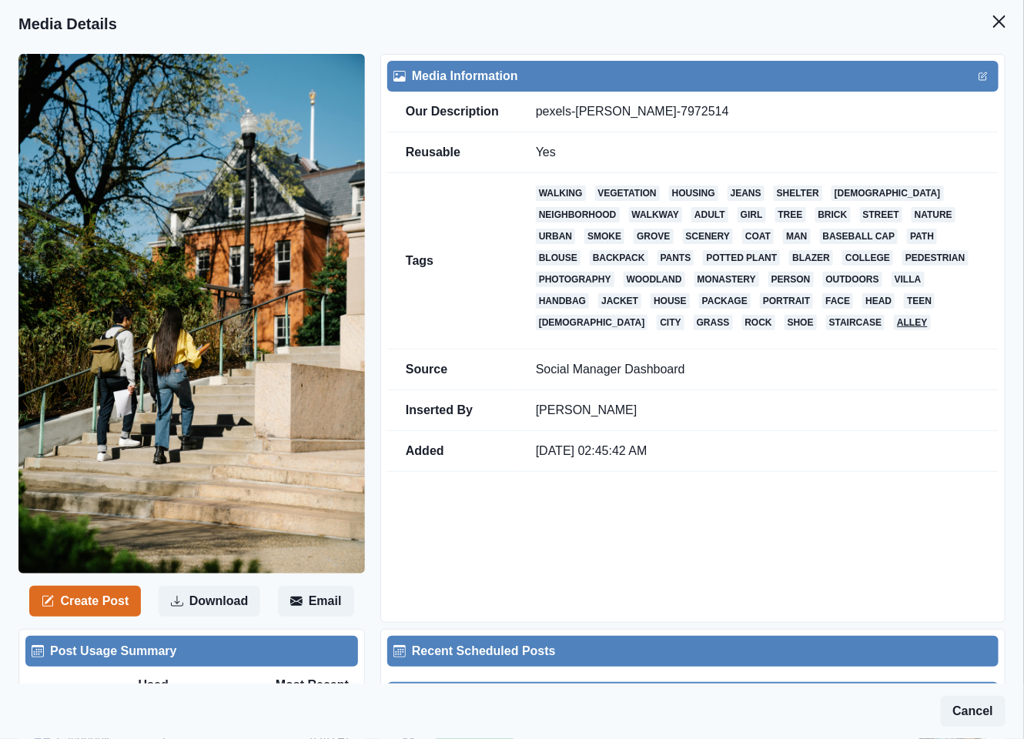
scroll to position [462, 0]
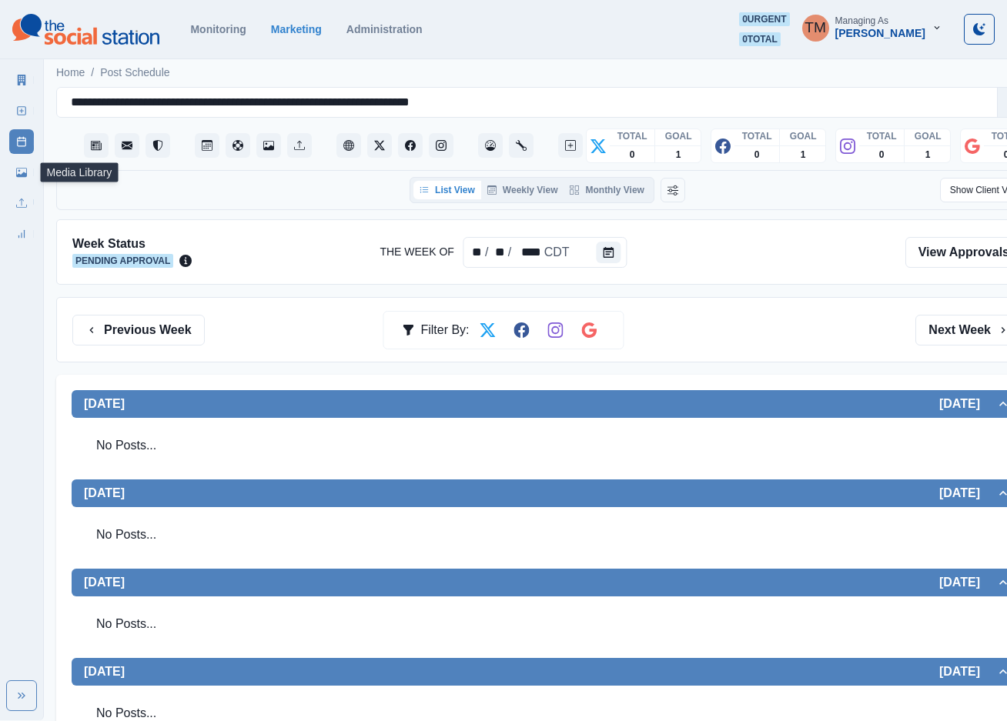
click at [25, 172] on icon at bounding box center [21, 172] width 11 height 11
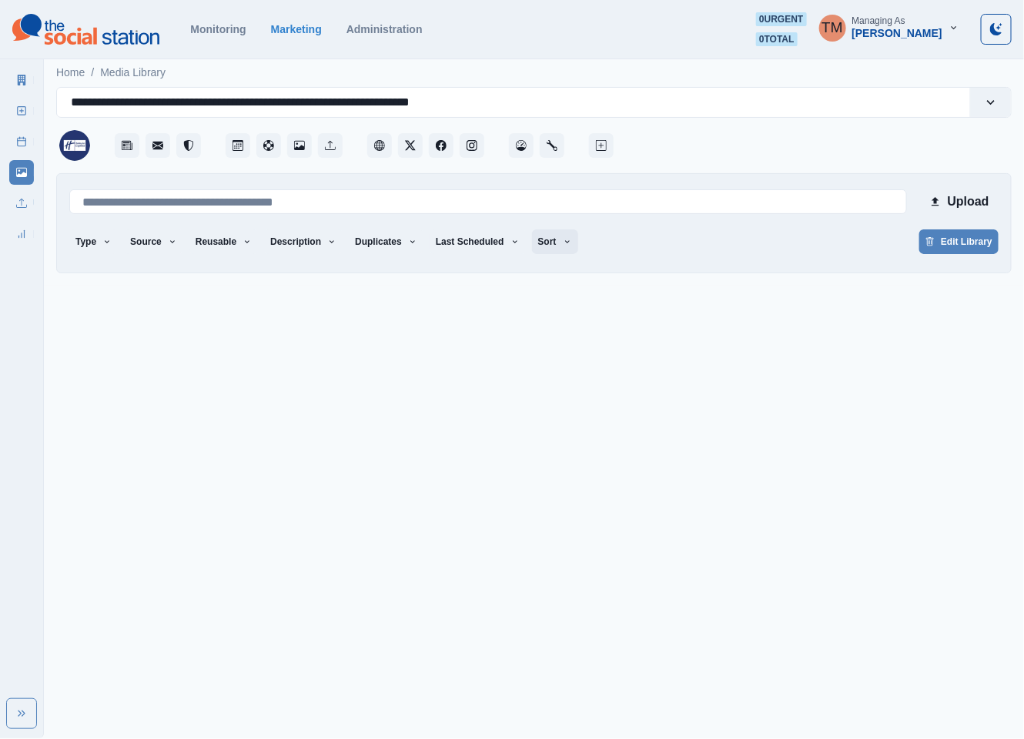
click at [554, 238] on button "Sort" at bounding box center [555, 241] width 46 height 25
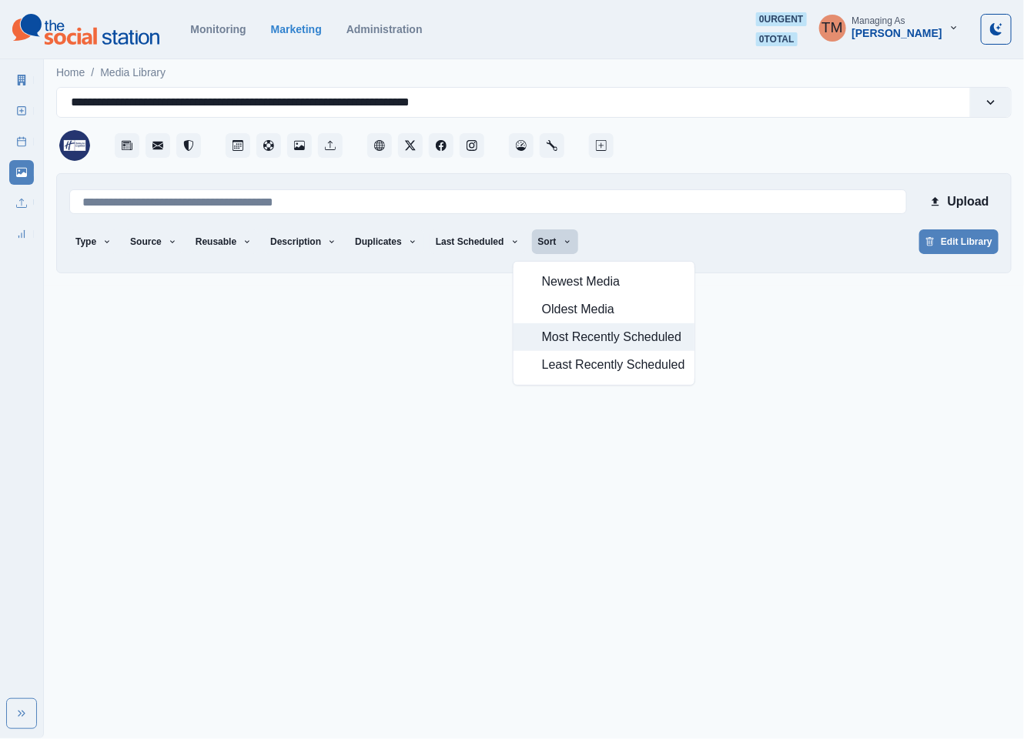
click at [566, 342] on span "Most Recently Scheduled" at bounding box center [613, 337] width 143 height 18
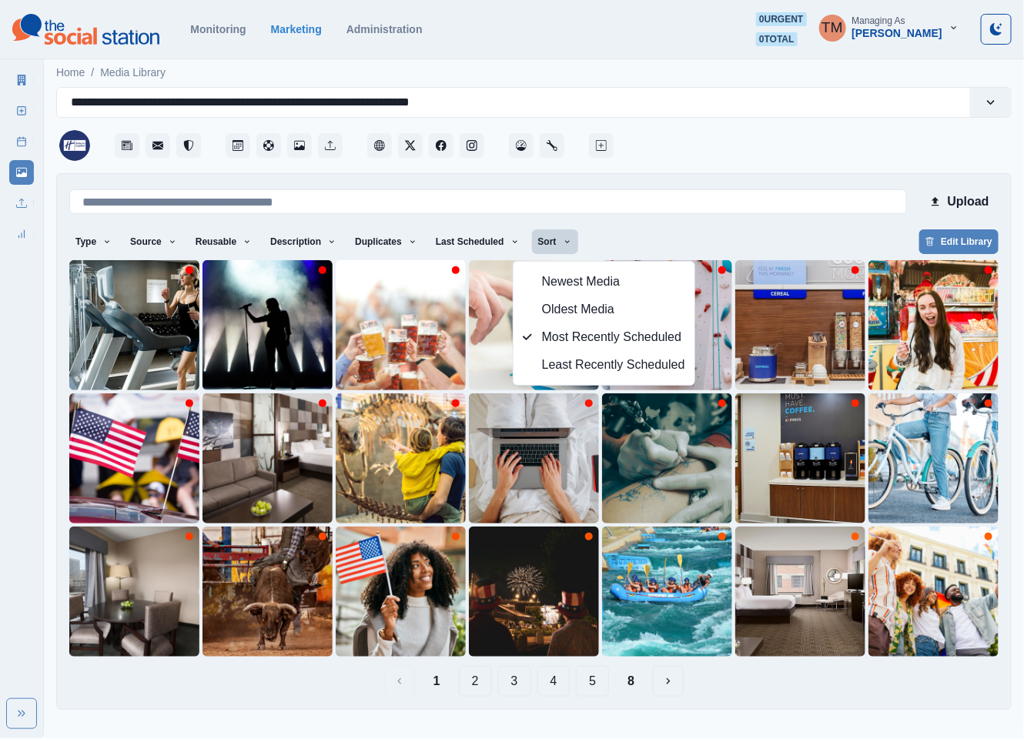
click at [693, 238] on div "Type Any Image Video Source Any Upload Social Manager Found: Instagram Found: G…" at bounding box center [533, 243] width 929 height 28
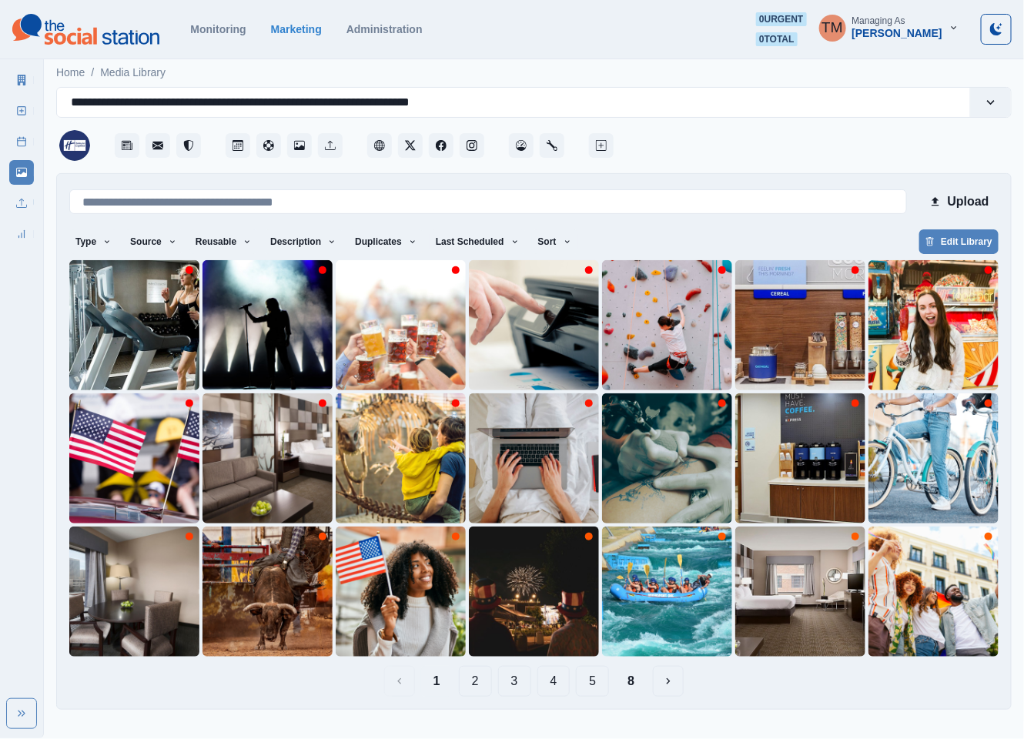
click at [472, 689] on button "2" at bounding box center [475, 681] width 33 height 31
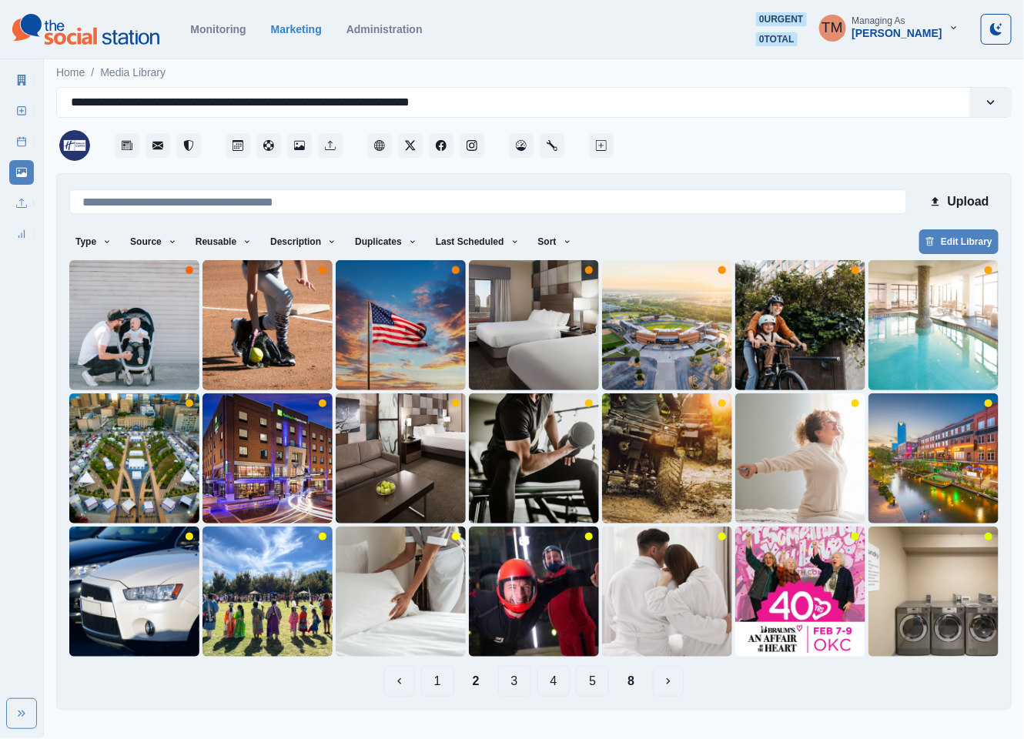
click at [517, 680] on button "3" at bounding box center [514, 681] width 33 height 31
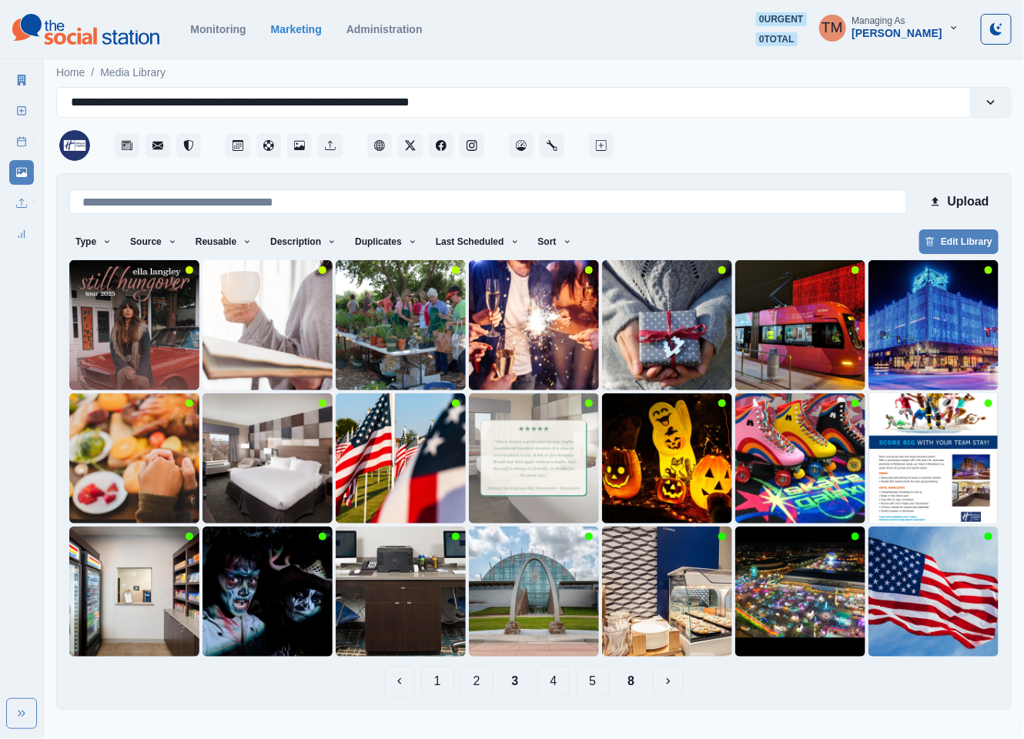
click at [428, 687] on button "1" at bounding box center [437, 681] width 33 height 31
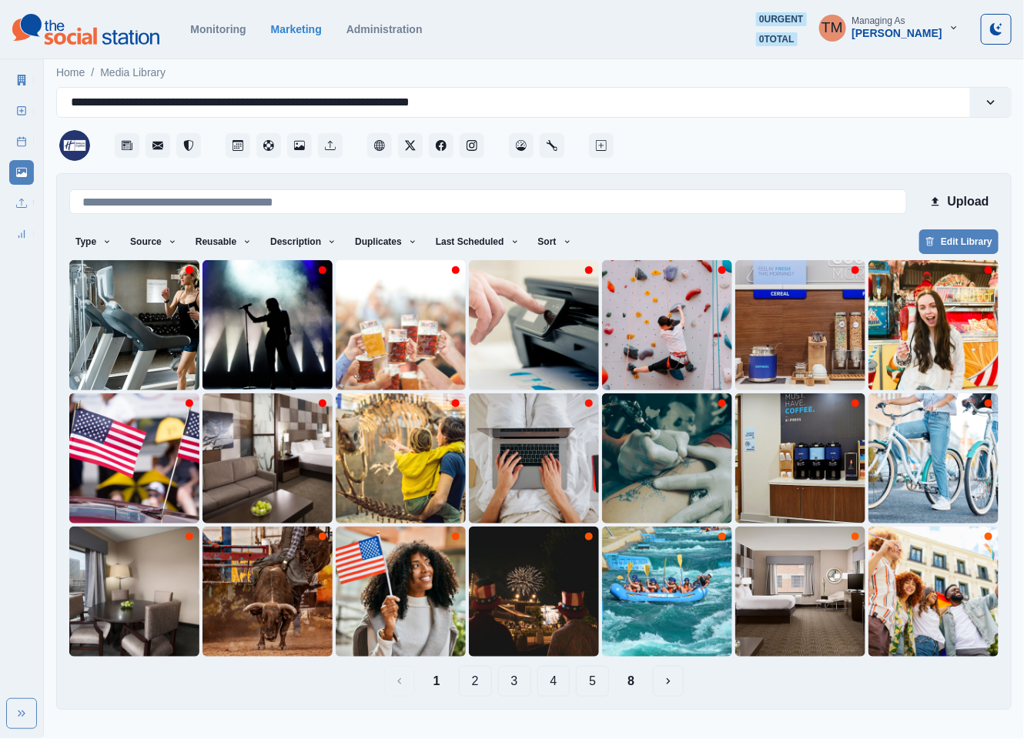
click at [518, 684] on button "3" at bounding box center [514, 681] width 33 height 31
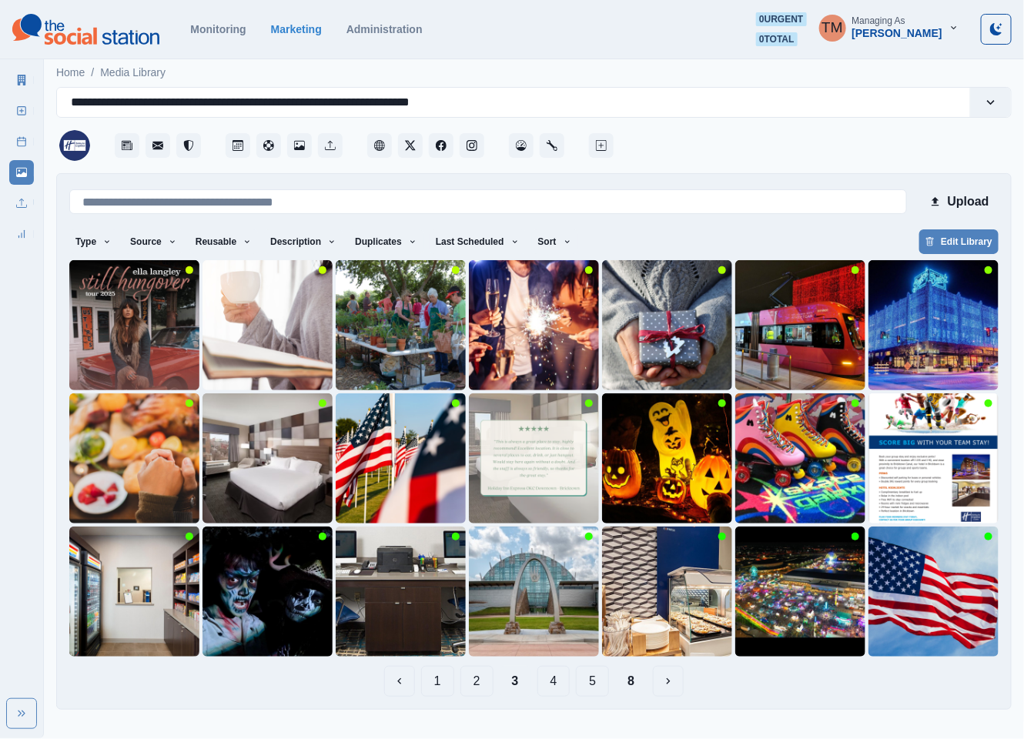
click at [555, 682] on button "4" at bounding box center [553, 681] width 33 height 31
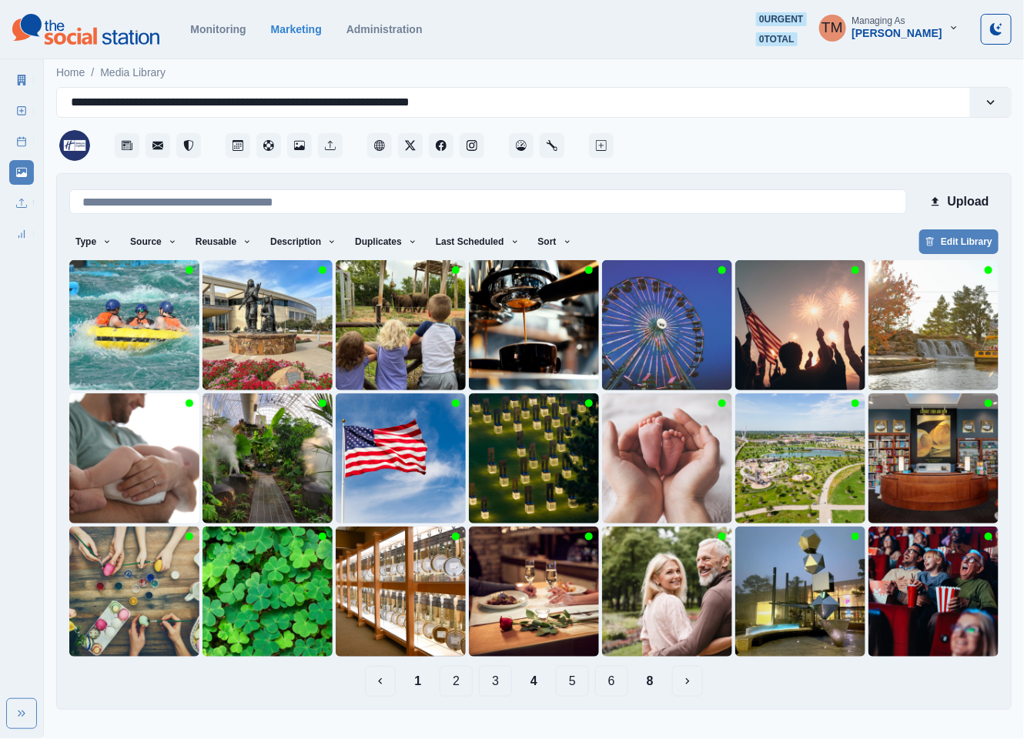
click at [569, 687] on button "5" at bounding box center [572, 681] width 33 height 31
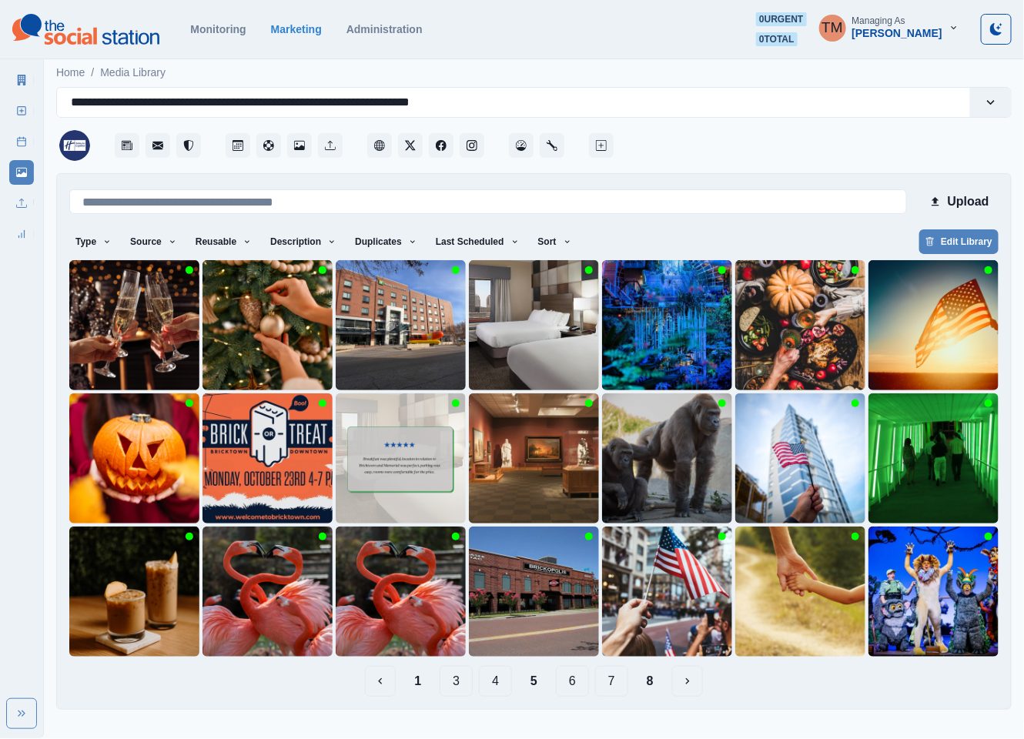
click at [569, 682] on button "6" at bounding box center [572, 681] width 33 height 31
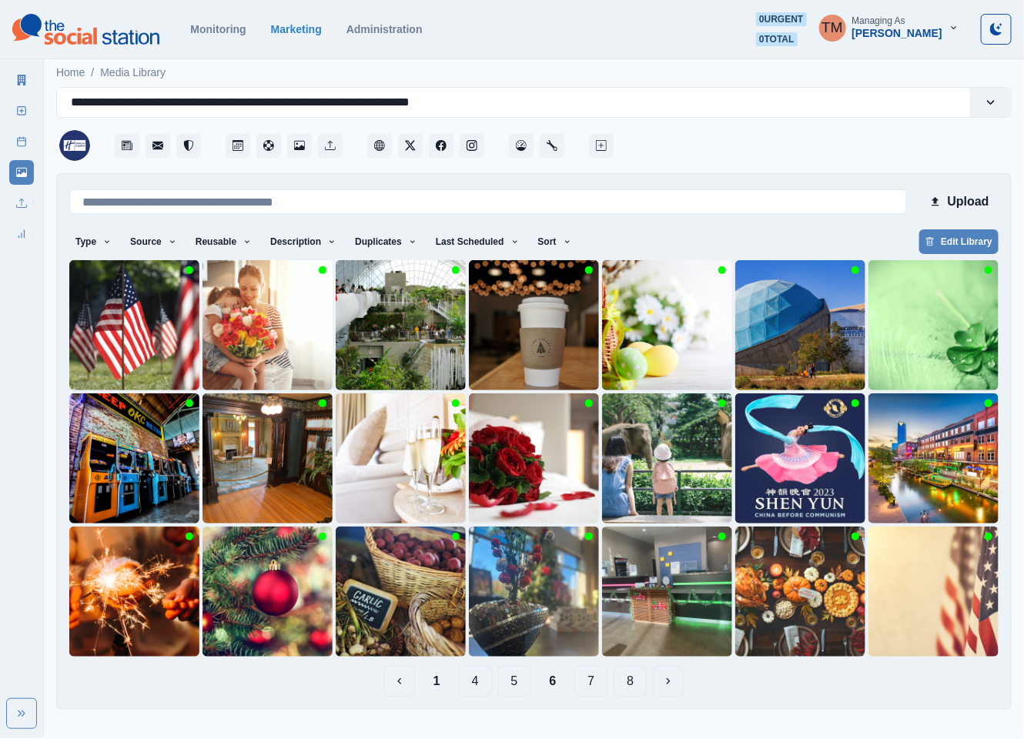
click at [587, 682] on button "7" at bounding box center [590, 681] width 33 height 31
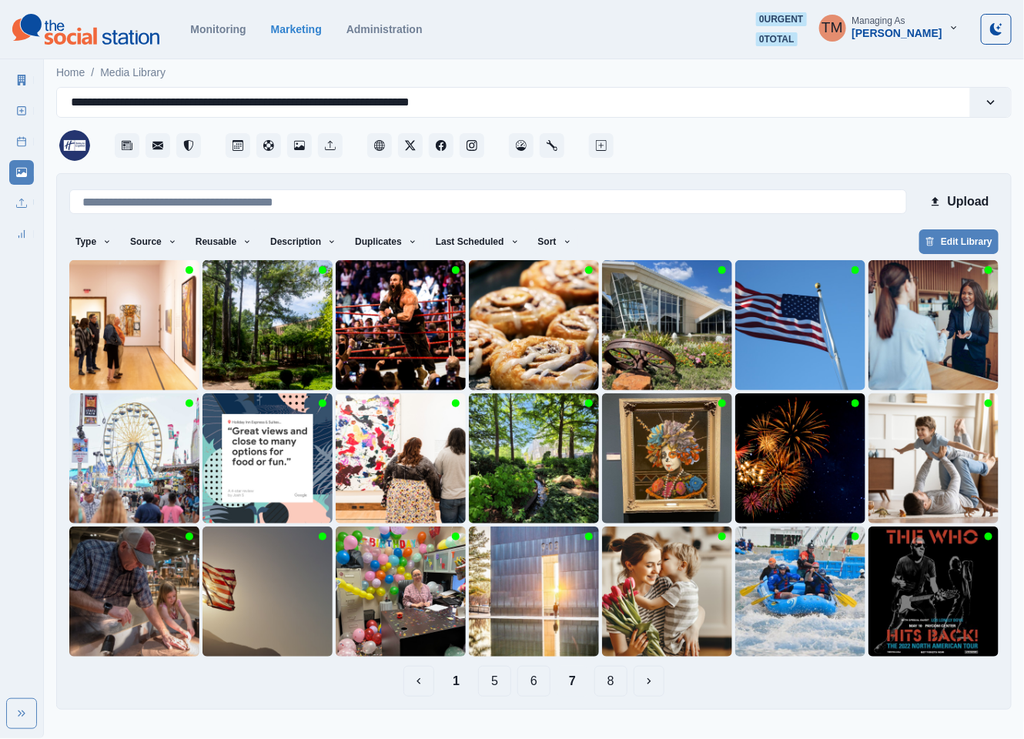
click at [614, 684] on button "8" at bounding box center [610, 681] width 33 height 31
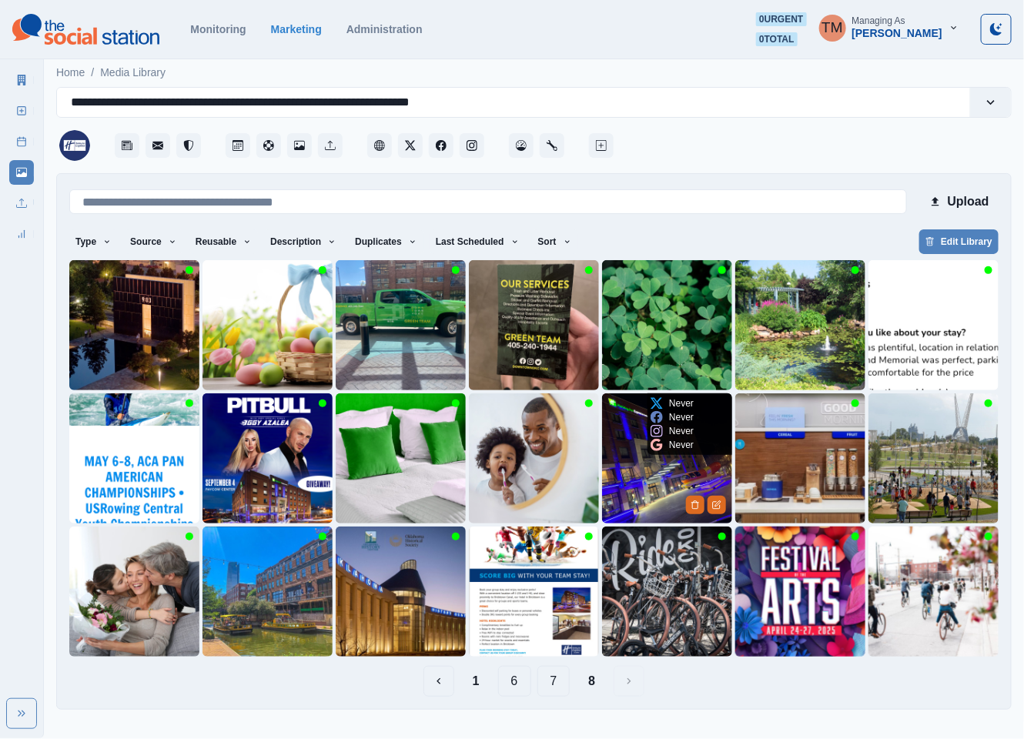
click at [626, 487] on img at bounding box center [667, 458] width 130 height 130
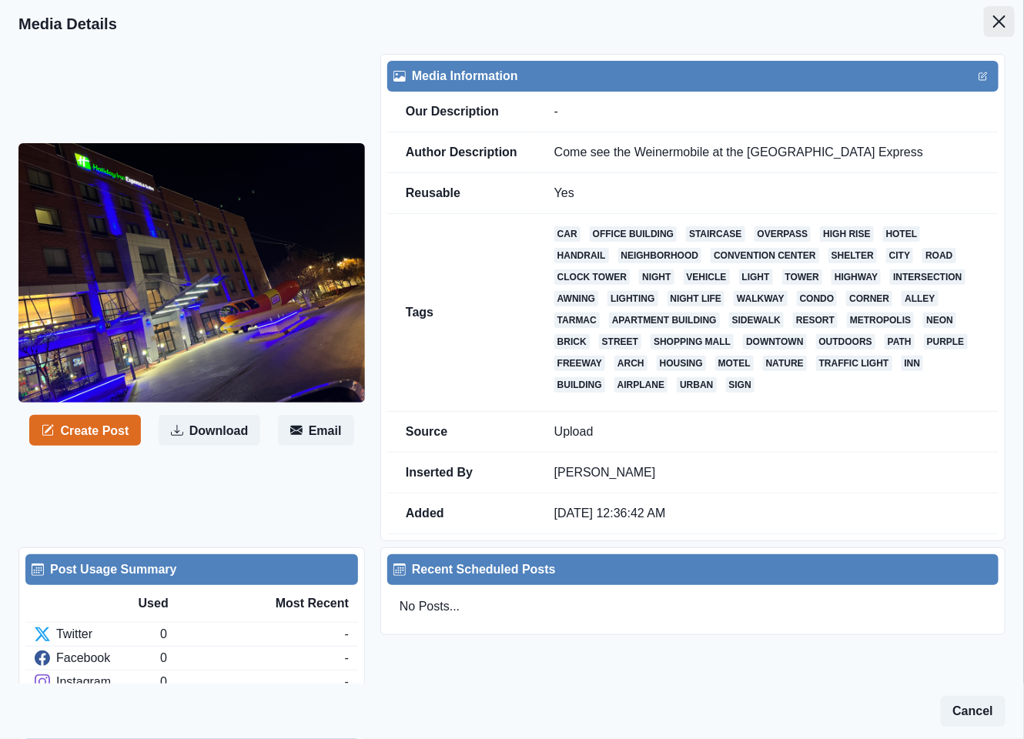
click at [984, 18] on button "Close" at bounding box center [999, 21] width 31 height 31
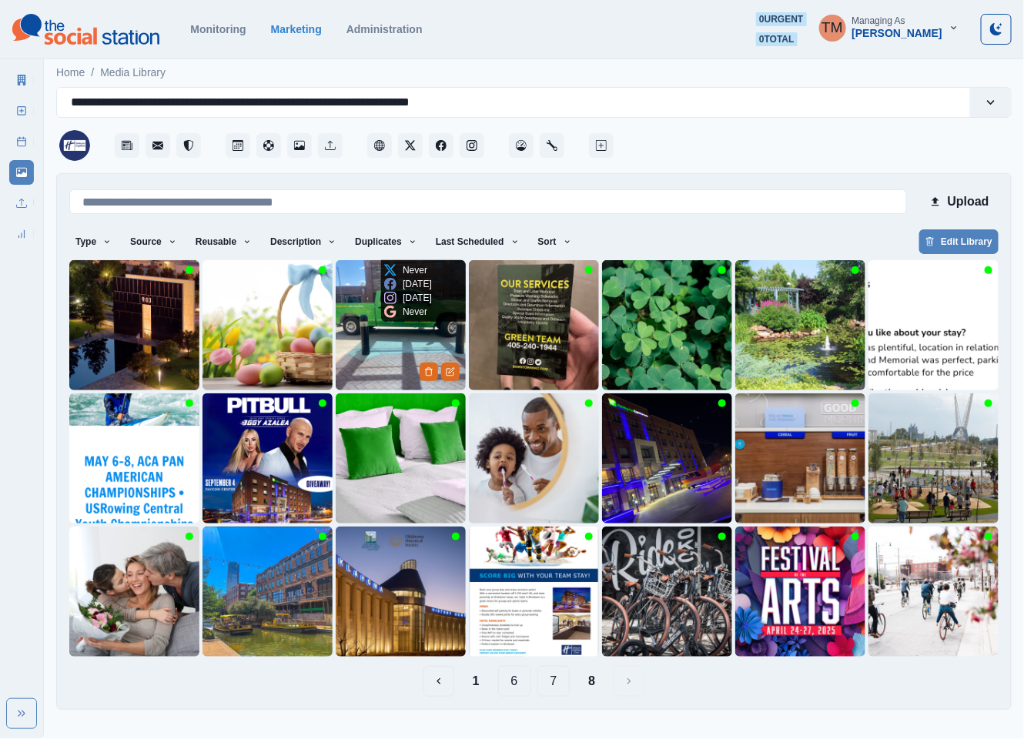
click at [379, 351] on img at bounding box center [401, 325] width 130 height 130
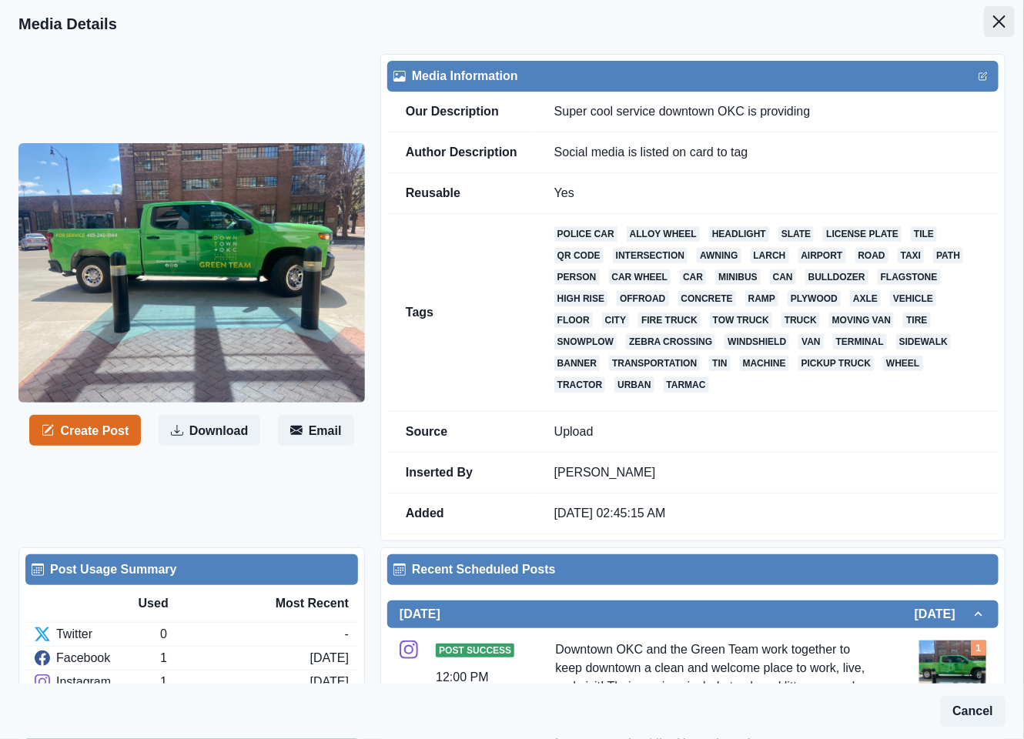
click at [993, 18] on icon "Close" at bounding box center [999, 21] width 12 height 12
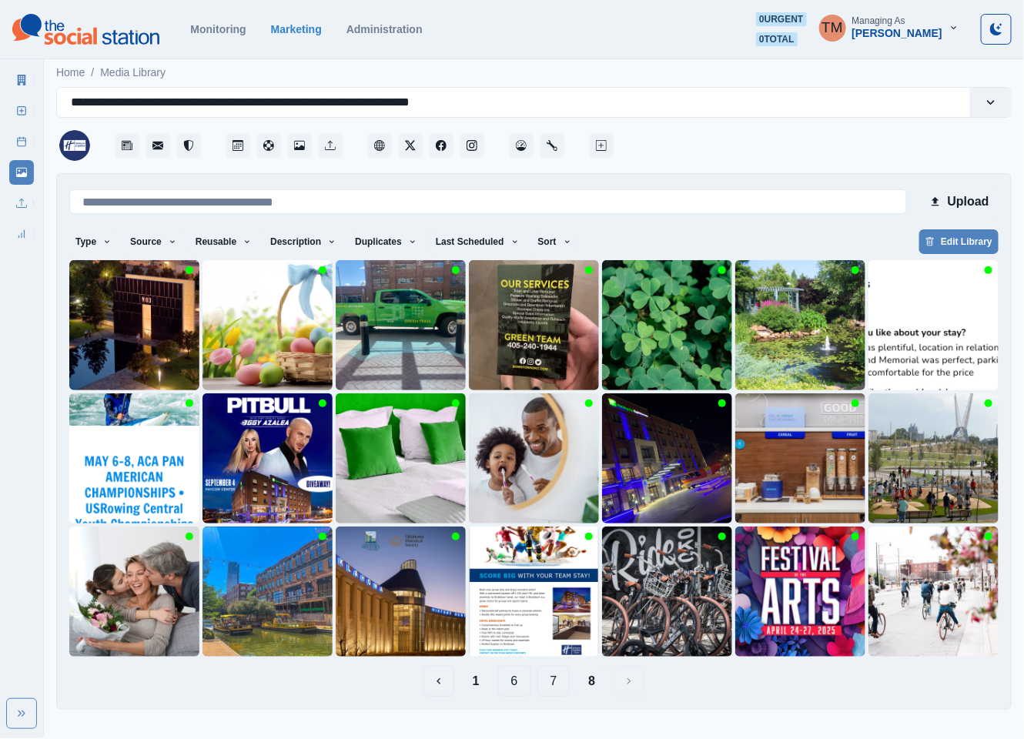
click at [555, 688] on button "7" at bounding box center [553, 681] width 33 height 31
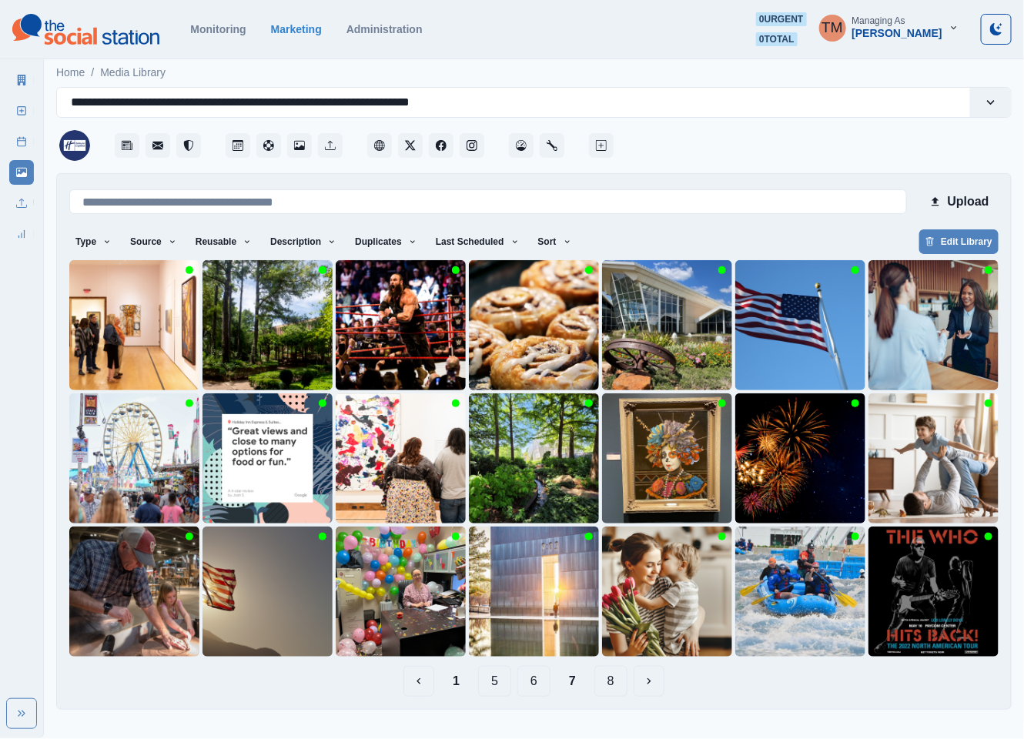
click at [539, 684] on button "6" at bounding box center [533, 681] width 33 height 31
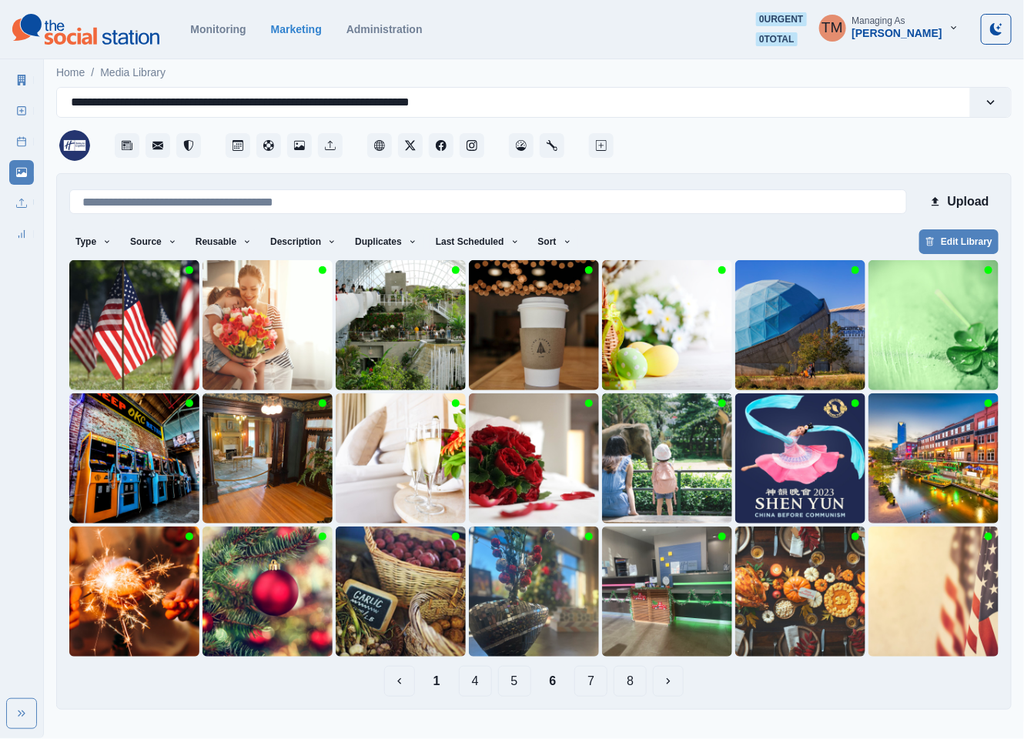
click at [513, 681] on button "5" at bounding box center [514, 681] width 33 height 31
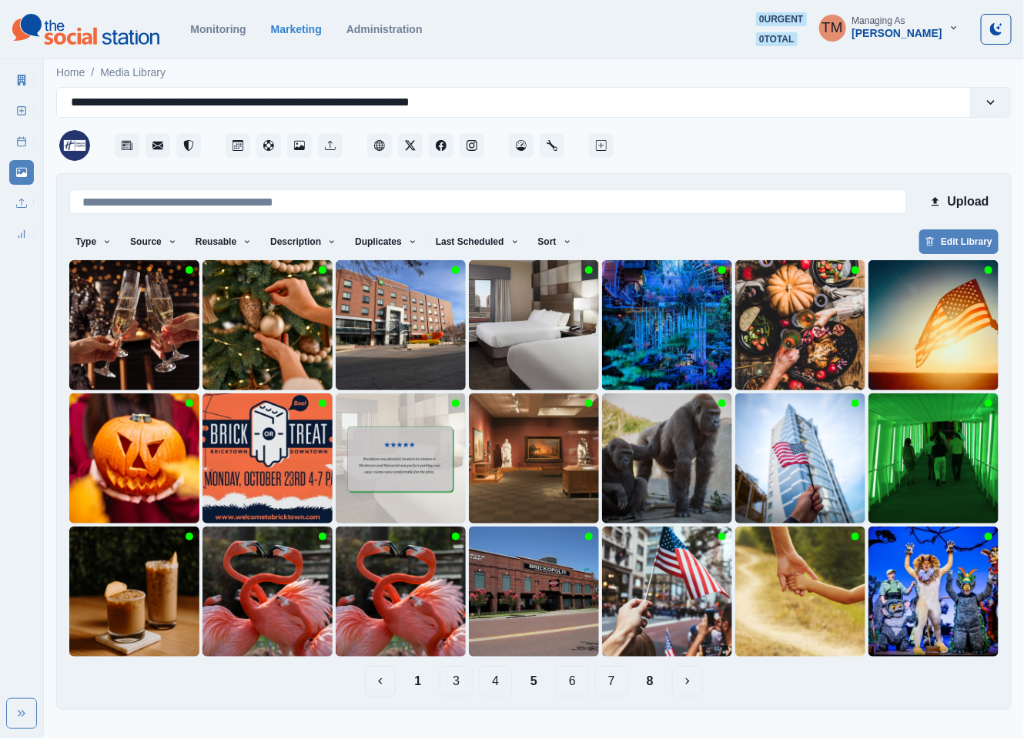
click at [495, 686] on button "4" at bounding box center [495, 681] width 33 height 31
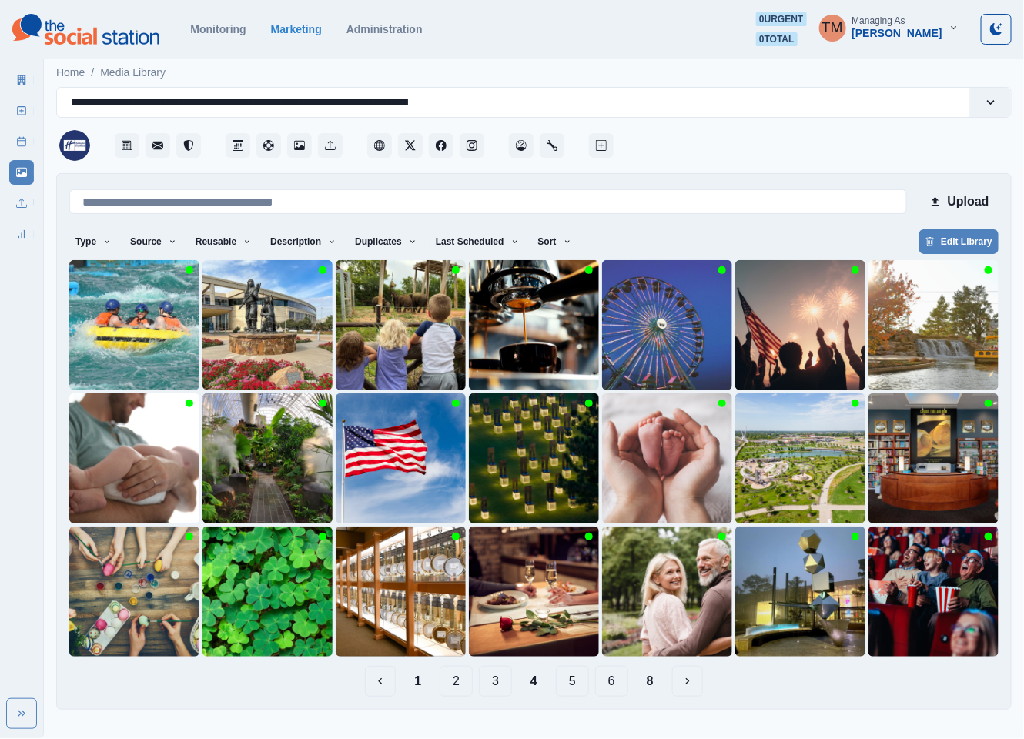
click at [497, 686] on button "3" at bounding box center [495, 681] width 33 height 31
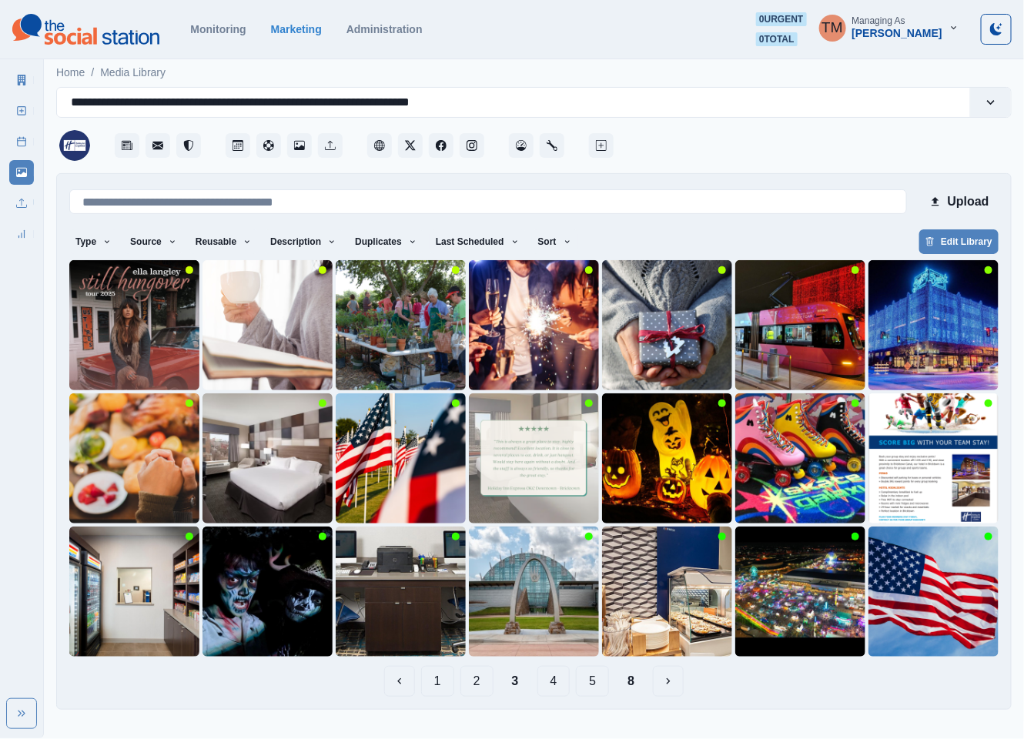
click at [490, 686] on button "2" at bounding box center [476, 681] width 33 height 31
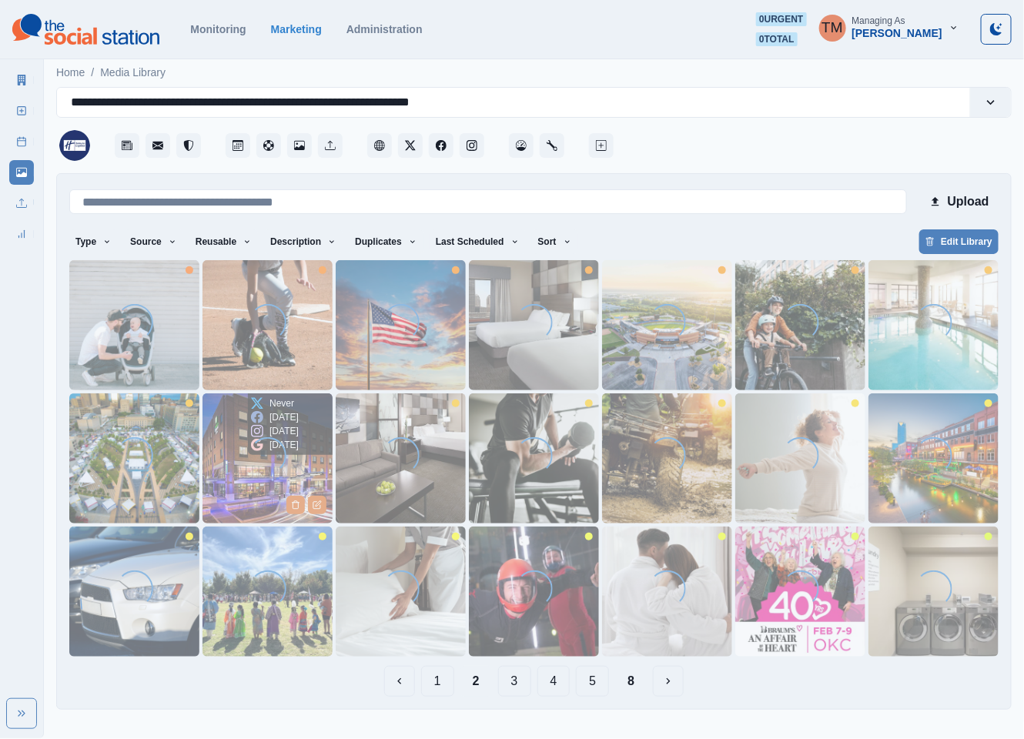
click at [236, 464] on img at bounding box center [267, 458] width 130 height 130
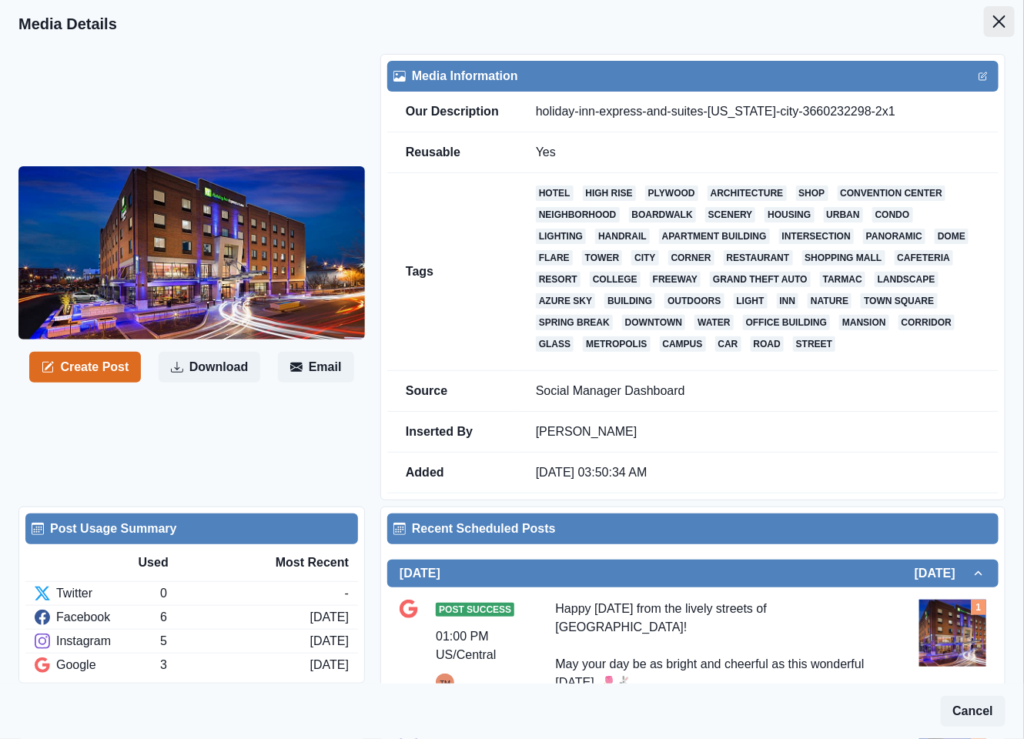
click at [984, 28] on button "Close" at bounding box center [999, 21] width 31 height 31
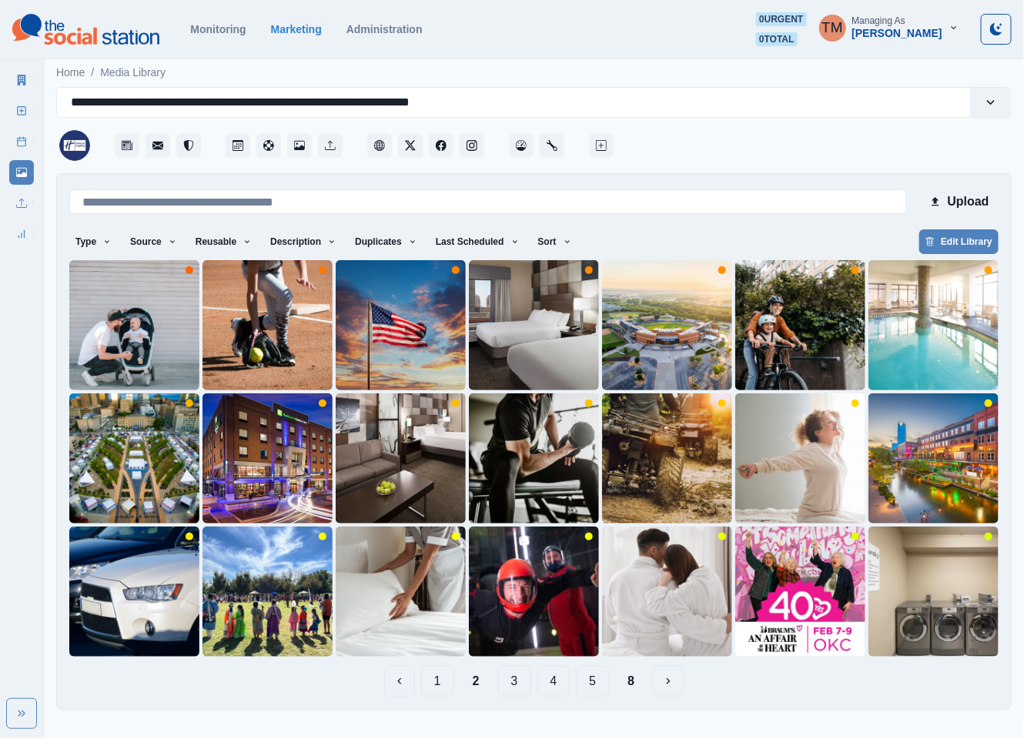
click at [600, 682] on button "5" at bounding box center [592, 681] width 33 height 31
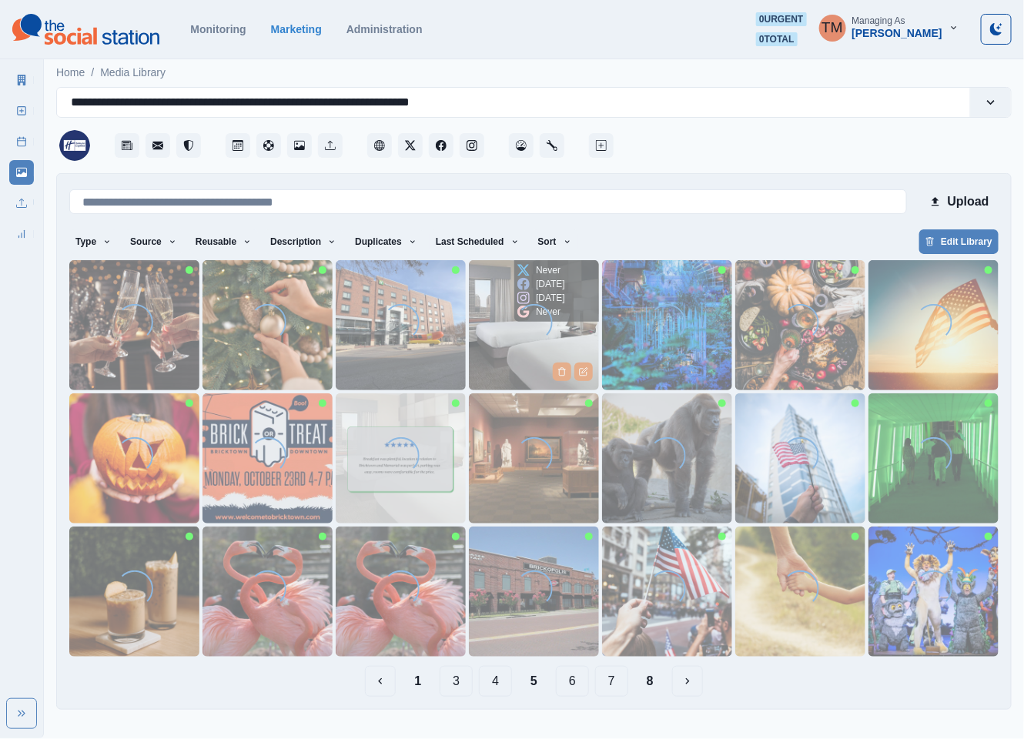
click at [501, 342] on img at bounding box center [534, 325] width 130 height 130
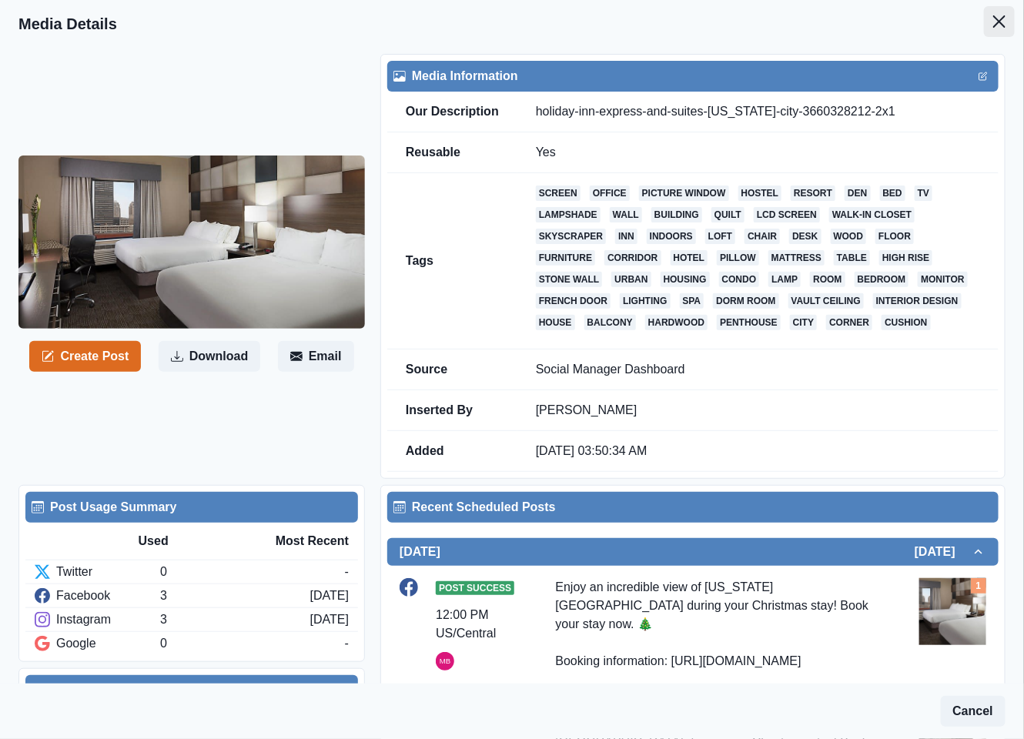
click at [988, 24] on button "Close" at bounding box center [999, 21] width 31 height 31
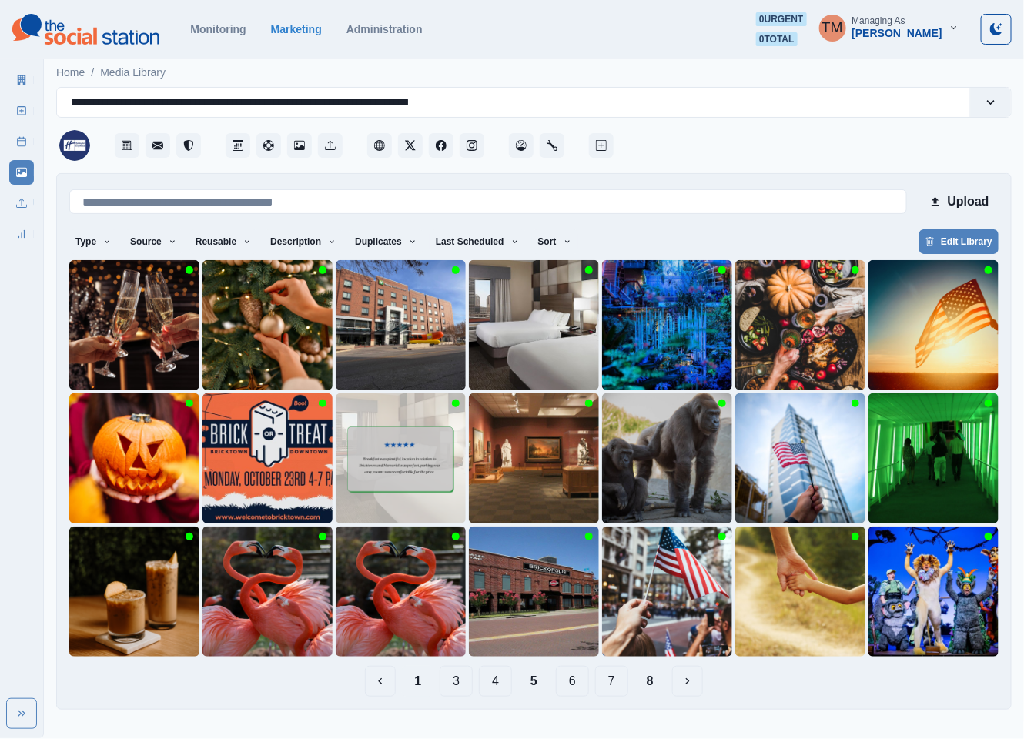
click at [411, 682] on button "1" at bounding box center [418, 681] width 32 height 31
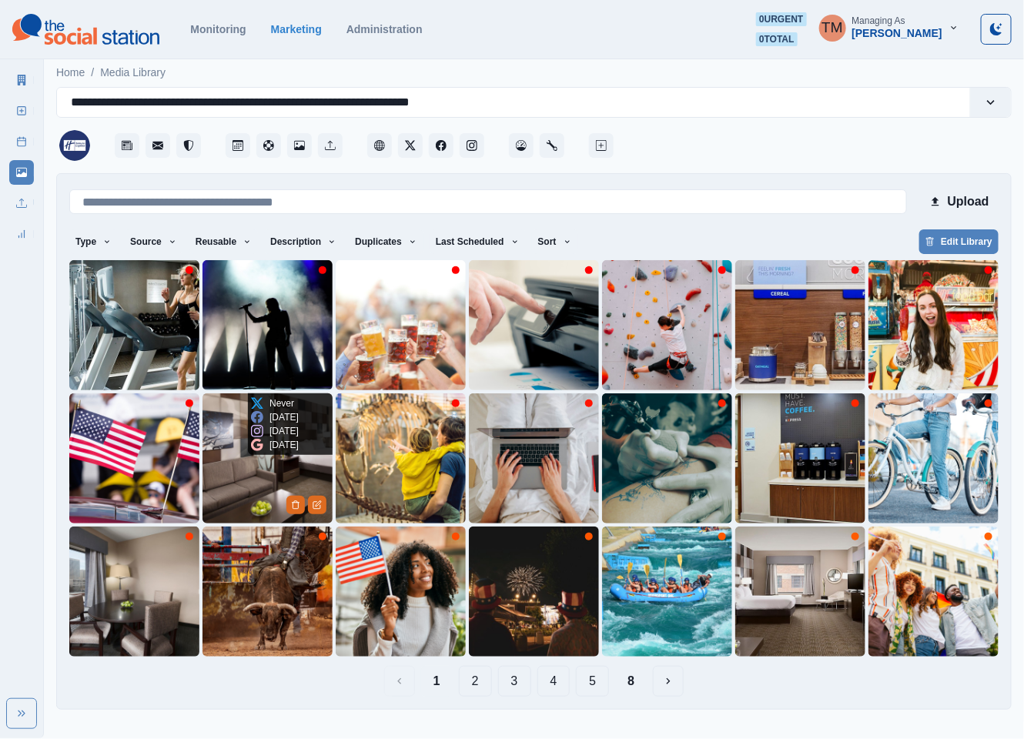
click at [238, 490] on img at bounding box center [267, 458] width 130 height 130
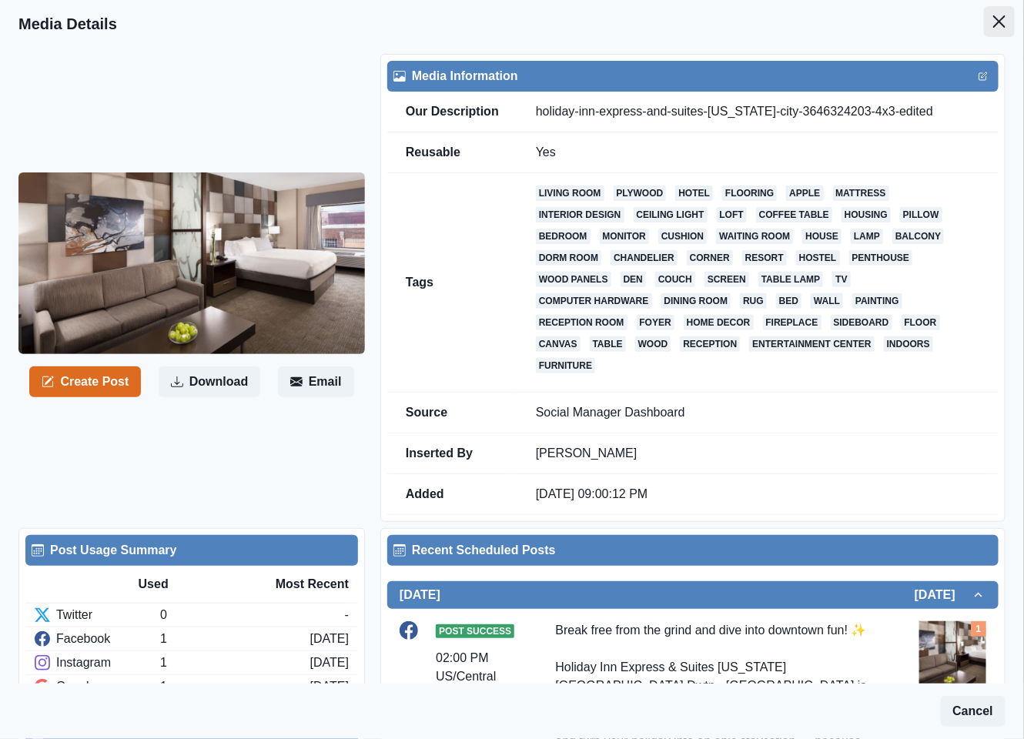
click at [984, 30] on button "Close" at bounding box center [999, 21] width 31 height 31
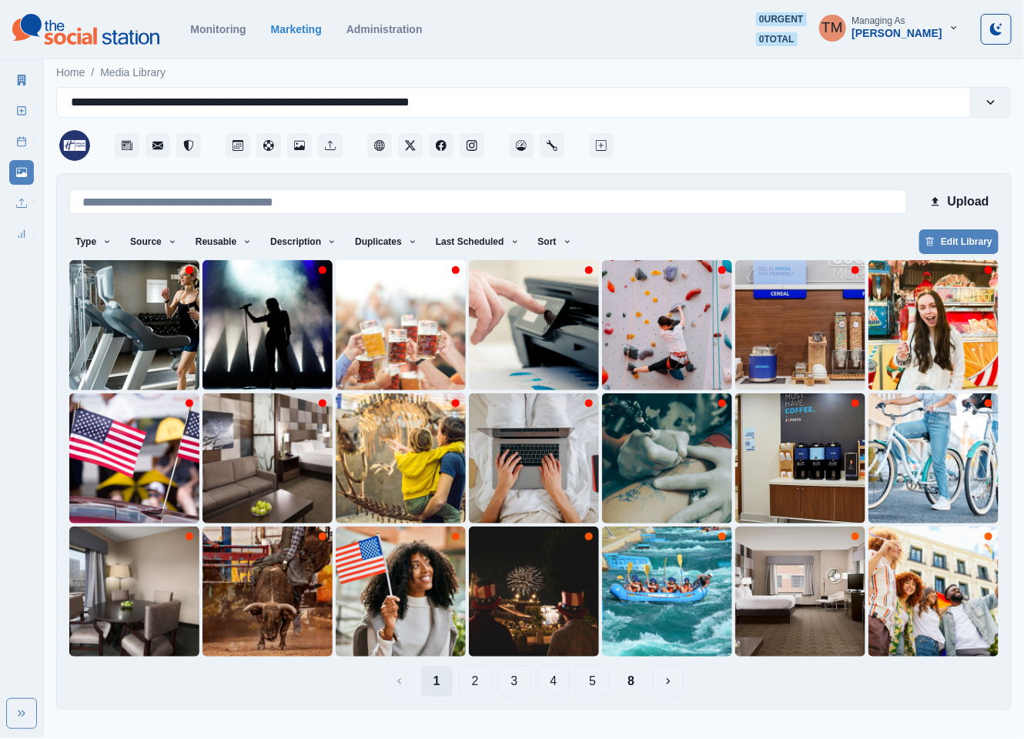
click at [441, 687] on button "1" at bounding box center [437, 681] width 32 height 31
click at [476, 687] on button "2" at bounding box center [475, 681] width 33 height 31
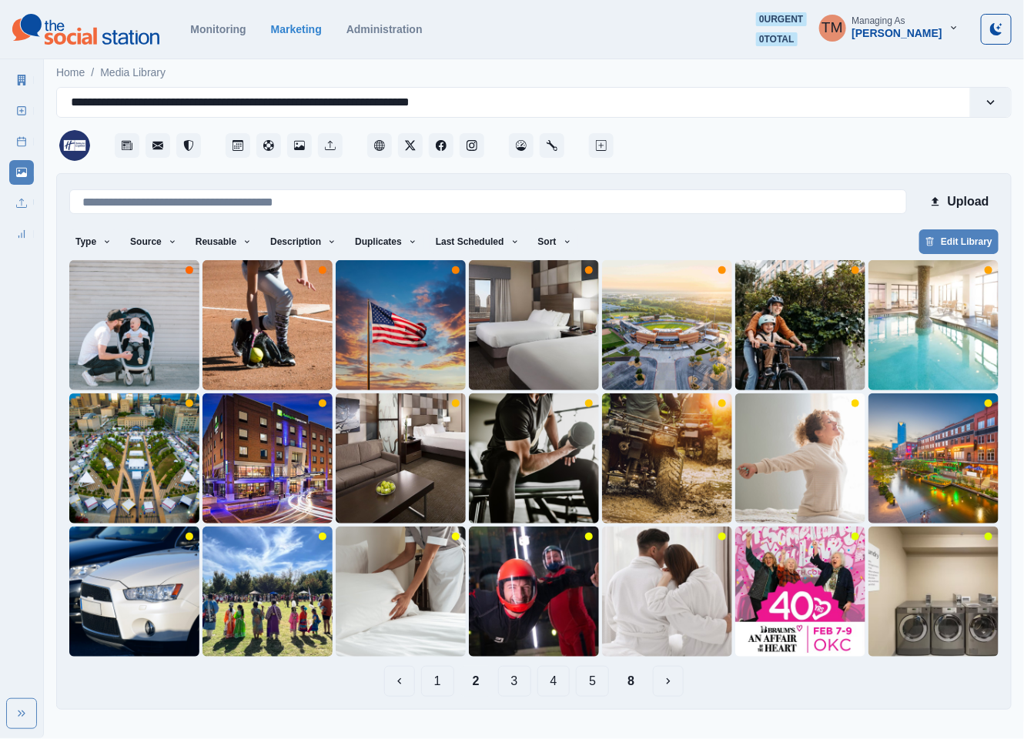
click at [520, 686] on button "3" at bounding box center [514, 681] width 33 height 31
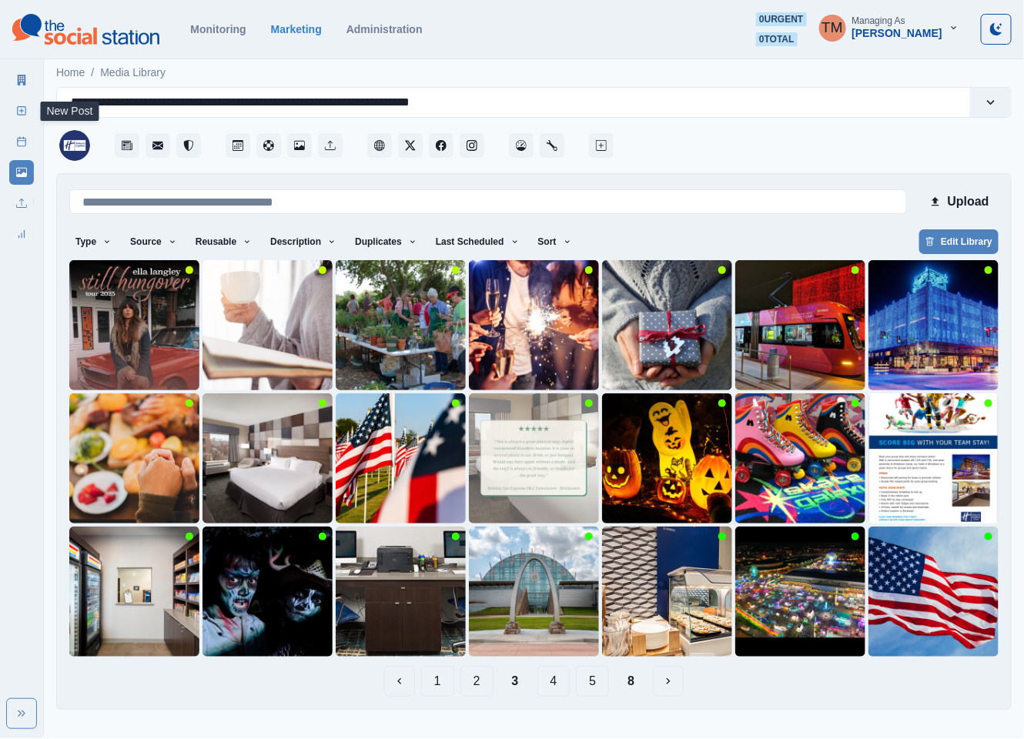
click at [19, 113] on icon at bounding box center [21, 110] width 11 height 11
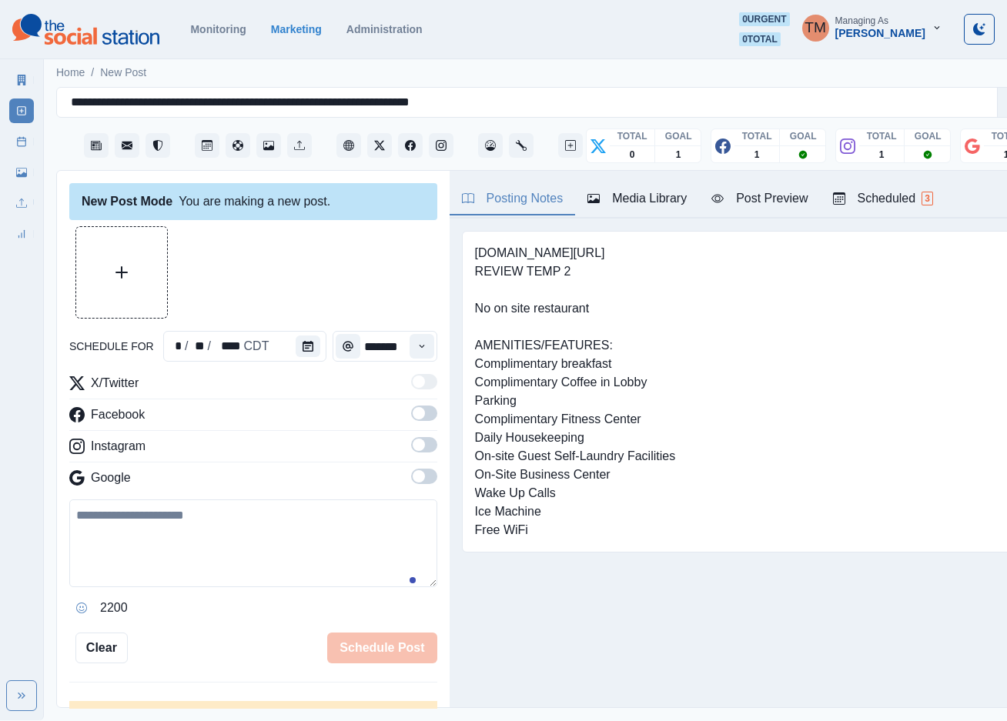
click at [25, 178] on link "Media Library" at bounding box center [21, 172] width 25 height 25
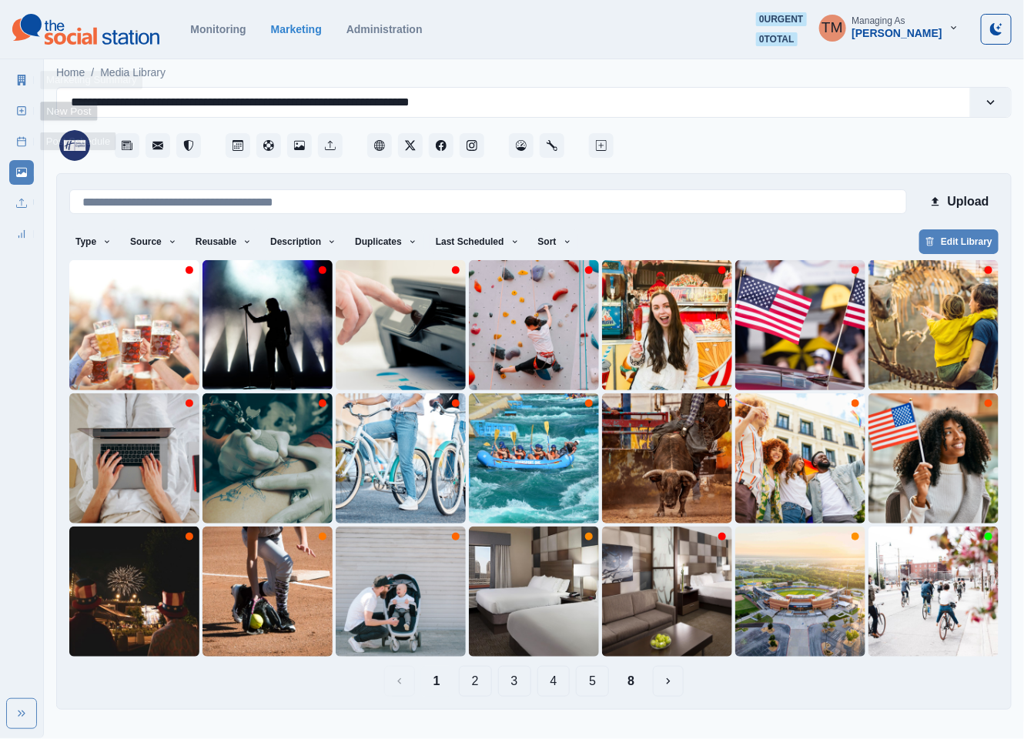
click at [23, 76] on icon at bounding box center [21, 80] width 11 height 11
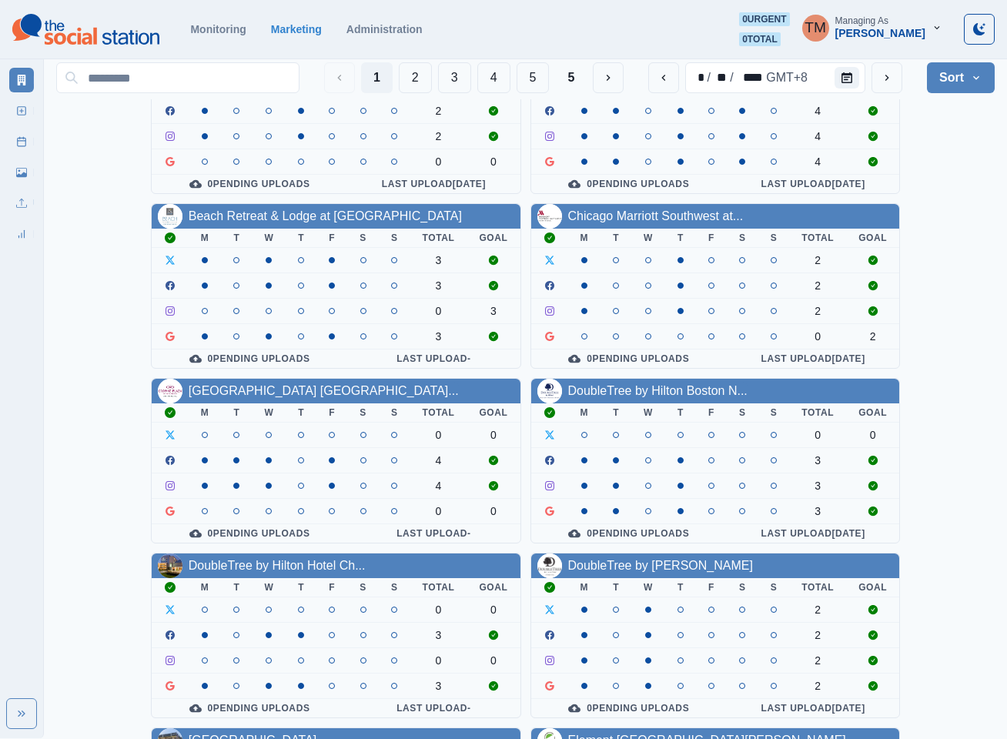
scroll to position [462, 0]
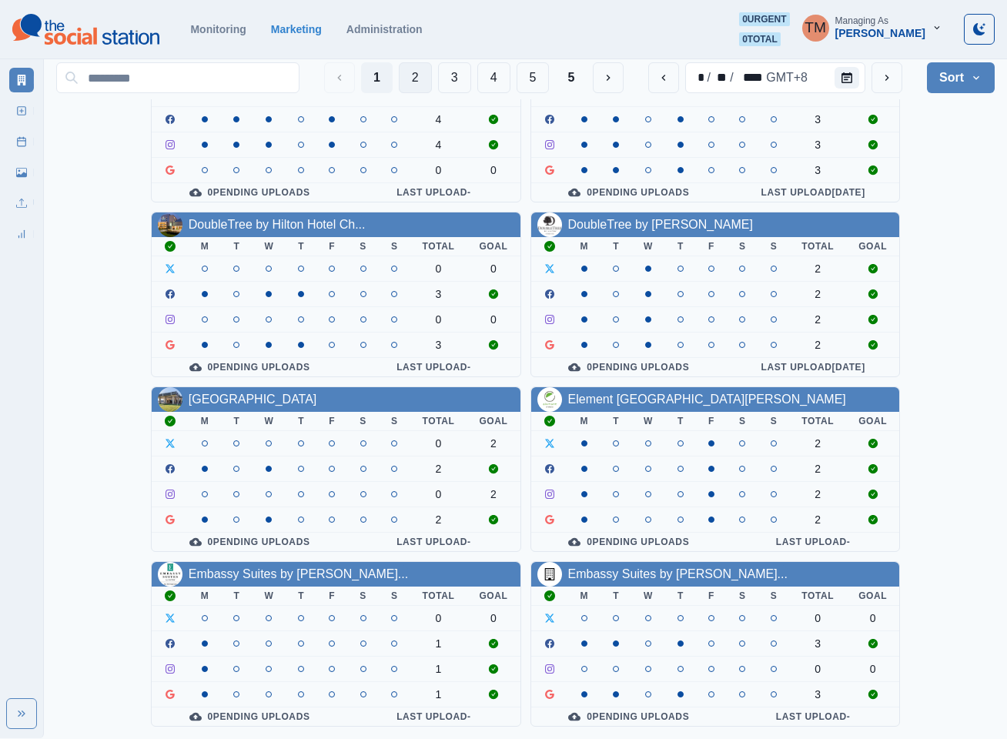
click at [411, 75] on button "2" at bounding box center [415, 77] width 33 height 31
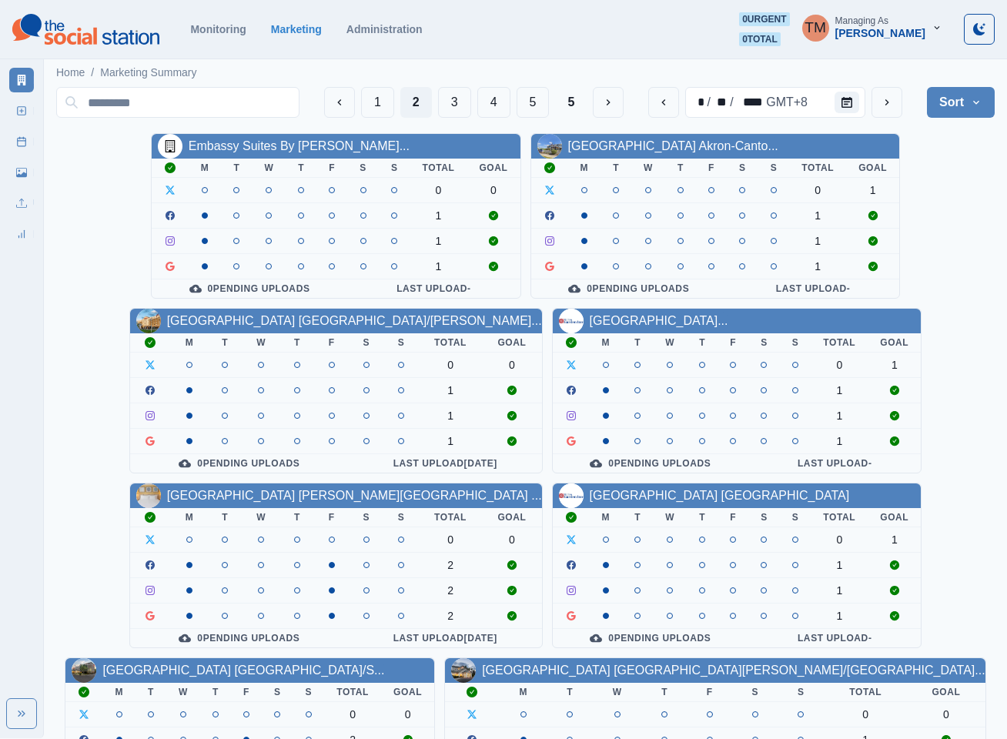
click at [703, 702] on td at bounding box center [709, 714] width 45 height 25
click at [607, 578] on html "Monitoring Marketing Administration 0 urgent 0 total TM Managing As [PERSON_NAM…" at bounding box center [503, 592] width 1007 height 1185
click at [613, 574] on html "Monitoring Marketing Administration 0 urgent 0 total TM Managing As [PERSON_NAM…" at bounding box center [503, 592] width 1007 height 1185
click at [600, 571] on html "Monitoring Marketing Administration 0 urgent 0 total TM Managing As [PERSON_NAM…" at bounding box center [503, 592] width 1007 height 1185
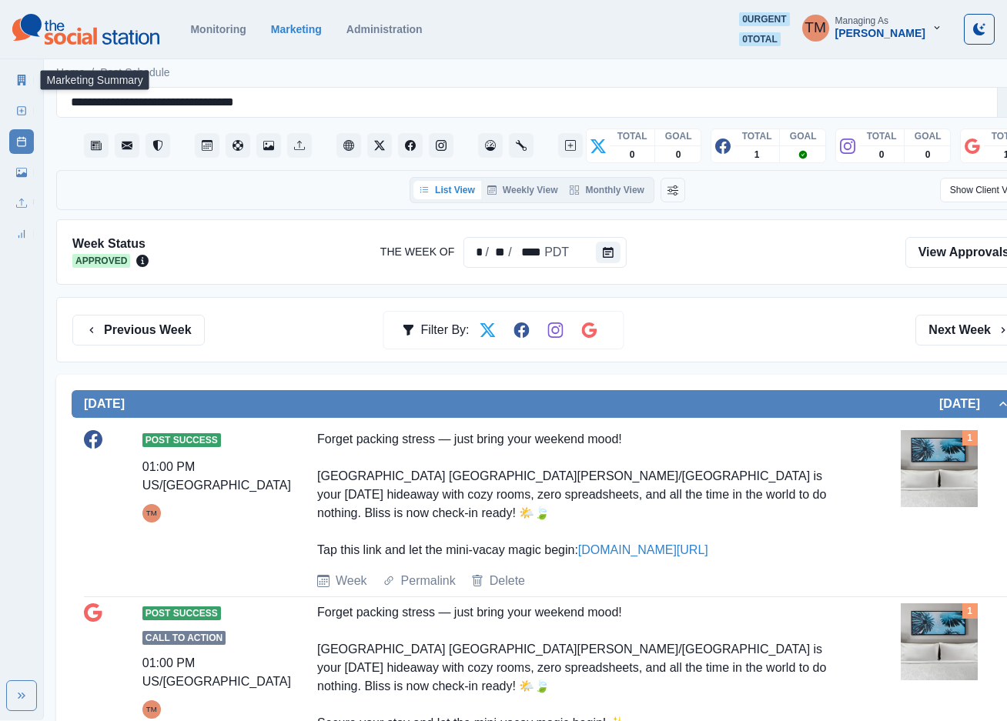
click at [23, 79] on icon at bounding box center [21, 80] width 11 height 11
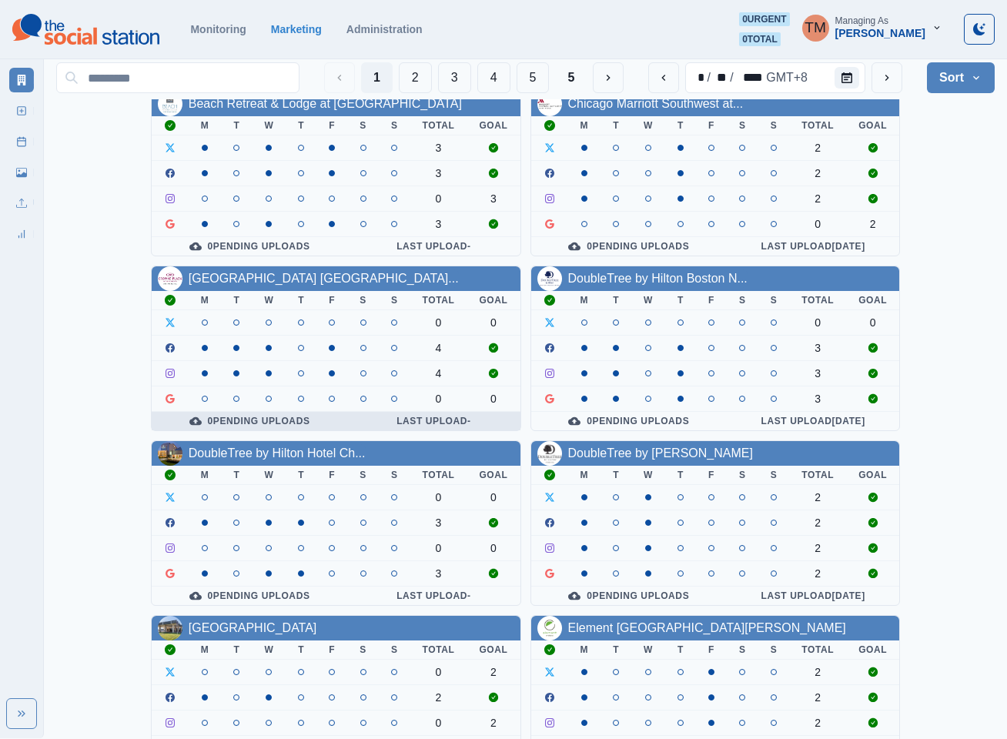
scroll to position [462, 0]
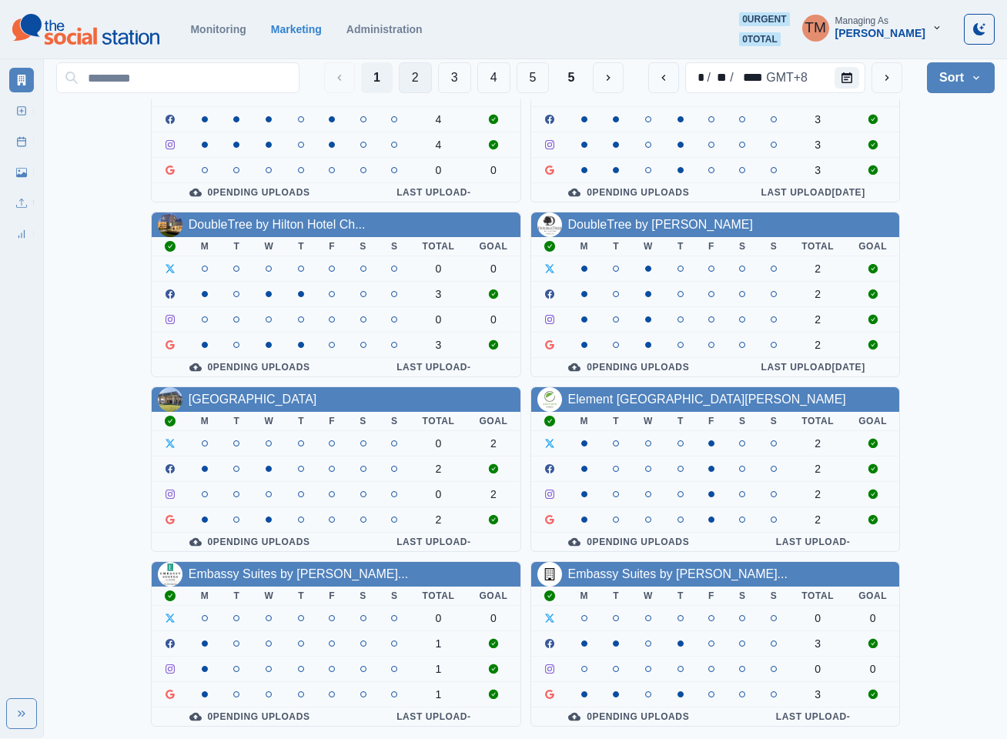
click at [404, 77] on button "2" at bounding box center [415, 77] width 33 height 31
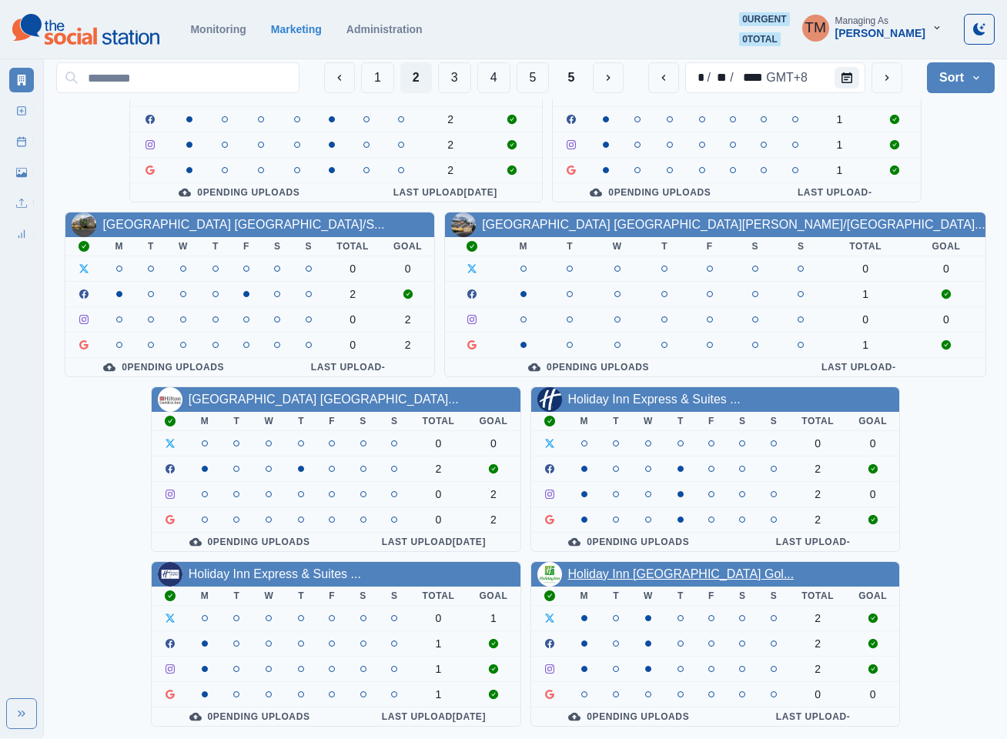
click at [670, 571] on link "Holiday Inn [GEOGRAPHIC_DATA] Gol..." at bounding box center [681, 573] width 226 height 13
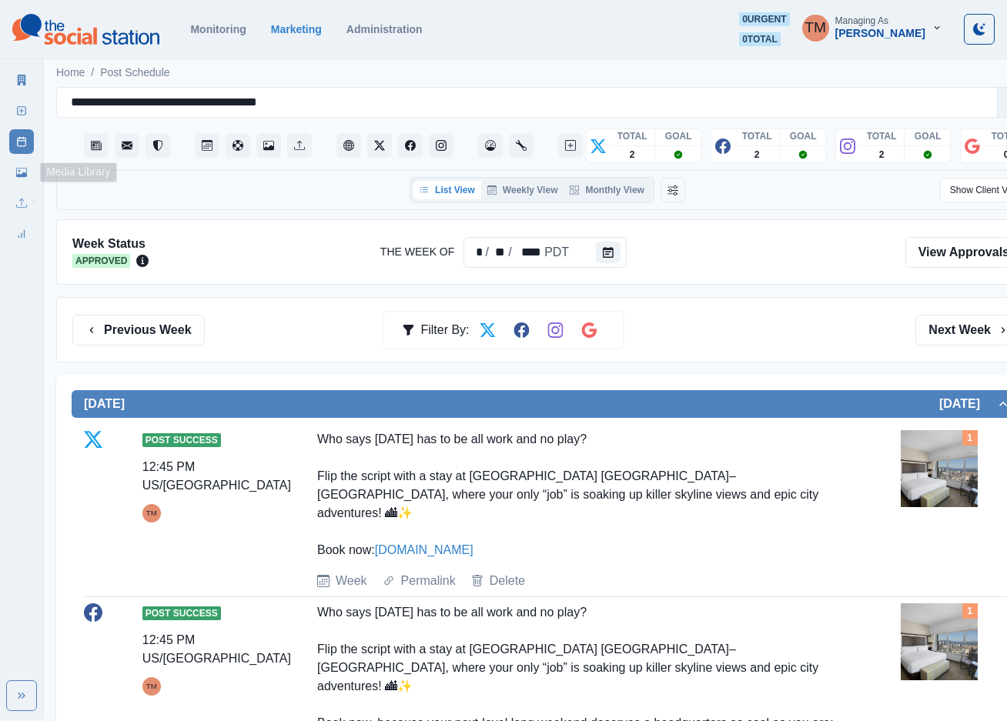
click at [21, 173] on icon at bounding box center [21, 172] width 11 height 11
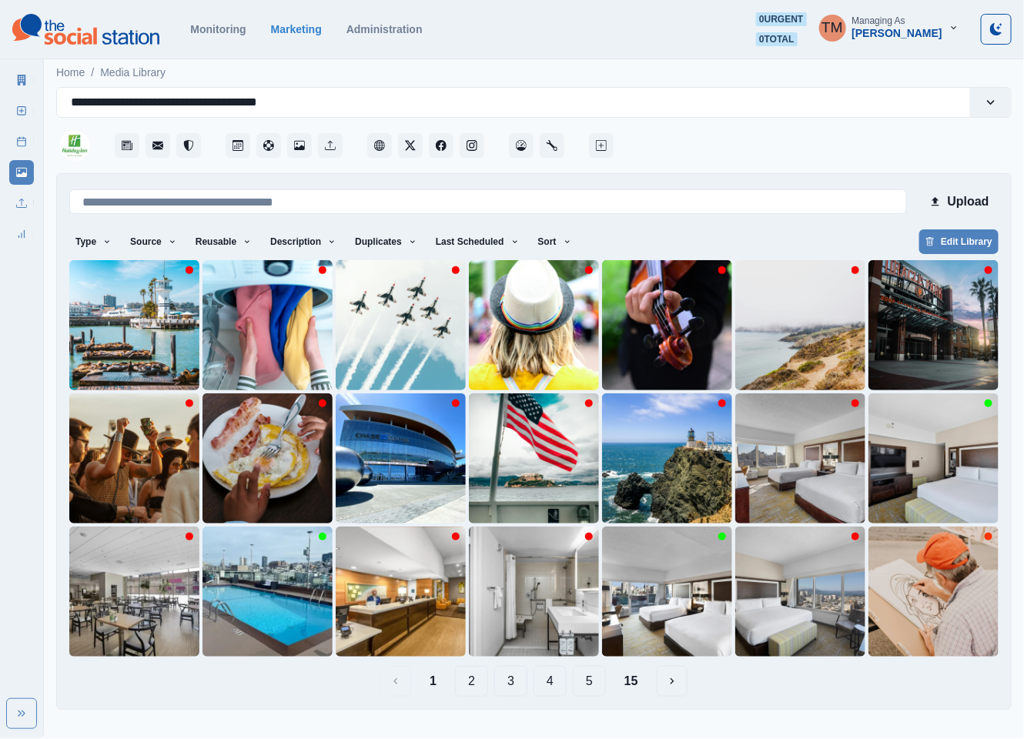
click at [471, 684] on button "2" at bounding box center [471, 681] width 33 height 31
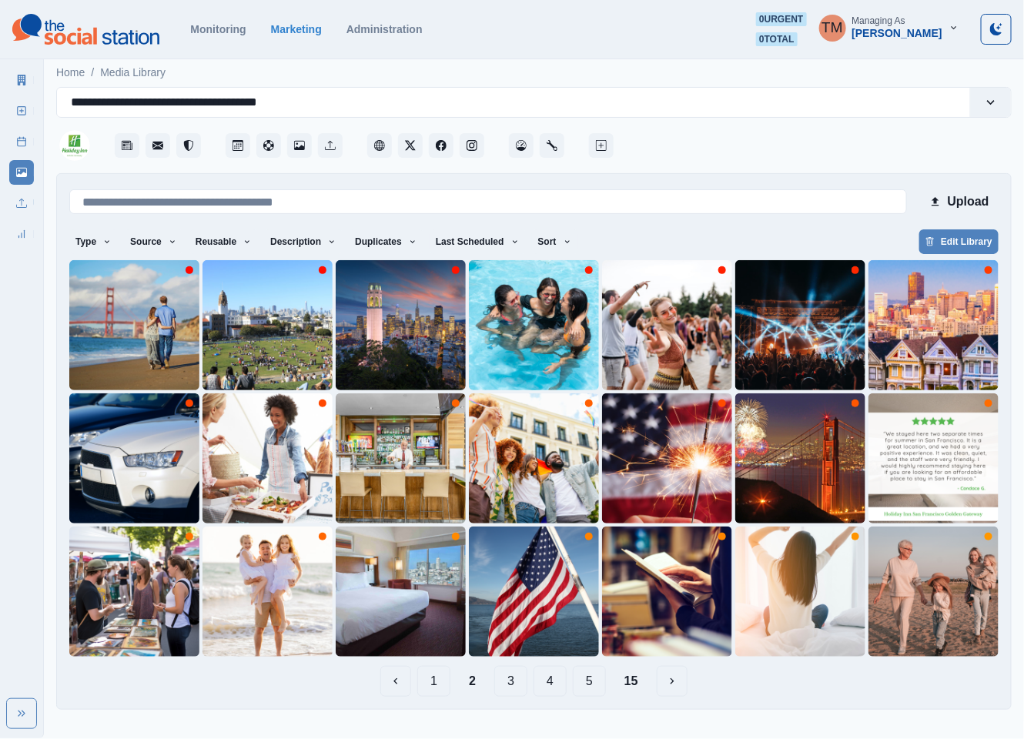
click at [508, 684] on button "3" at bounding box center [510, 681] width 33 height 31
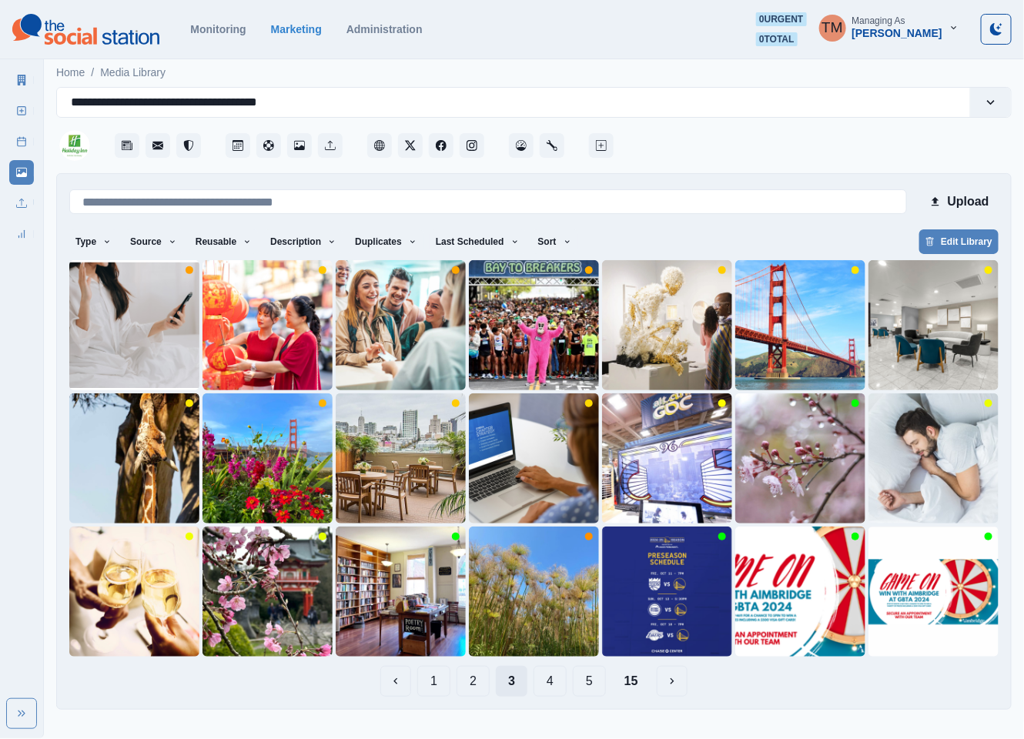
click at [508, 684] on button "3" at bounding box center [512, 681] width 32 height 31
click at [472, 680] on button "2" at bounding box center [473, 681] width 33 height 31
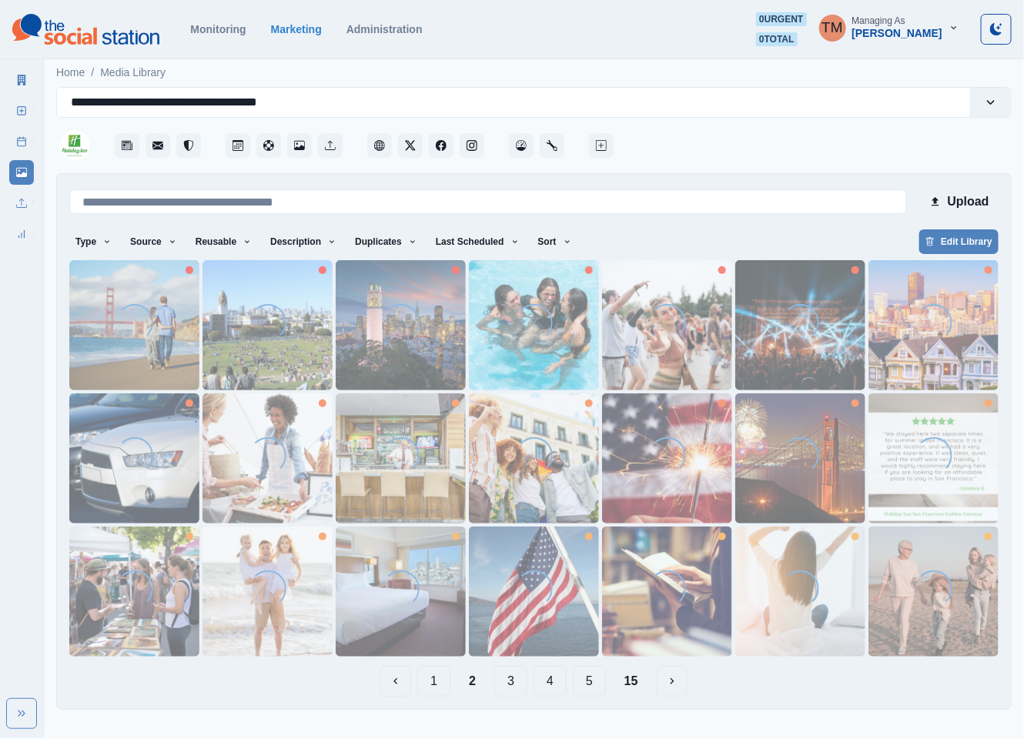
click at [509, 684] on button "3" at bounding box center [510, 681] width 33 height 31
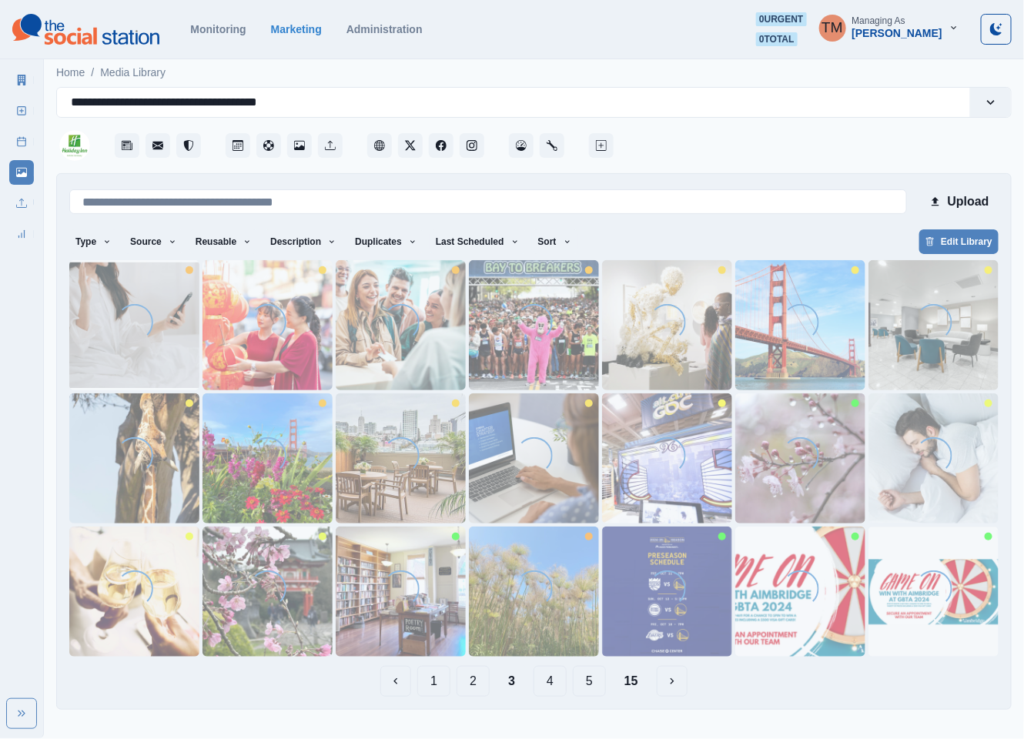
click at [545, 686] on button "4" at bounding box center [550, 681] width 33 height 31
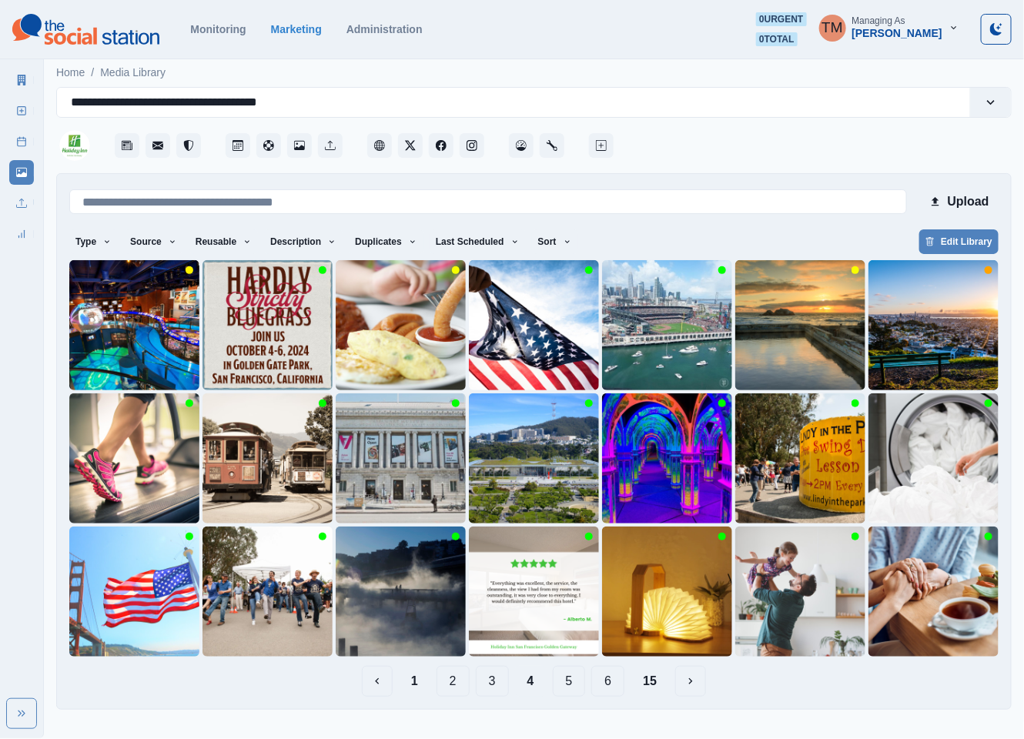
click at [573, 682] on button "5" at bounding box center [569, 681] width 33 height 31
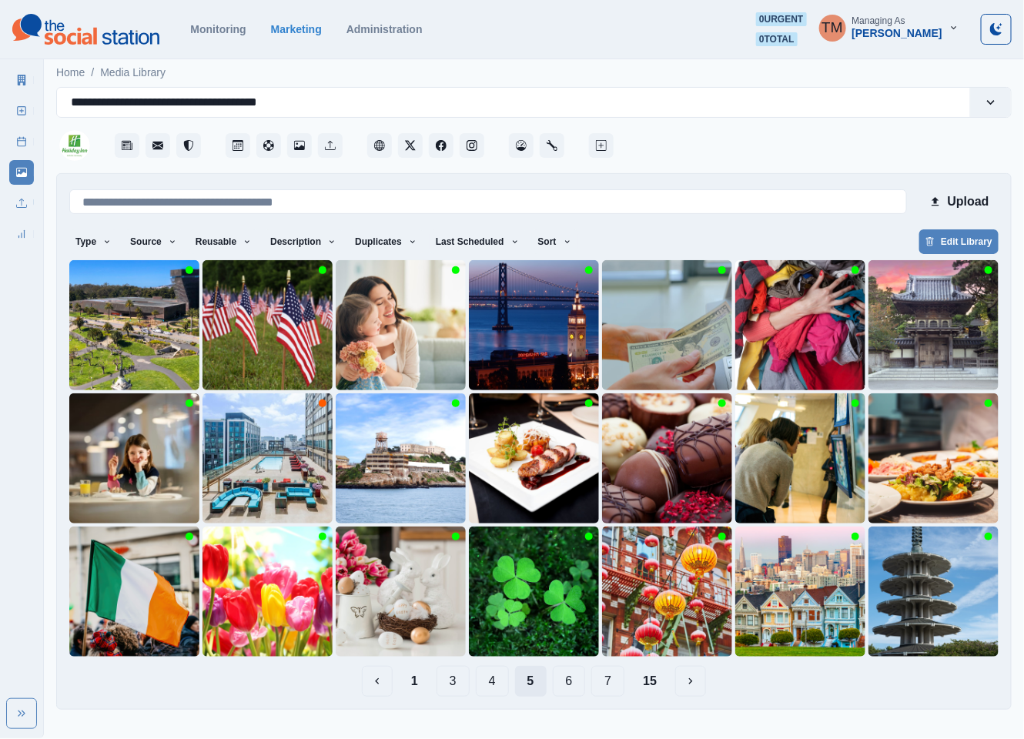
click at [573, 682] on button "6" at bounding box center [569, 681] width 33 height 31
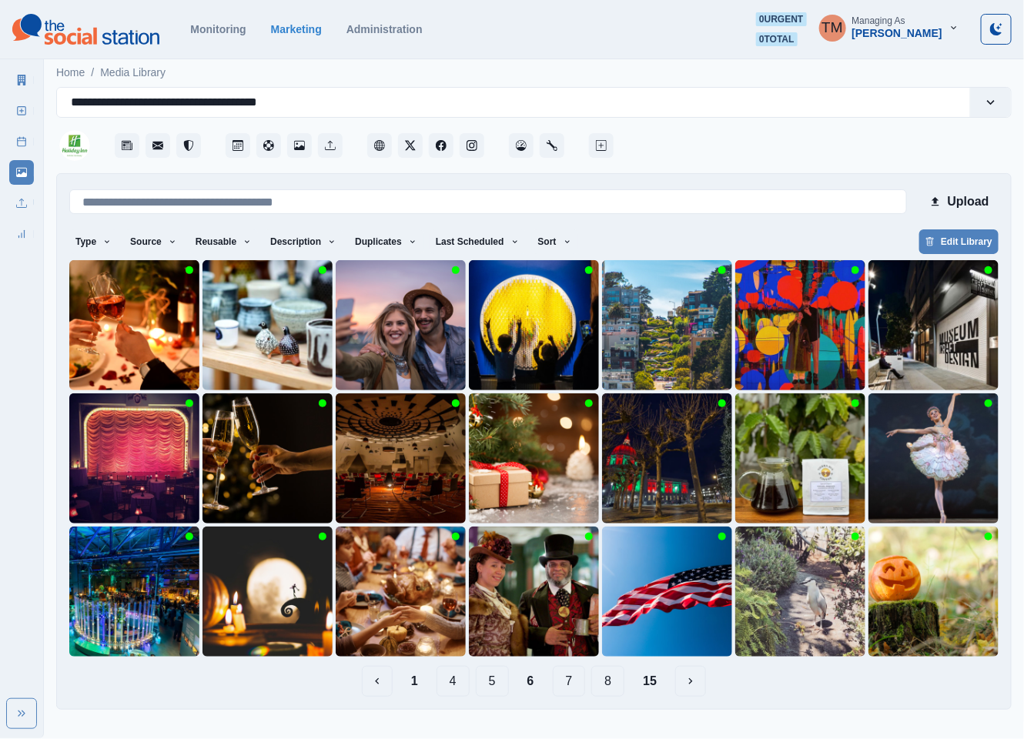
click at [573, 682] on button "7" at bounding box center [569, 681] width 33 height 31
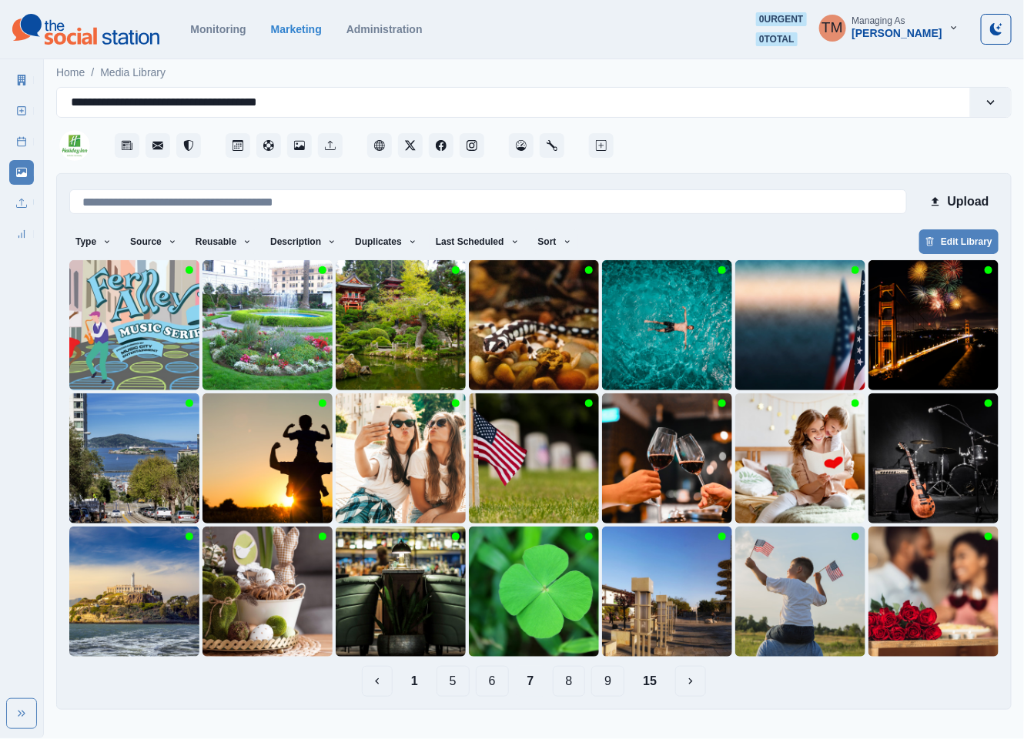
click at [576, 688] on button "8" at bounding box center [569, 681] width 33 height 31
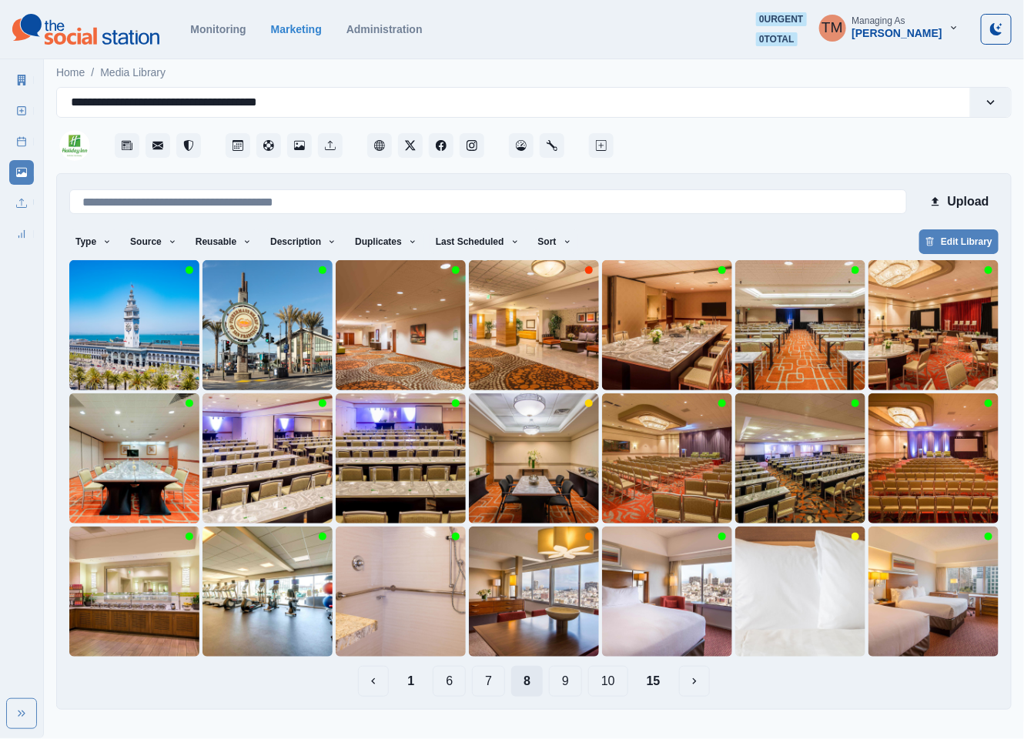
click at [576, 688] on button "9" at bounding box center [565, 681] width 33 height 31
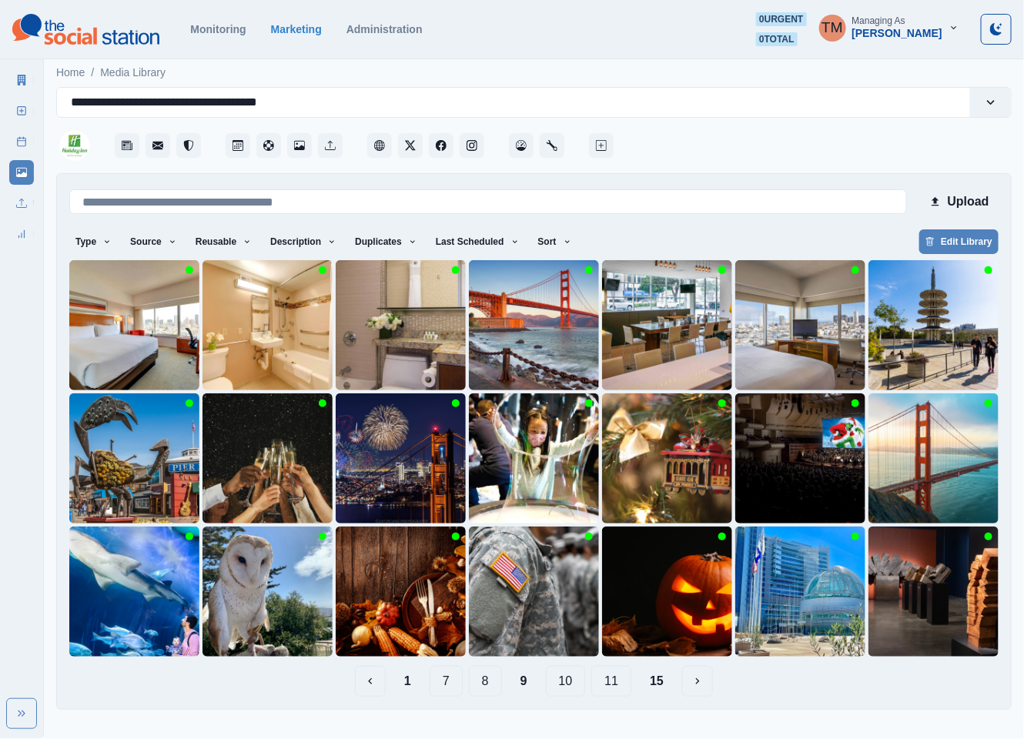
click at [576, 688] on button "10" at bounding box center [566, 681] width 40 height 31
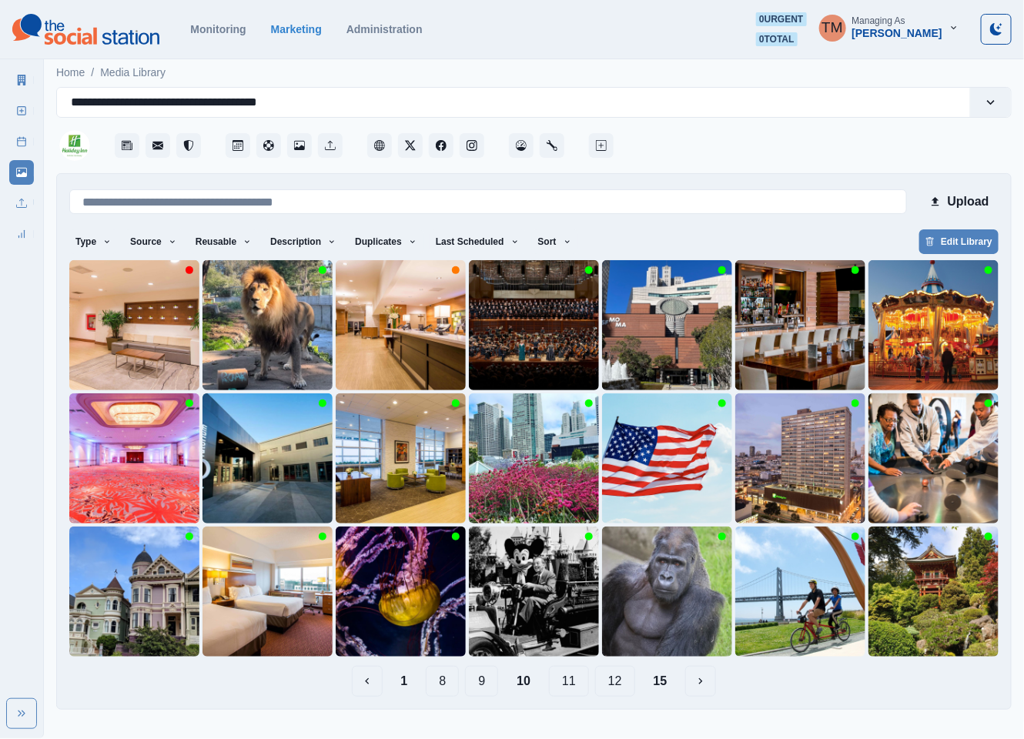
click at [576, 688] on button "11" at bounding box center [569, 681] width 40 height 31
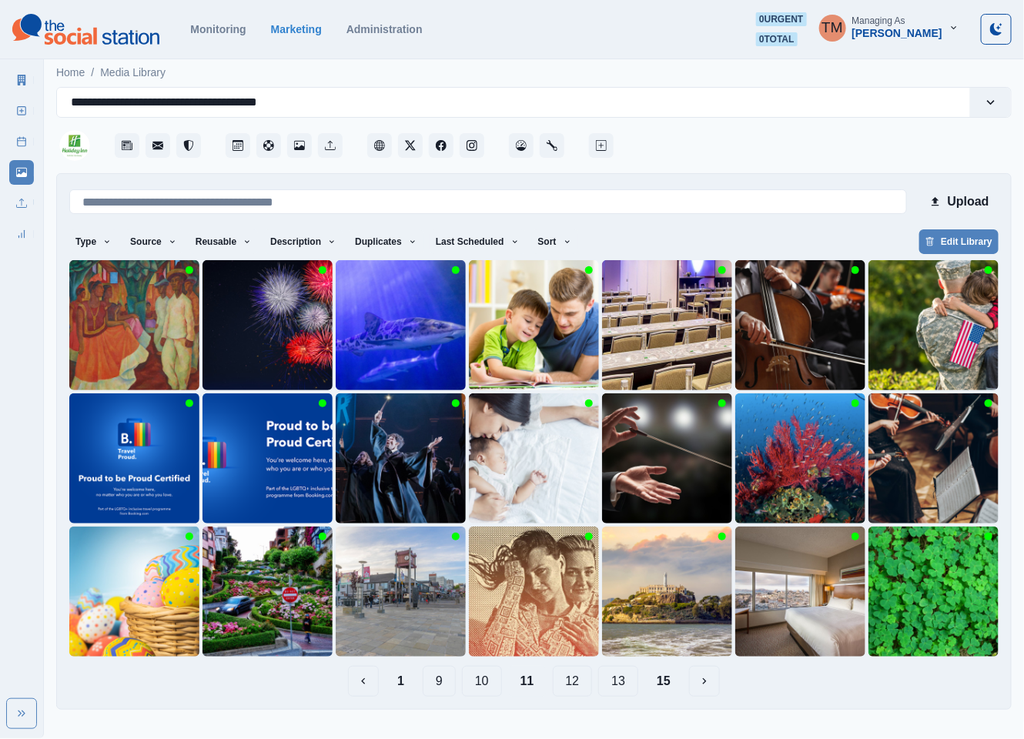
click at [576, 688] on button "12" at bounding box center [573, 681] width 40 height 31
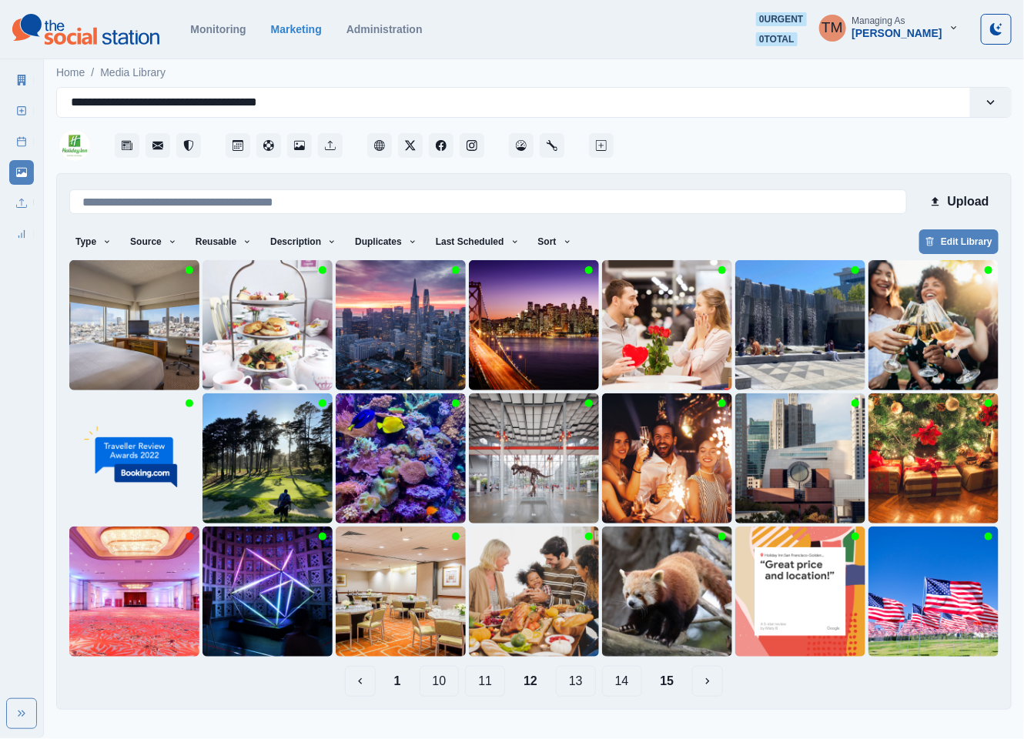
click at [576, 688] on button "13" at bounding box center [576, 681] width 40 height 31
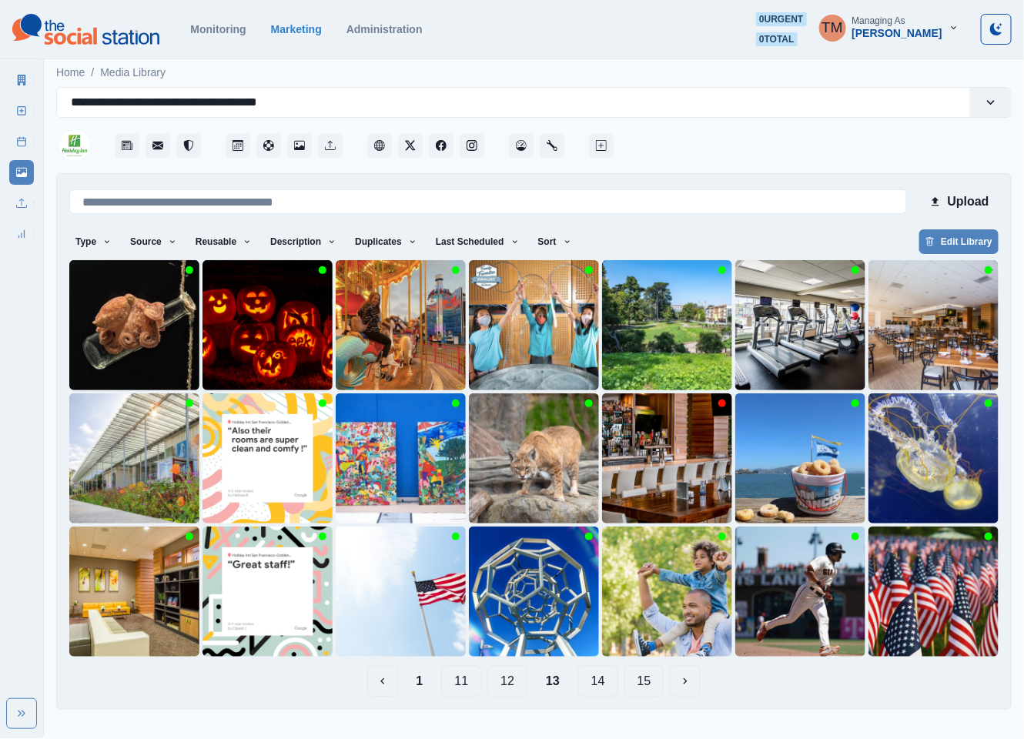
click at [576, 688] on div "1 11 12 13 14 15" at bounding box center [533, 681] width 929 height 31
click at [594, 688] on button "14" at bounding box center [598, 681] width 40 height 31
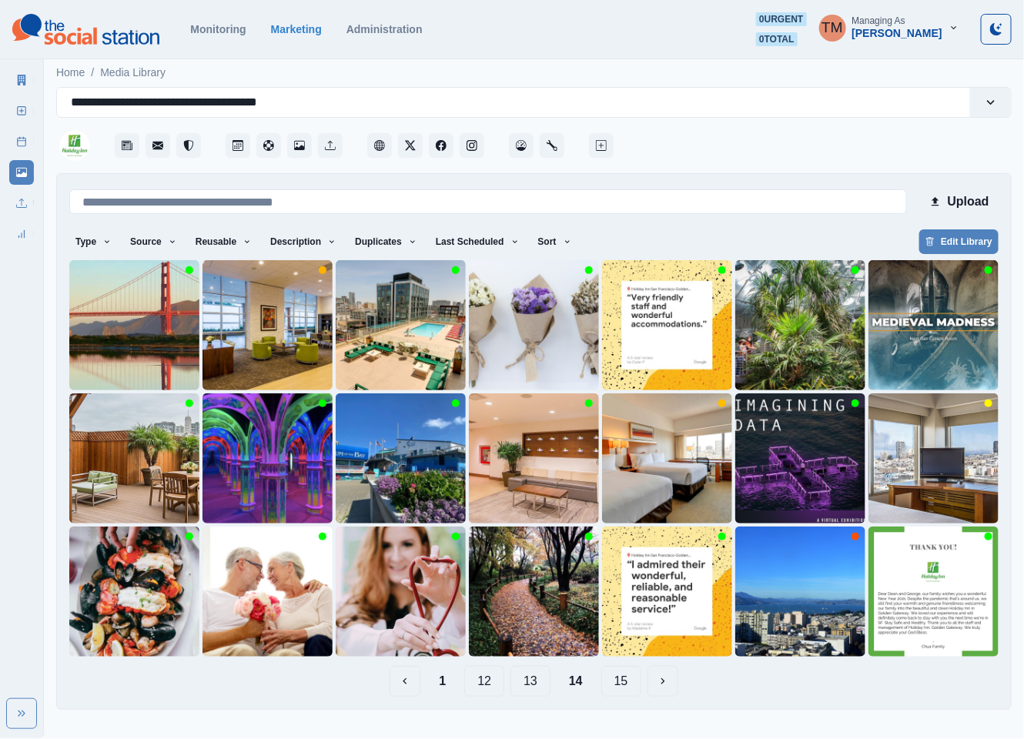
click at [614, 689] on button "15" at bounding box center [621, 681] width 40 height 31
